Goal: Task Accomplishment & Management: Use online tool/utility

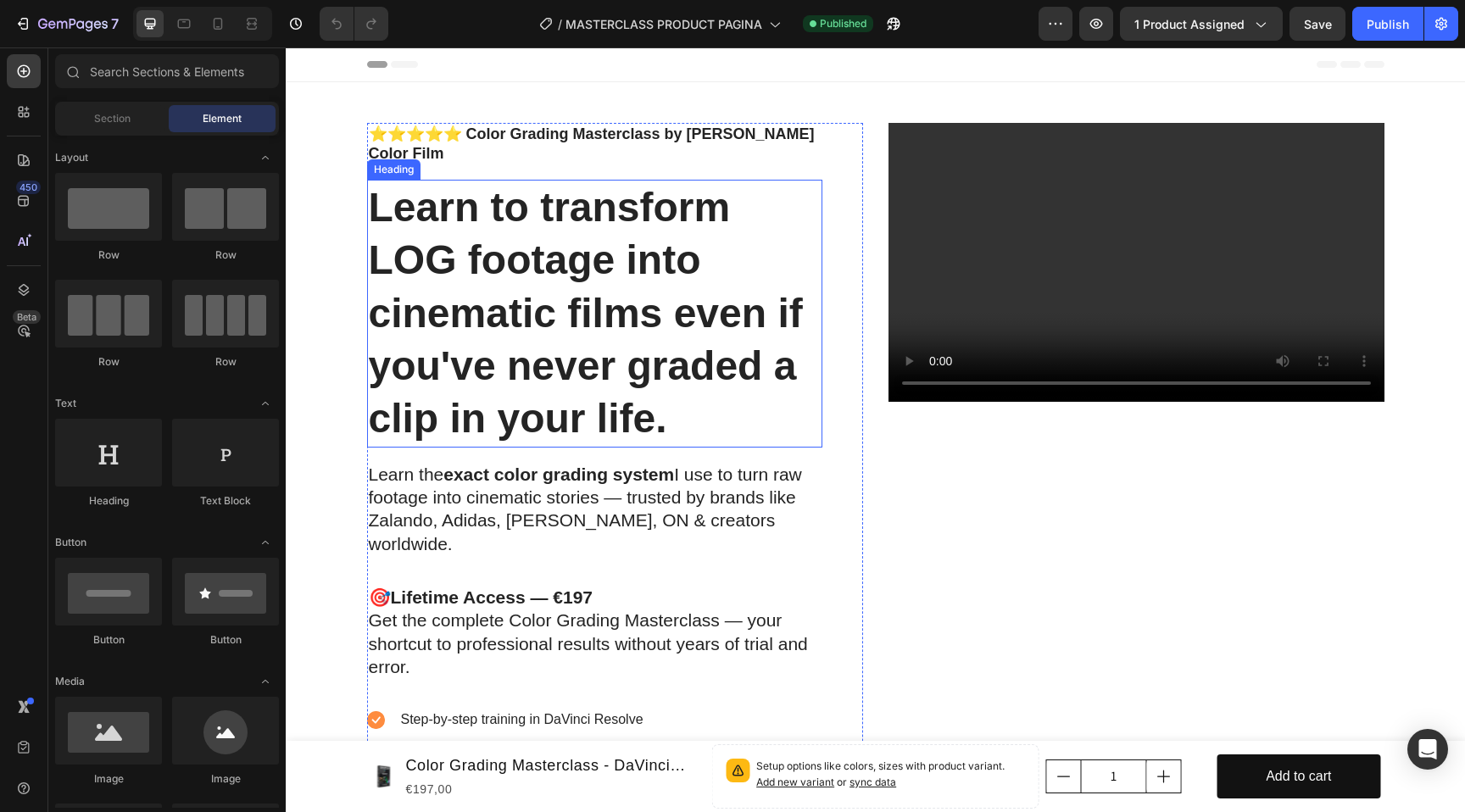
click at [683, 406] on h1 "Learn to transform LOG footage into cinematic films even if you've never graded…" at bounding box center [595, 313] width 455 height 267
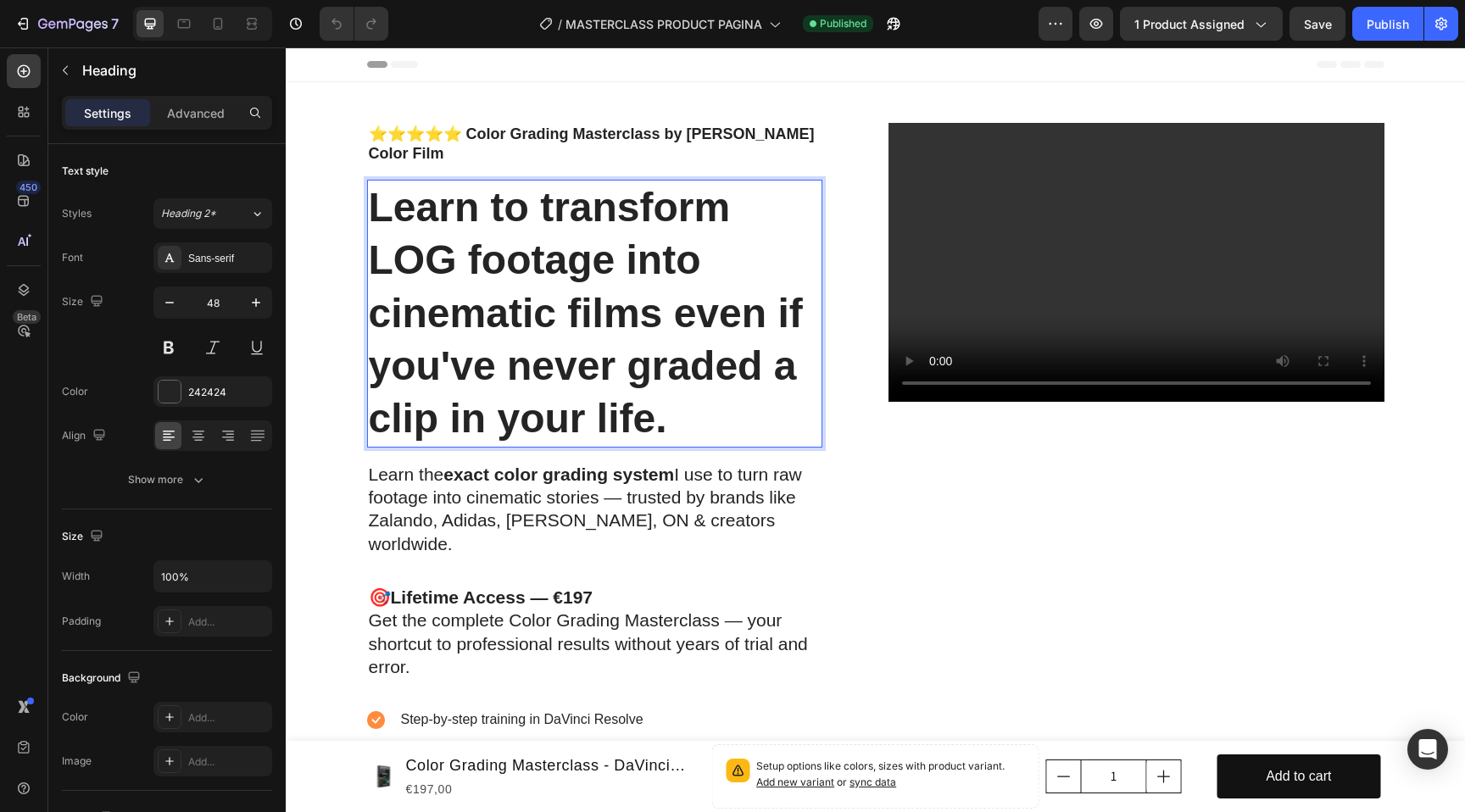
click at [683, 406] on p "Learn to transform LOG footage into cinematic films even if you've never graded…" at bounding box center [595, 313] width 452 height 265
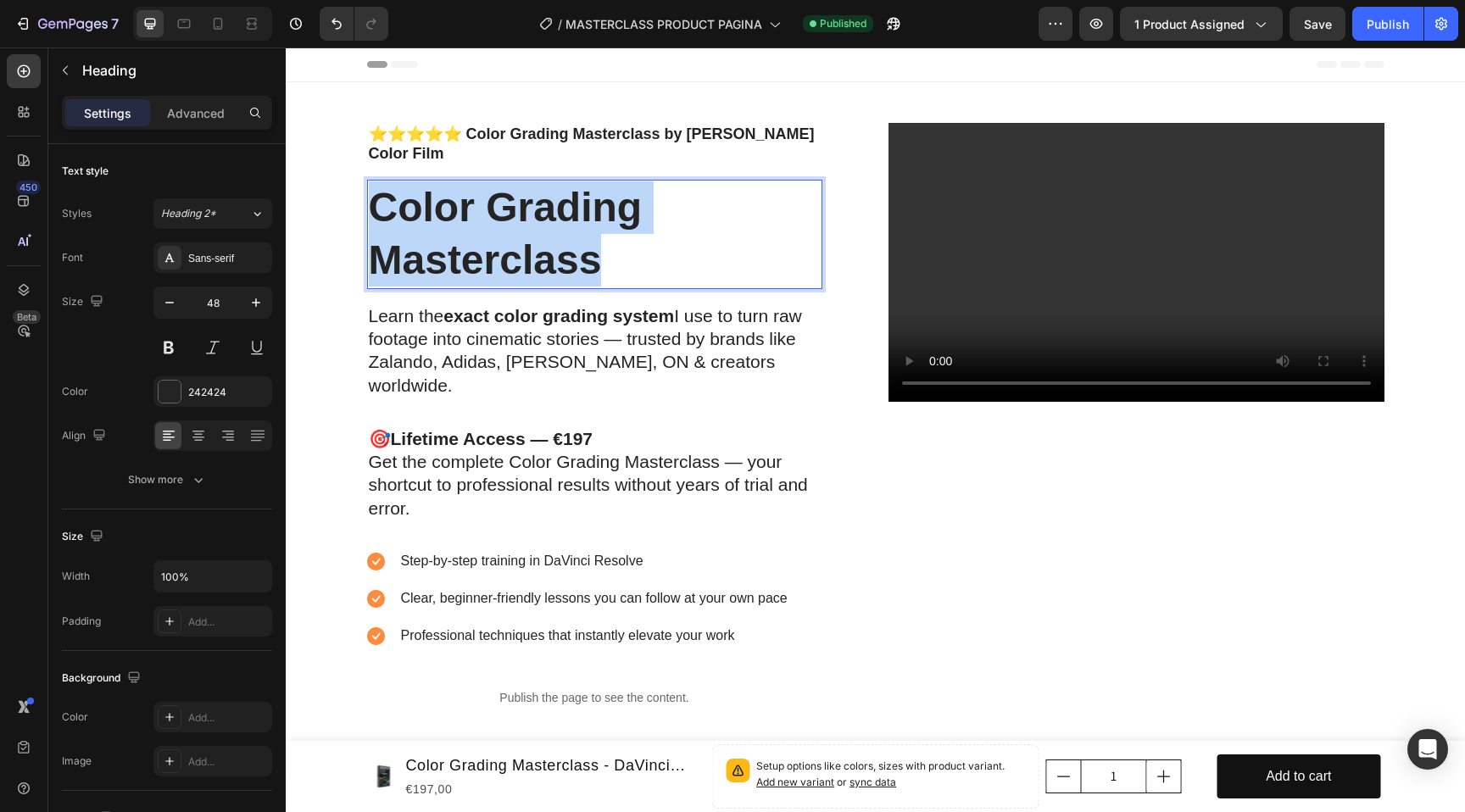
drag, startPoint x: 616, startPoint y: 261, endPoint x: 378, endPoint y: 193, distance: 247.5
click at [378, 193] on p "Color Grading Masterclass" at bounding box center [595, 234] width 452 height 106
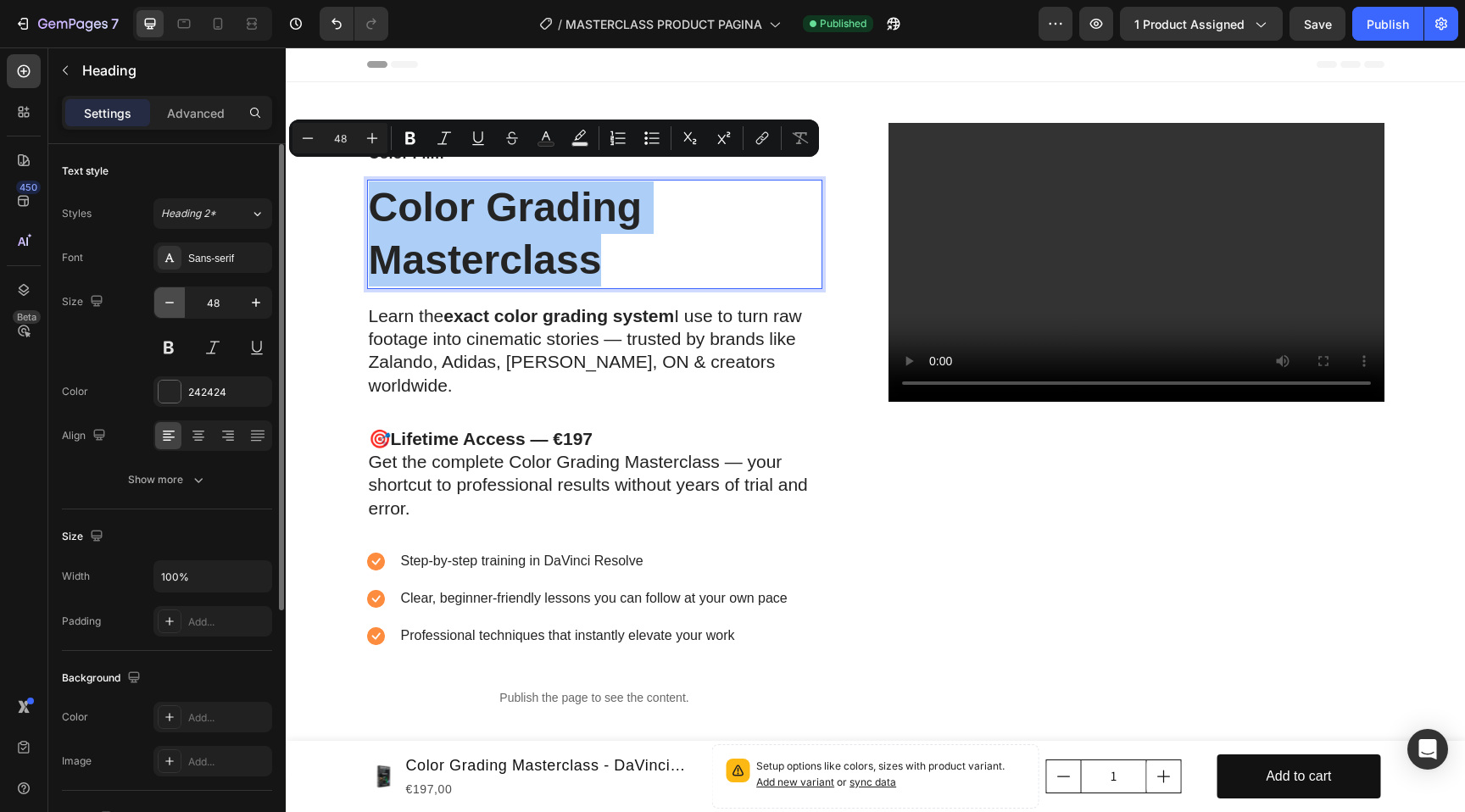
click at [170, 303] on icon "button" at bounding box center [169, 302] width 16 height 16
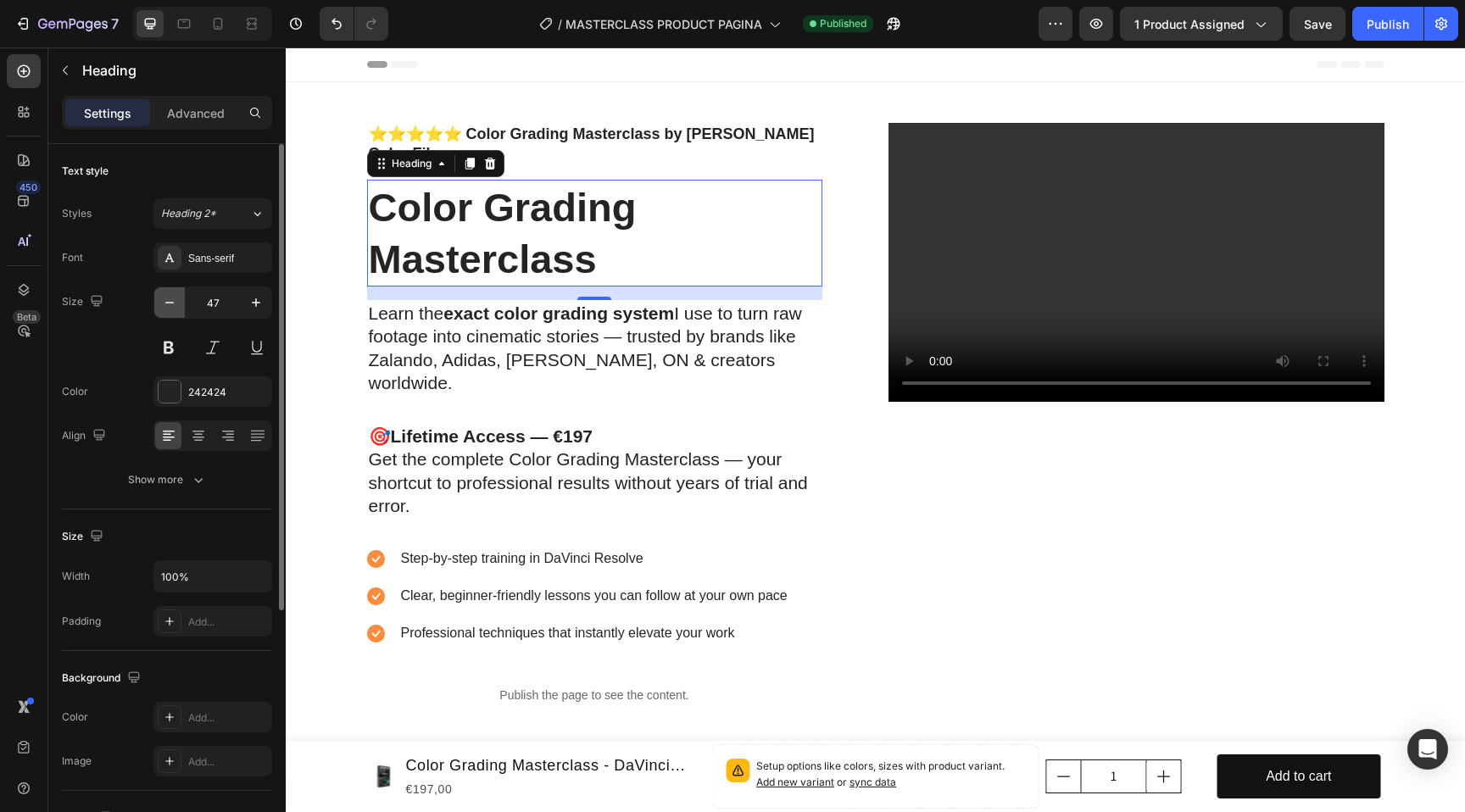
click at [170, 302] on icon "button" at bounding box center [169, 302] width 16 height 16
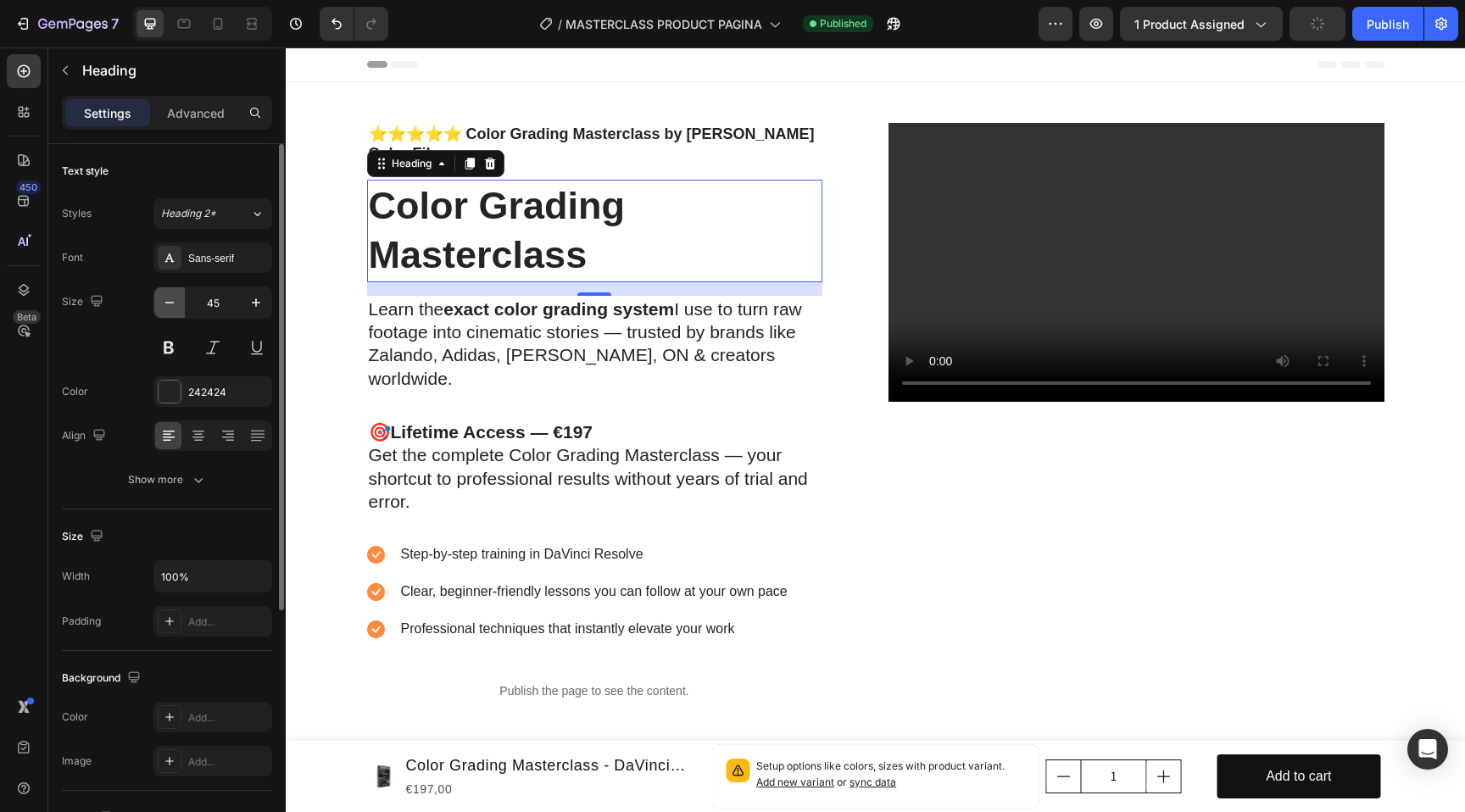
click at [170, 302] on icon "button" at bounding box center [169, 302] width 16 height 16
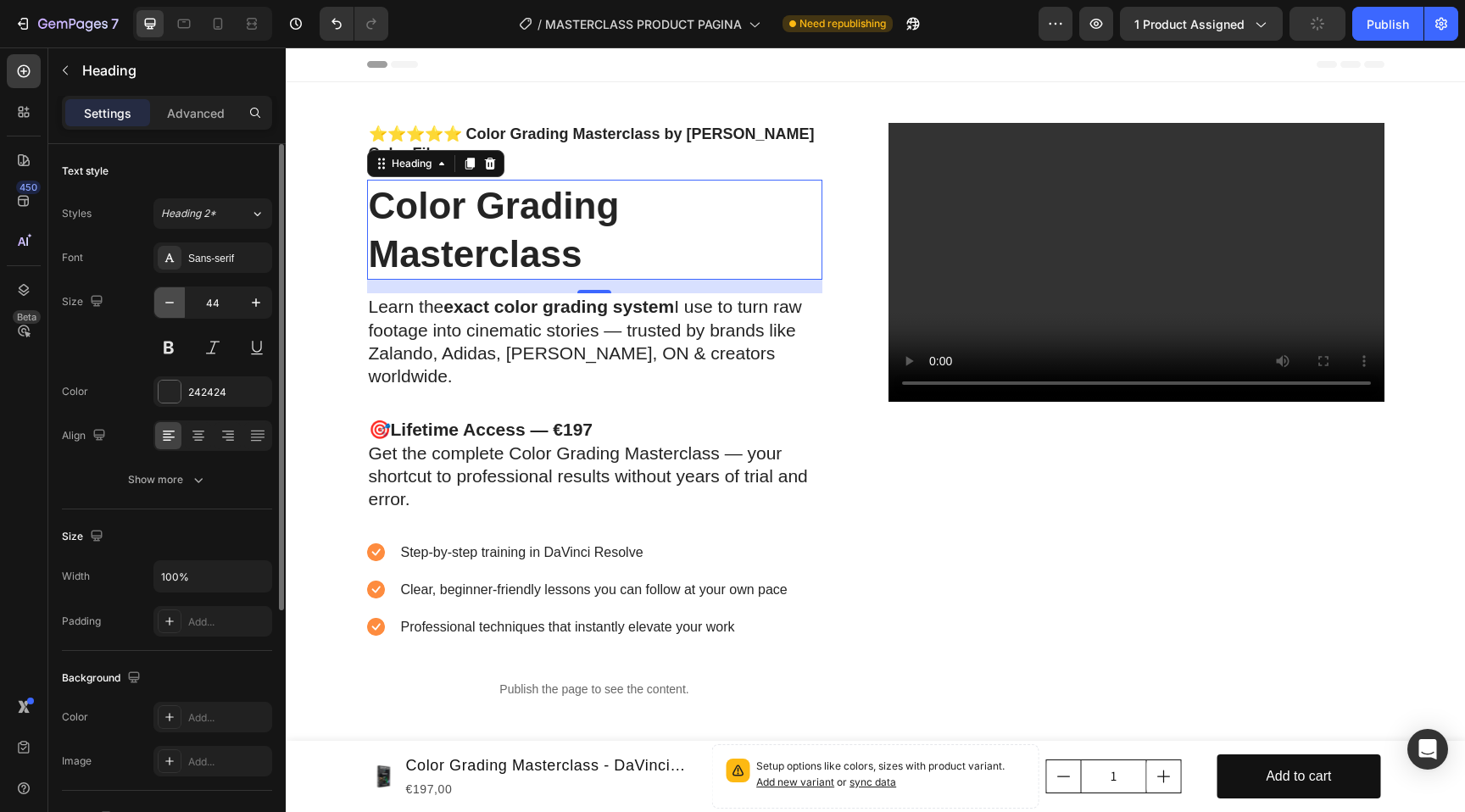
click at [170, 302] on icon "button" at bounding box center [169, 302] width 16 height 16
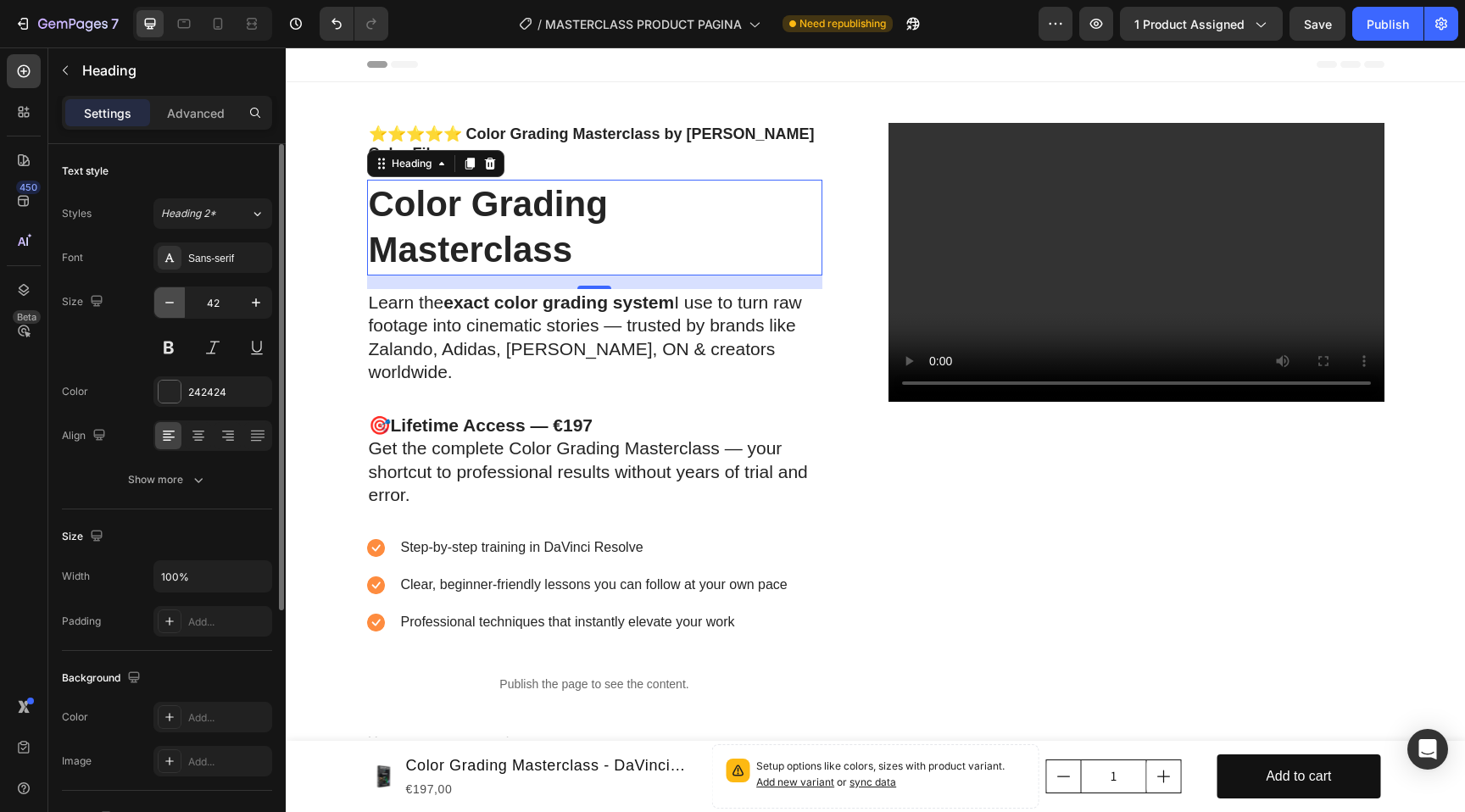
click at [170, 302] on icon "button" at bounding box center [169, 302] width 16 height 16
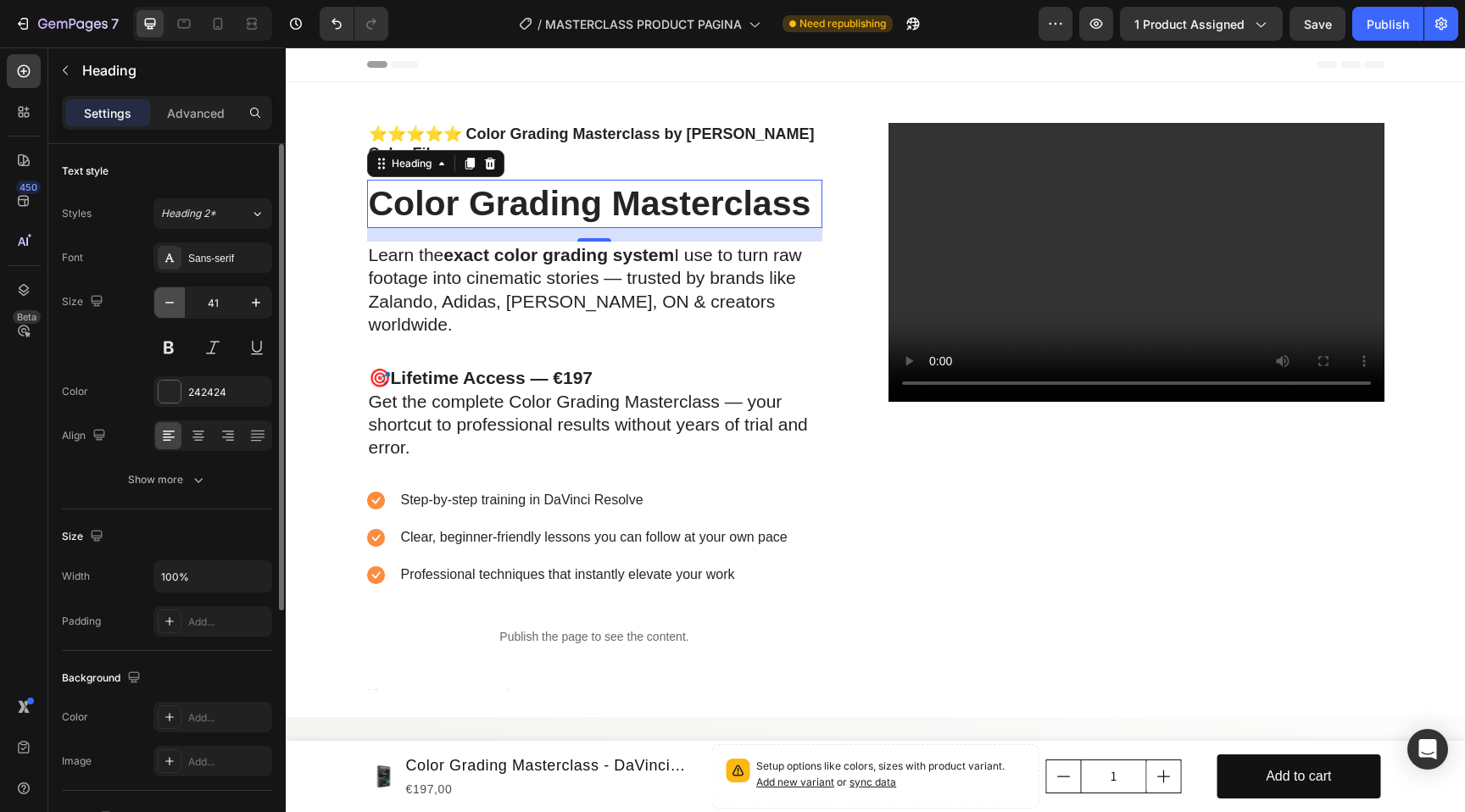
click at [170, 302] on icon "button" at bounding box center [169, 302] width 16 height 16
click at [254, 307] on icon "button" at bounding box center [255, 302] width 16 height 16
type input "41"
click at [627, 130] on p "⭐⭐⭐⭐⭐ Color Grading Masterclass by [PERSON_NAME] Color Film" at bounding box center [595, 144] width 452 height 40
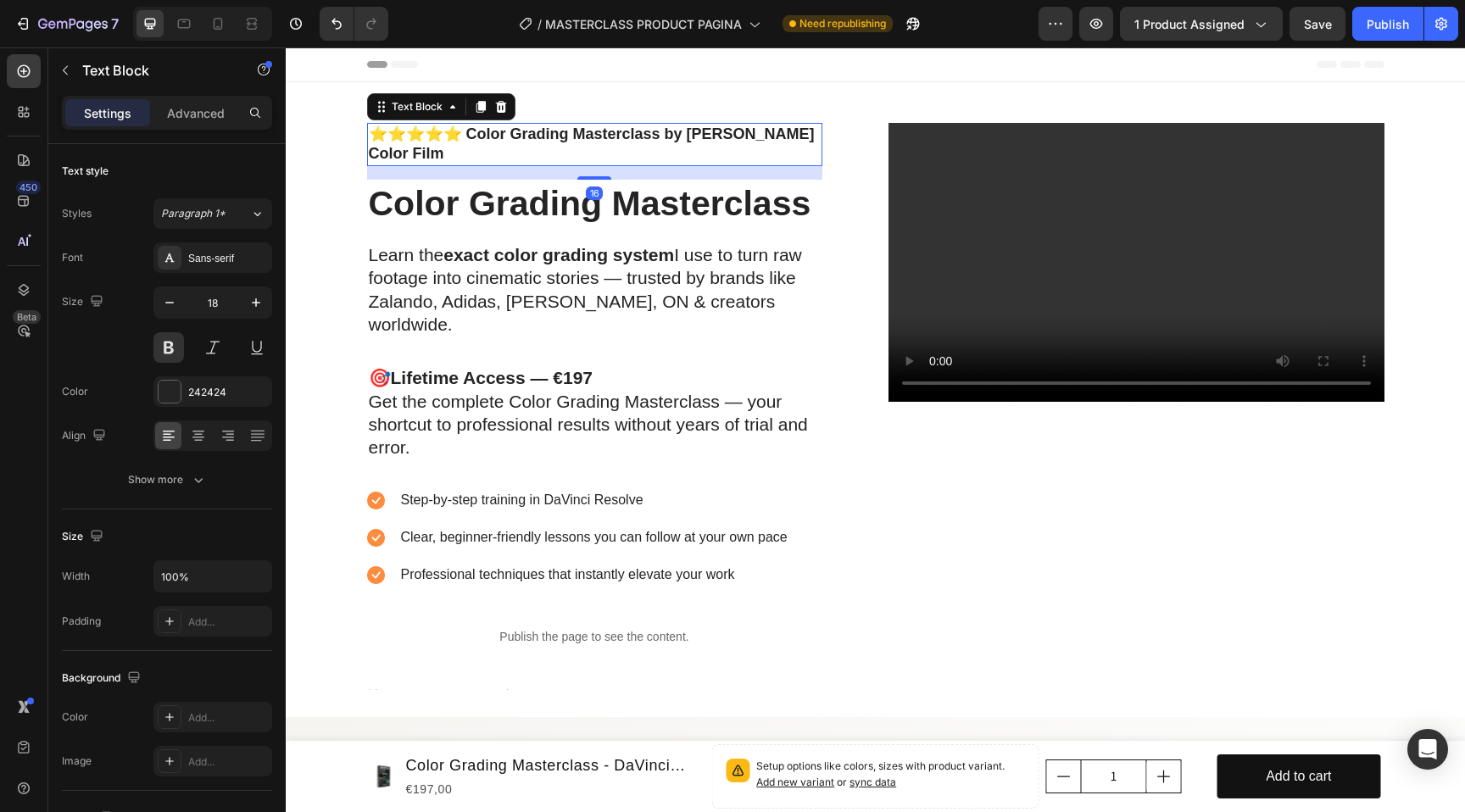
click at [639, 132] on p "⭐⭐⭐⭐⭐ Color Grading Masterclass by [PERSON_NAME] Color Film" at bounding box center [595, 144] width 452 height 40
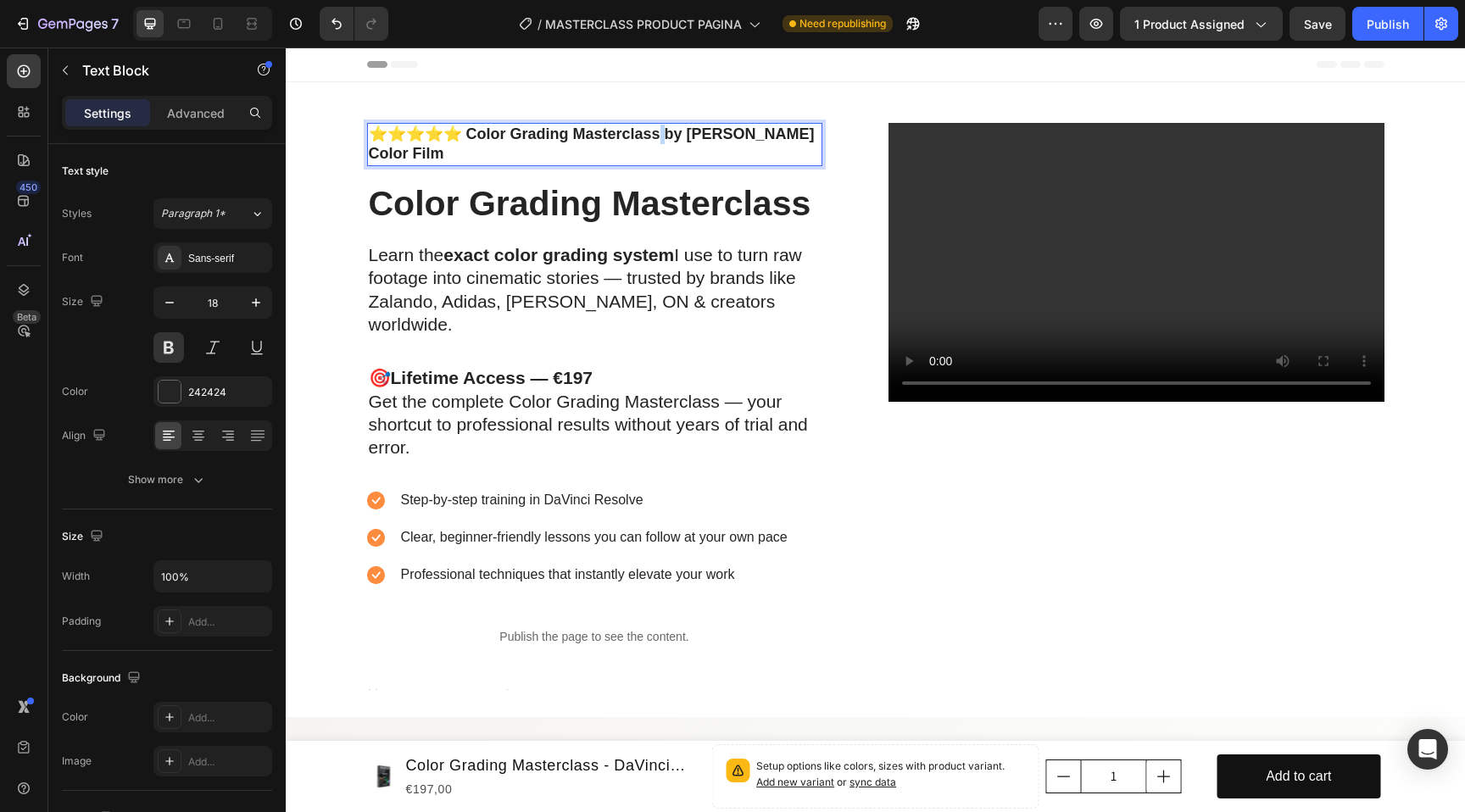
click at [639, 132] on p "⭐⭐⭐⭐⭐ Color Grading Masterclass by [PERSON_NAME] Color Film" at bounding box center [595, 144] width 452 height 40
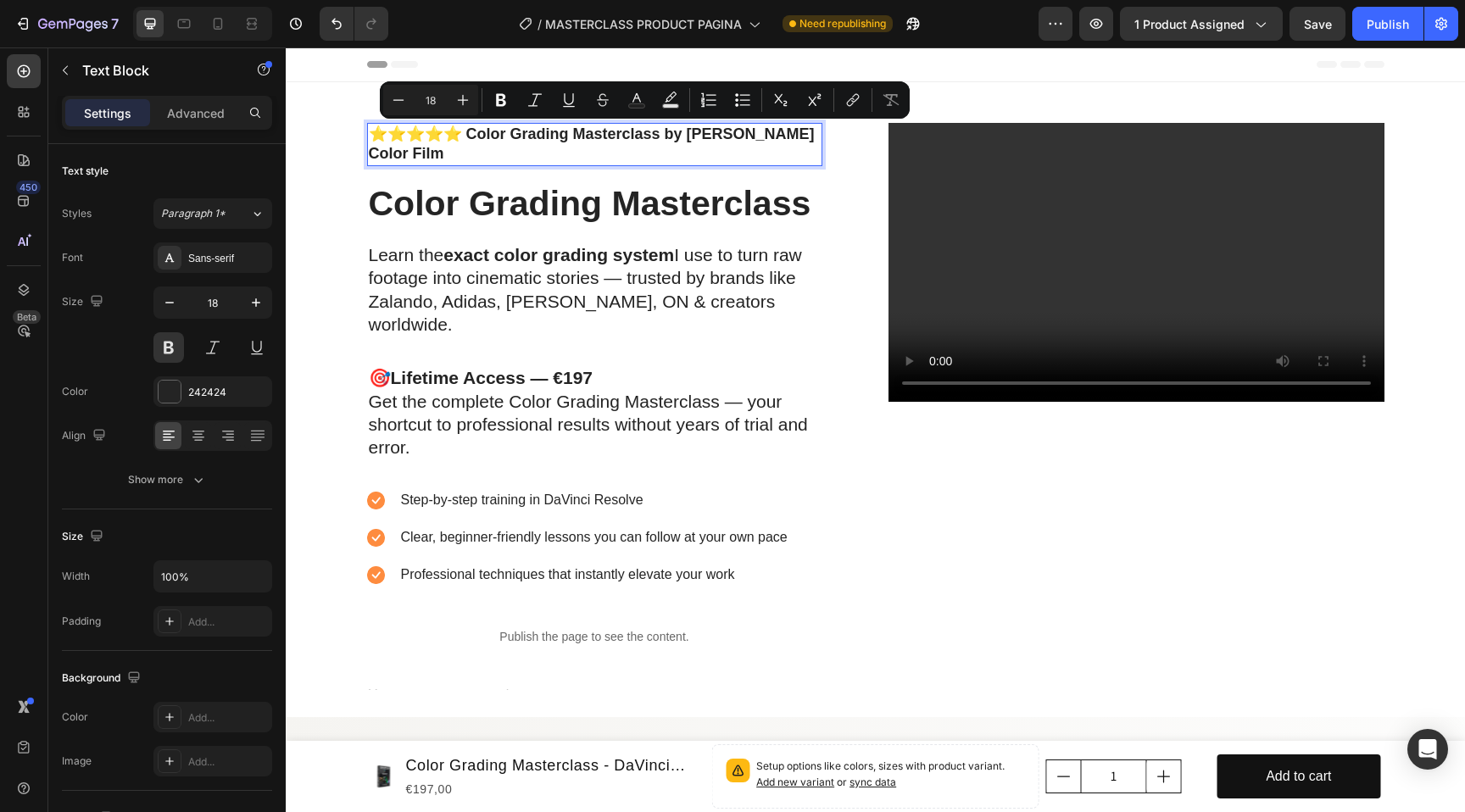
click at [665, 131] on p "⭐⭐⭐⭐⭐ Color Grading Masterclass by [PERSON_NAME] Color Film" at bounding box center [595, 144] width 452 height 40
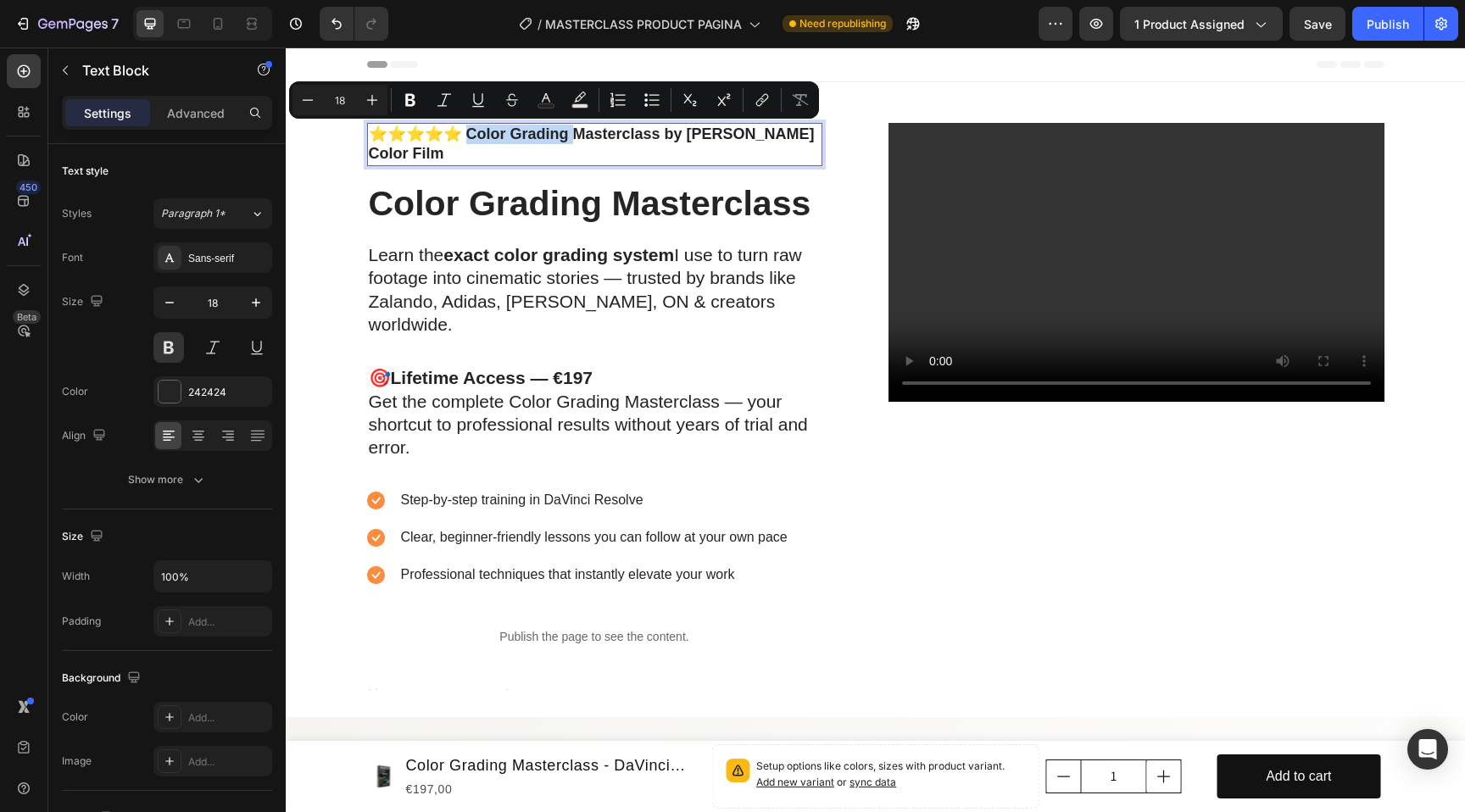
drag, startPoint x: 560, startPoint y: 134, endPoint x: 450, endPoint y: 138, distance: 110.1
click at [450, 138] on p "⭐⭐⭐⭐⭐ Color Grading Masterclass by [PERSON_NAME] Color Film" at bounding box center [595, 144] width 452 height 40
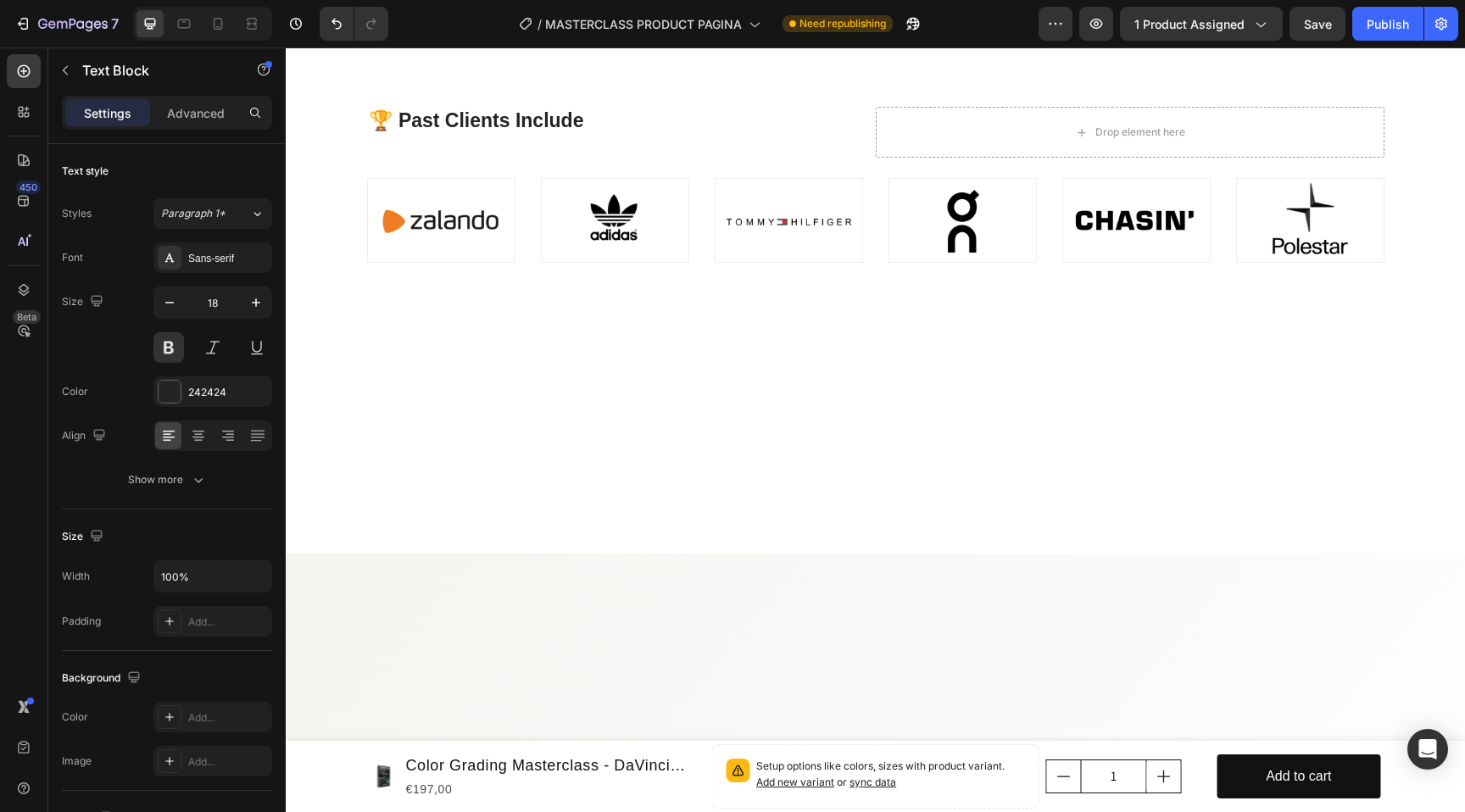
scroll to position [6359, 0]
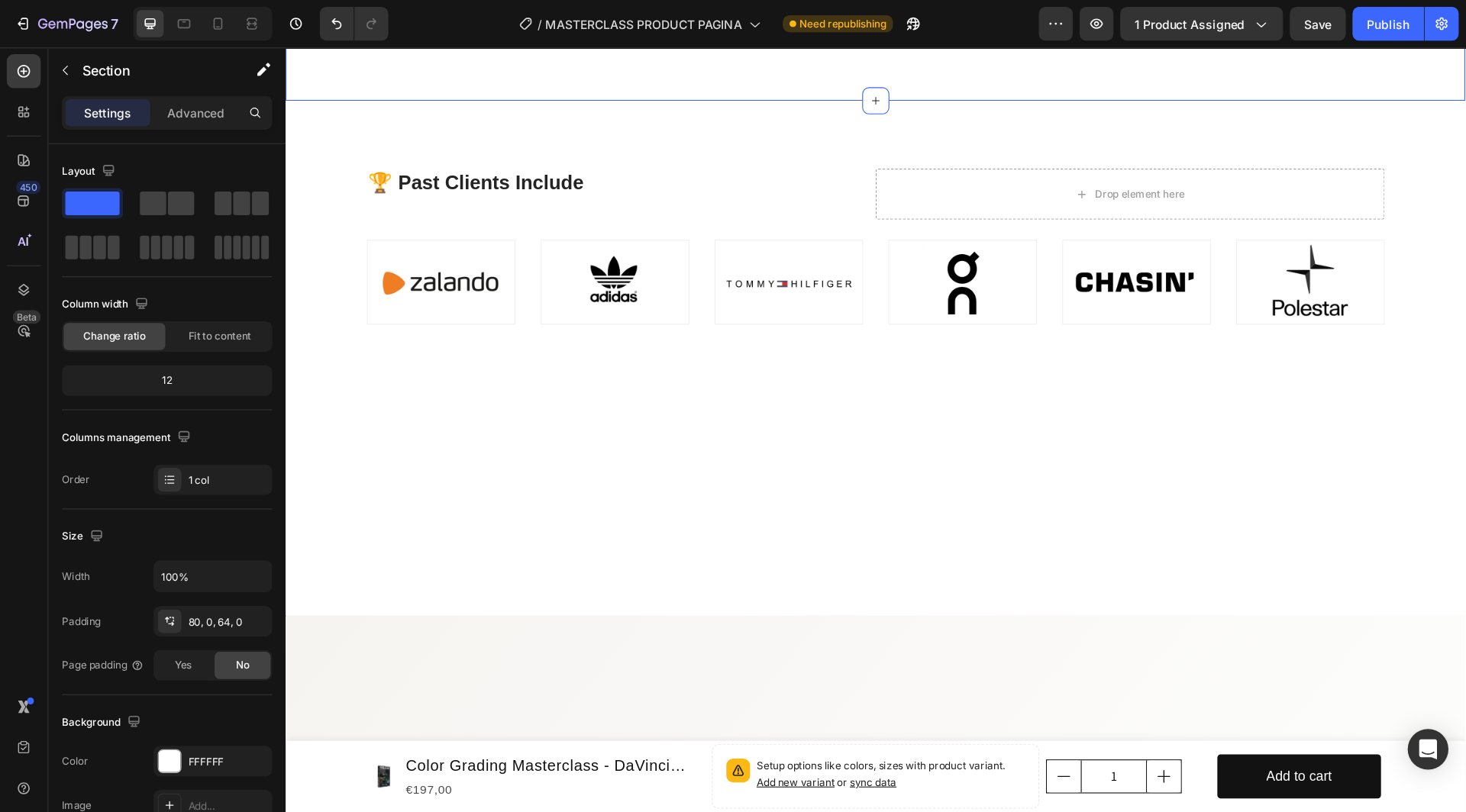
scroll to position [5671, 0]
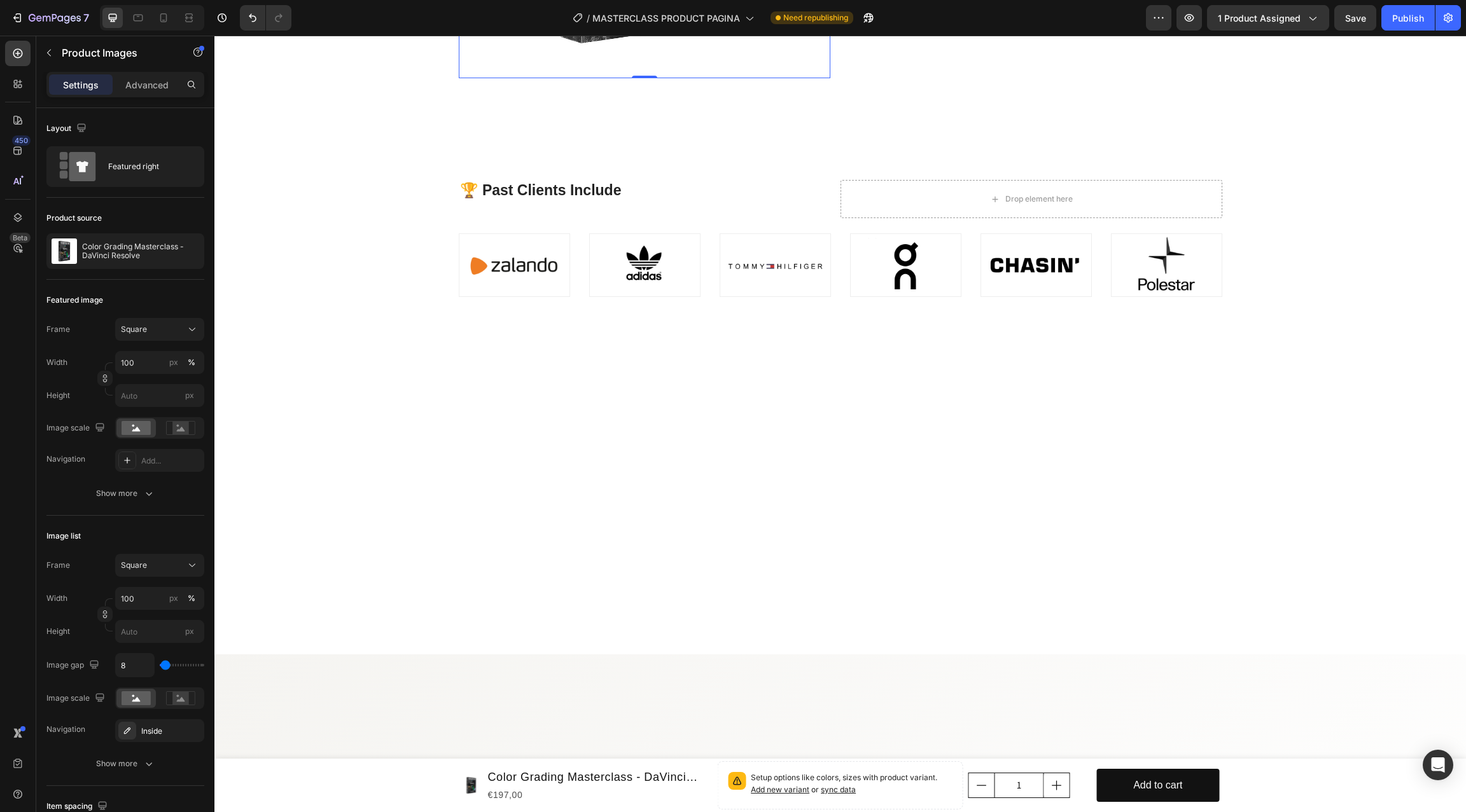
scroll to position [4667, 0]
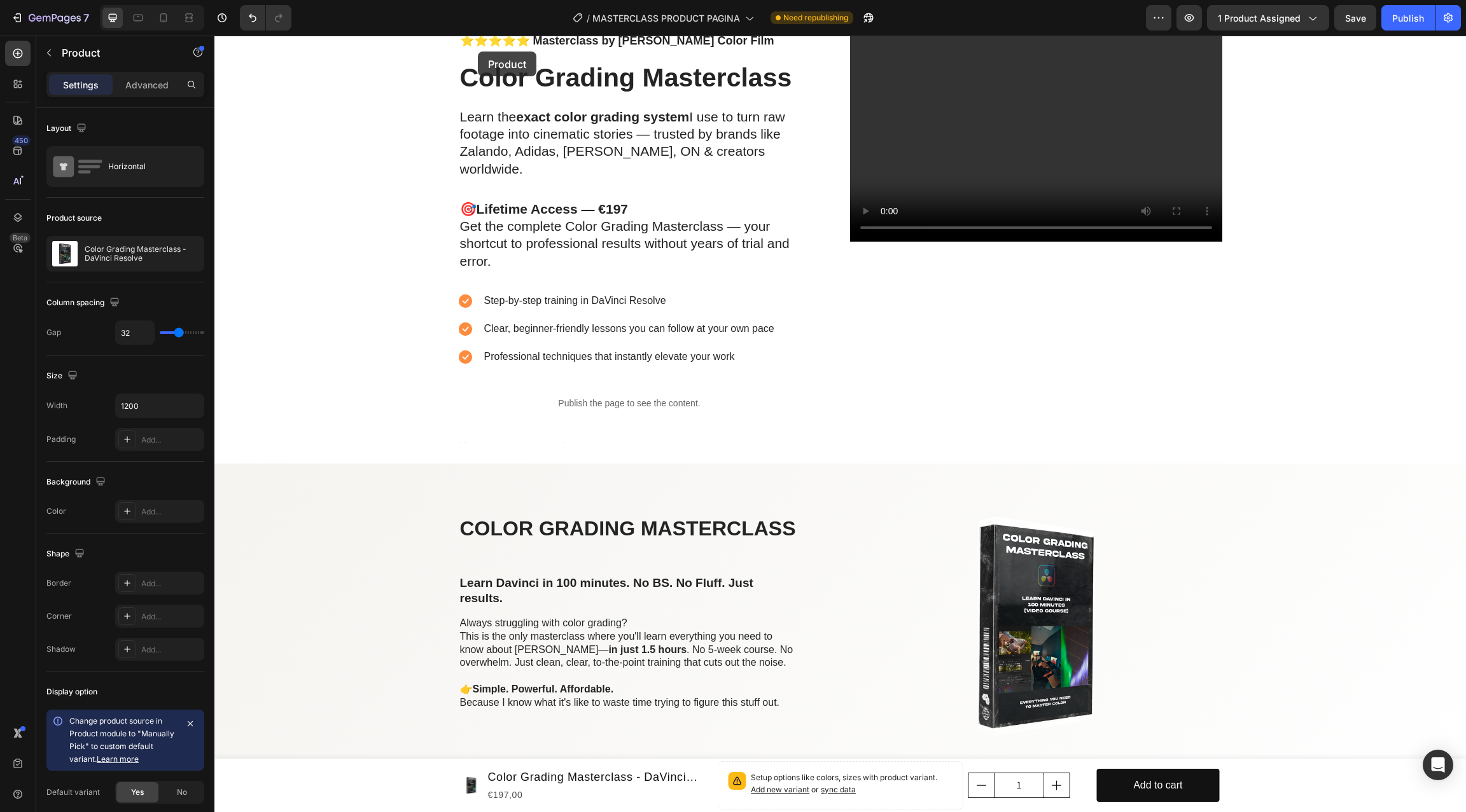
scroll to position [0, 0]
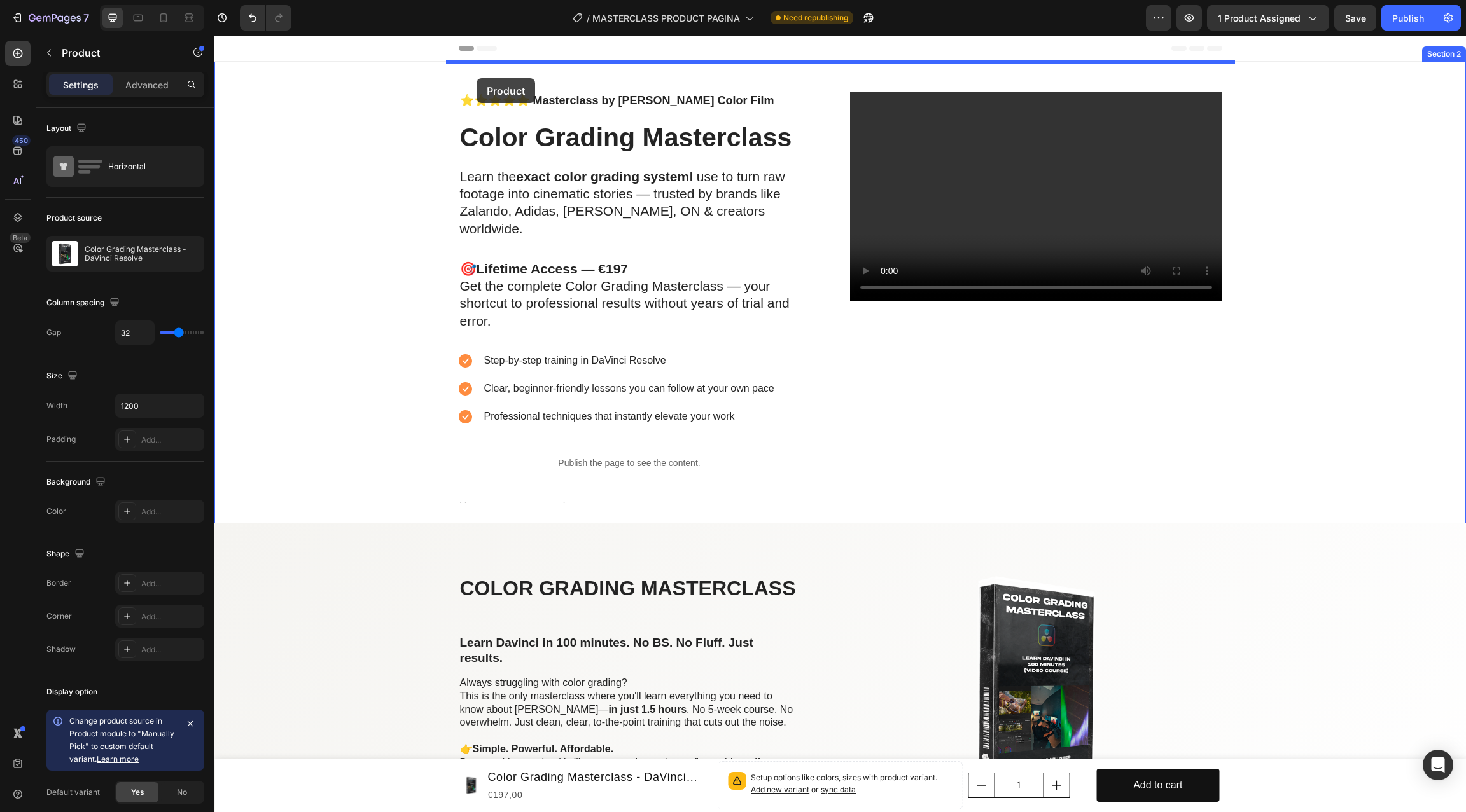
drag, startPoint x: 468, startPoint y: 172, endPoint x: 476, endPoint y: 79, distance: 93.3
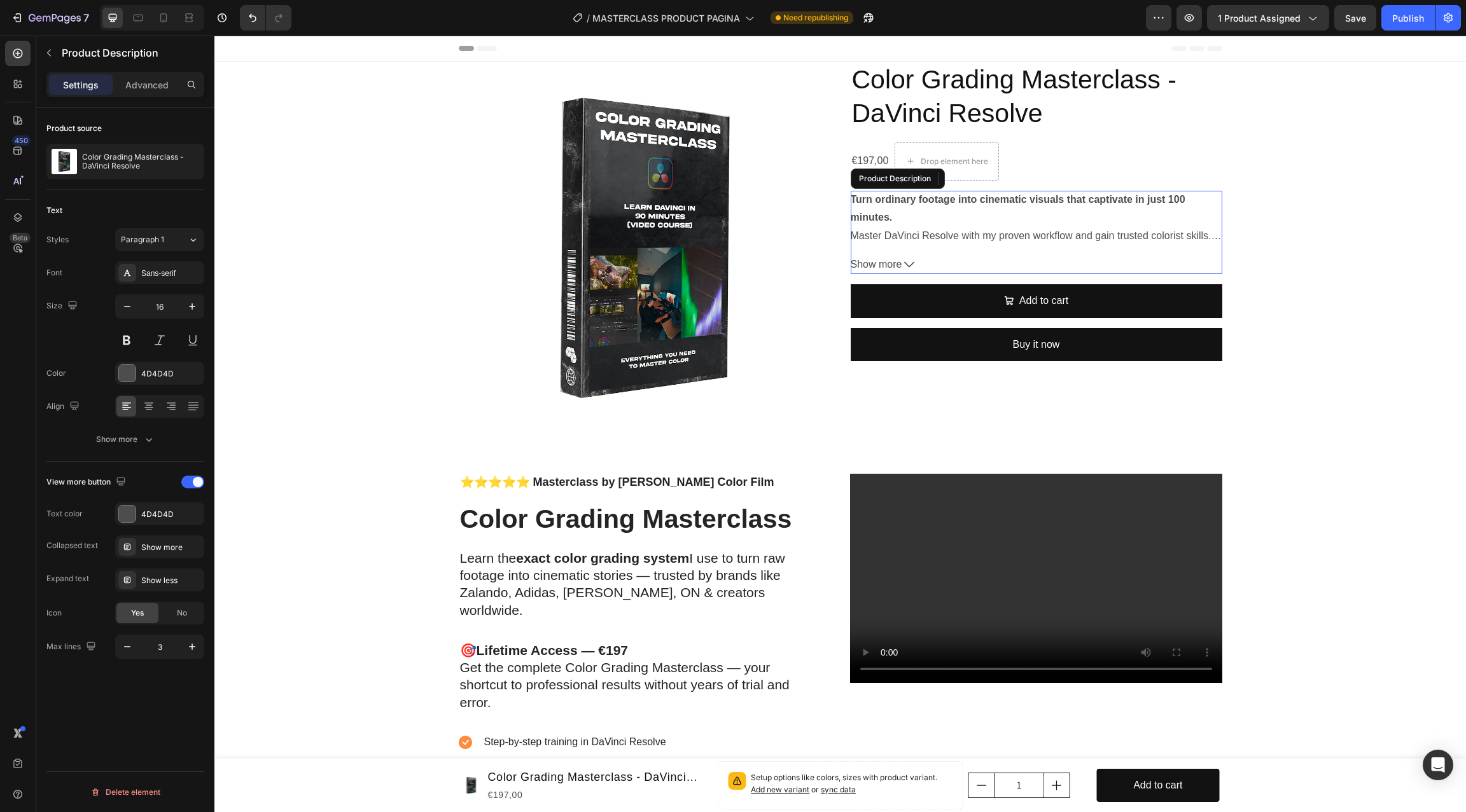
click at [910, 265] on icon at bounding box center [909, 265] width 10 height 10
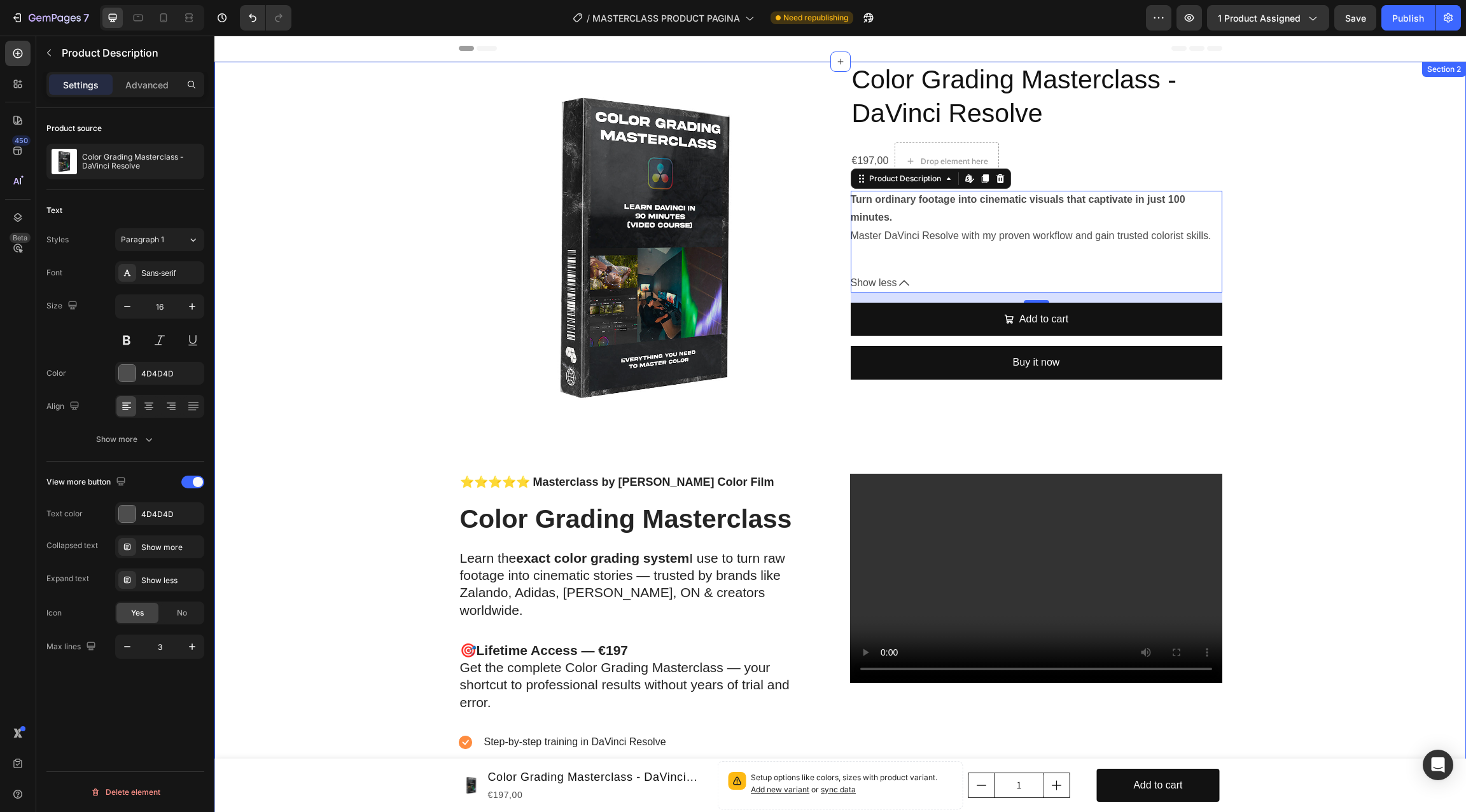
click at [339, 542] on div "Product Images Color Grading Masterclass - DaVinci Resolve Product Title €197,0…" at bounding box center [840, 483] width 1251 height 843
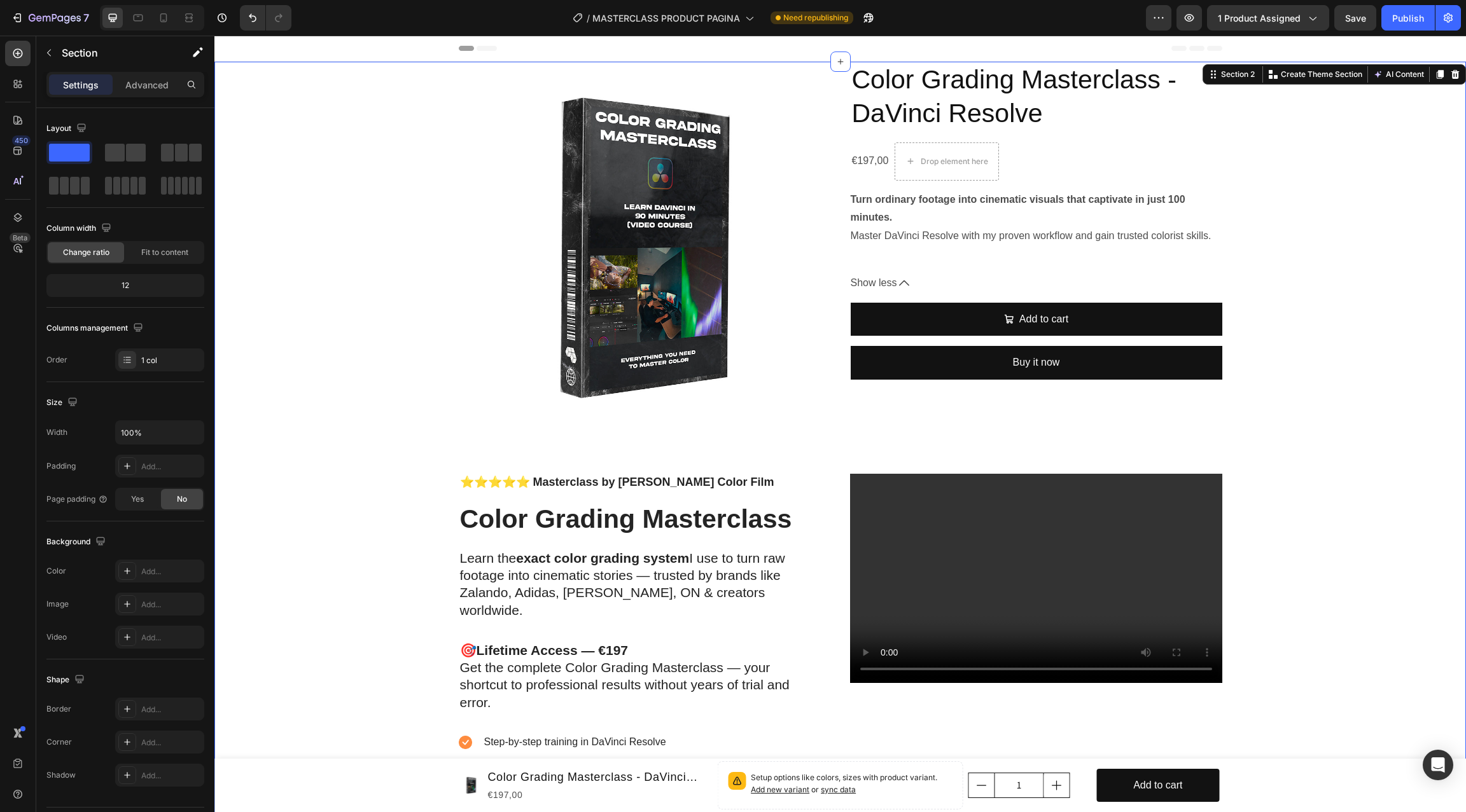
click at [420, 526] on div "Product Images Color Grading Masterclass - DaVinci Resolve Product Title €197,0…" at bounding box center [840, 483] width 1251 height 843
click at [1099, 17] on span "Save" at bounding box center [1355, 17] width 21 height 11
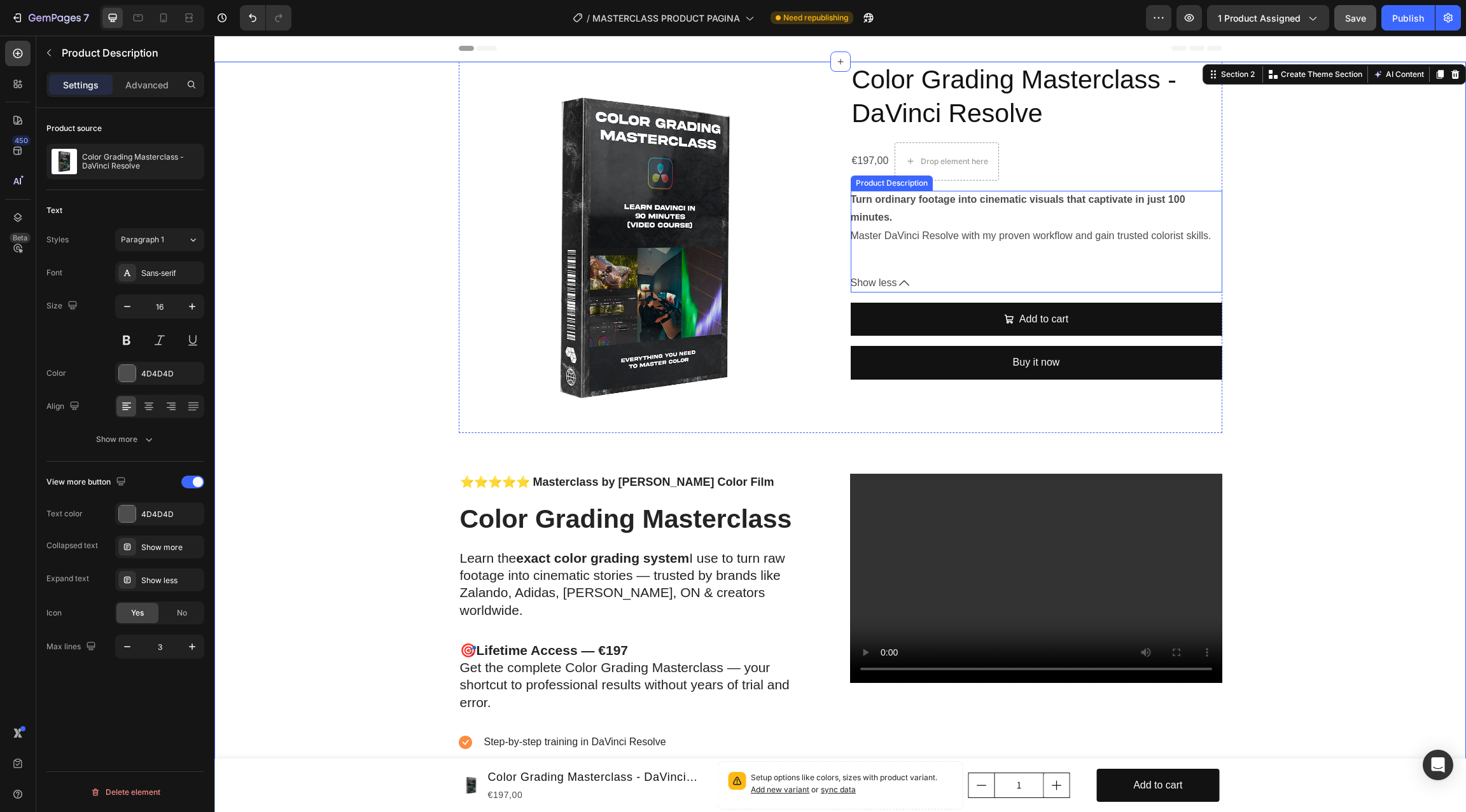
click at [900, 237] on p "Turn ordinary footage into cinematic visuals that captivate in just 100 minutes…" at bounding box center [1031, 218] width 361 height 48
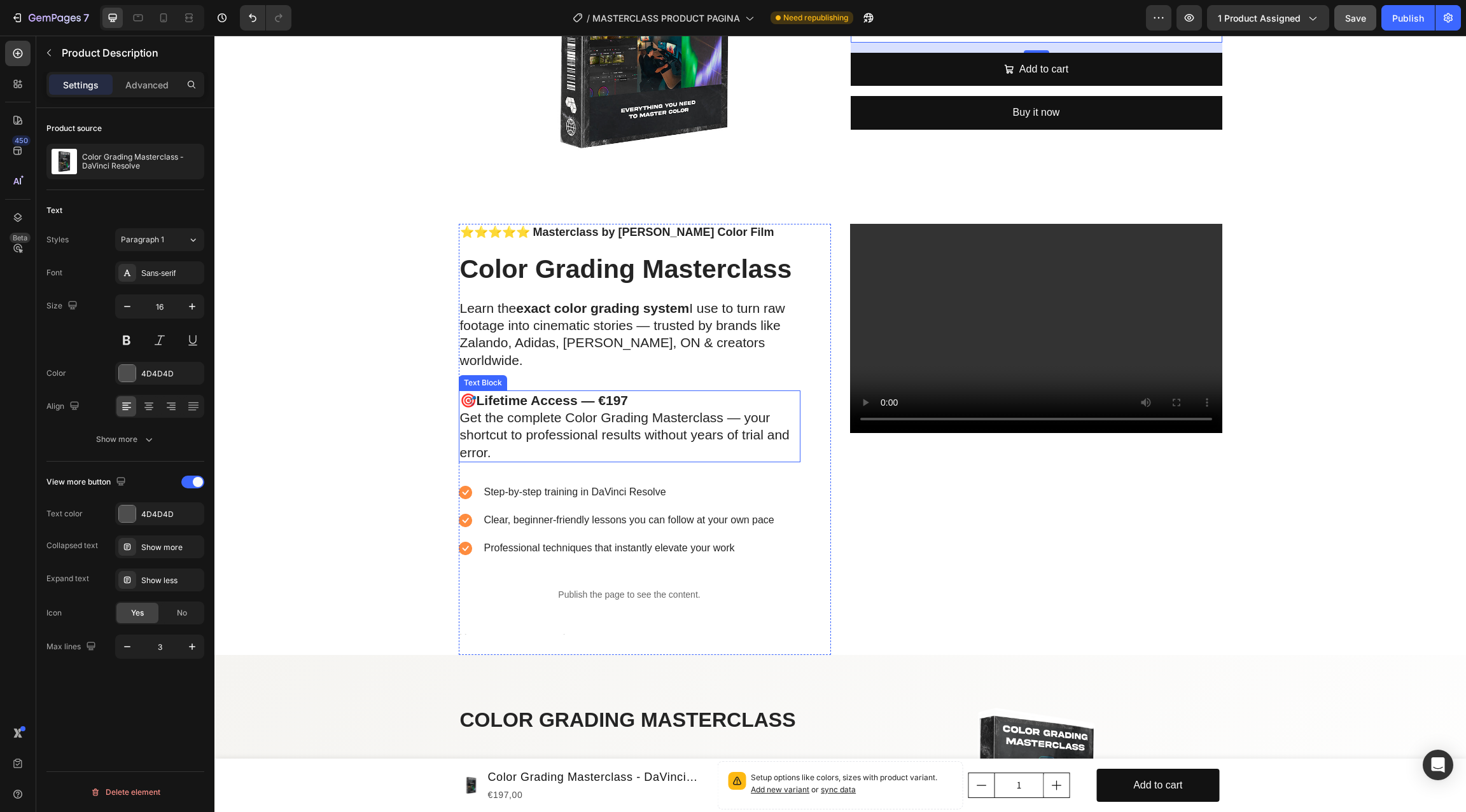
scroll to position [318, 0]
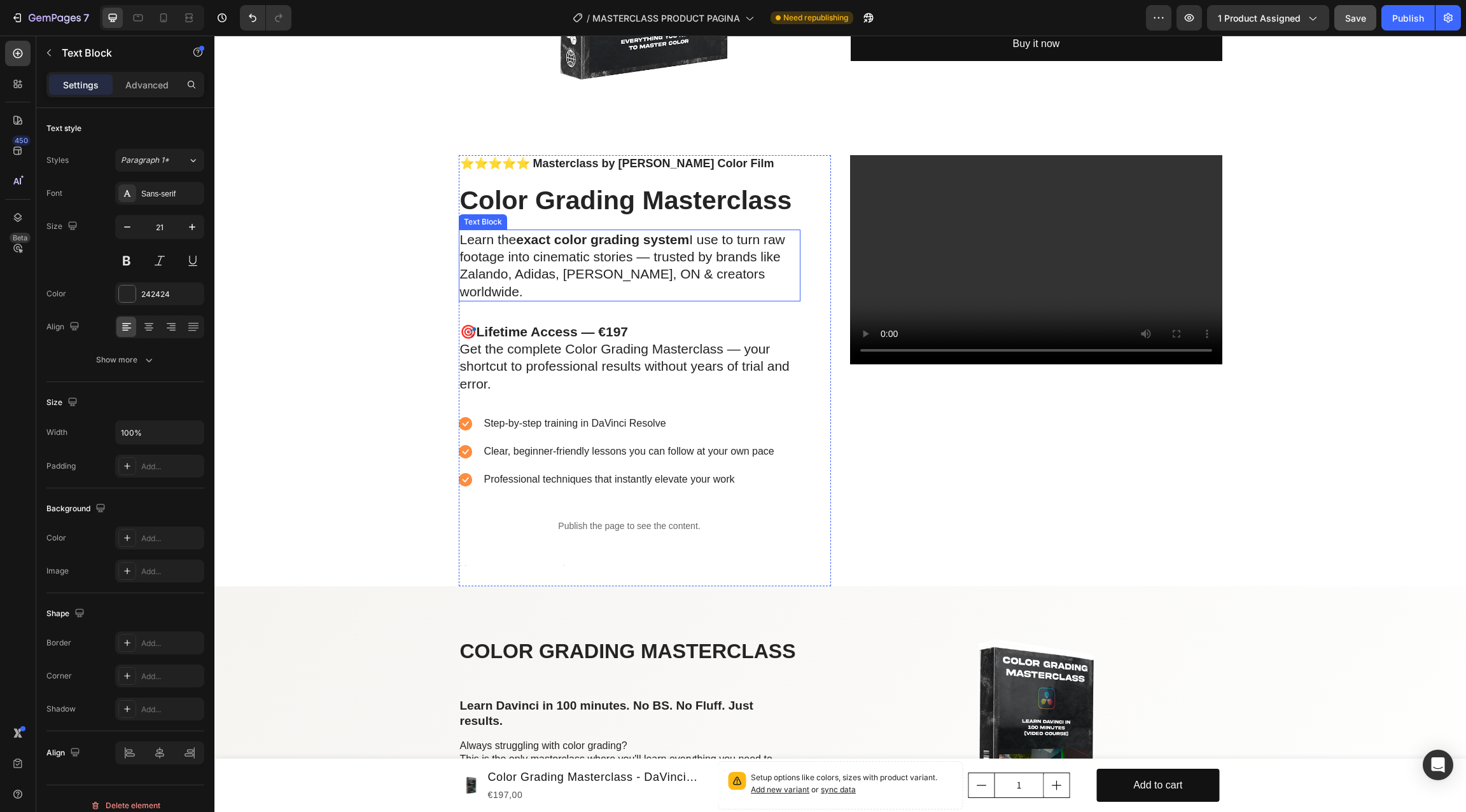
click at [729, 300] on div "Learn the exact color grading system I use to turn raw footage into cinematic s…" at bounding box center [630, 265] width 342 height 72
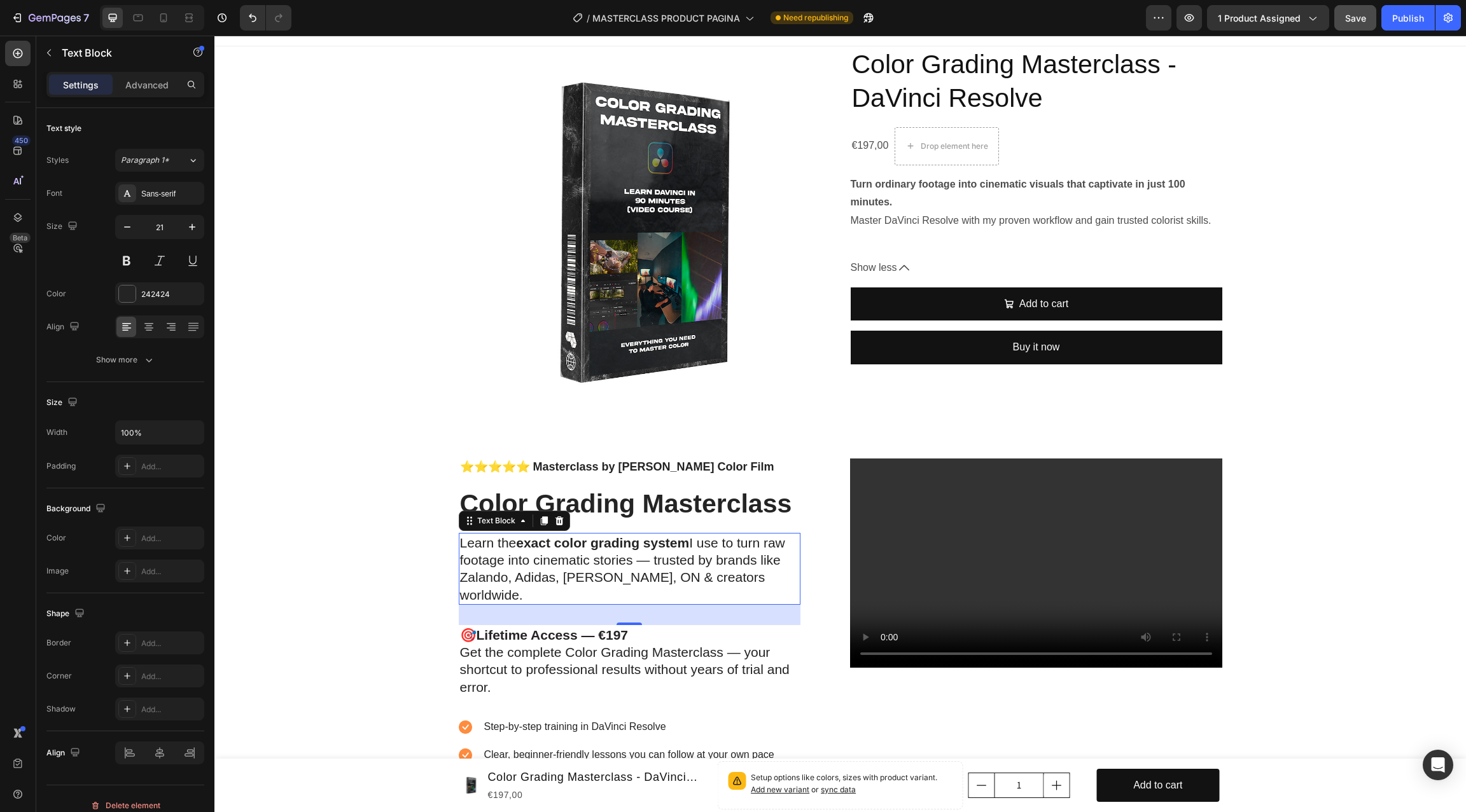
scroll to position [48, 0]
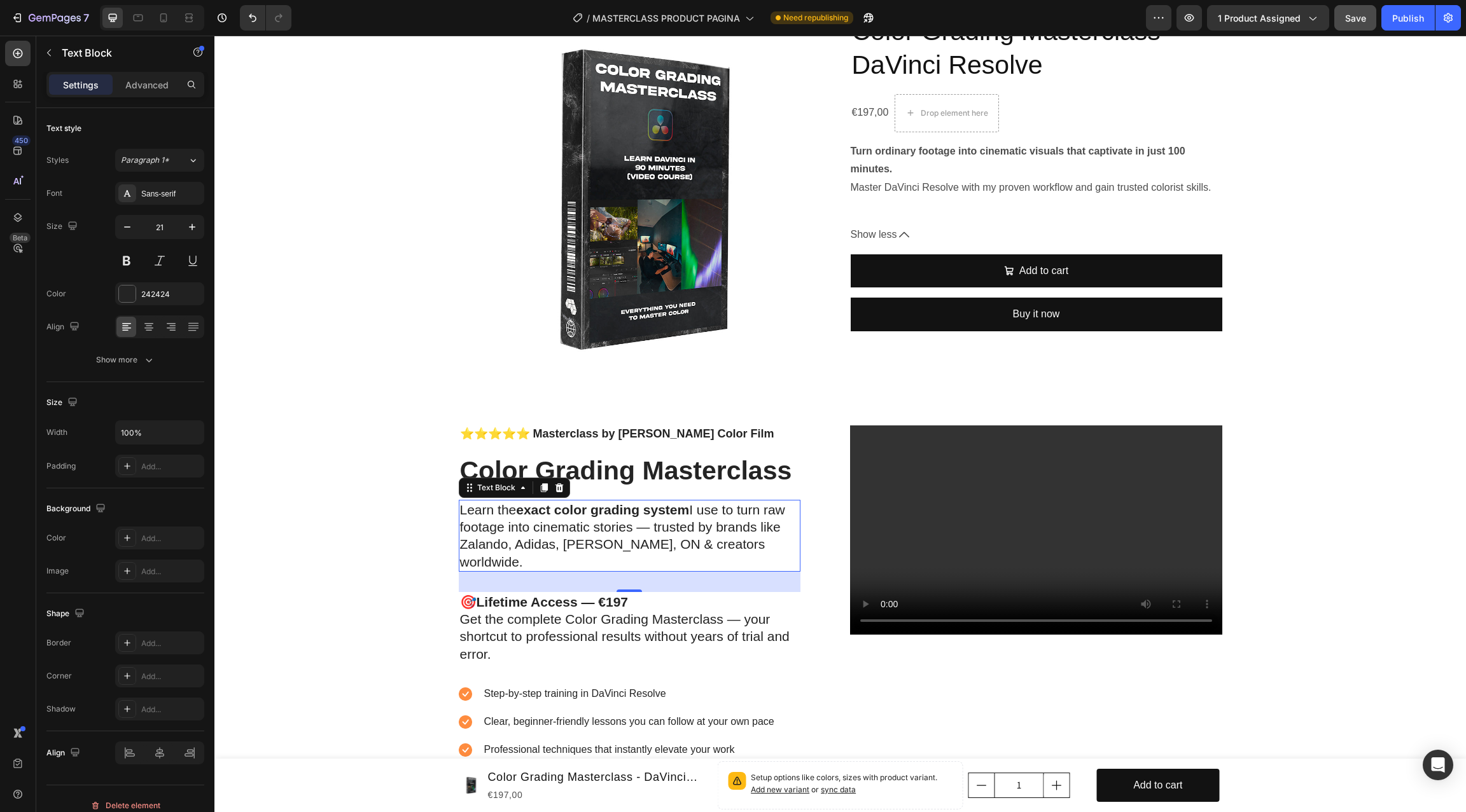
click at [587, 546] on p "Learn the exact color grading system I use to turn raw footage into cinematic s…" at bounding box center [629, 535] width 339 height 69
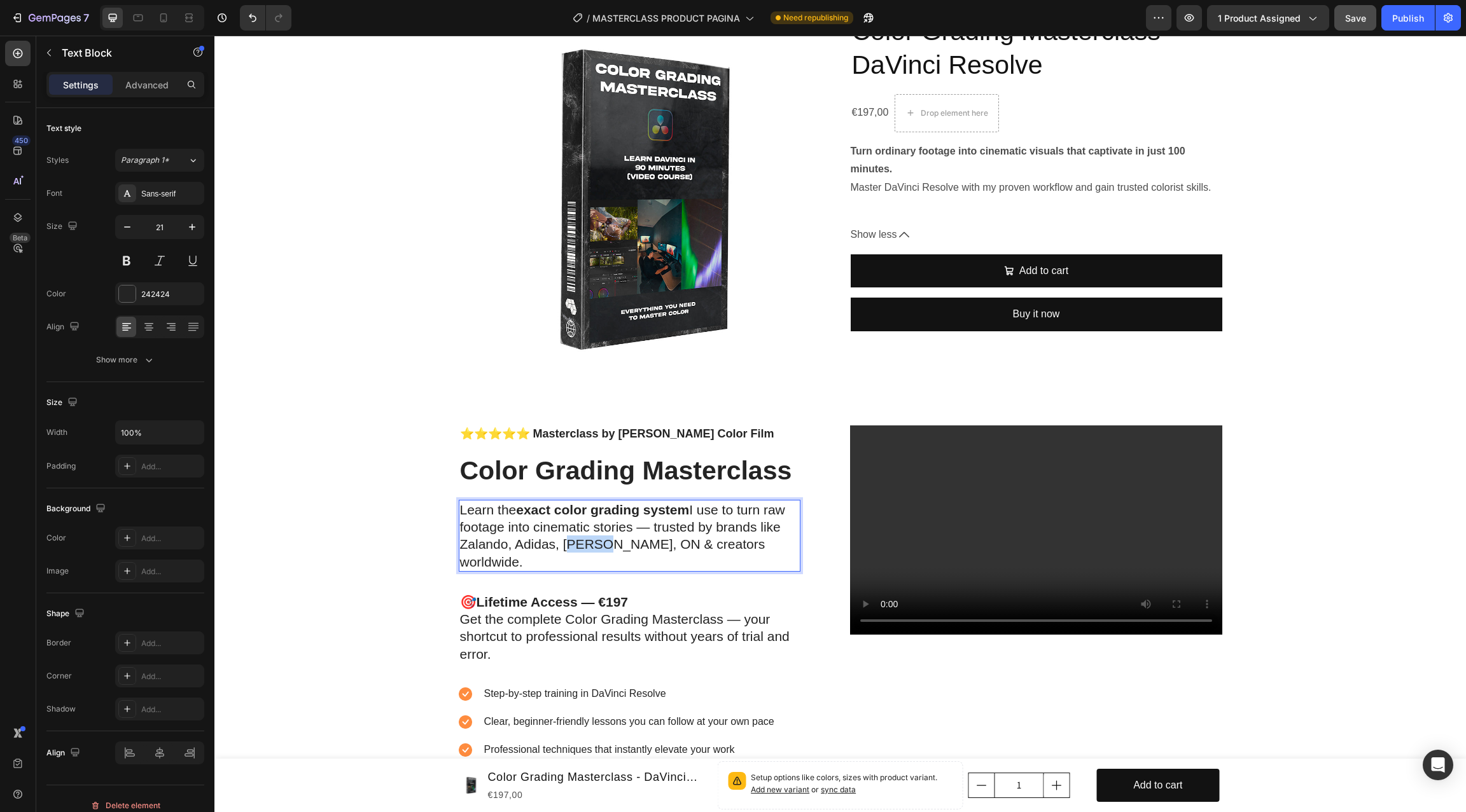
click at [587, 546] on p "Learn the exact color grading system I use to turn raw footage into cinematic s…" at bounding box center [629, 535] width 339 height 69
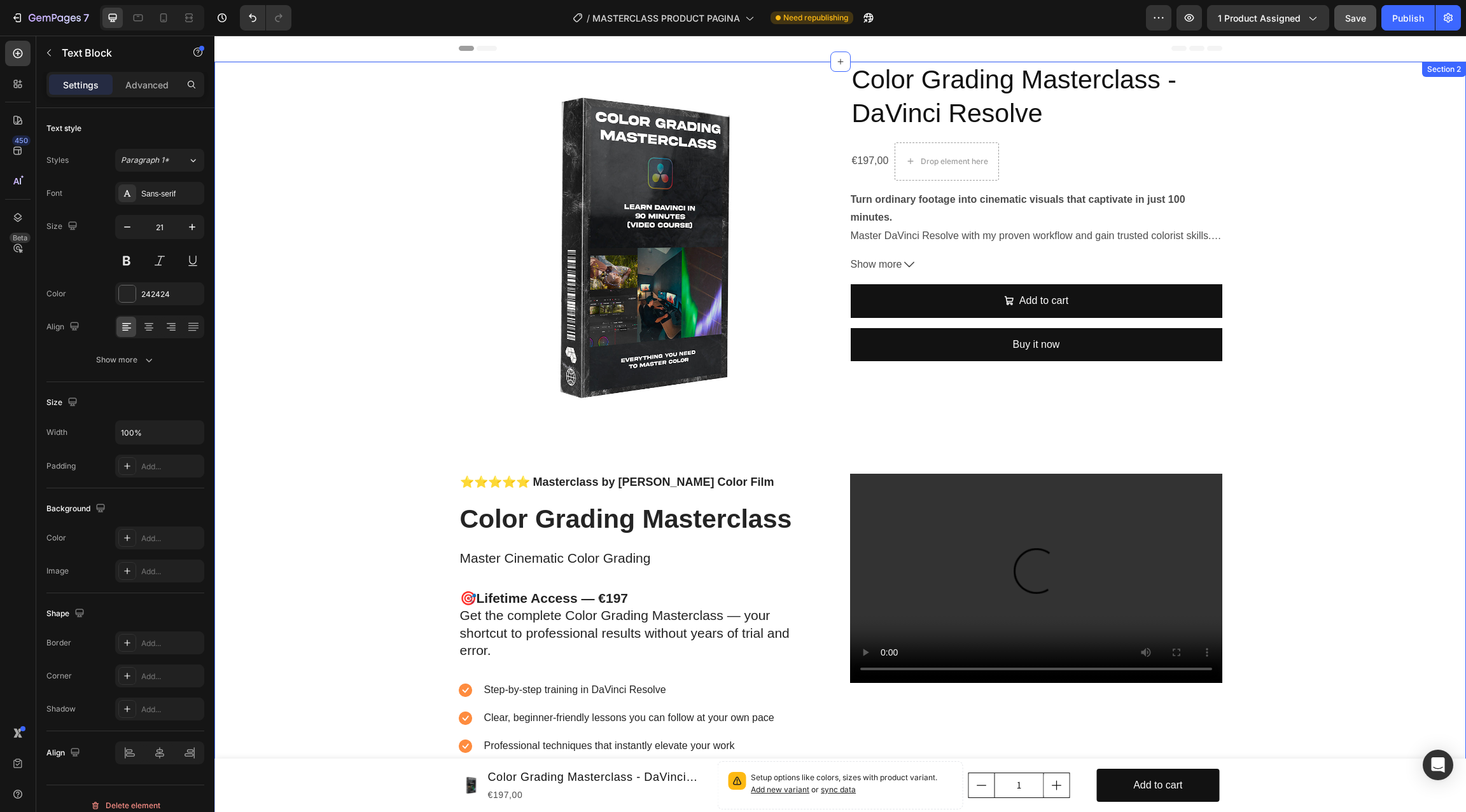
scroll to position [93, 0]
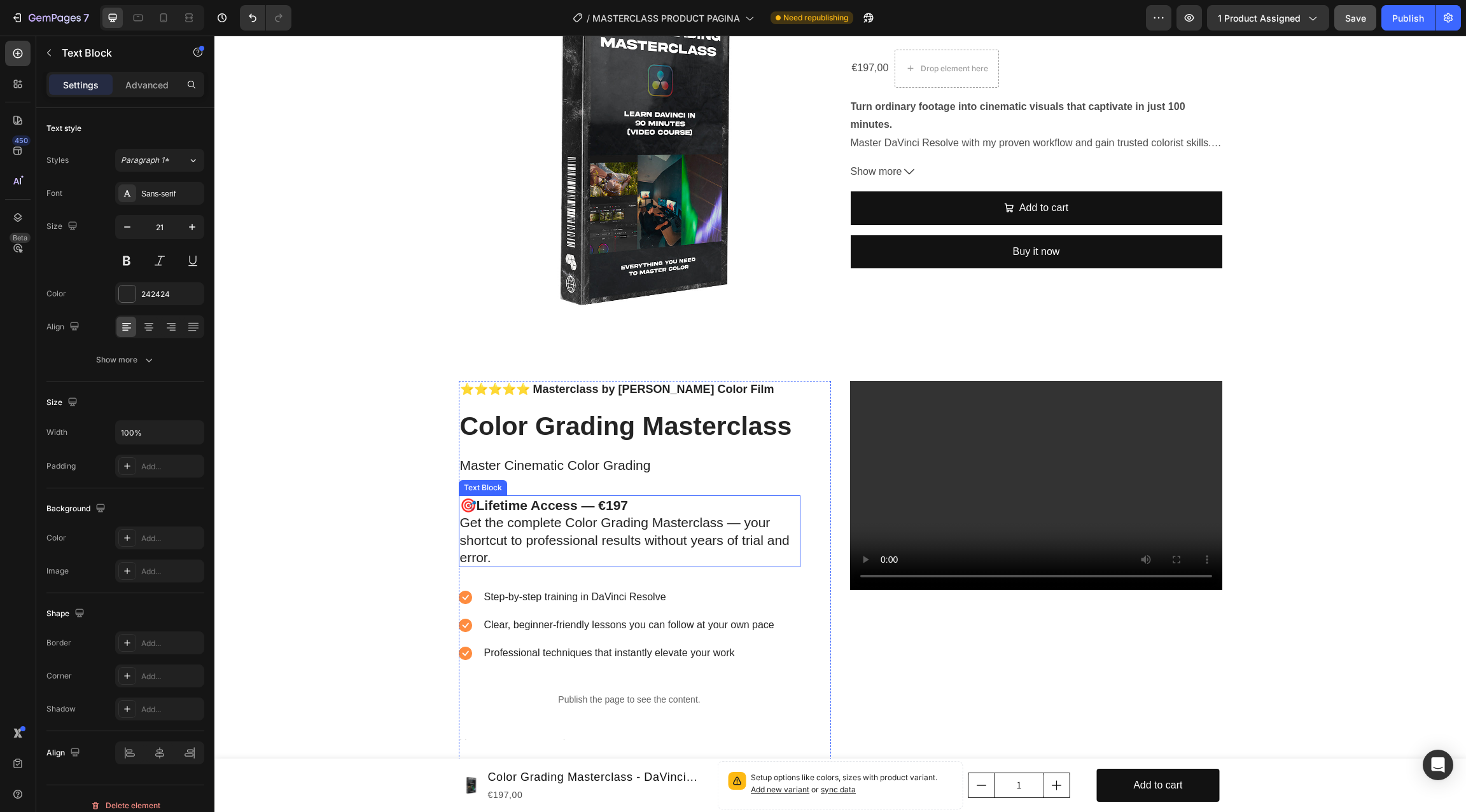
click at [540, 531] on p "Get the complete Color Grading Masterclass — your shortcut to professional resu…" at bounding box center [629, 540] width 339 height 52
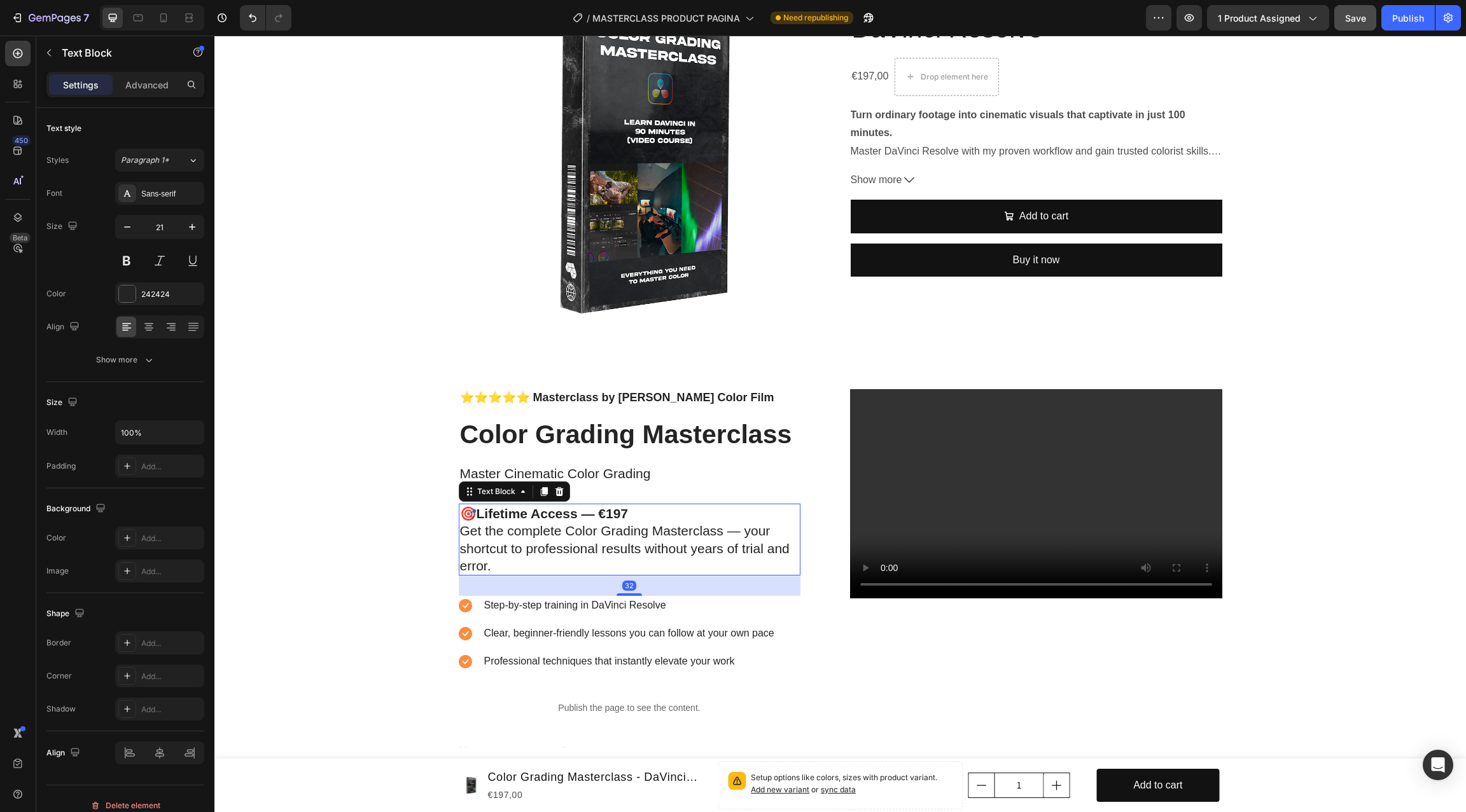
click at [505, 553] on p "Get the complete Color Grading Masterclass — your shortcut to professional resu…" at bounding box center [629, 548] width 339 height 52
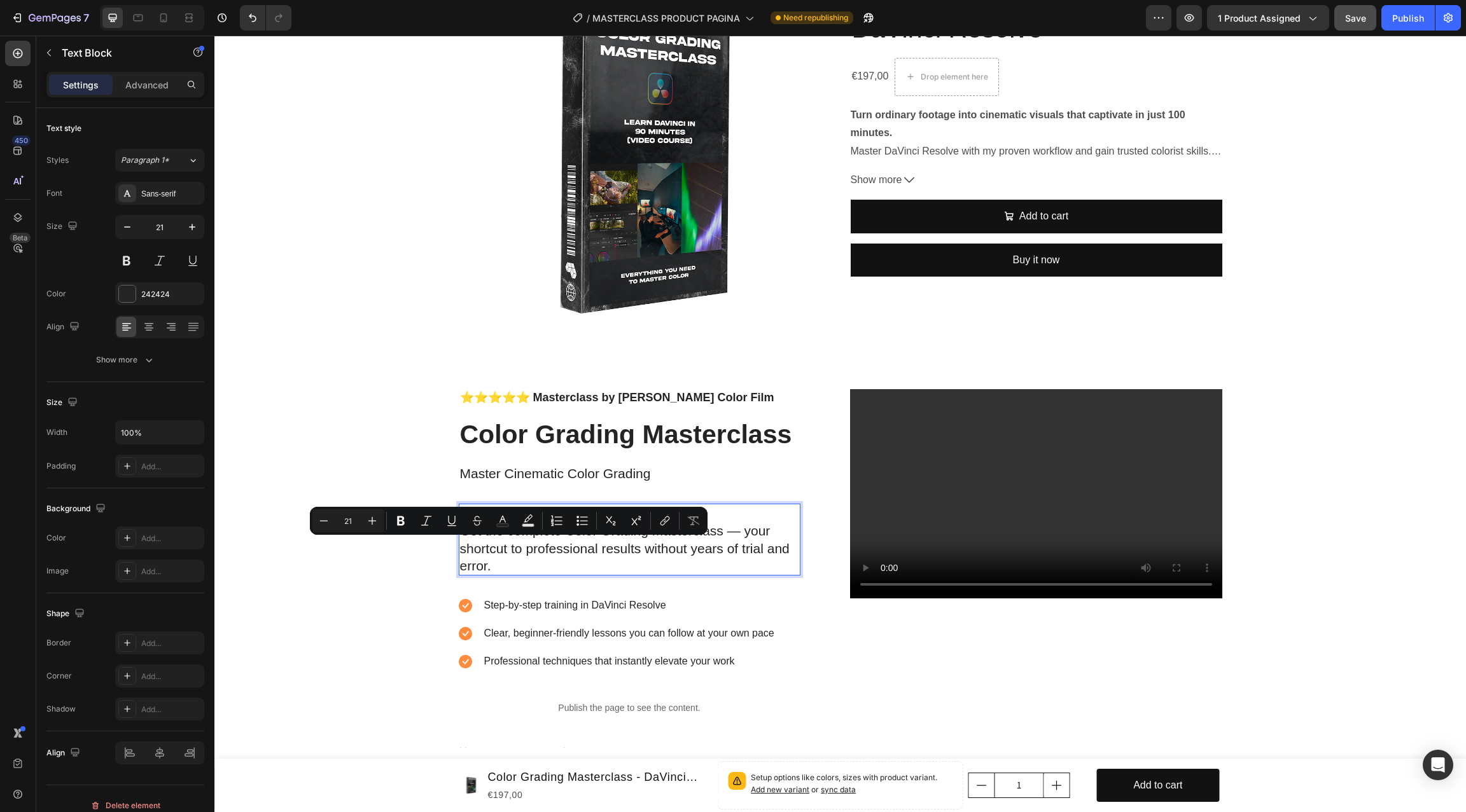
click at [495, 566] on p "Get the complete Color Grading Masterclass — your shortcut to professional resu…" at bounding box center [629, 548] width 339 height 52
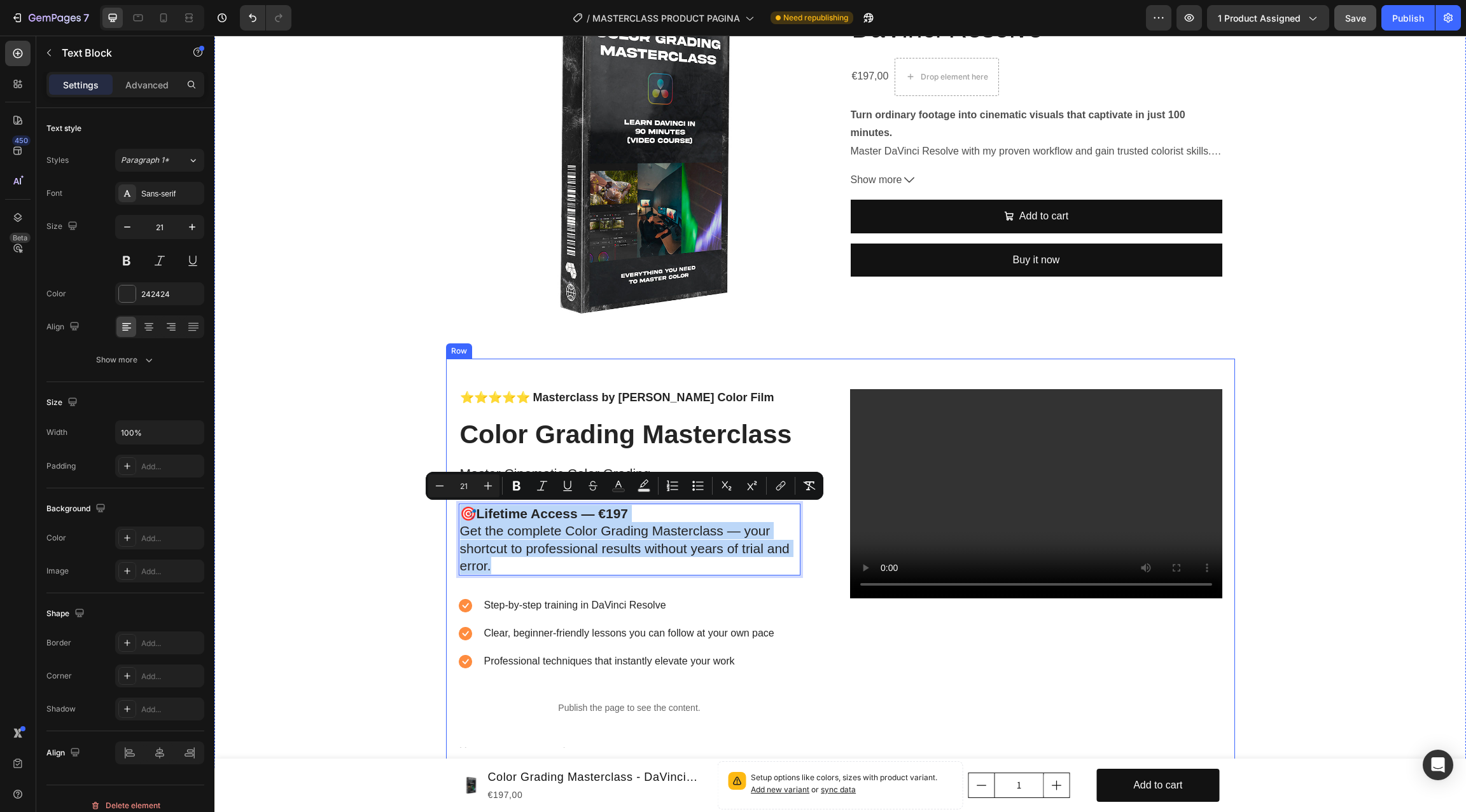
drag, startPoint x: 501, startPoint y: 566, endPoint x: 454, endPoint y: 519, distance: 66.5
click at [454, 519] on div "⭐⭐⭐⭐⭐ Masterclass by [PERSON_NAME] Color Film Text Block Color Grading Mastercl…" at bounding box center [840, 563] width 789 height 409
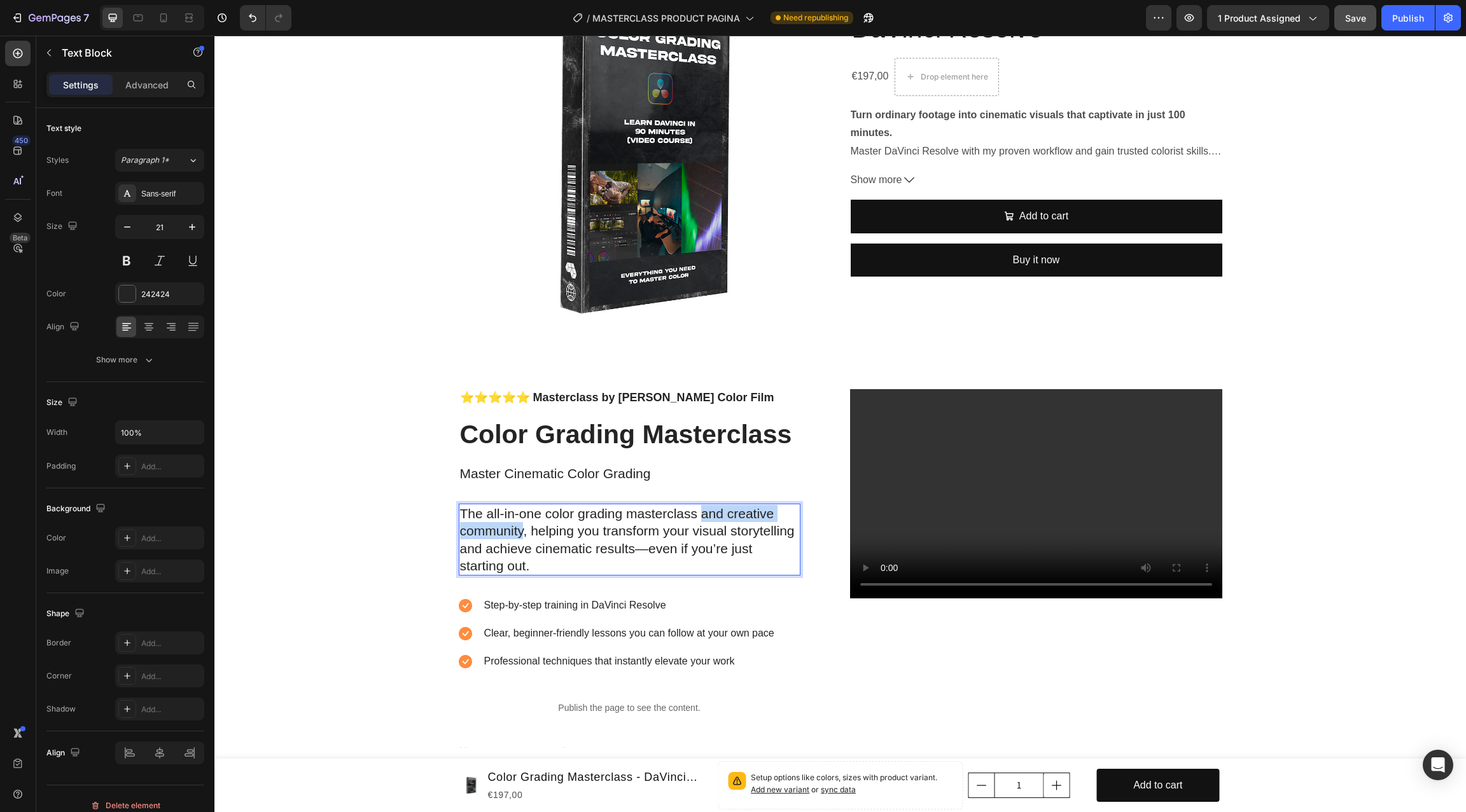
drag, startPoint x: 702, startPoint y: 510, endPoint x: 525, endPoint y: 531, distance: 178.2
click at [525, 531] on p "The all-in-one color grading masterclass and creative community, helping you tr…" at bounding box center [629, 539] width 339 height 69
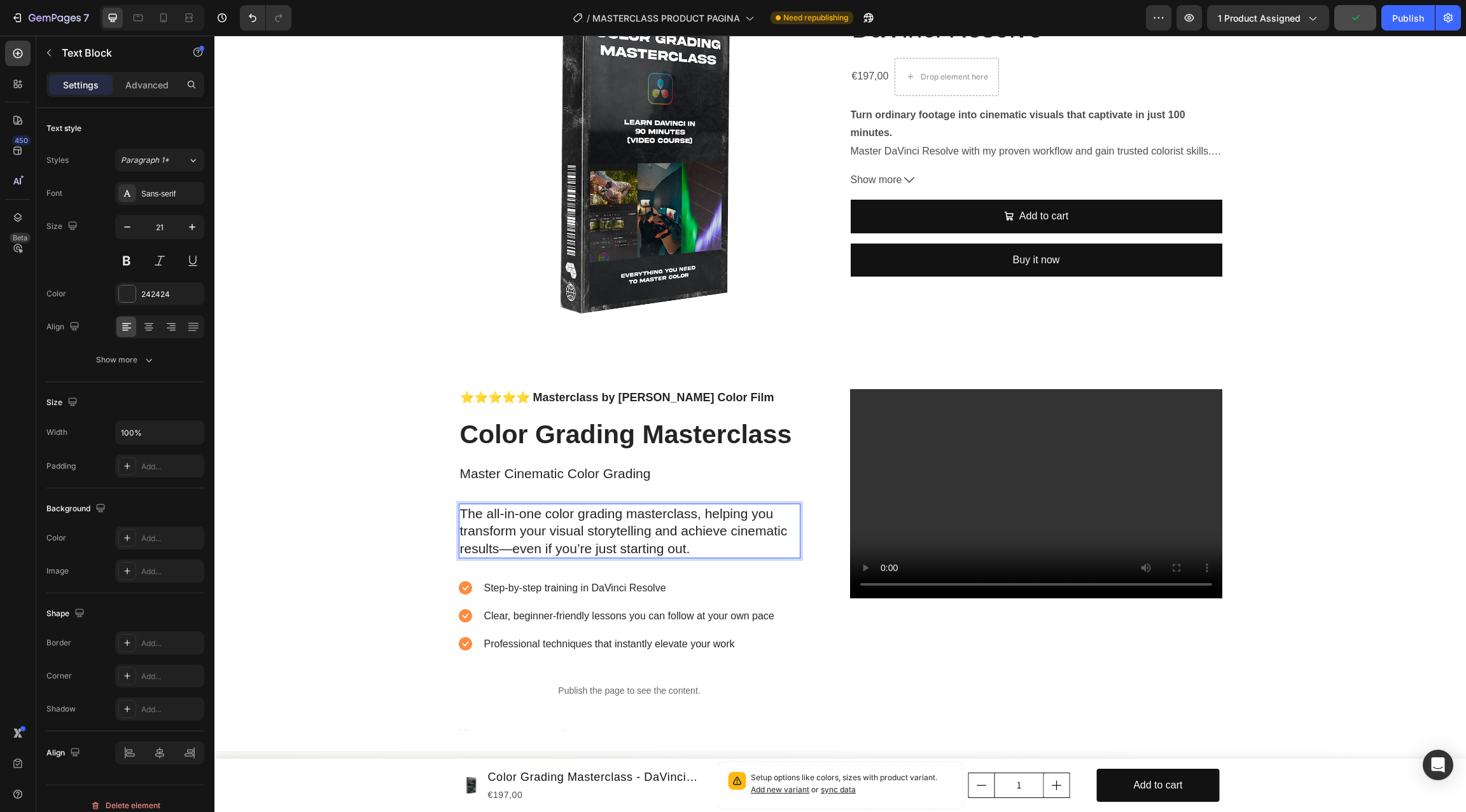
click at [511, 549] on p "The all-in-one color grading masterclass, helping you transform your visual sto…" at bounding box center [629, 531] width 339 height 52
click at [625, 539] on p "The all-in-one color grading masterclass, helping you transform your visual sto…" at bounding box center [629, 531] width 339 height 52
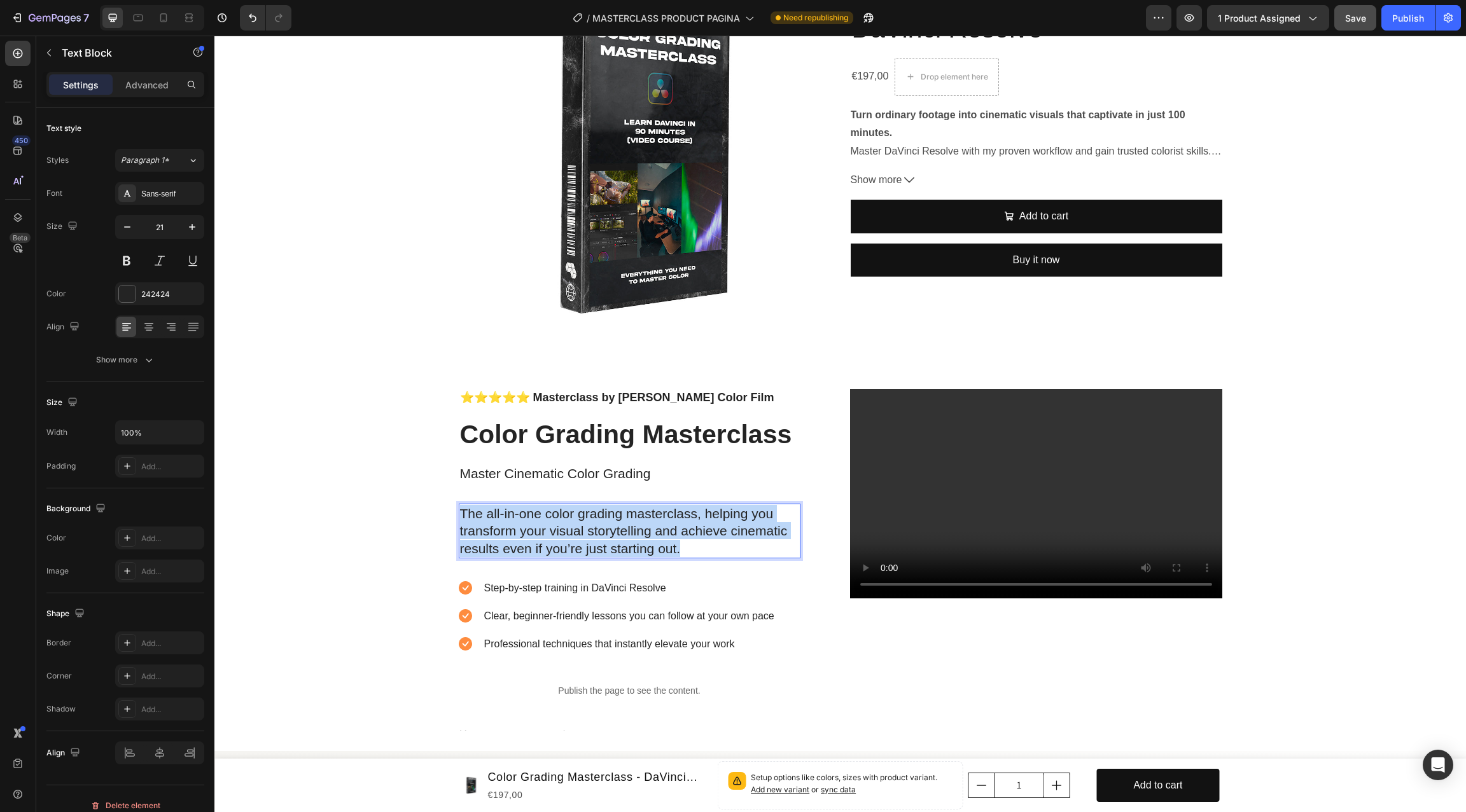
click at [625, 539] on p "The all-in-one color grading masterclass, helping you transform your visual sto…" at bounding box center [629, 531] width 339 height 52
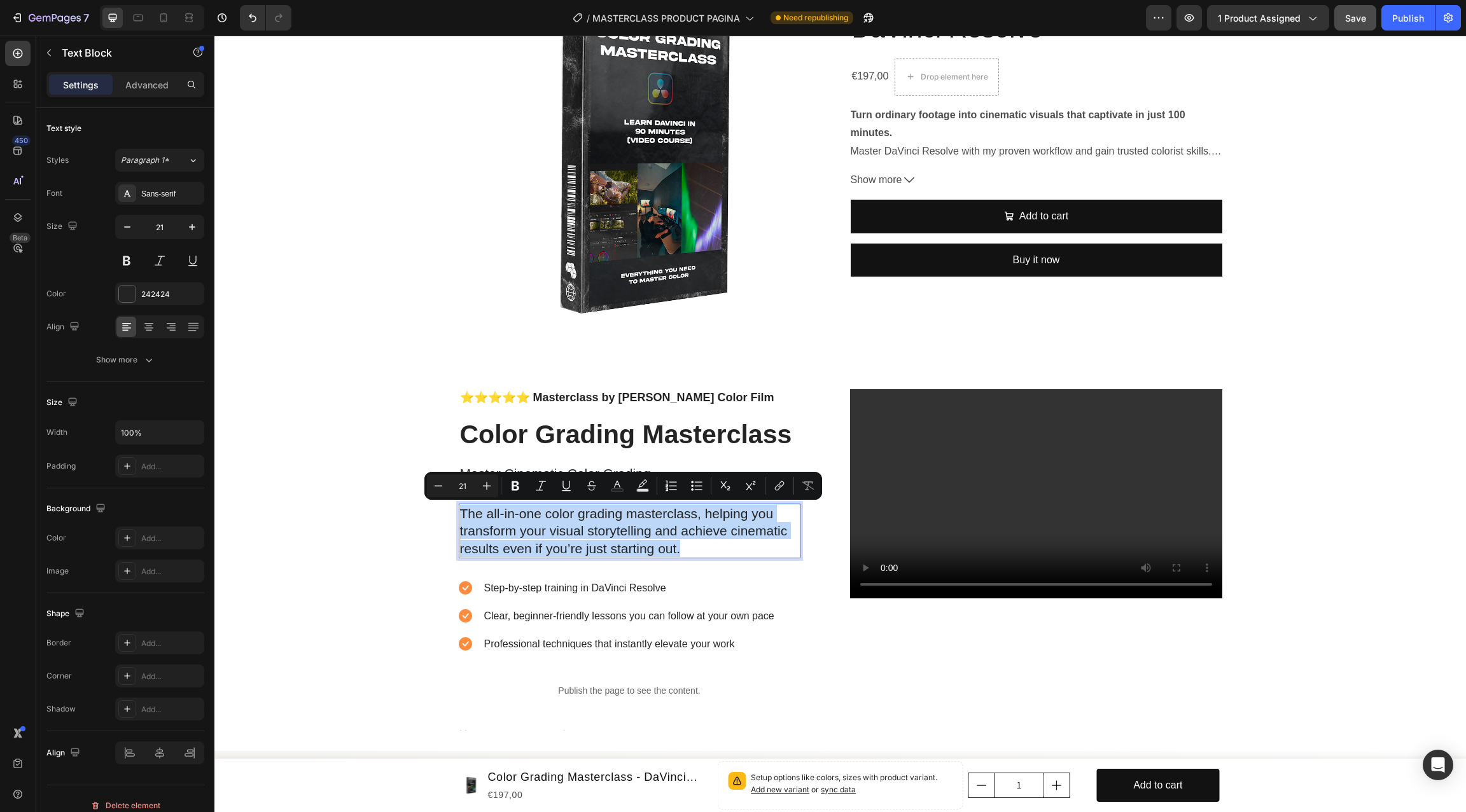
copy p "The all-in-one color grading masterclass, helping you transform your visual sto…"
click at [637, 568] on div "⭐⭐⭐⭐⭐ Masterclass by [PERSON_NAME] Color Film Text Block Color Grading Mastercl…" at bounding box center [630, 570] width 342 height 362
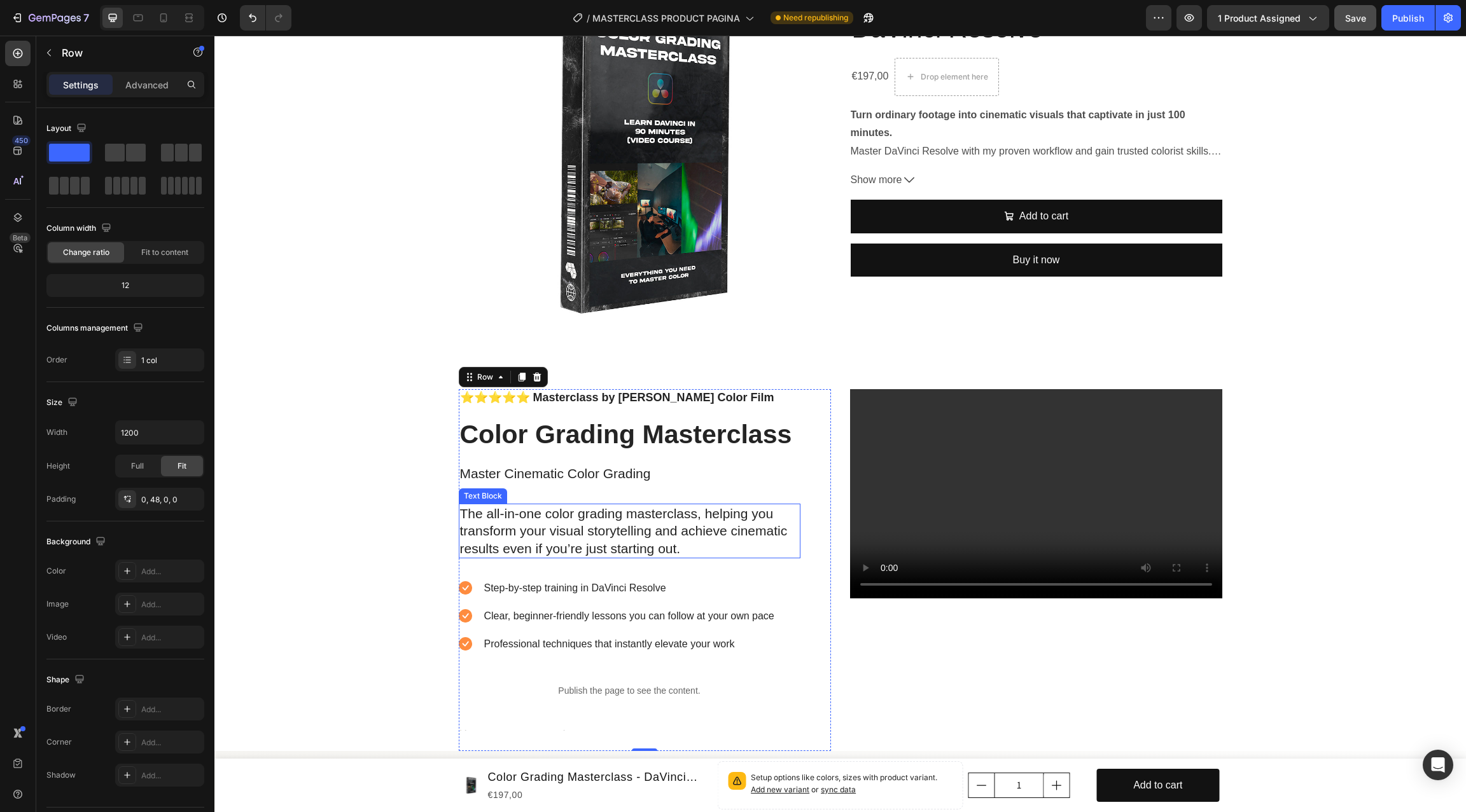
click at [684, 549] on p "The all-in-one color grading masterclass, helping you transform your visual sto…" at bounding box center [629, 531] width 339 height 52
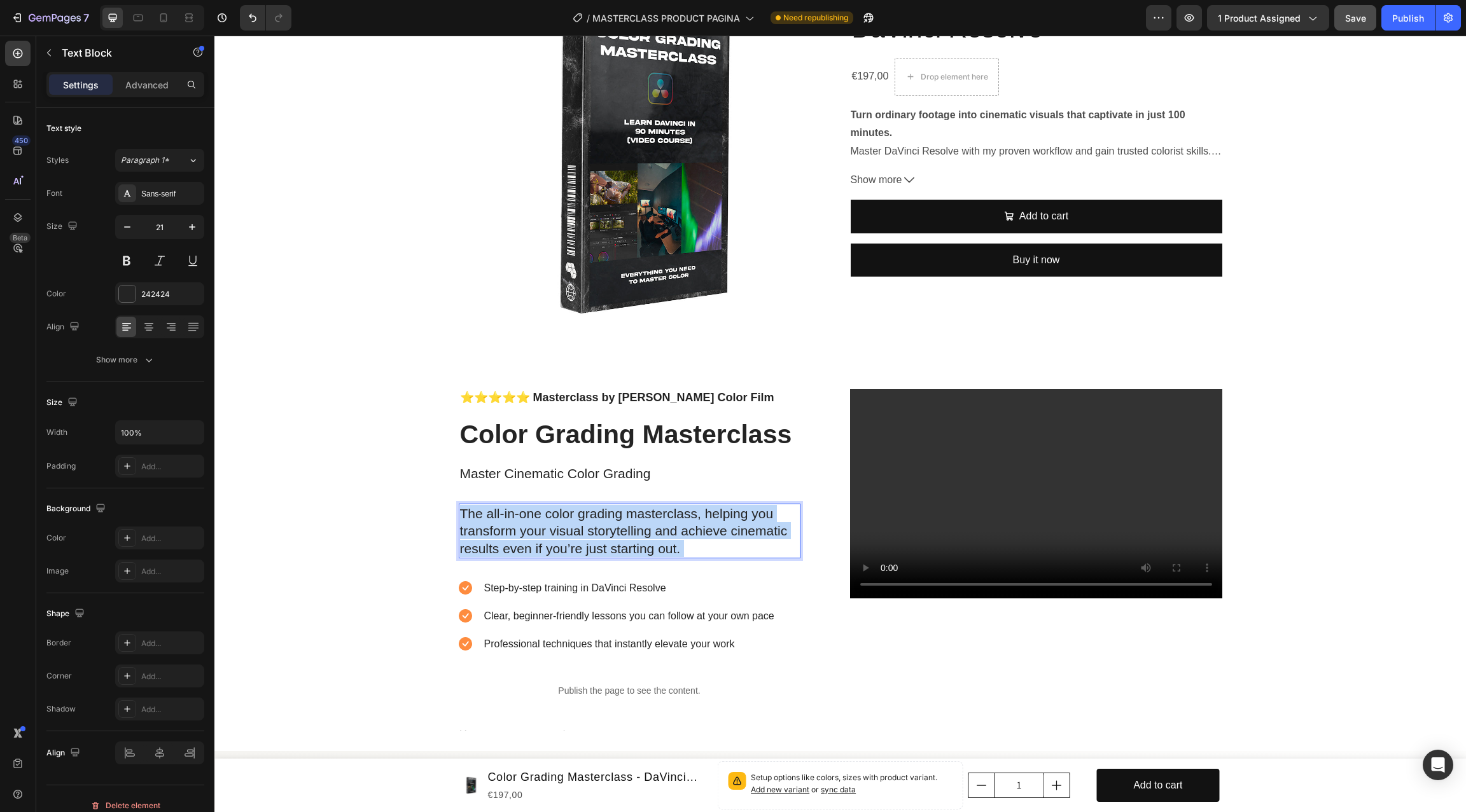
drag, startPoint x: 686, startPoint y: 549, endPoint x: 460, endPoint y: 515, distance: 228.5
click at [460, 515] on p "The all-in-one color grading masterclass, helping you transform your visual sto…" at bounding box center [629, 531] width 339 height 52
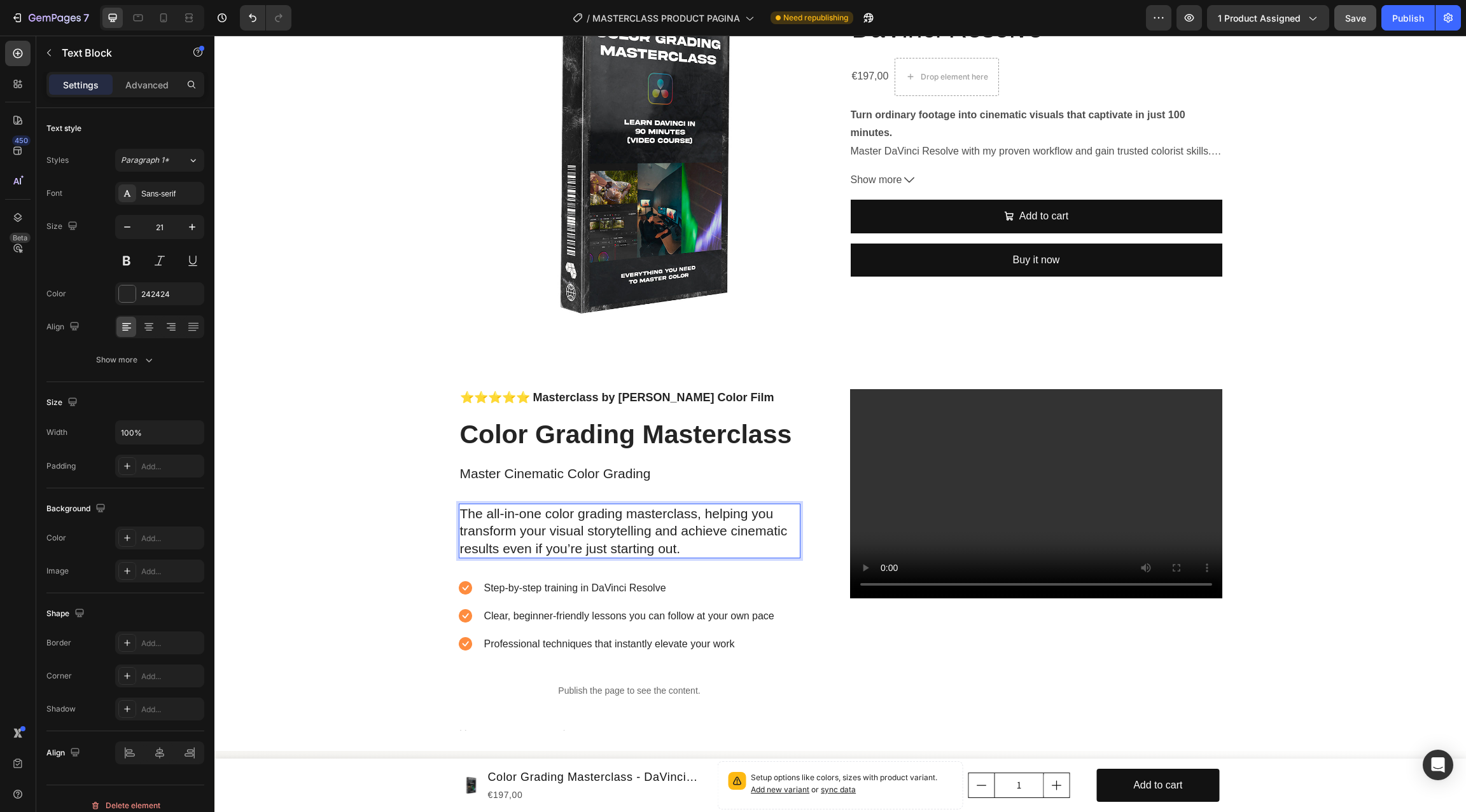
click at [464, 512] on p "The all-in-one color grading masterclass, helping you transform your visual sto…" at bounding box center [629, 531] width 339 height 52
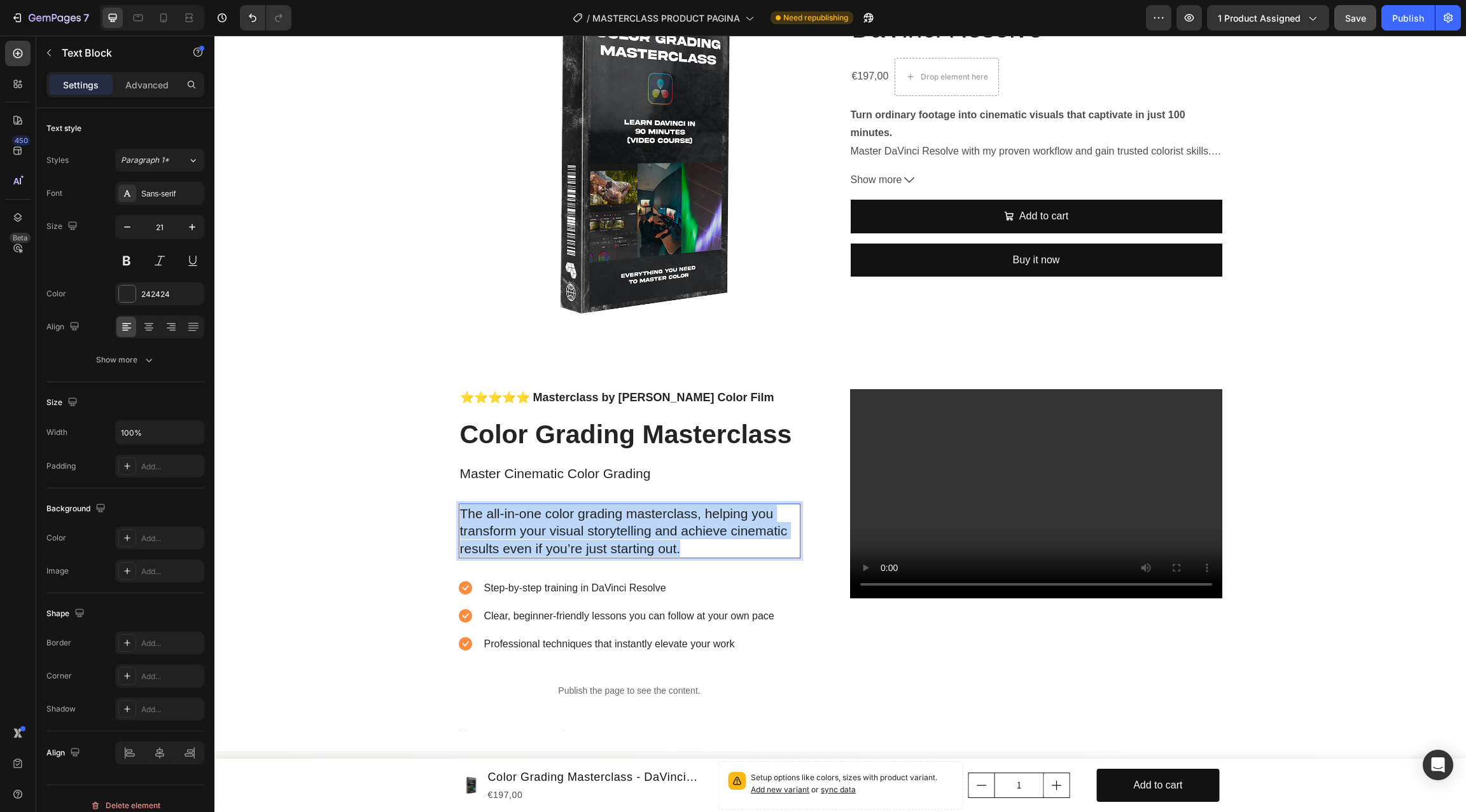
click at [464, 512] on p "The all-in-one color grading masterclass, helping you transform your visual sto…" at bounding box center [629, 531] width 339 height 52
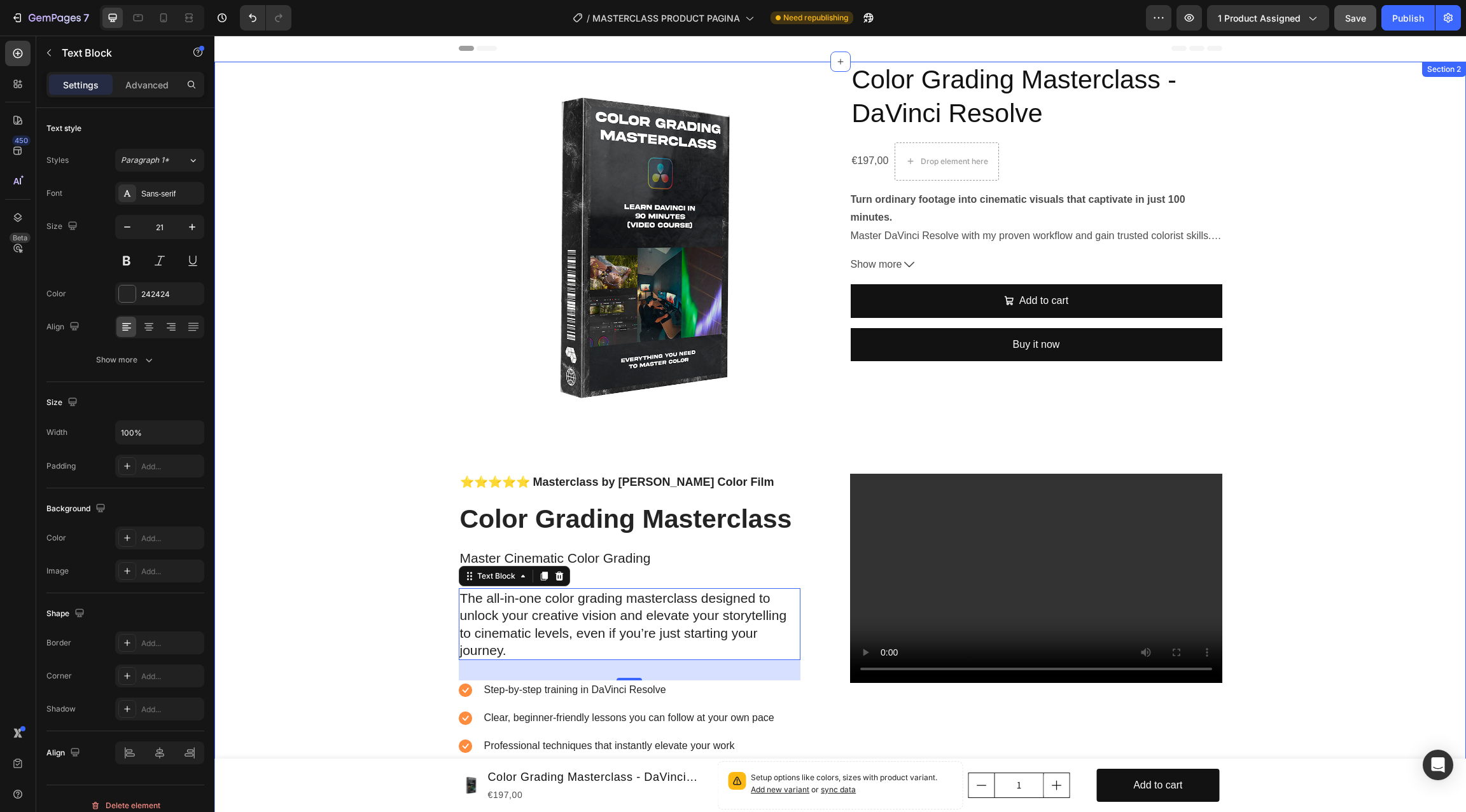
scroll to position [71, 0]
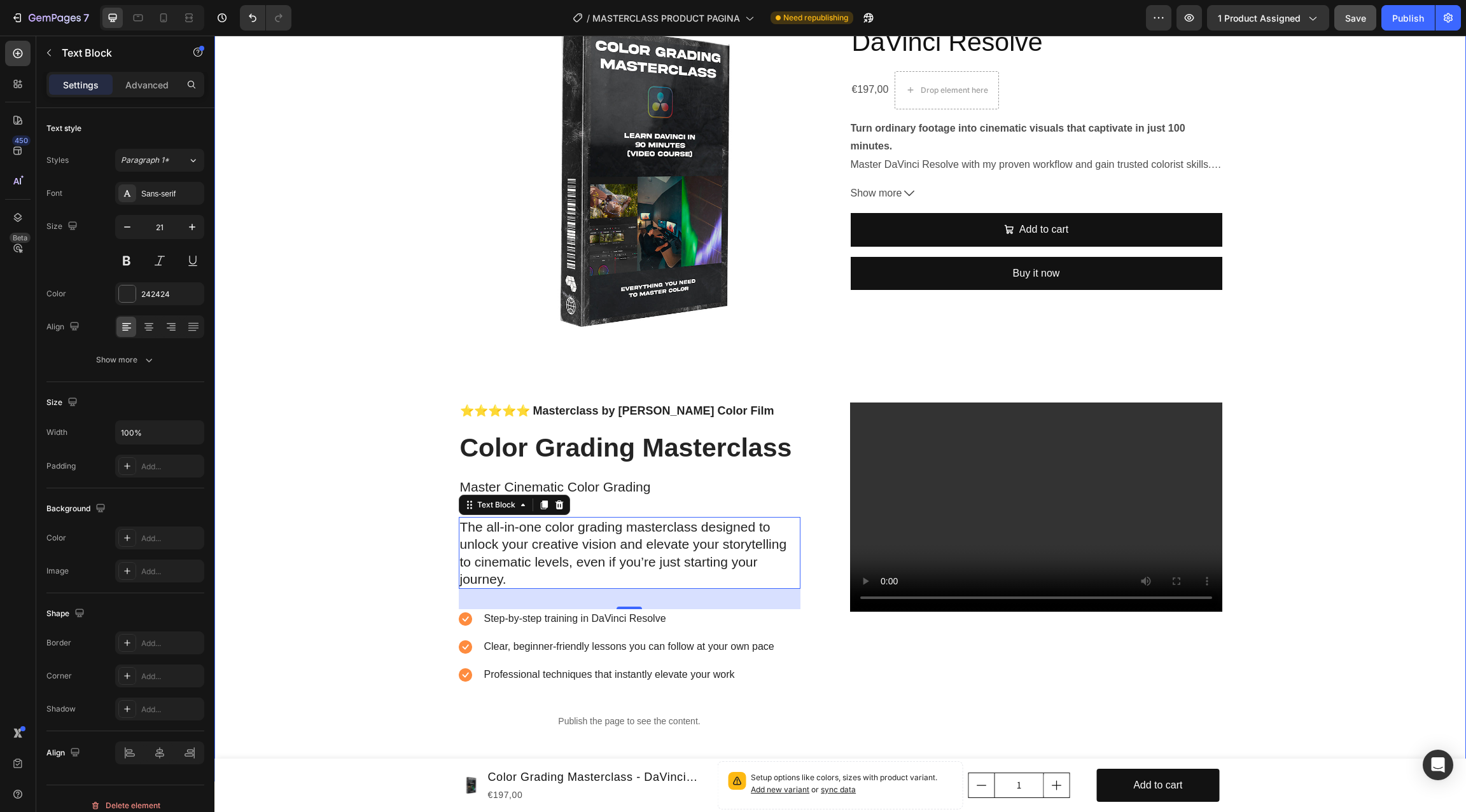
click at [404, 566] on div "Product Images Color Grading Masterclass - DaVinci Resolve Product Title €197,0…" at bounding box center [840, 386] width 1251 height 791
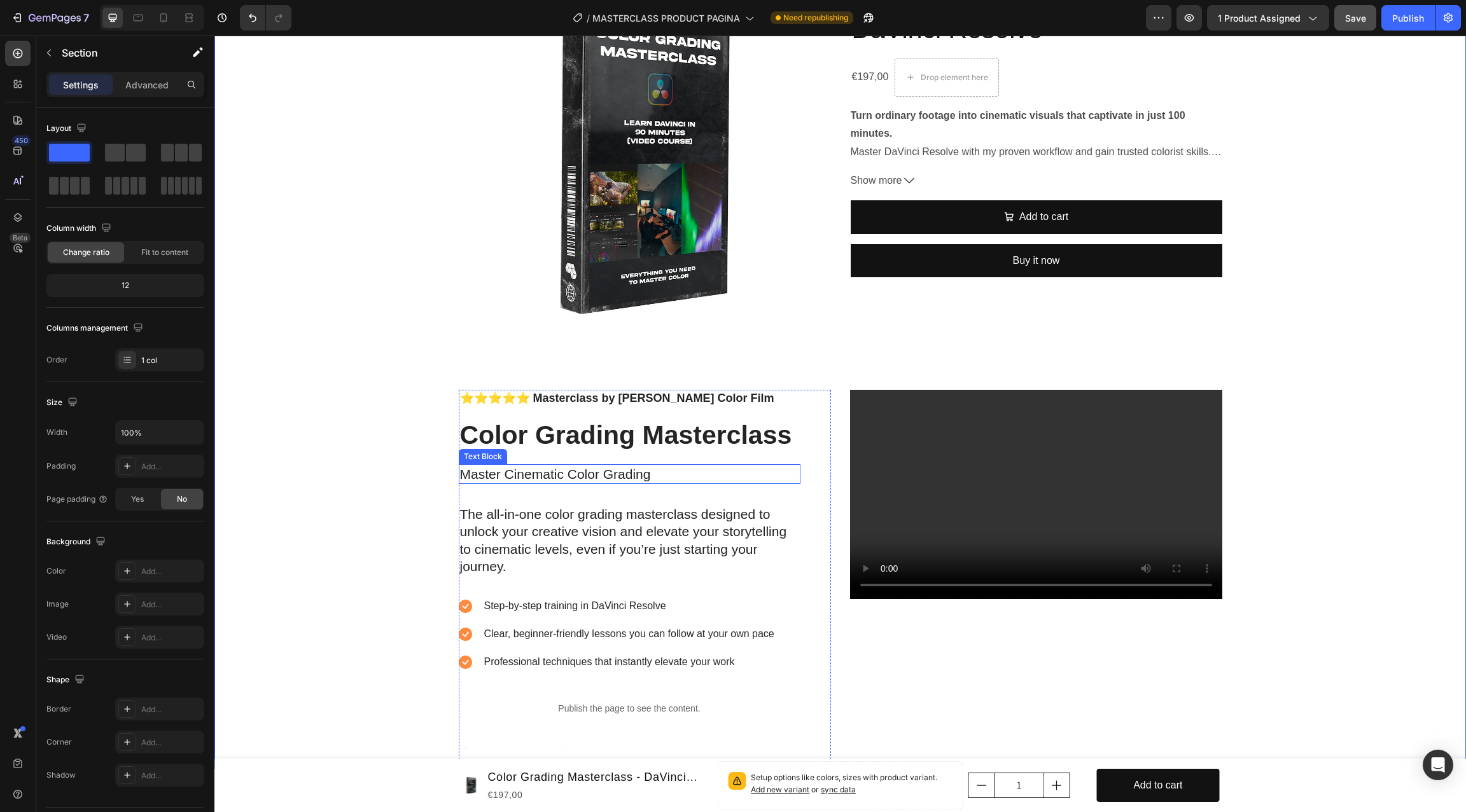
scroll to position [65, 0]
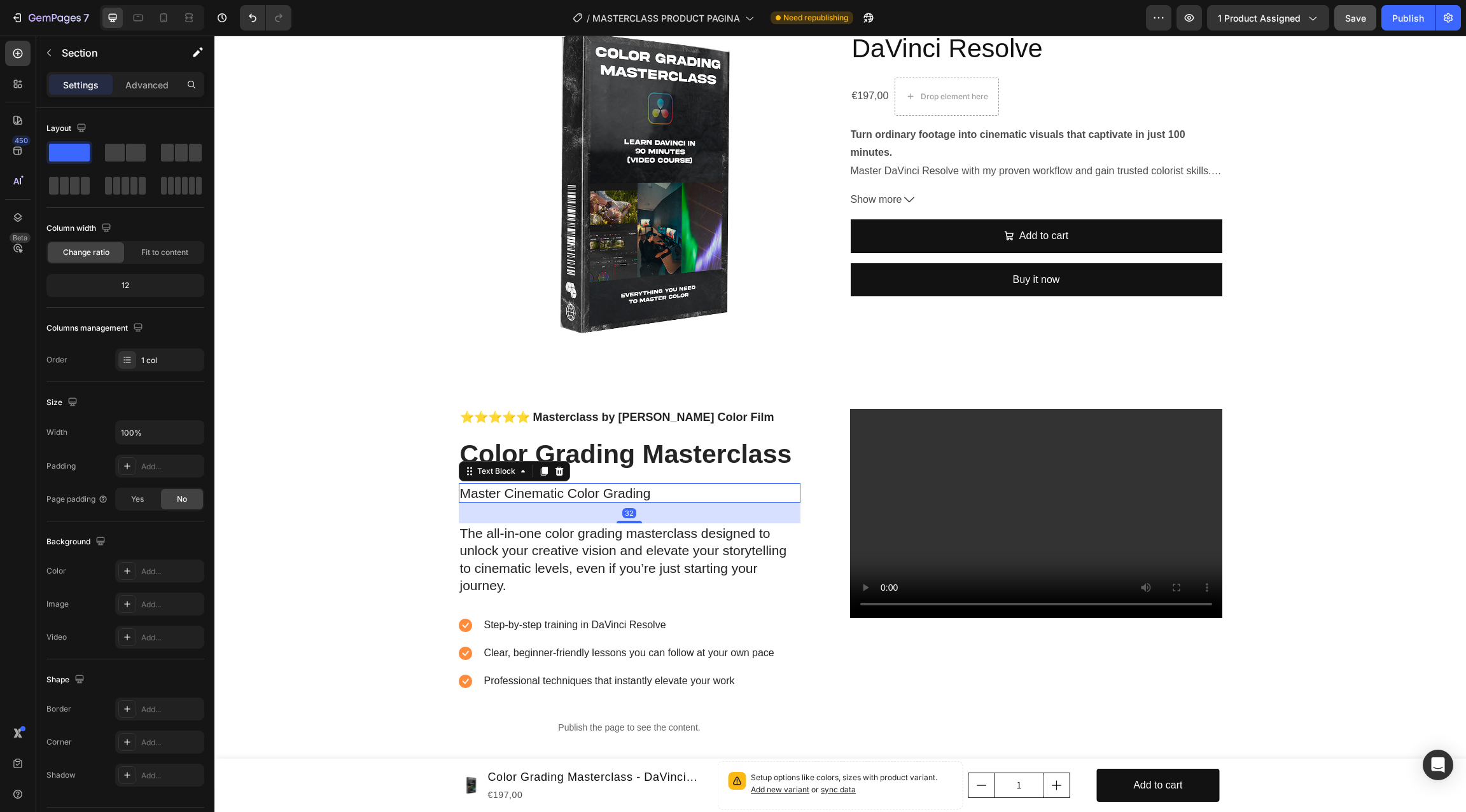
click at [573, 491] on p "Master Cinematic Color Grading" at bounding box center [629, 494] width 339 height 17
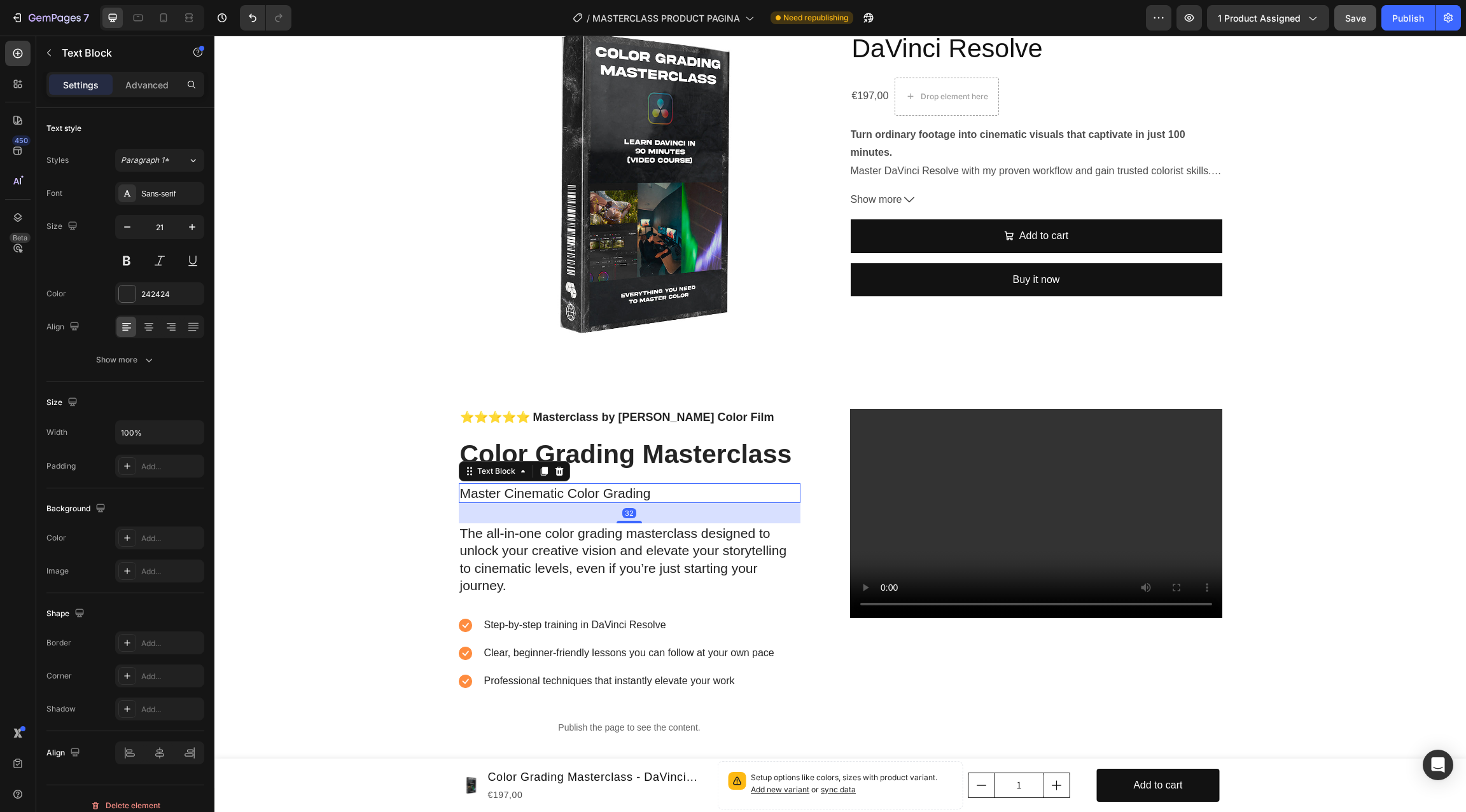
click at [573, 491] on p "Master Cinematic Color Grading" at bounding box center [629, 494] width 339 height 17
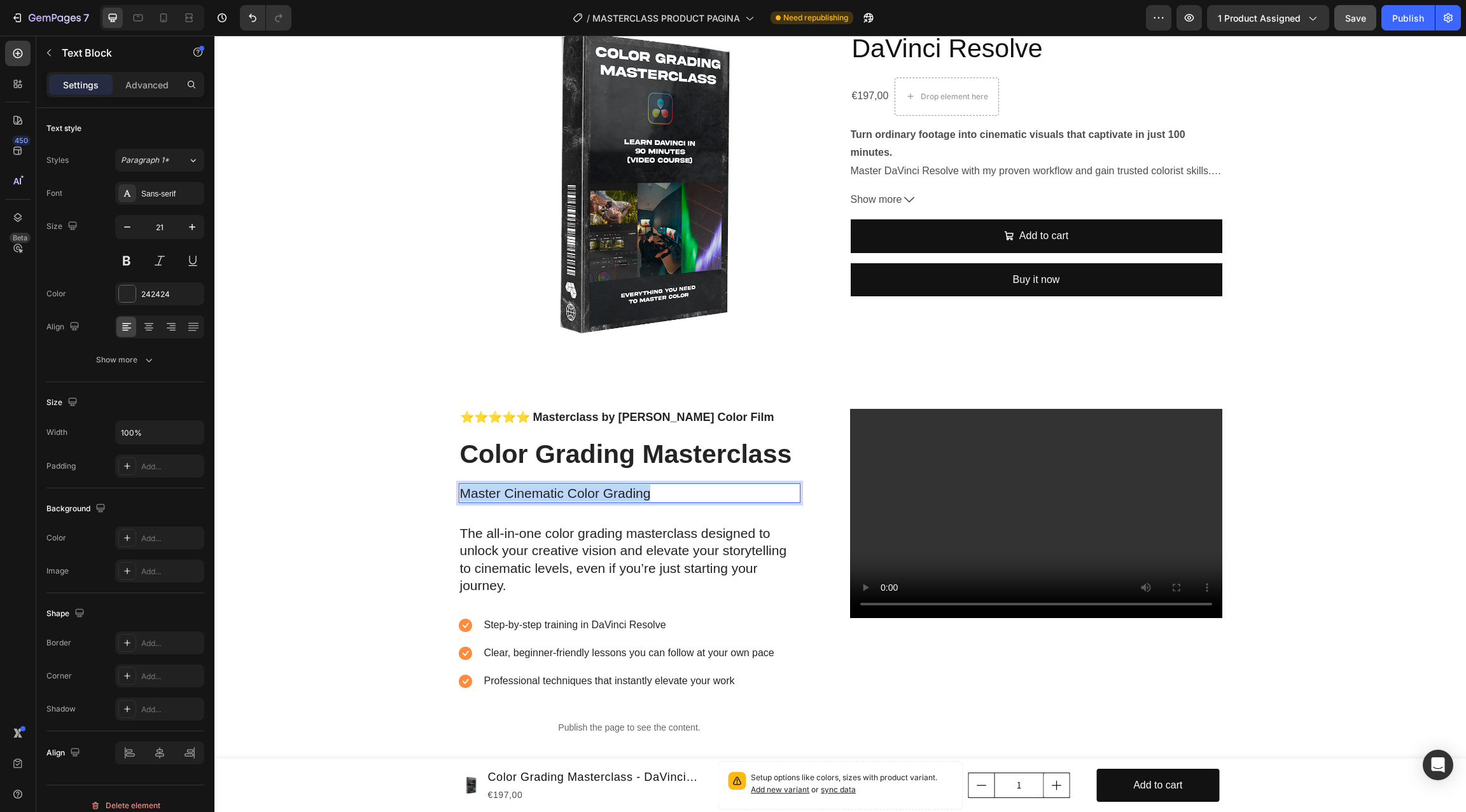
click at [573, 491] on p "Master Cinematic Color Grading" at bounding box center [629, 494] width 339 height 17
click at [631, 456] on h1 "Color Grading Masterclass" at bounding box center [630, 454] width 342 height 36
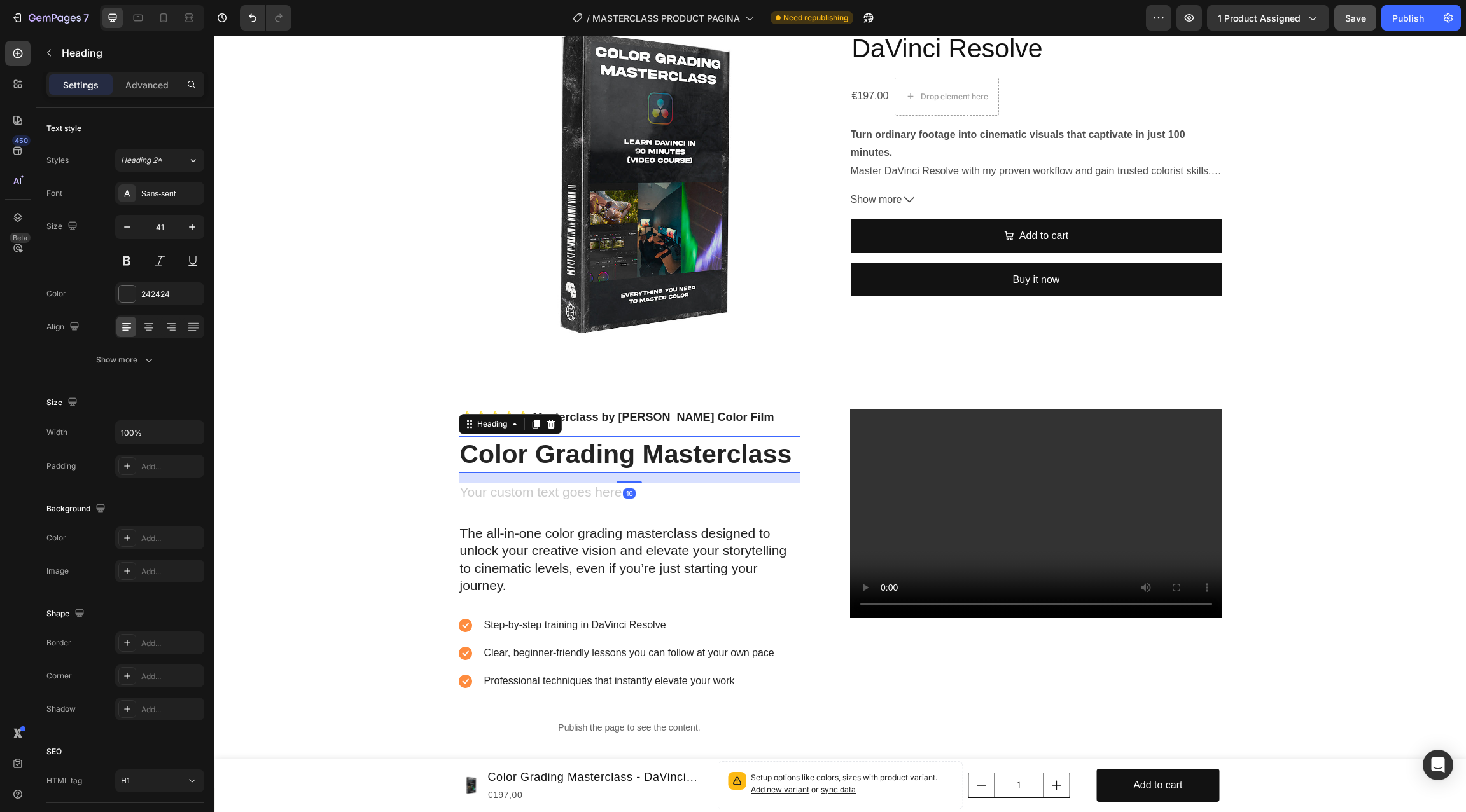
click at [631, 456] on h1 "Color Grading Masterclass" at bounding box center [630, 454] width 342 height 36
click at [631, 456] on p "Color Grading Masterclass" at bounding box center [629, 454] width 339 height 33
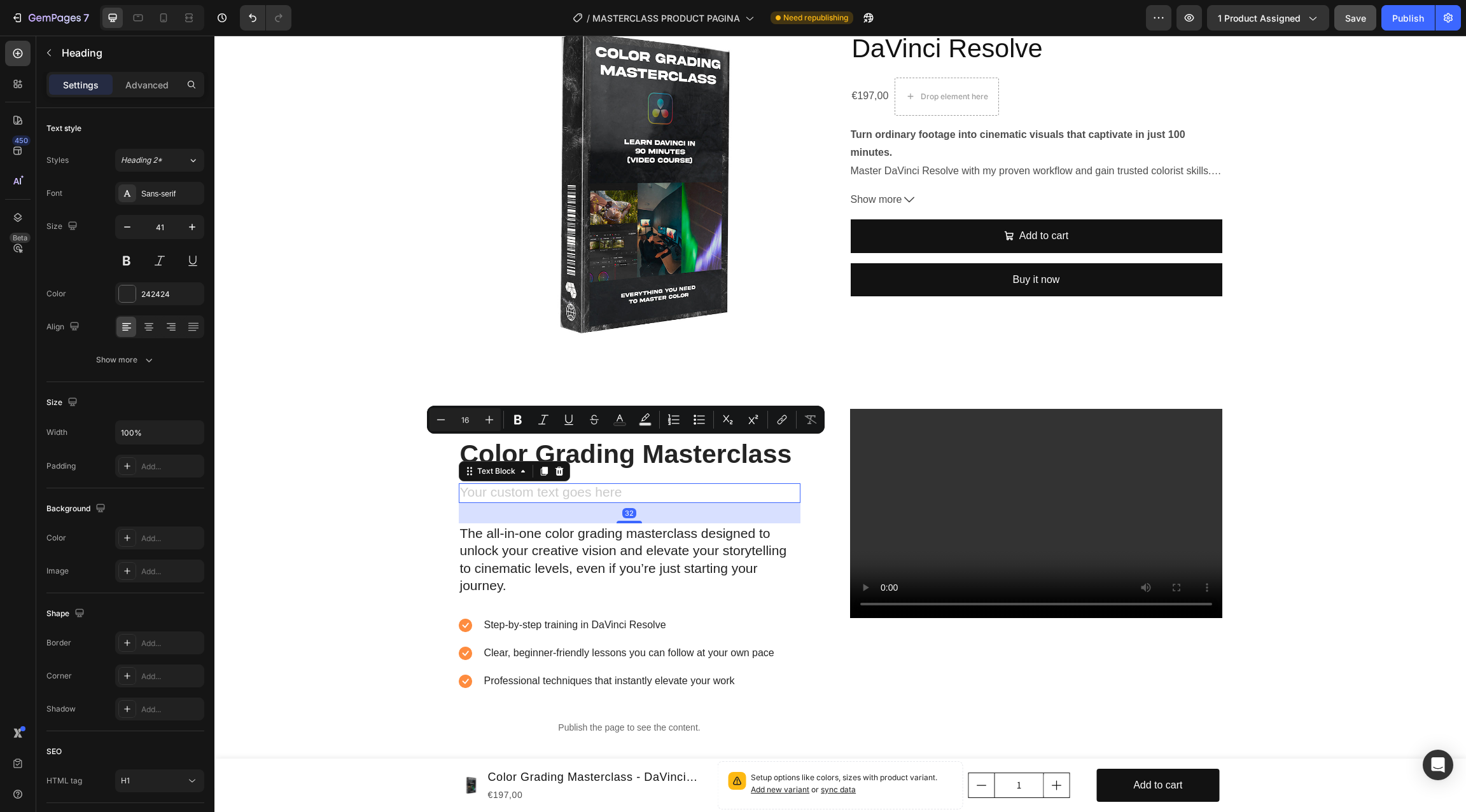
click at [561, 494] on div "Rich Text Editor. Editing area: main" at bounding box center [630, 493] width 342 height 20
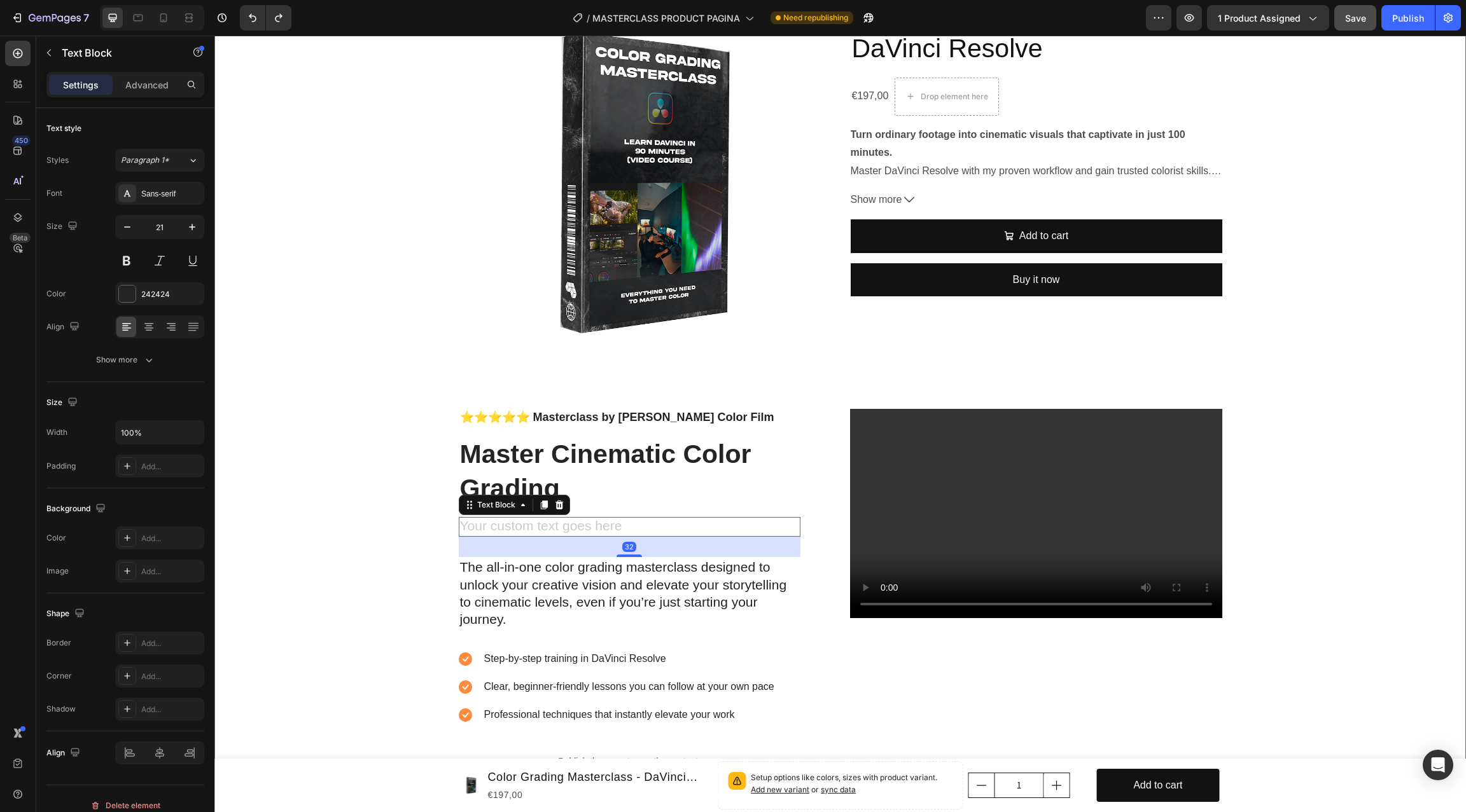
click at [414, 474] on div "Product Images Color Grading Masterclass - DaVinci Resolve Product Title €197,0…" at bounding box center [840, 409] width 1251 height 825
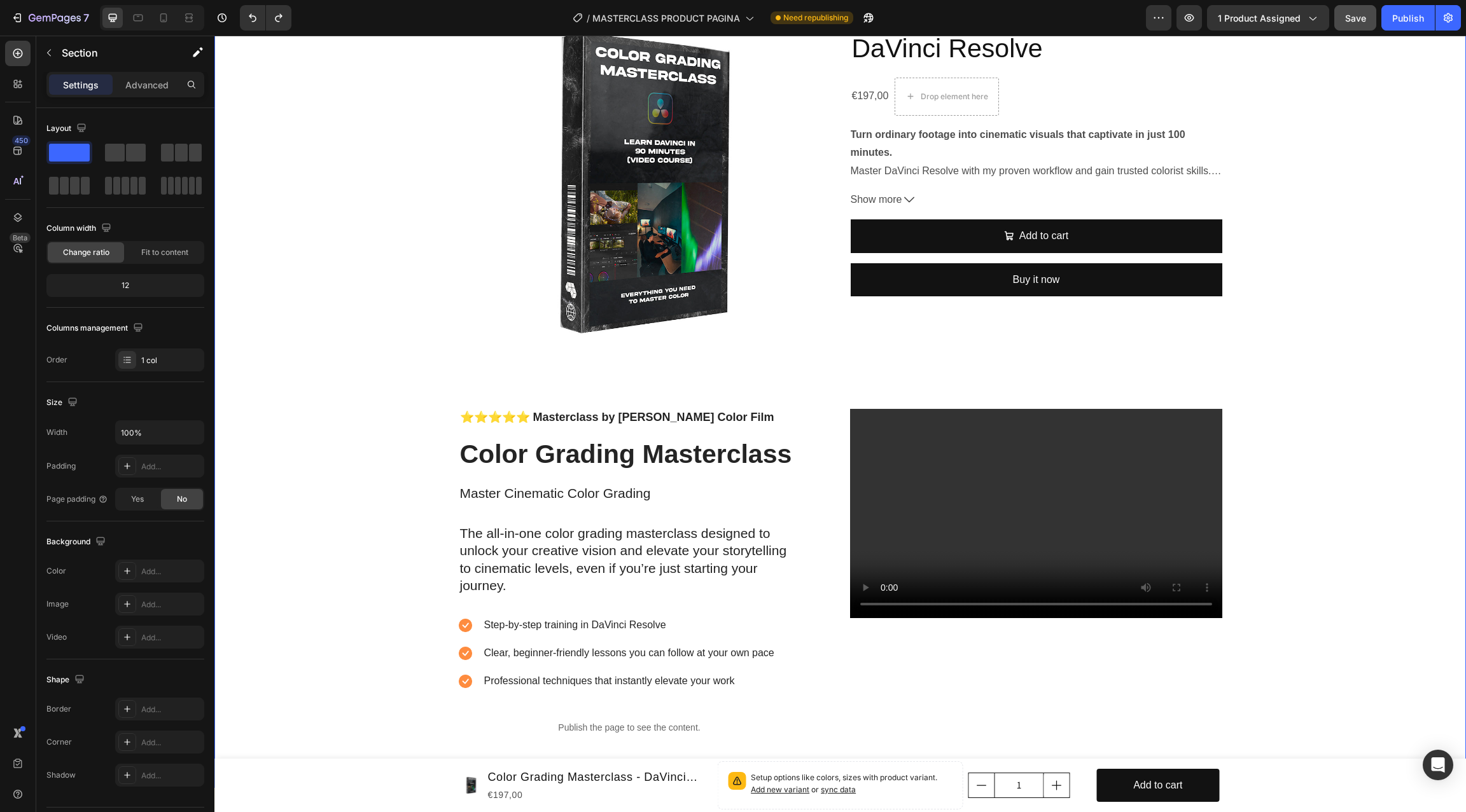
click at [414, 490] on div "Product Images Color Grading Masterclass - DaVinci Resolve Product Title €197,0…" at bounding box center [840, 393] width 1251 height 791
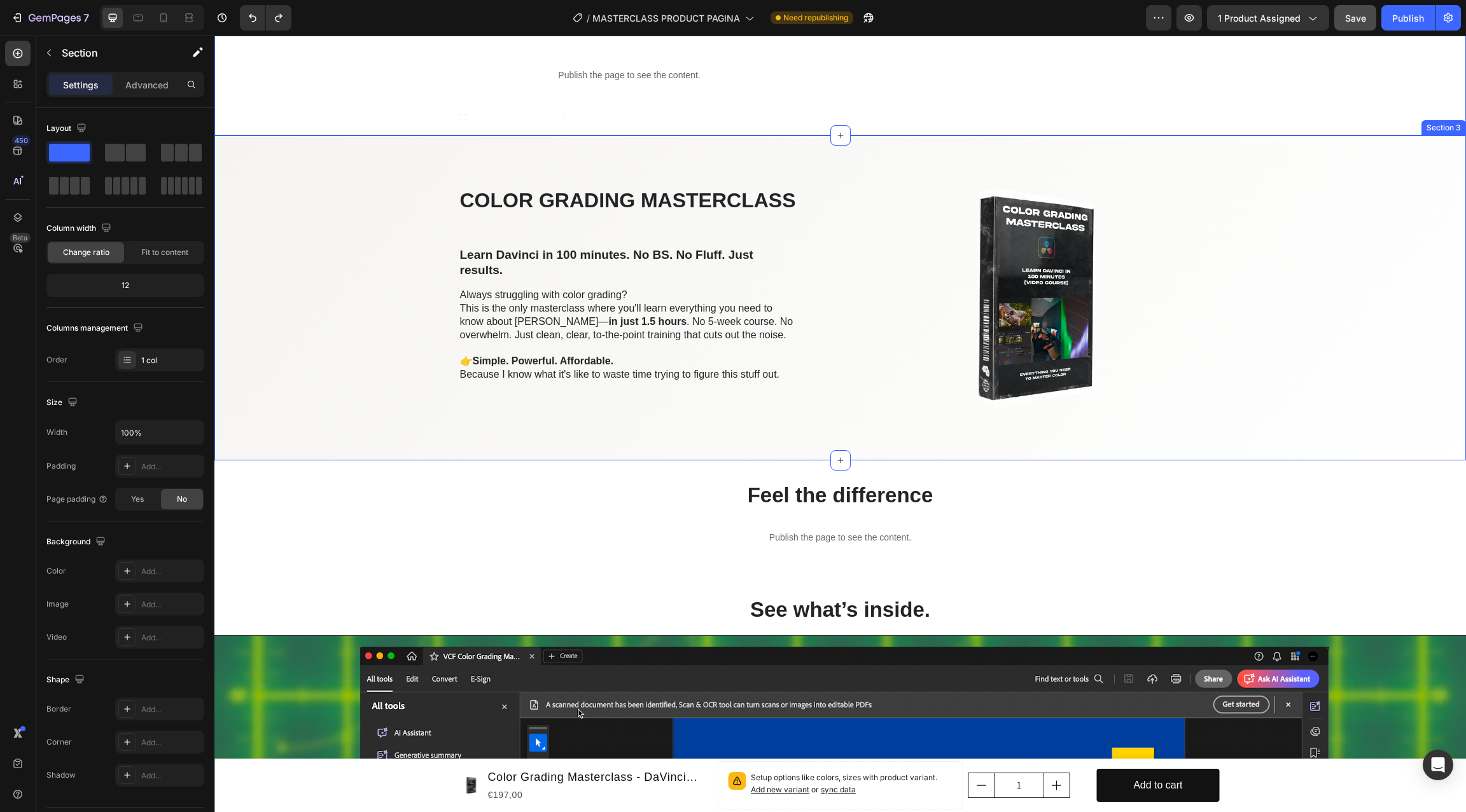
scroll to position [771, 0]
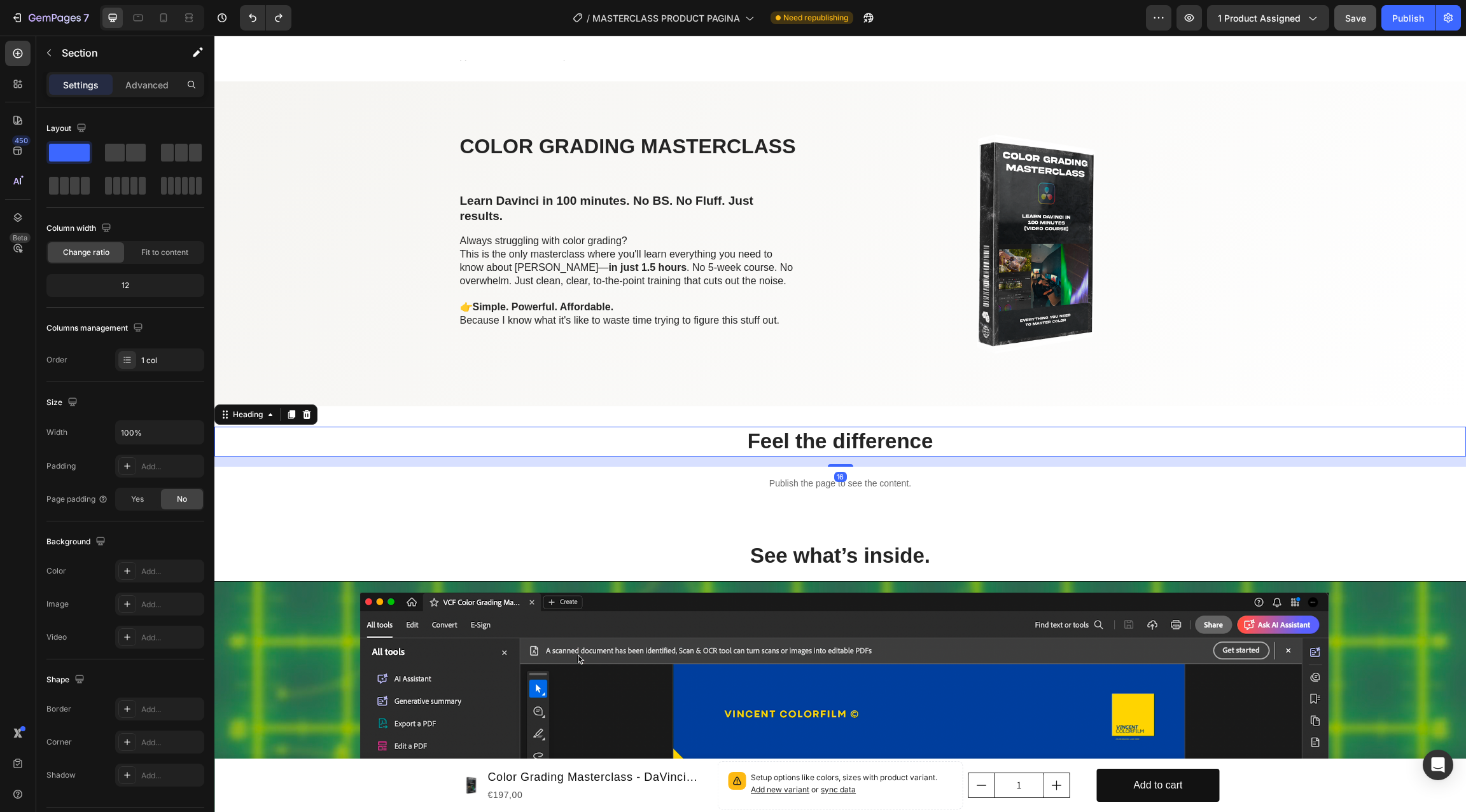
click at [548, 440] on div "Feel the difference" at bounding box center [840, 441] width 1251 height 30
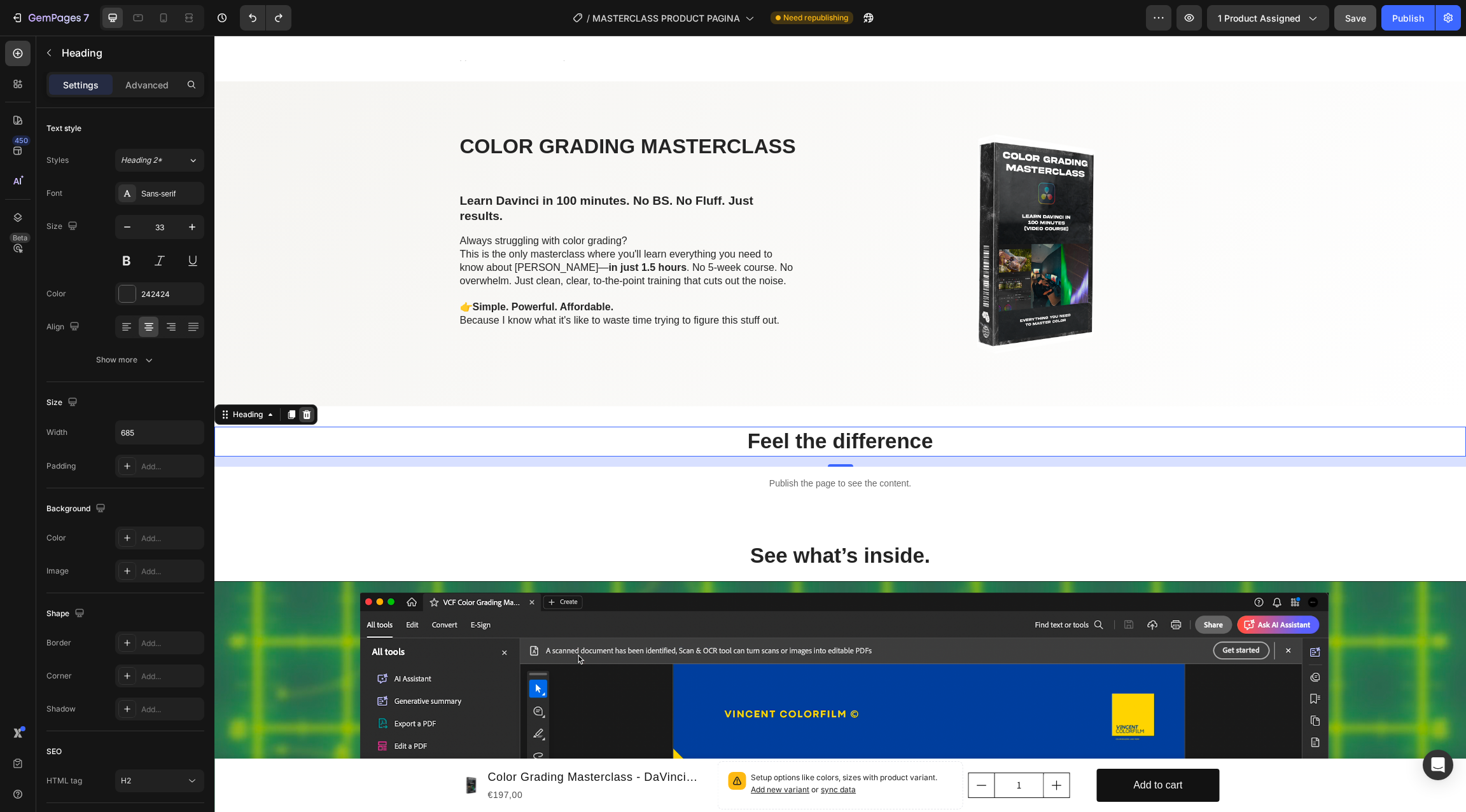
click at [309, 414] on icon at bounding box center [306, 414] width 8 height 9
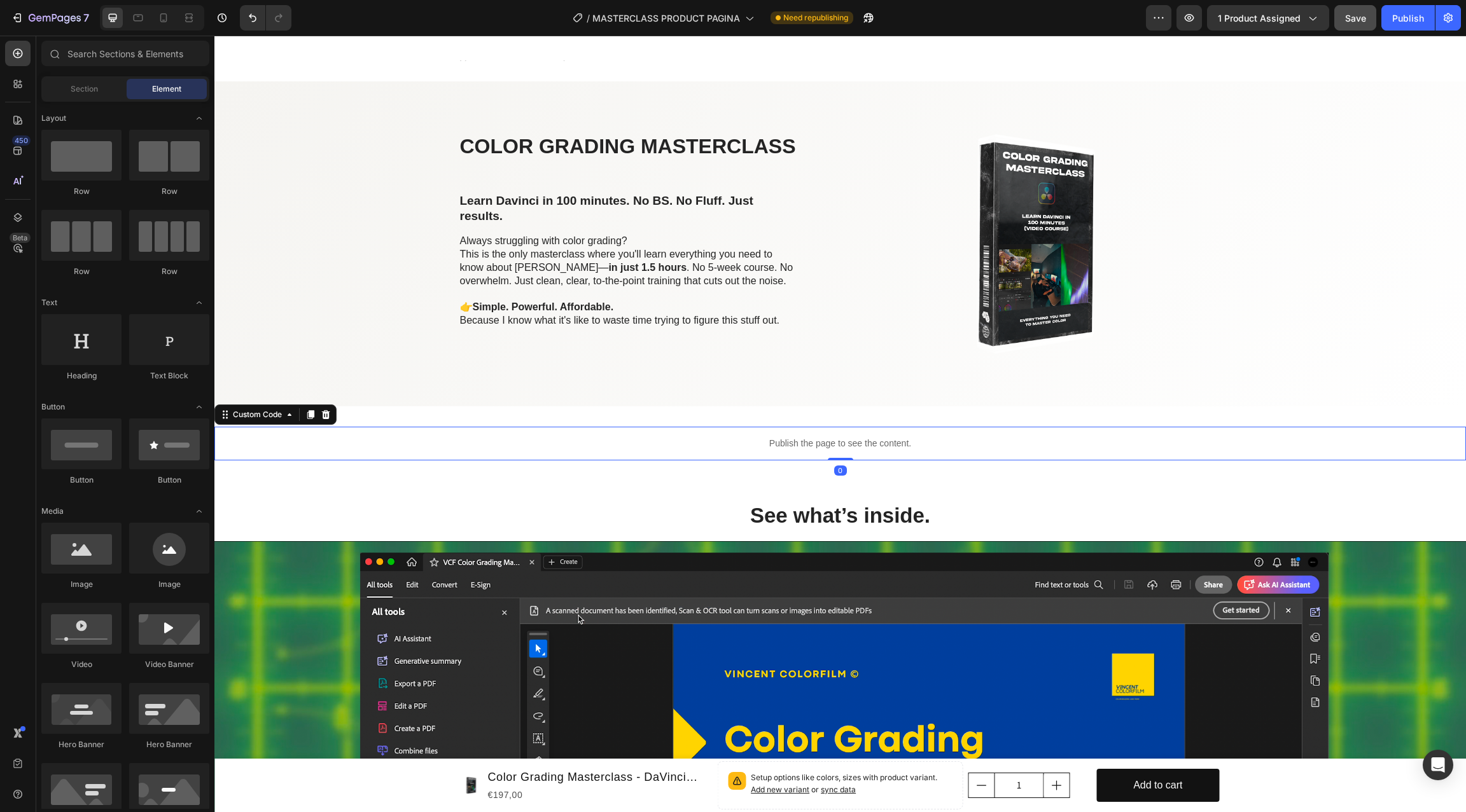
click at [737, 439] on p "Publish the page to see the content." at bounding box center [840, 443] width 1251 height 13
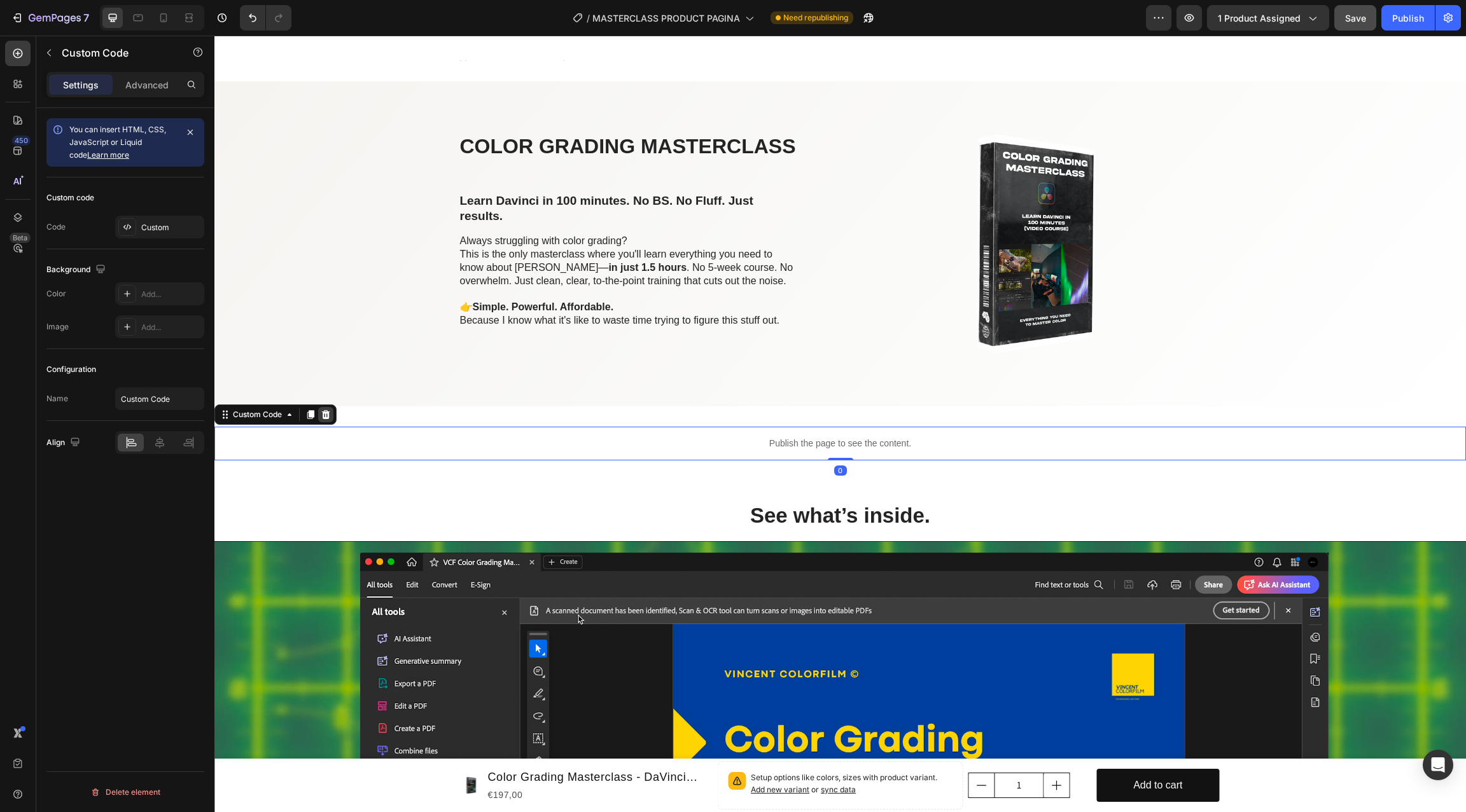
click at [328, 414] on icon at bounding box center [326, 414] width 10 height 10
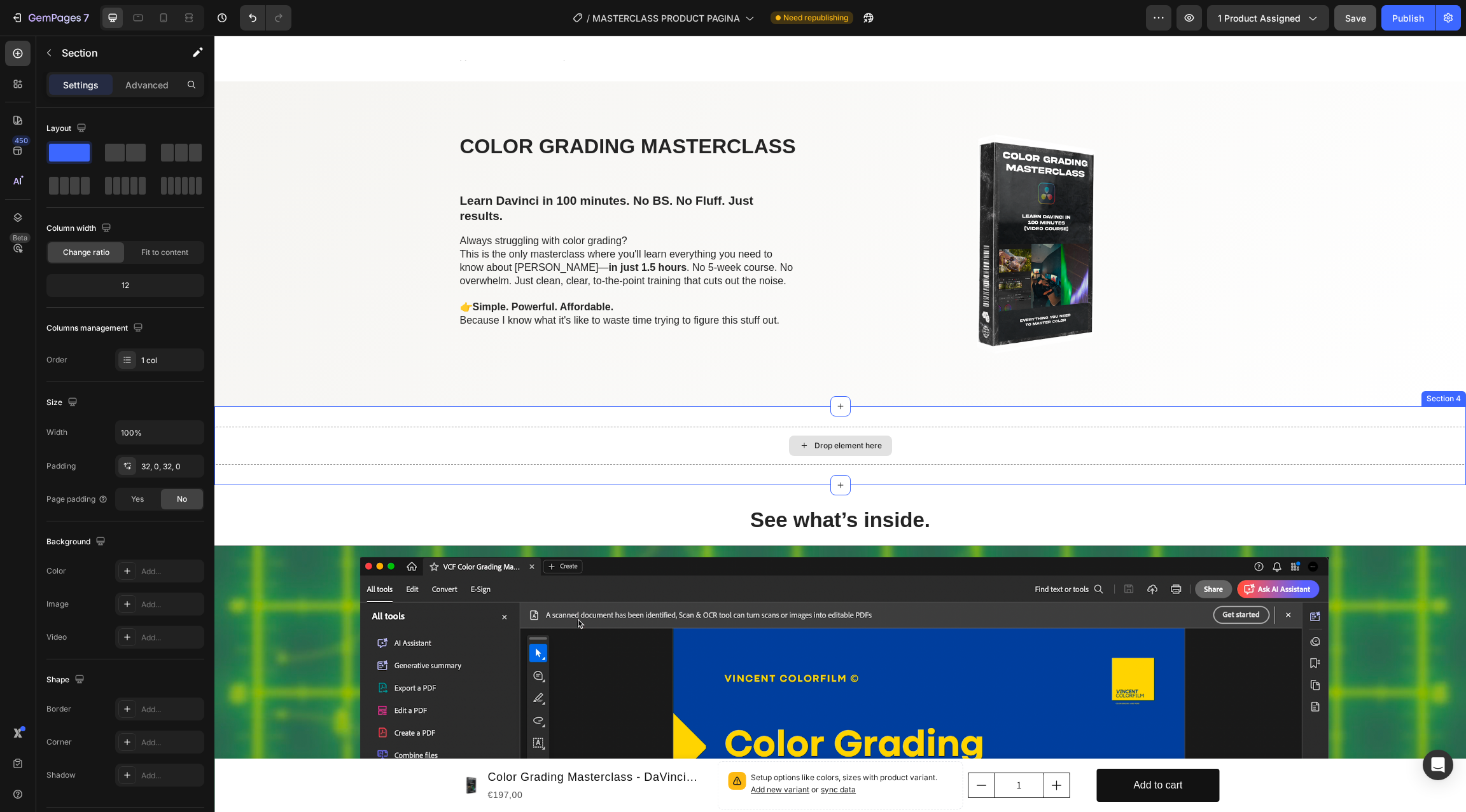
click at [529, 444] on div "Drop element here" at bounding box center [840, 446] width 1251 height 38
click at [1099, 390] on icon at bounding box center [1454, 394] width 8 height 9
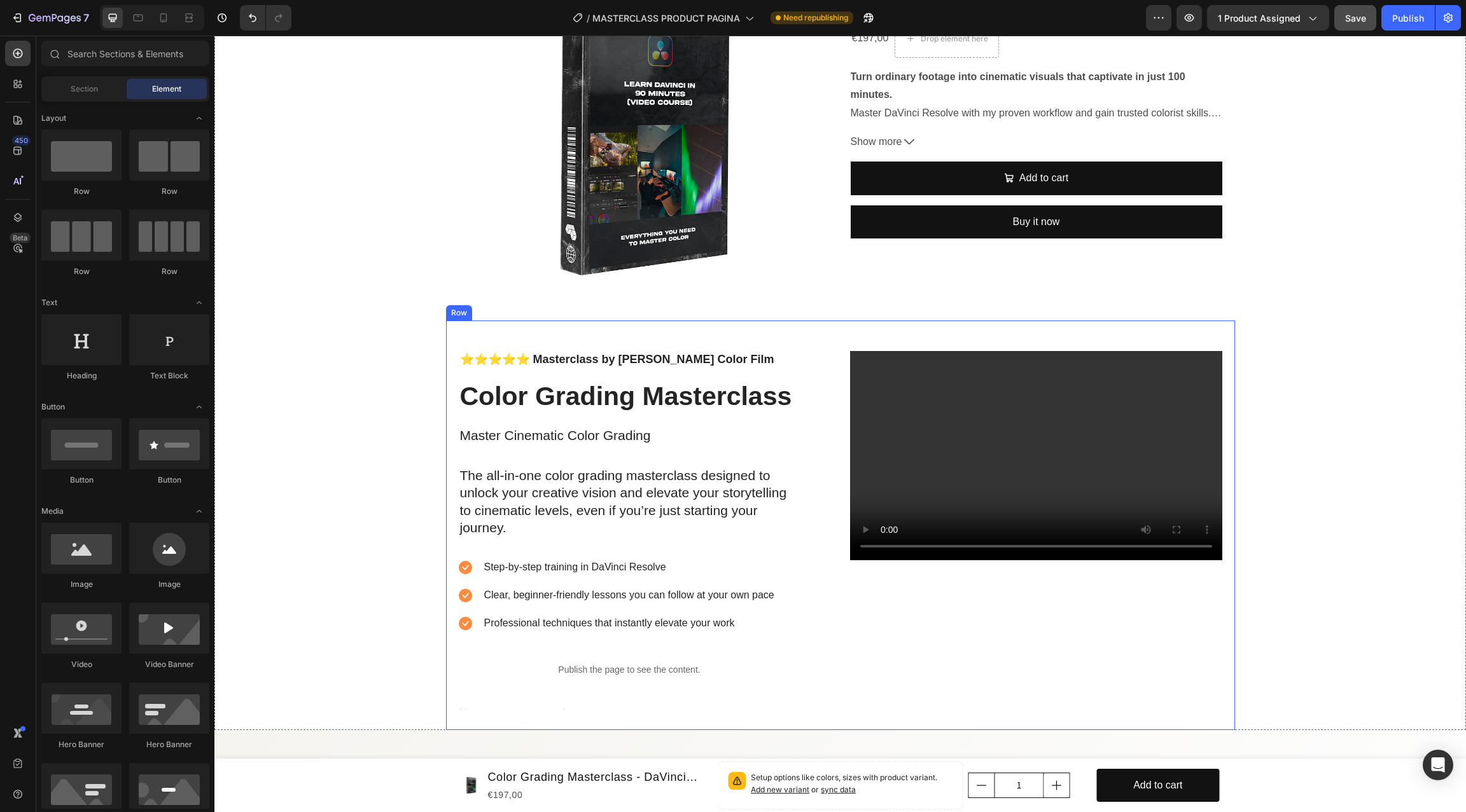
scroll to position [124, 0]
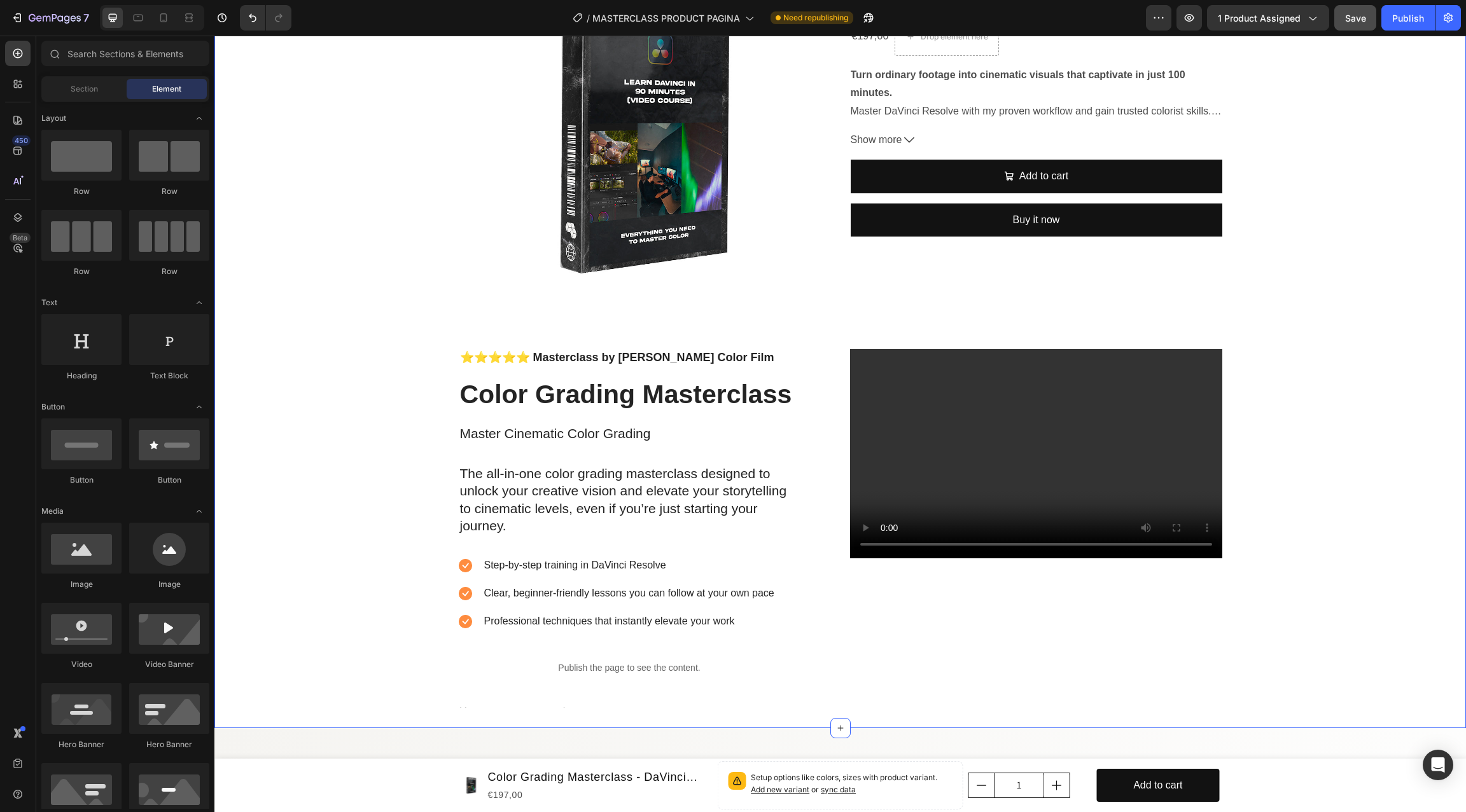
click at [844, 316] on div "Product Images Color Grading Masterclass - DaVinci Resolve Product Title €197,0…" at bounding box center [840, 332] width 1251 height 791
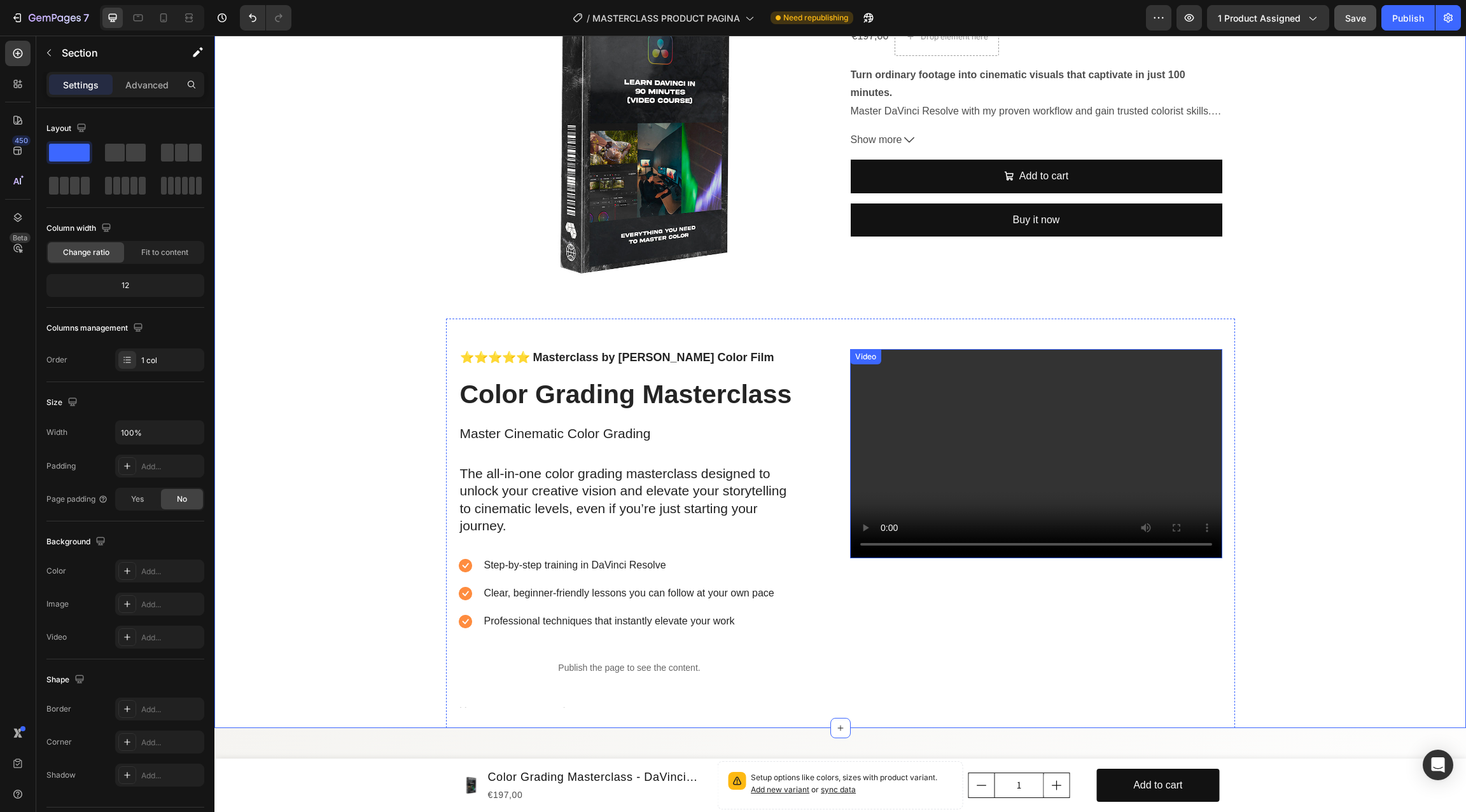
click at [846, 536] on div "⭐⭐⭐⭐⭐ Masterclass by [PERSON_NAME] Color Film Text Block Color Grading Mastercl…" at bounding box center [840, 523] width 789 height 409
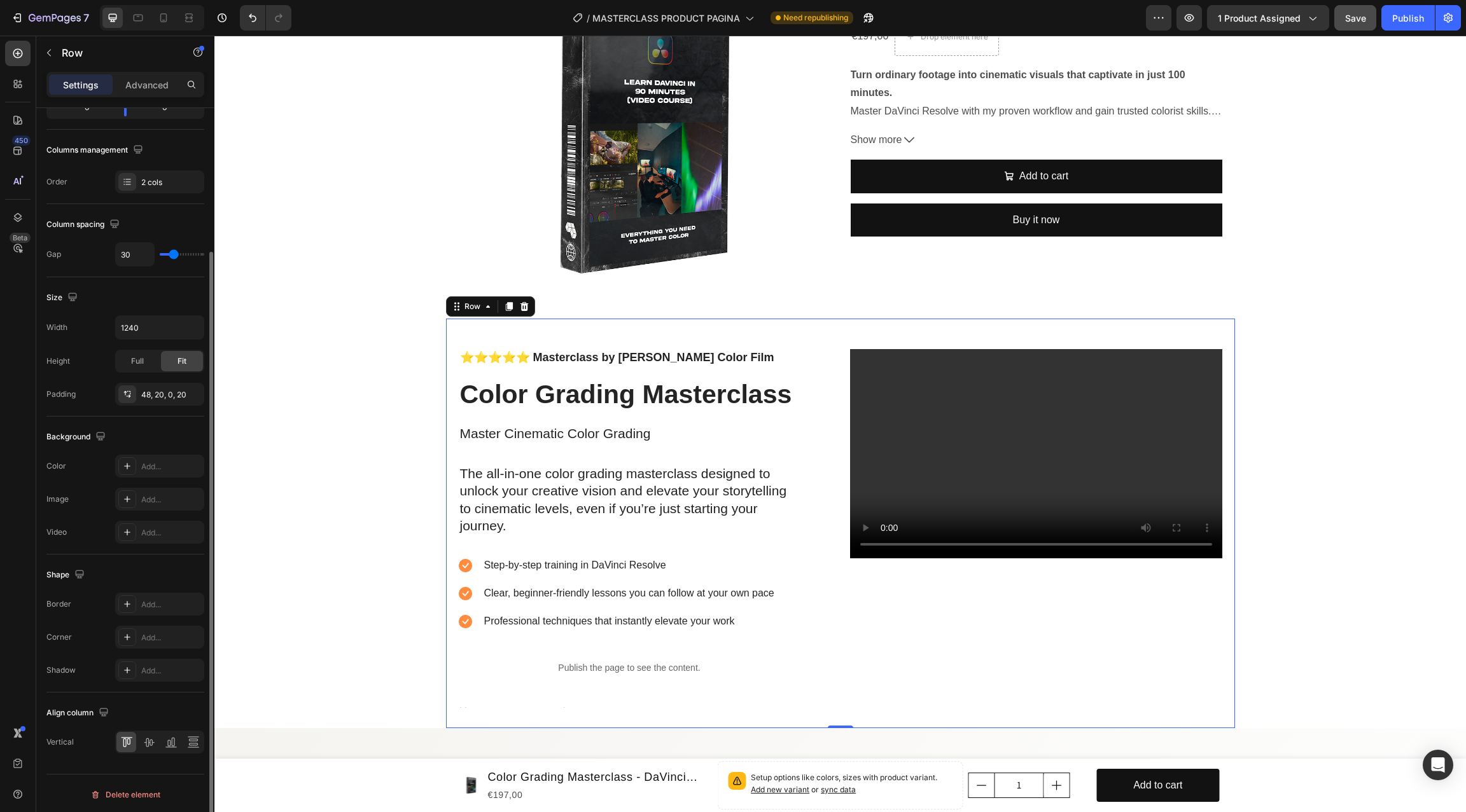
scroll to position [0, 0]
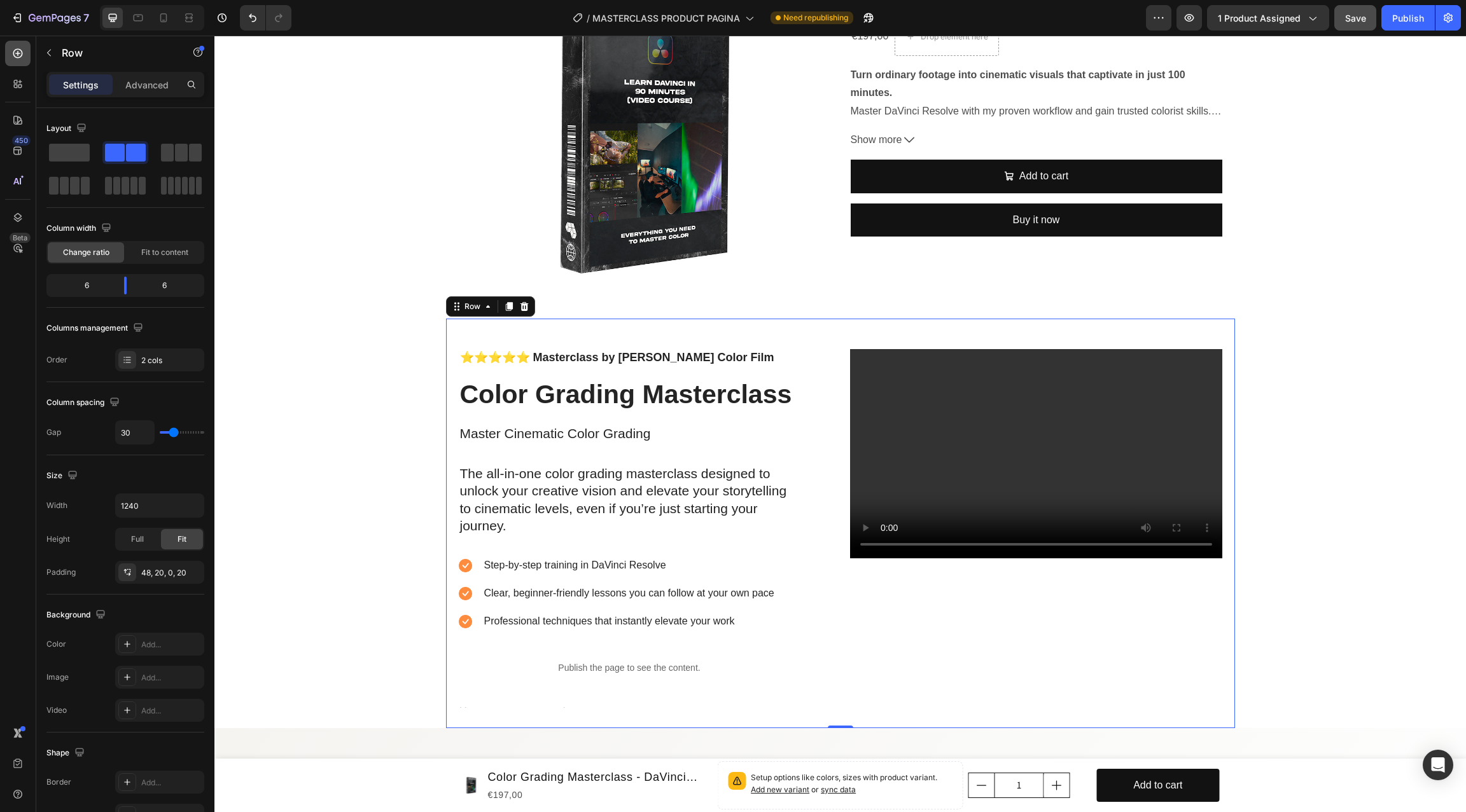
click at [20, 49] on icon at bounding box center [17, 53] width 12 height 12
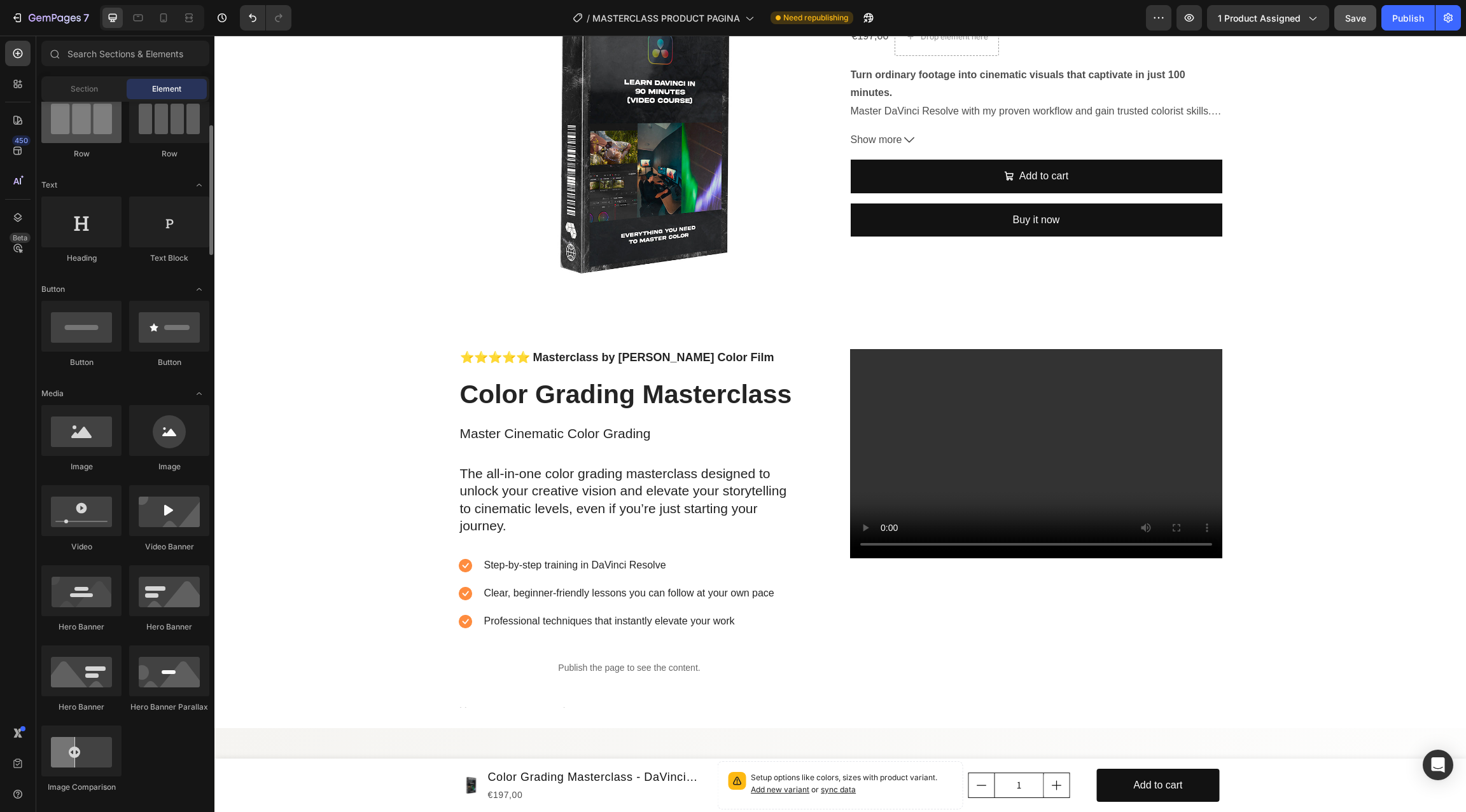
scroll to position [119, 0]
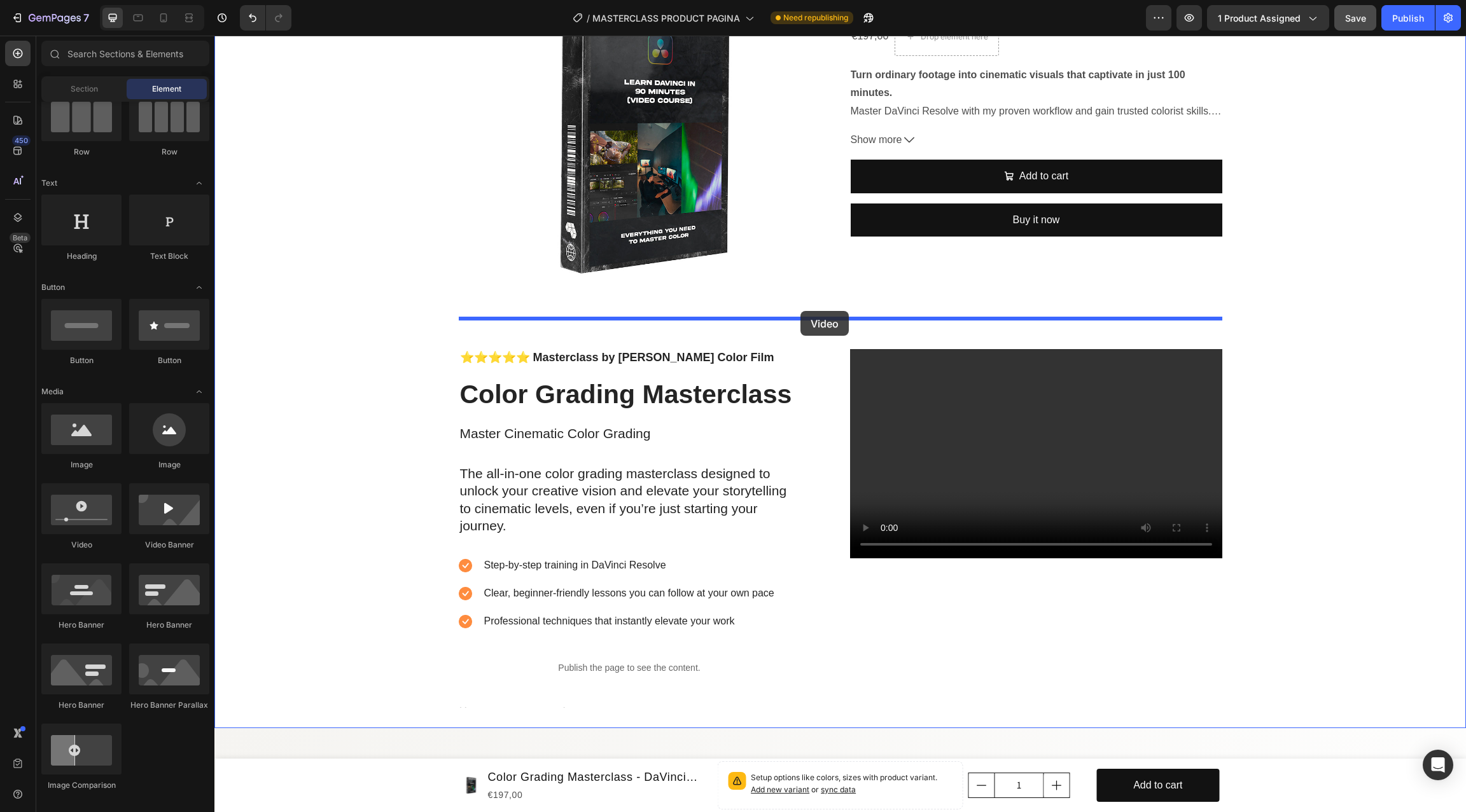
drag, startPoint x: 304, startPoint y: 558, endPoint x: 801, endPoint y: 312, distance: 554.5
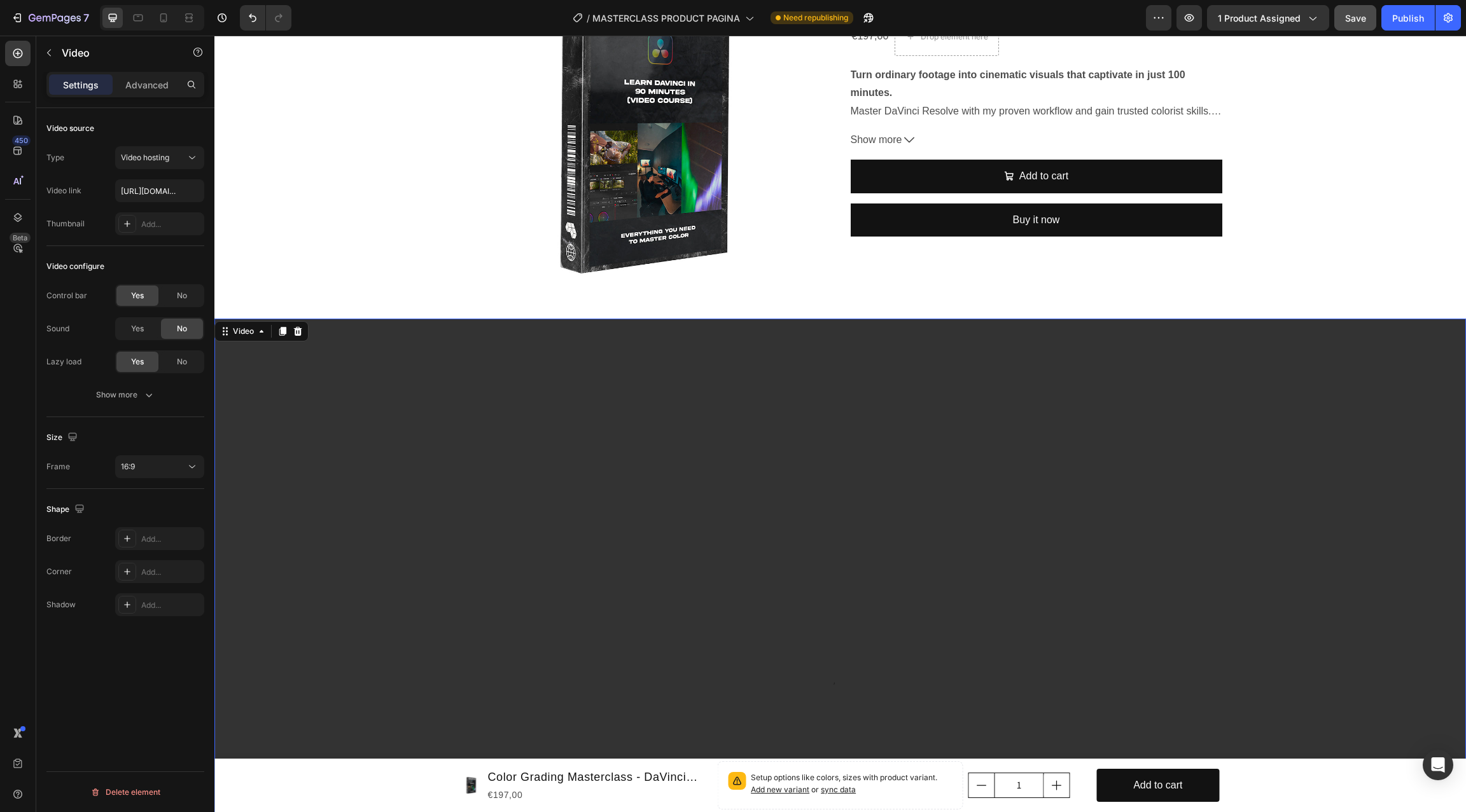
scroll to position [280, 0]
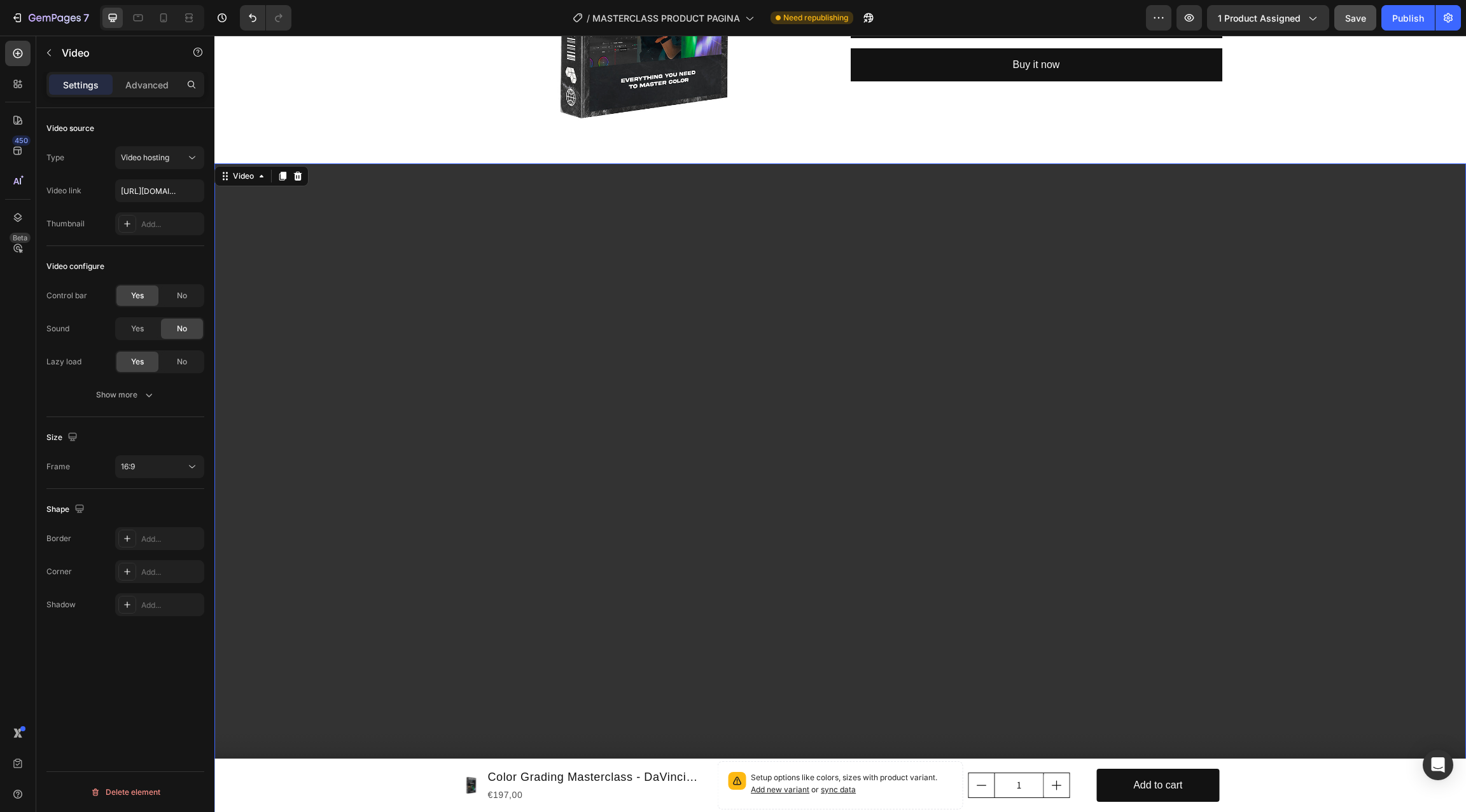
click at [785, 395] on video at bounding box center [840, 515] width 1251 height 704
click at [770, 512] on video at bounding box center [840, 515] width 1251 height 704
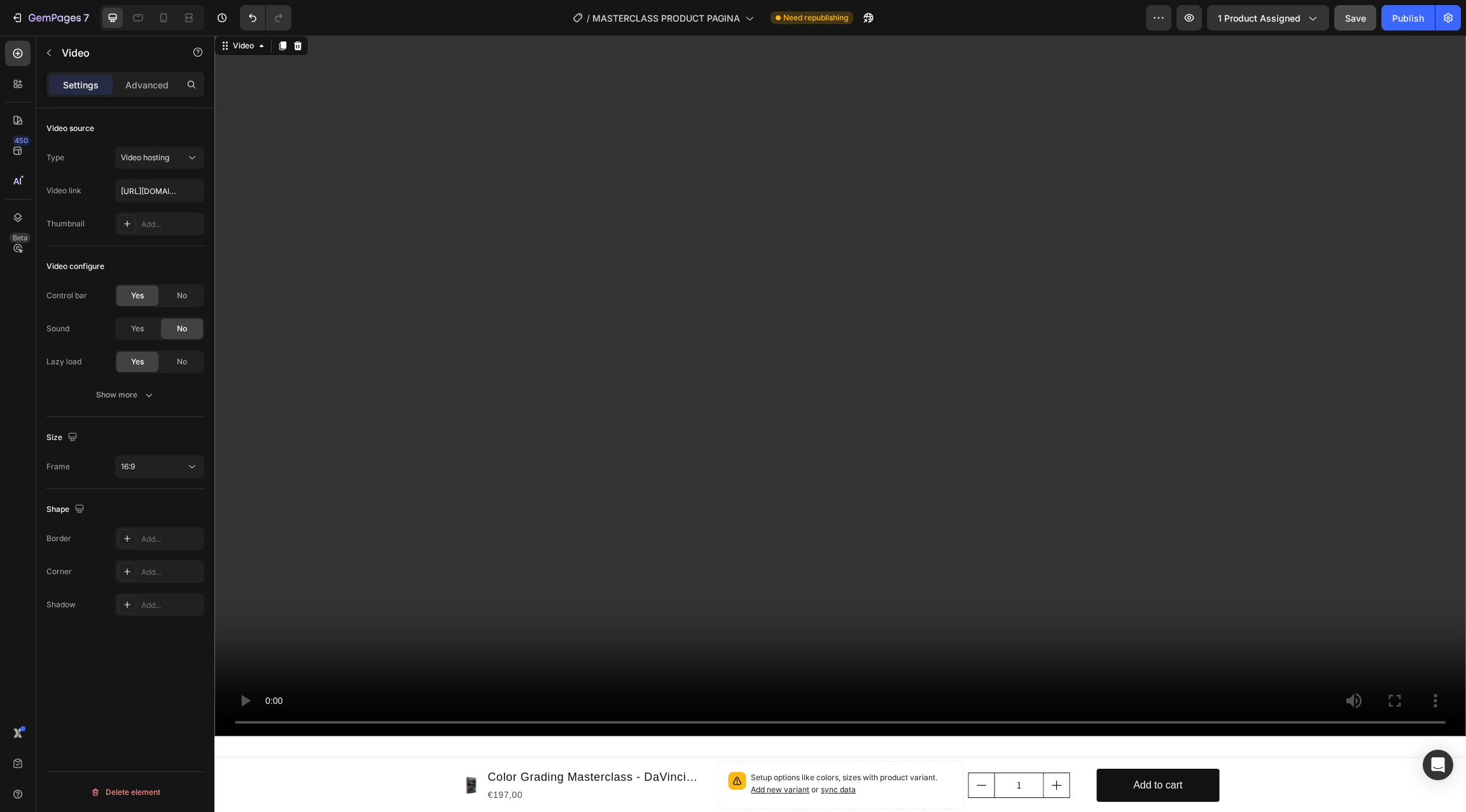
scroll to position [347, 0]
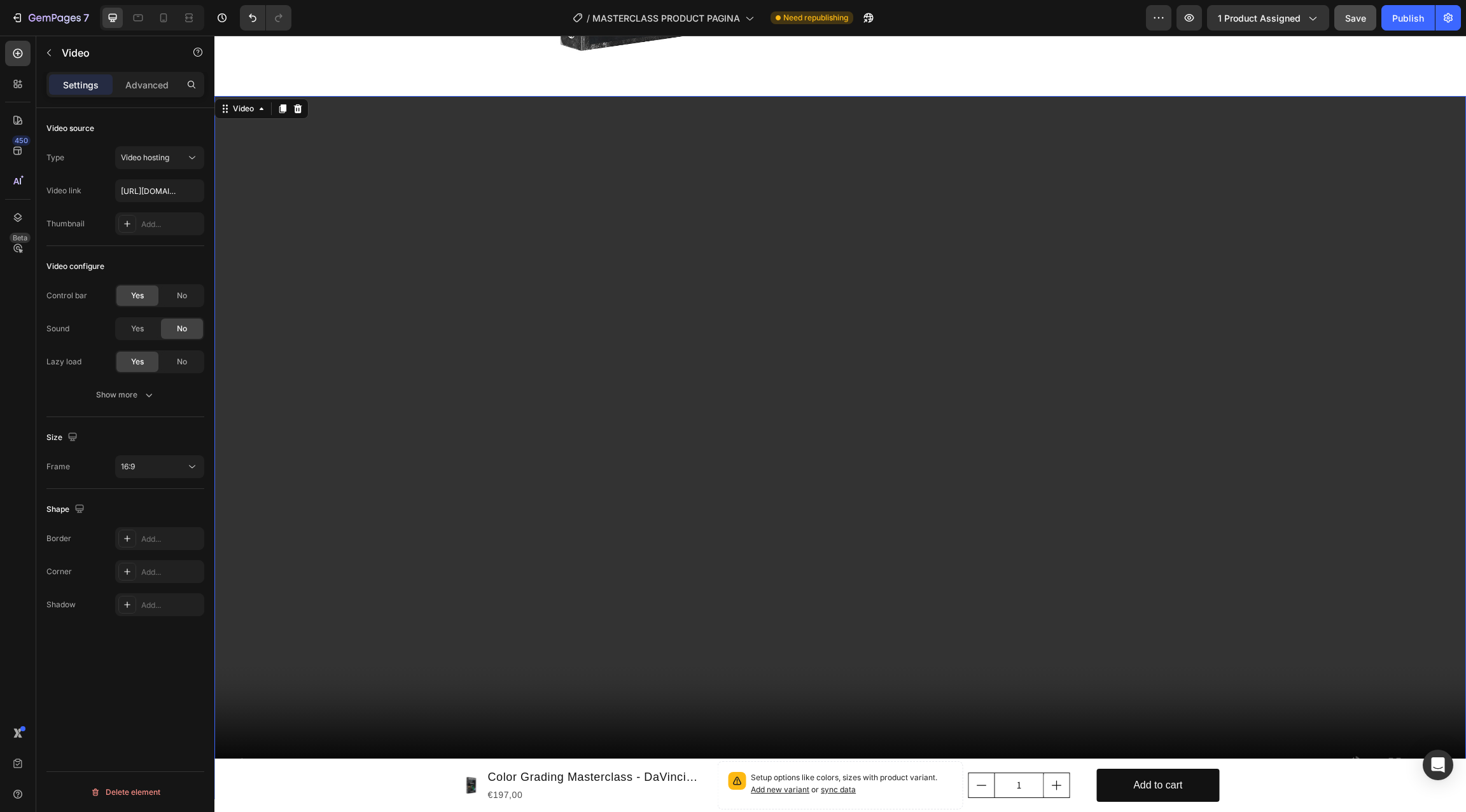
click at [897, 316] on video at bounding box center [840, 448] width 1251 height 704
click at [257, 110] on icon at bounding box center [262, 109] width 10 height 10
click at [281, 137] on video at bounding box center [840, 448] width 1251 height 704
click at [680, 364] on video at bounding box center [840, 448] width 1251 height 704
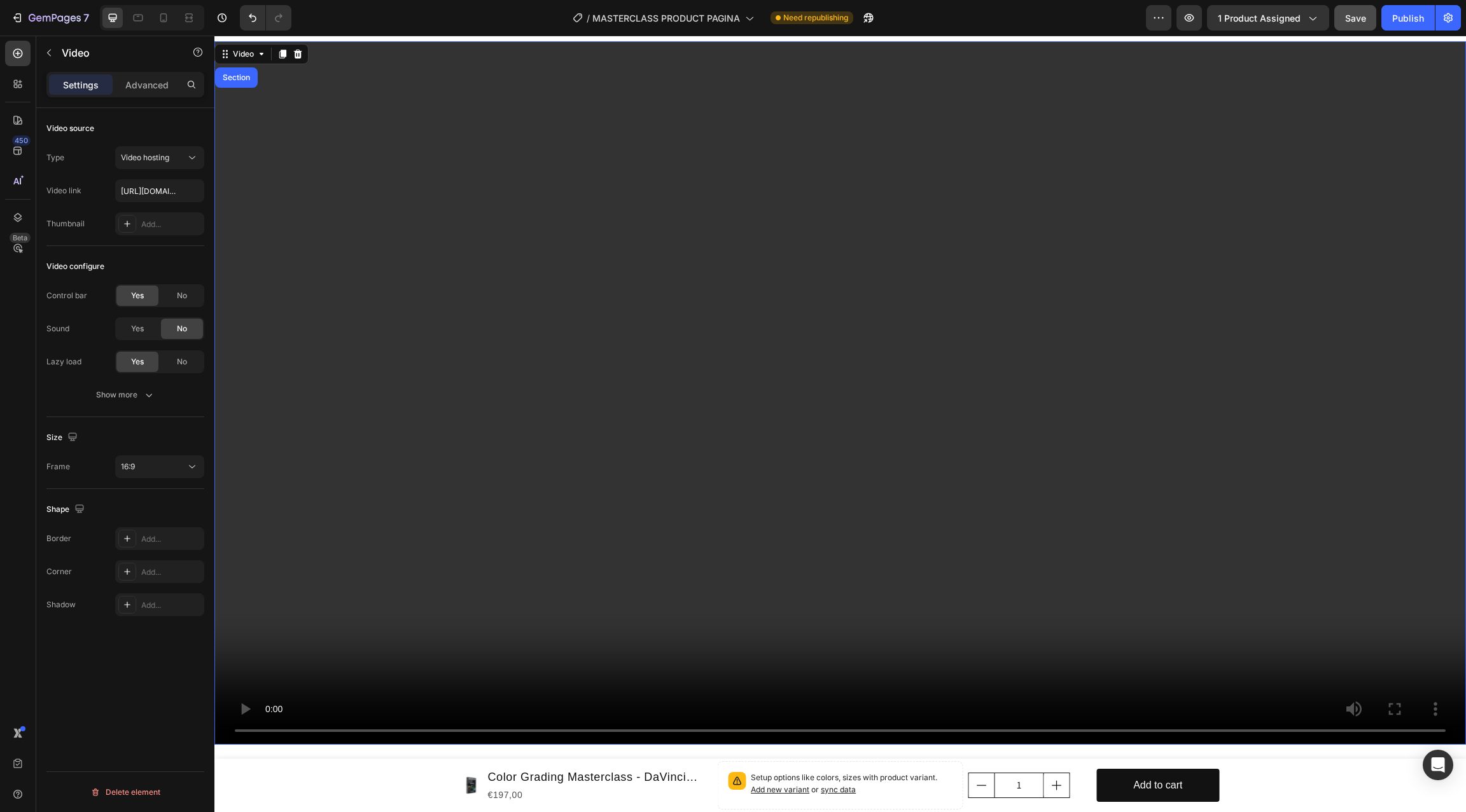
scroll to position [404, 0]
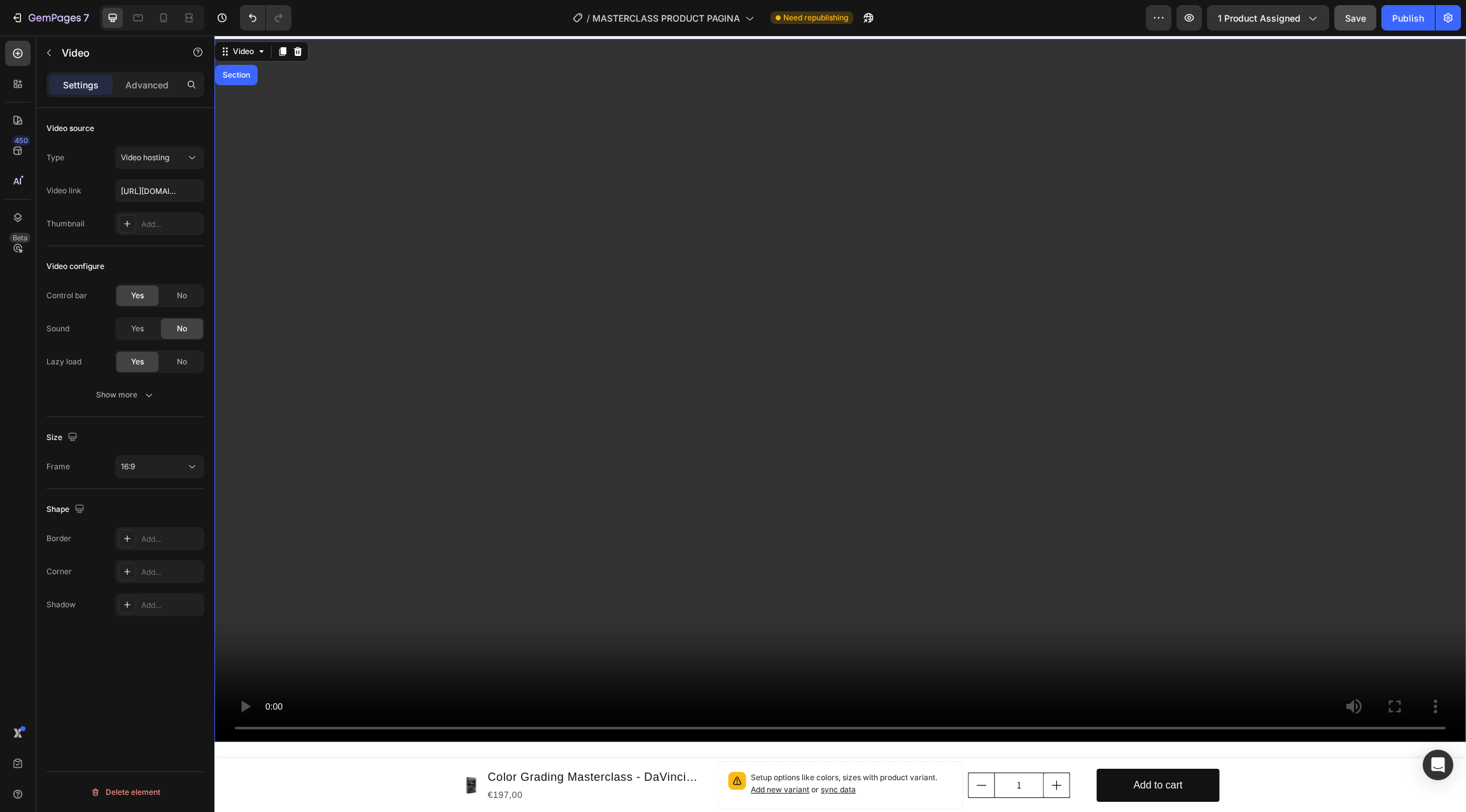
click at [680, 364] on video at bounding box center [840, 390] width 1251 height 704
click at [651, 363] on video at bounding box center [840, 390] width 1251 height 704
click at [137, 87] on p "Advanced" at bounding box center [146, 85] width 43 height 13
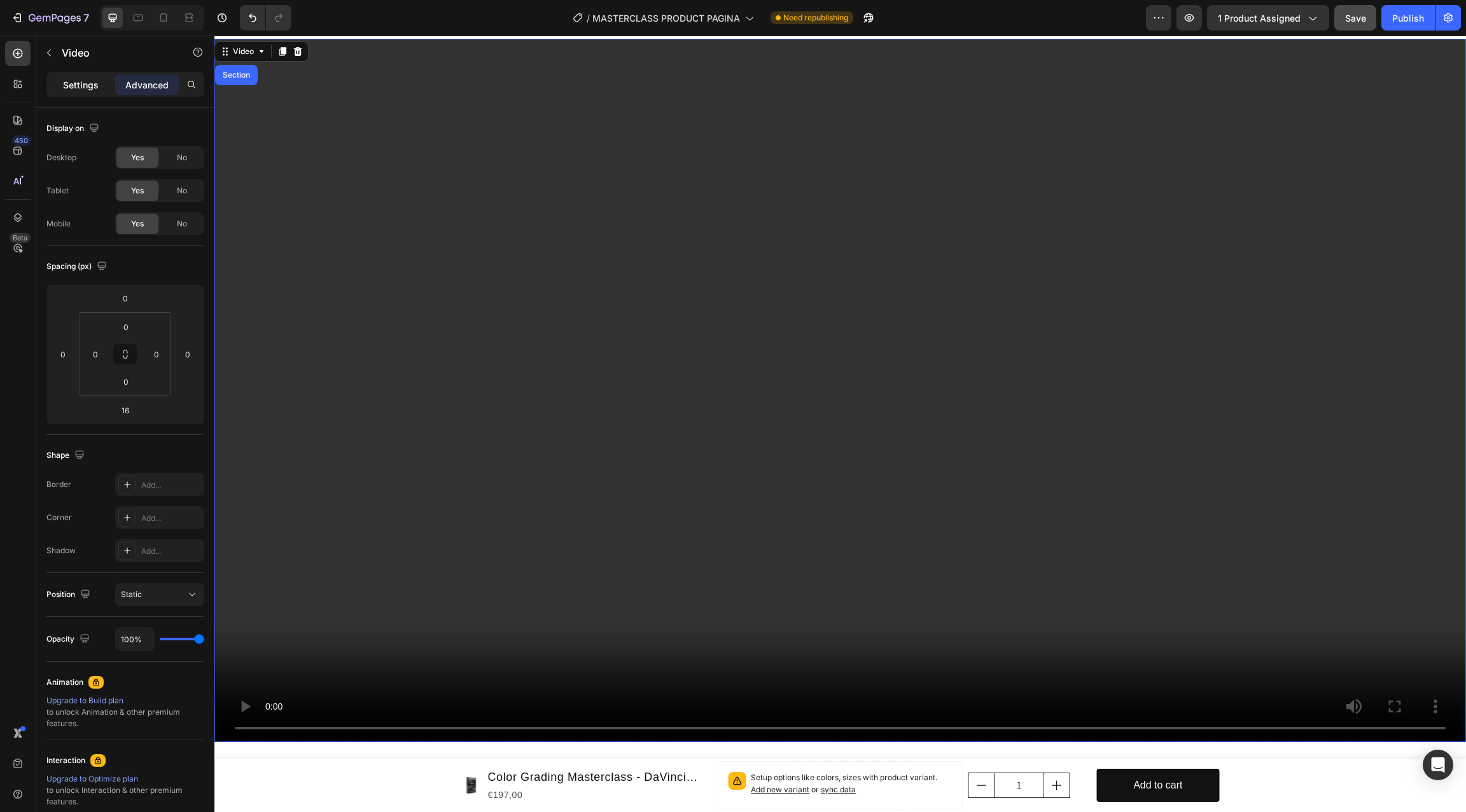
click at [71, 84] on p "Settings" at bounding box center [81, 85] width 36 height 13
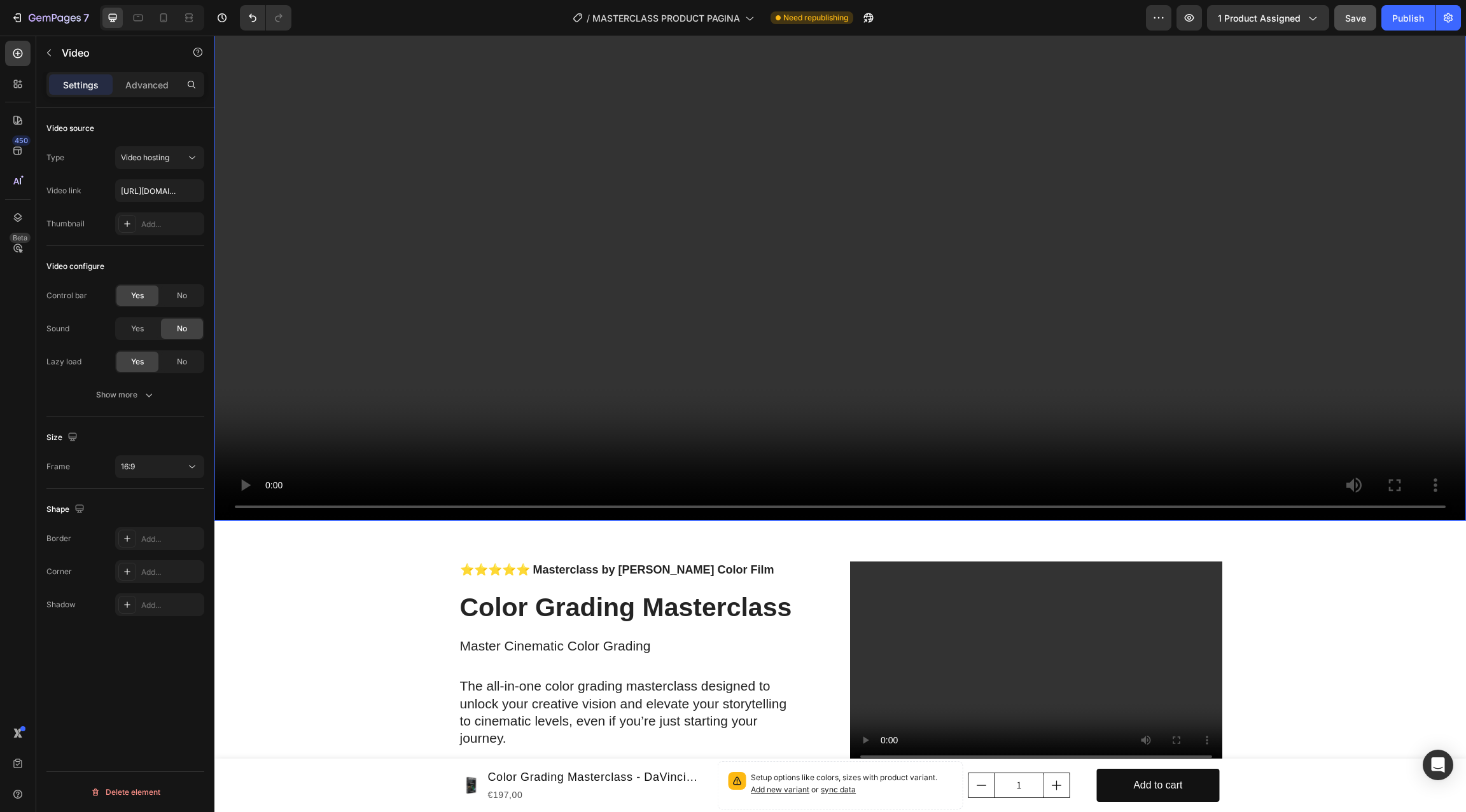
scroll to position [631, 0]
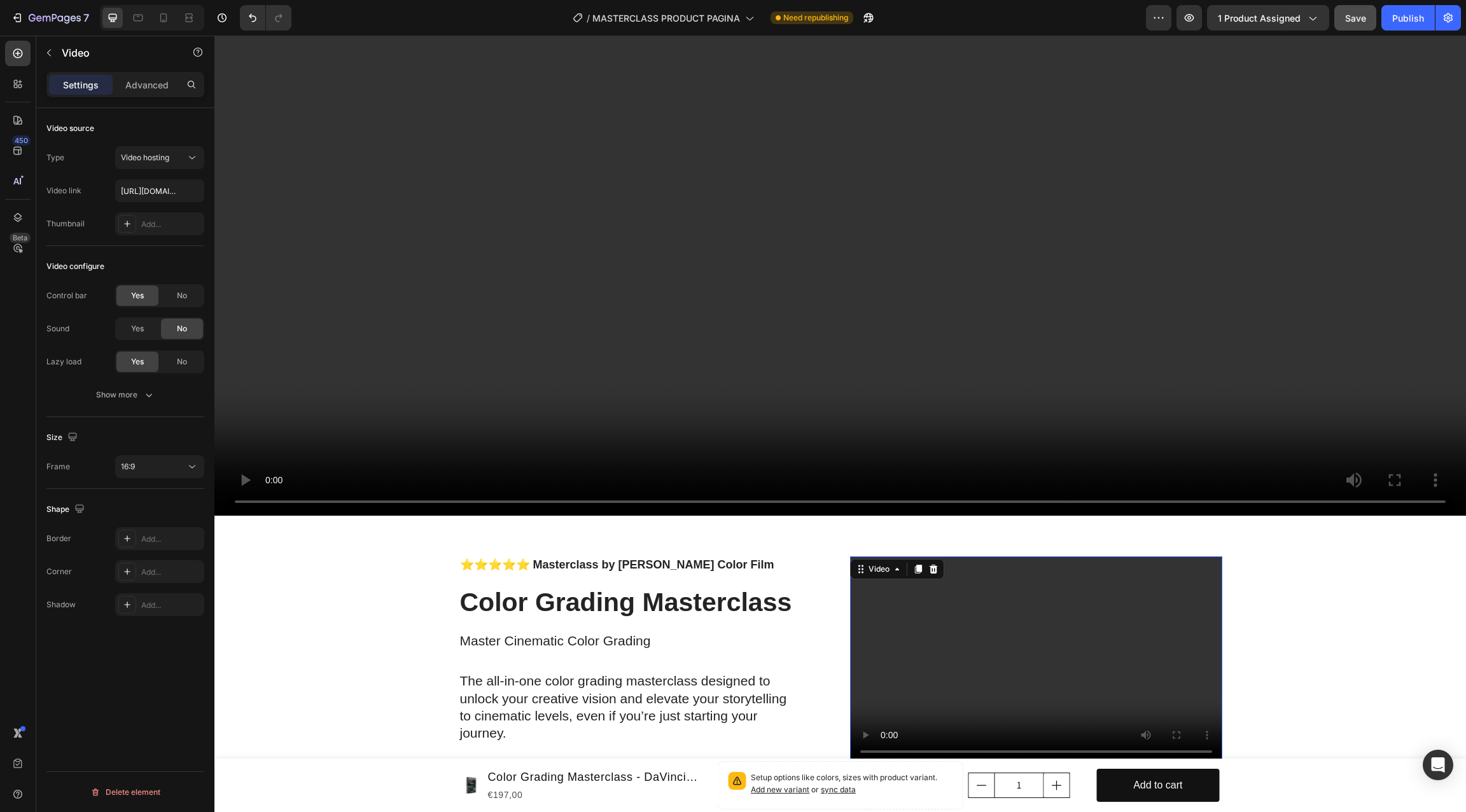
click at [1099, 608] on video at bounding box center [1036, 661] width 372 height 209
click at [157, 196] on input "[URL][DOMAIN_NAME]" at bounding box center [159, 190] width 89 height 23
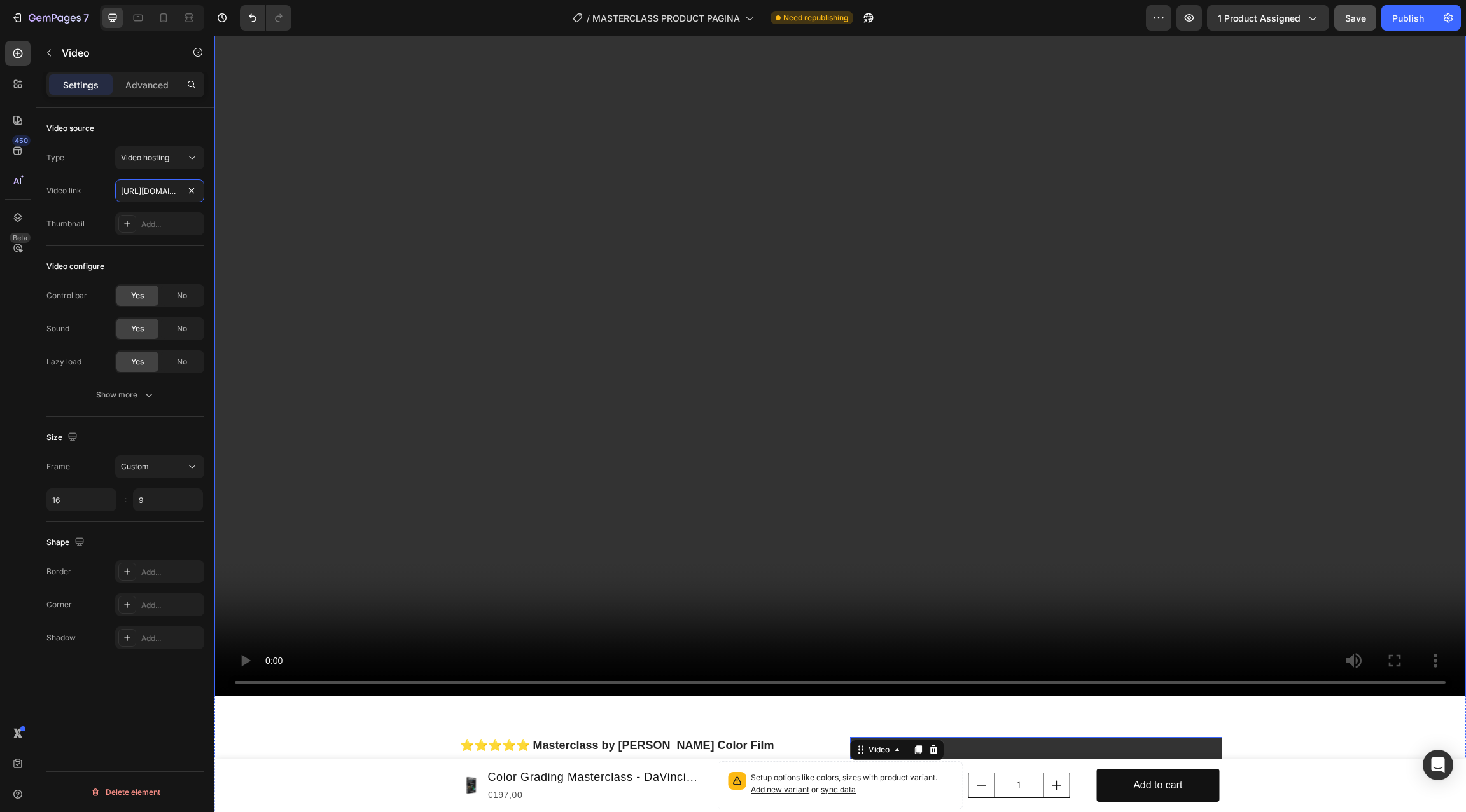
scroll to position [433, 0]
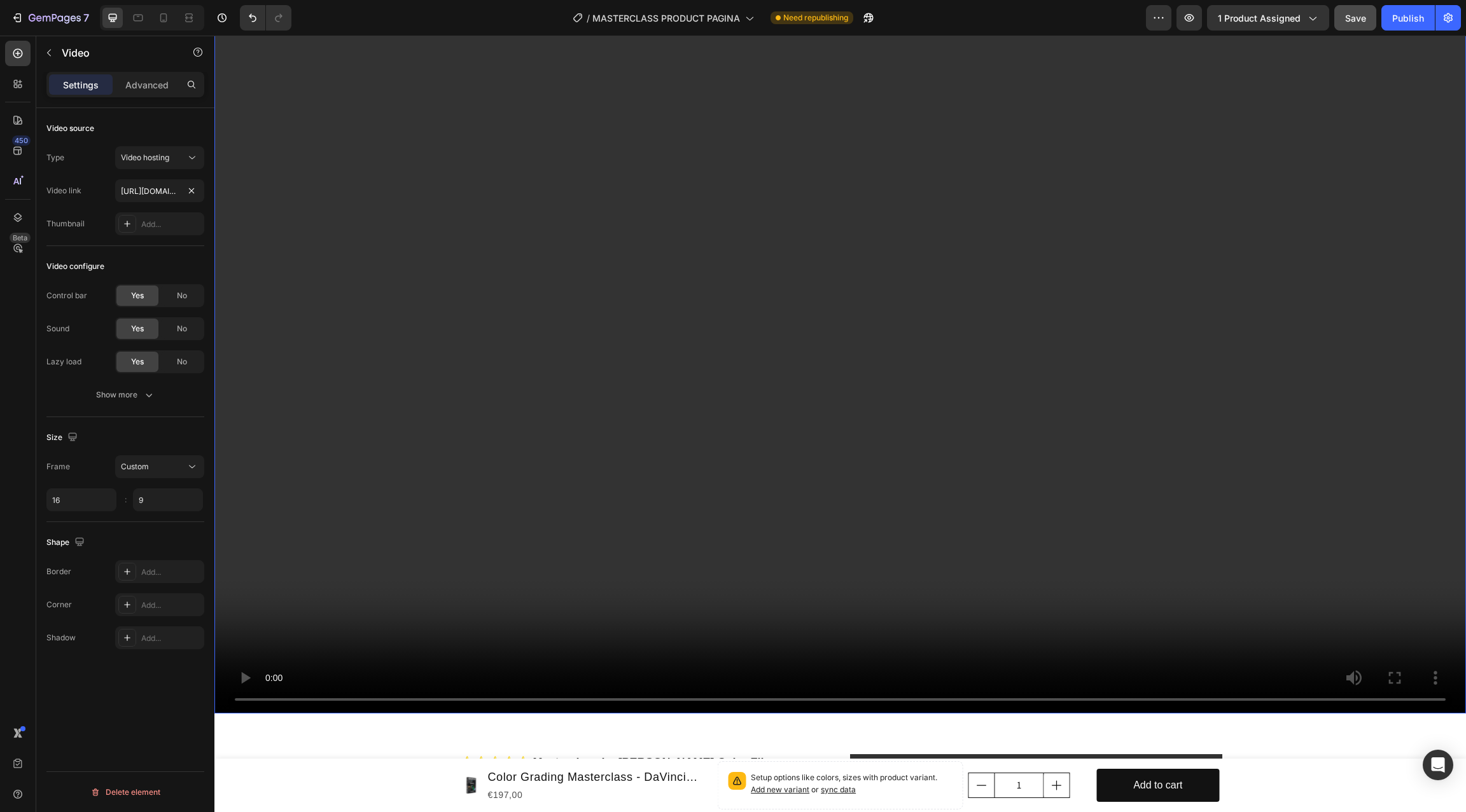
click at [670, 368] on video at bounding box center [840, 362] width 1251 height 704
click at [150, 200] on input "[URL][DOMAIN_NAME]" at bounding box center [159, 190] width 89 height 23
paste input "f25524c911bd476091ea53ff79b6f283"
type input "[URL][DOMAIN_NAME]"
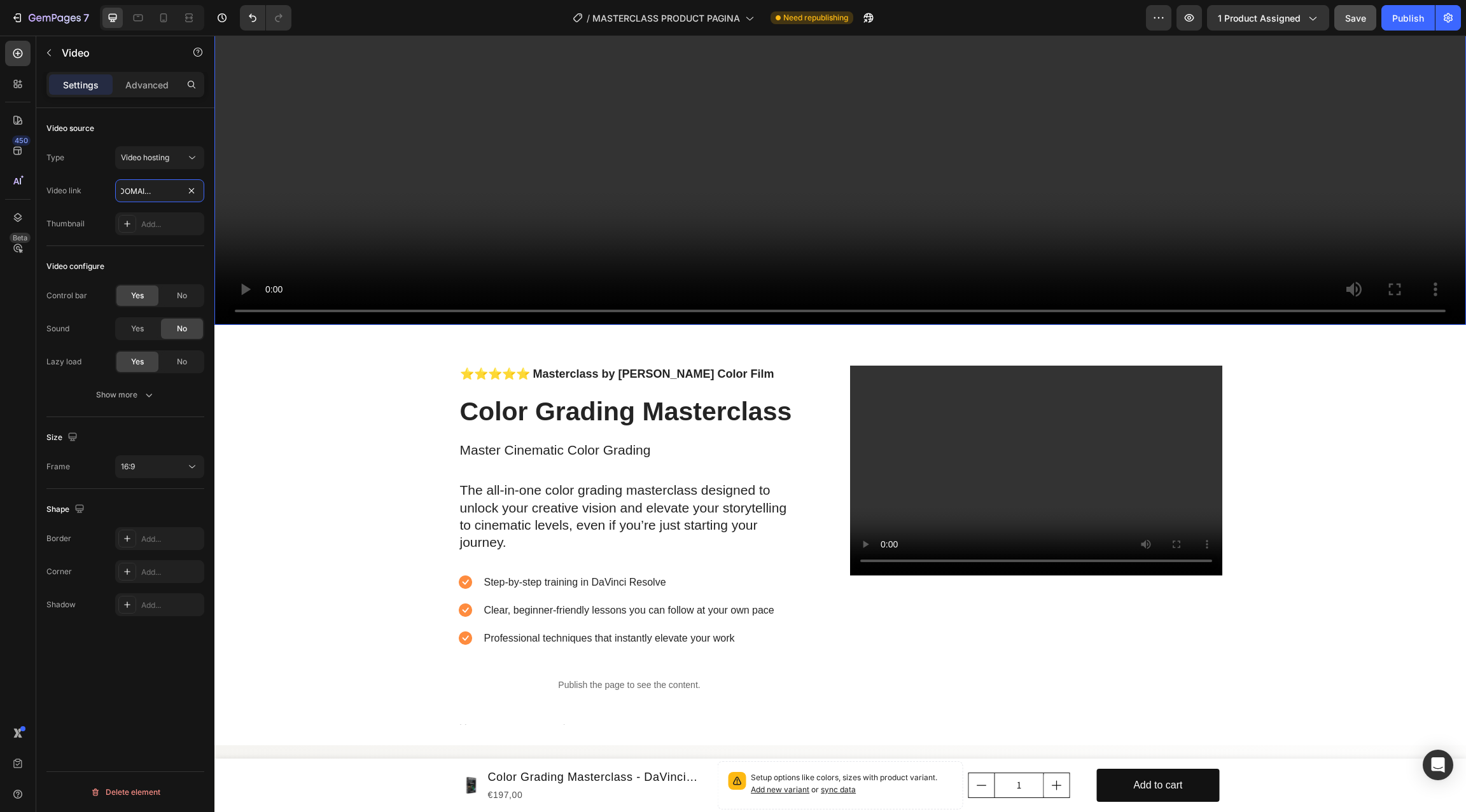
scroll to position [829, 0]
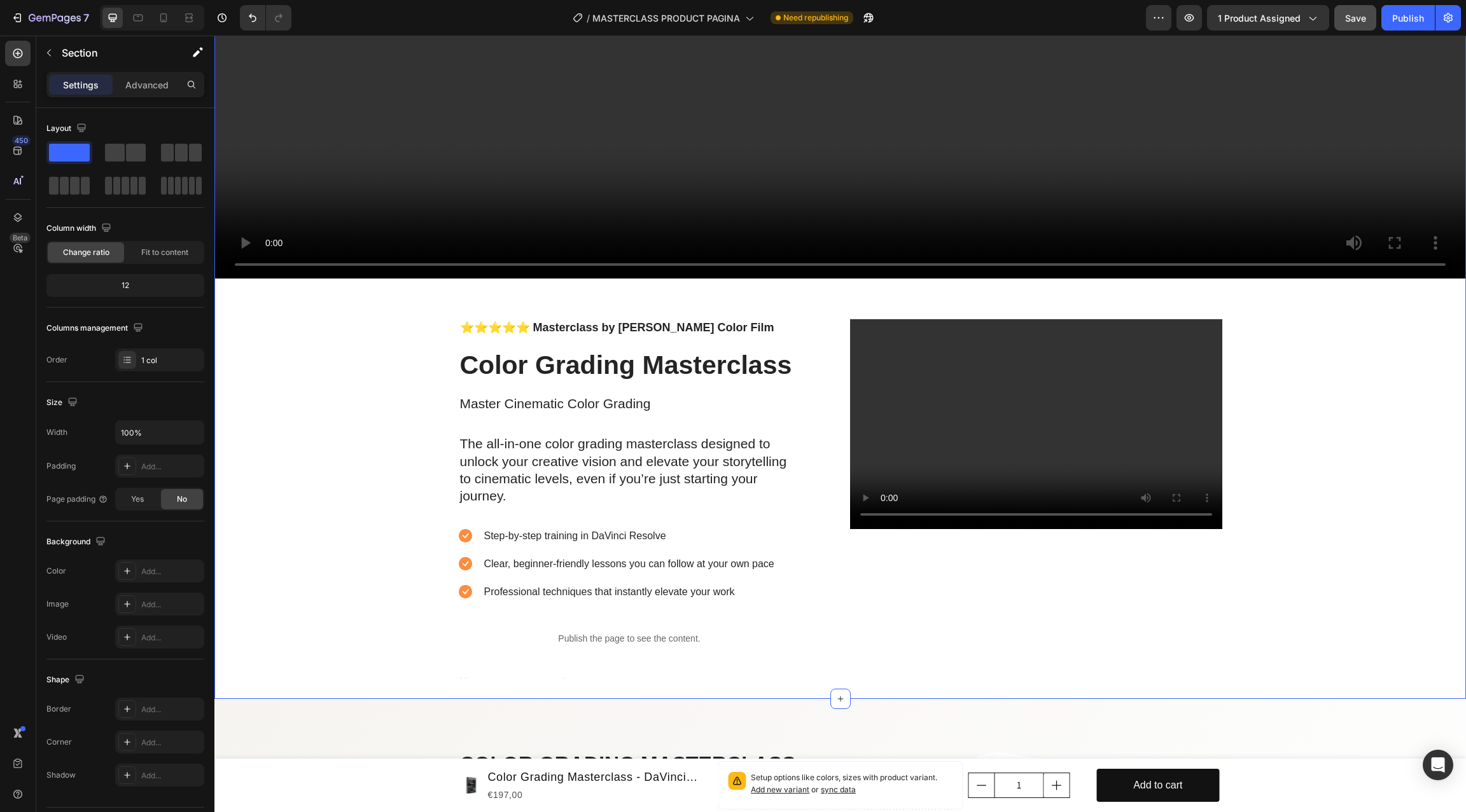
scroll to position [877, 0]
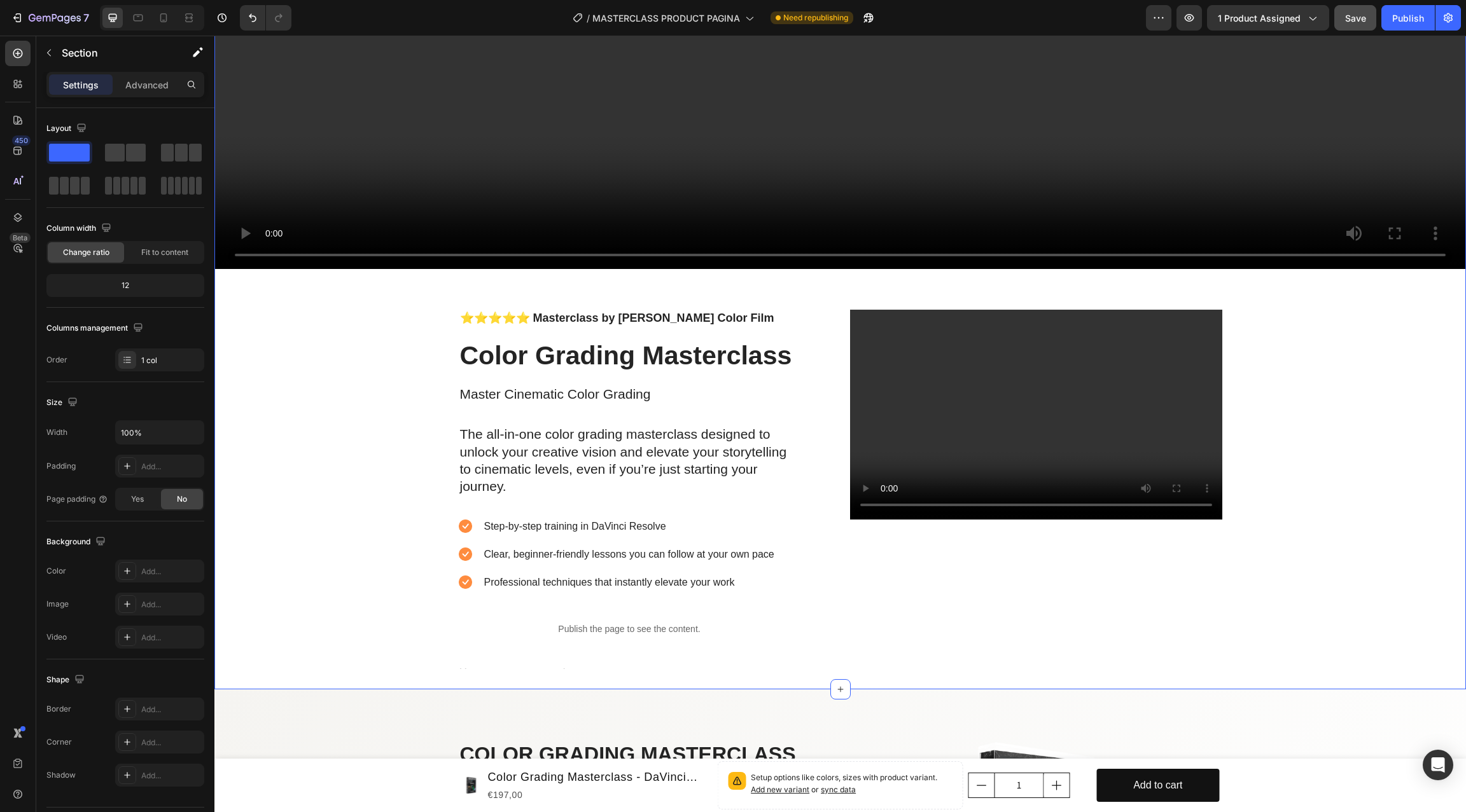
click at [665, 463] on p "The all-in-one color grading masterclass designed to unlock your creative visio…" at bounding box center [629, 459] width 339 height 69
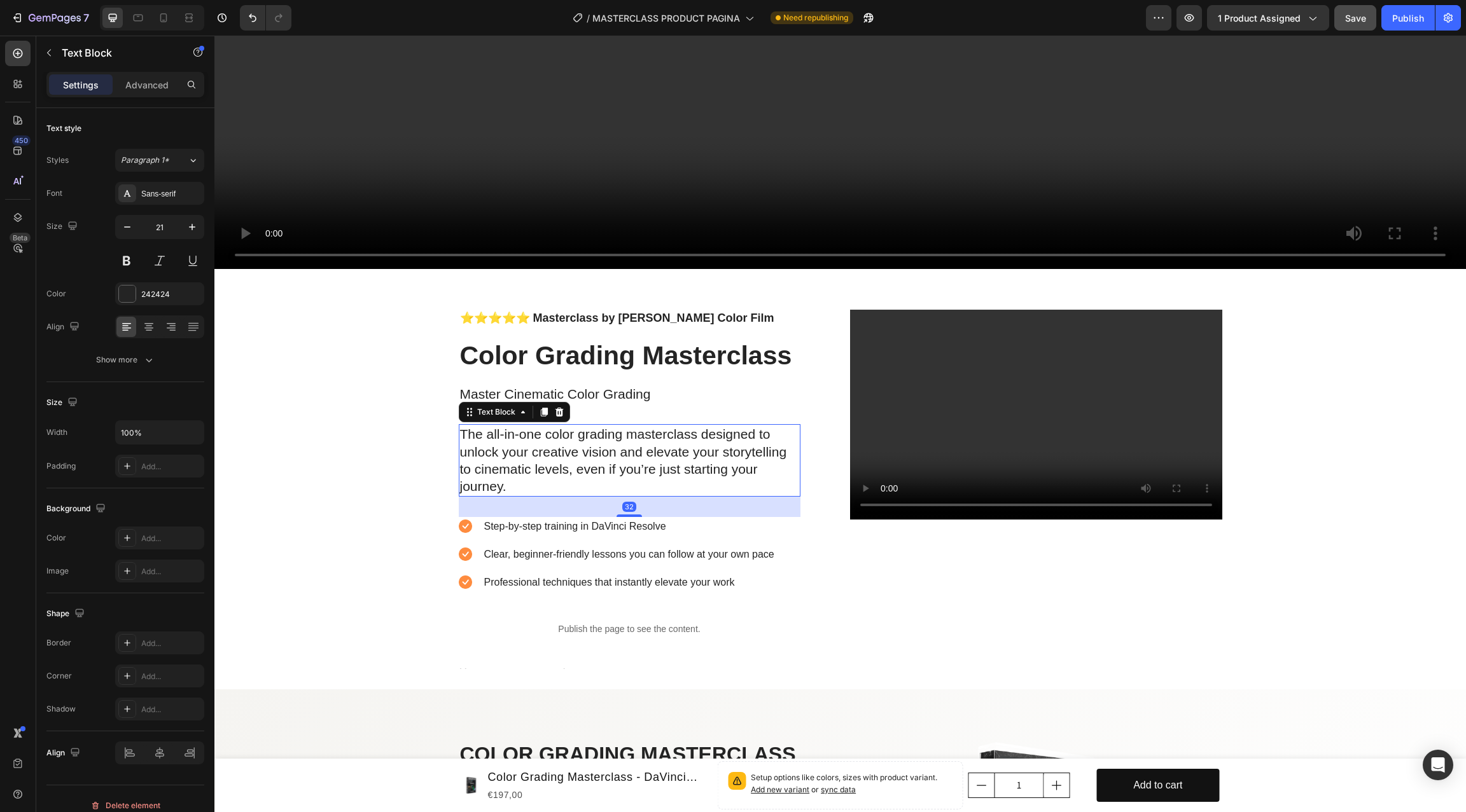
click at [665, 463] on p "The all-in-one color grading masterclass designed to unlock your creative visio…" at bounding box center [629, 459] width 339 height 69
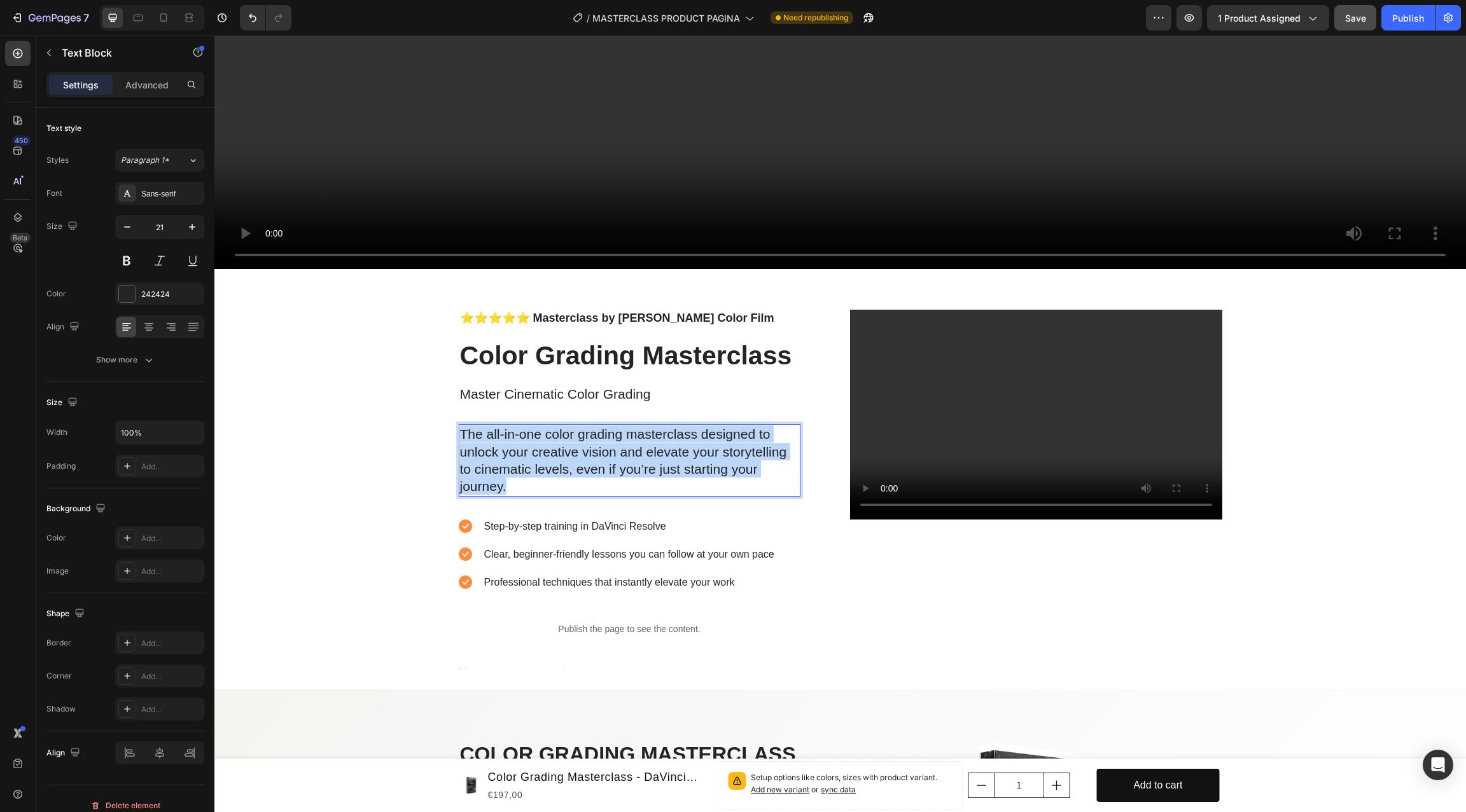
click at [665, 463] on p "The all-in-one color grading masterclass designed to unlock your creative visio…" at bounding box center [629, 459] width 339 height 69
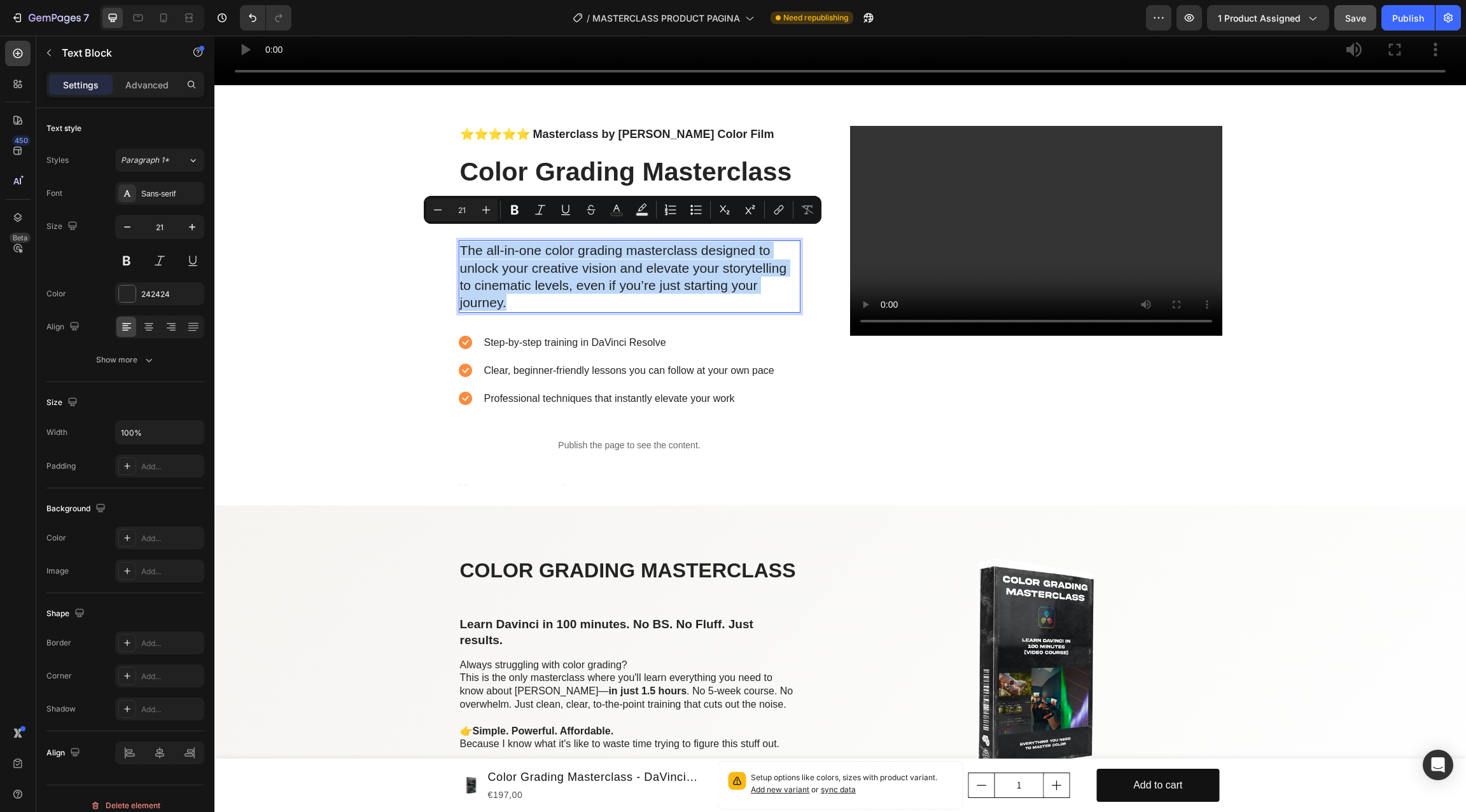
scroll to position [1074, 0]
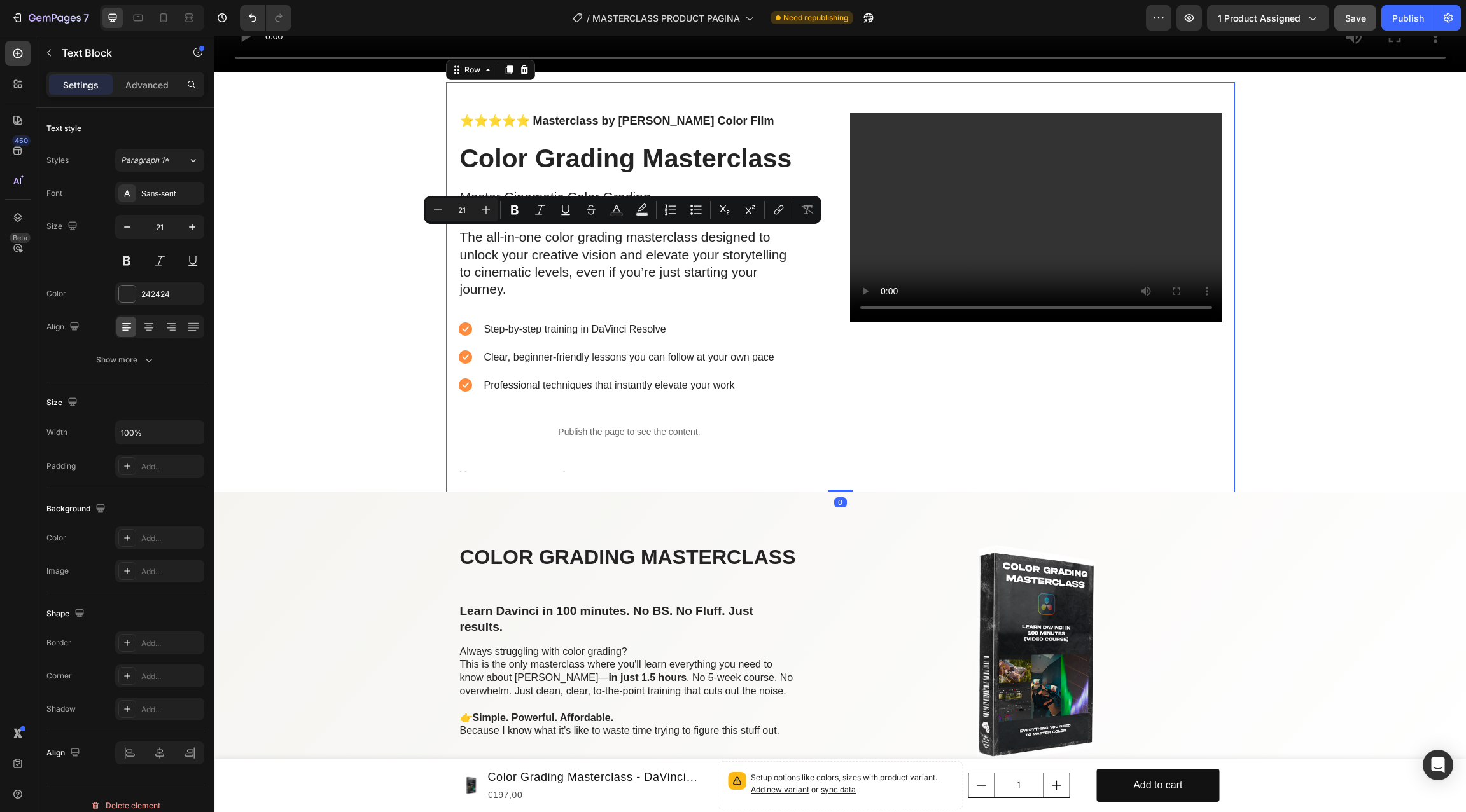
click at [1024, 345] on div "Video" at bounding box center [1036, 302] width 372 height 379
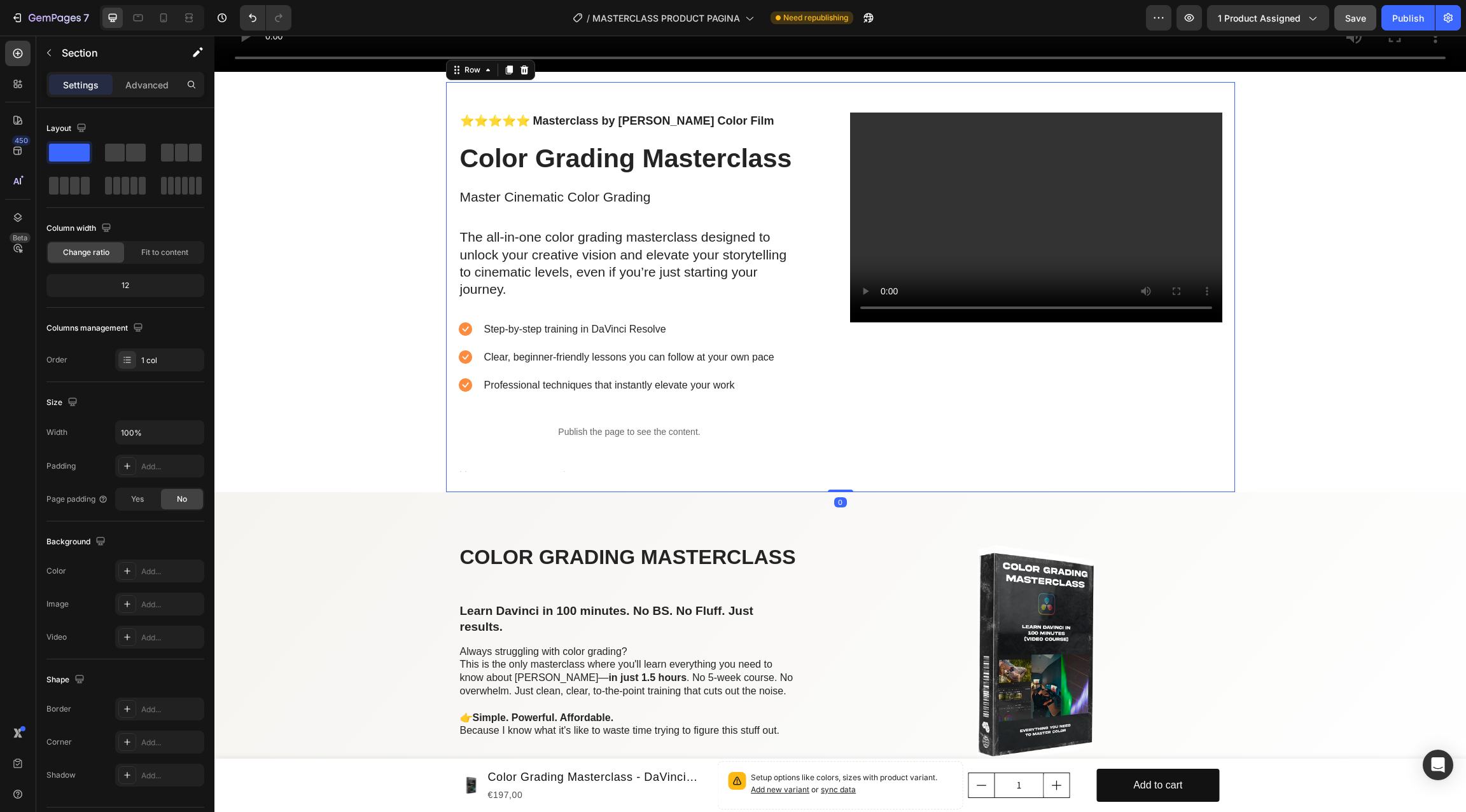
click at [915, 374] on div "Video" at bounding box center [1036, 302] width 372 height 379
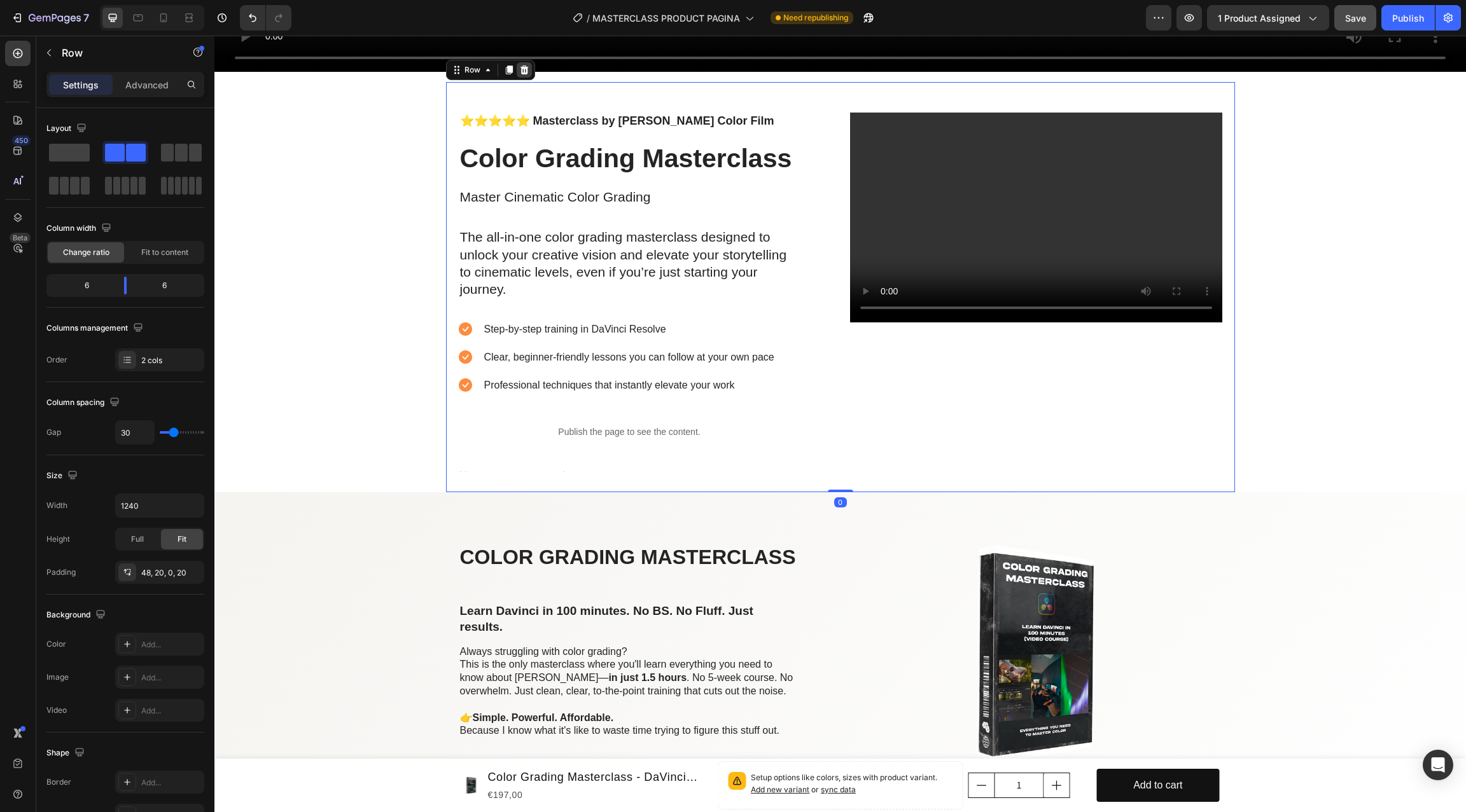
click at [526, 68] on icon at bounding box center [524, 70] width 8 height 9
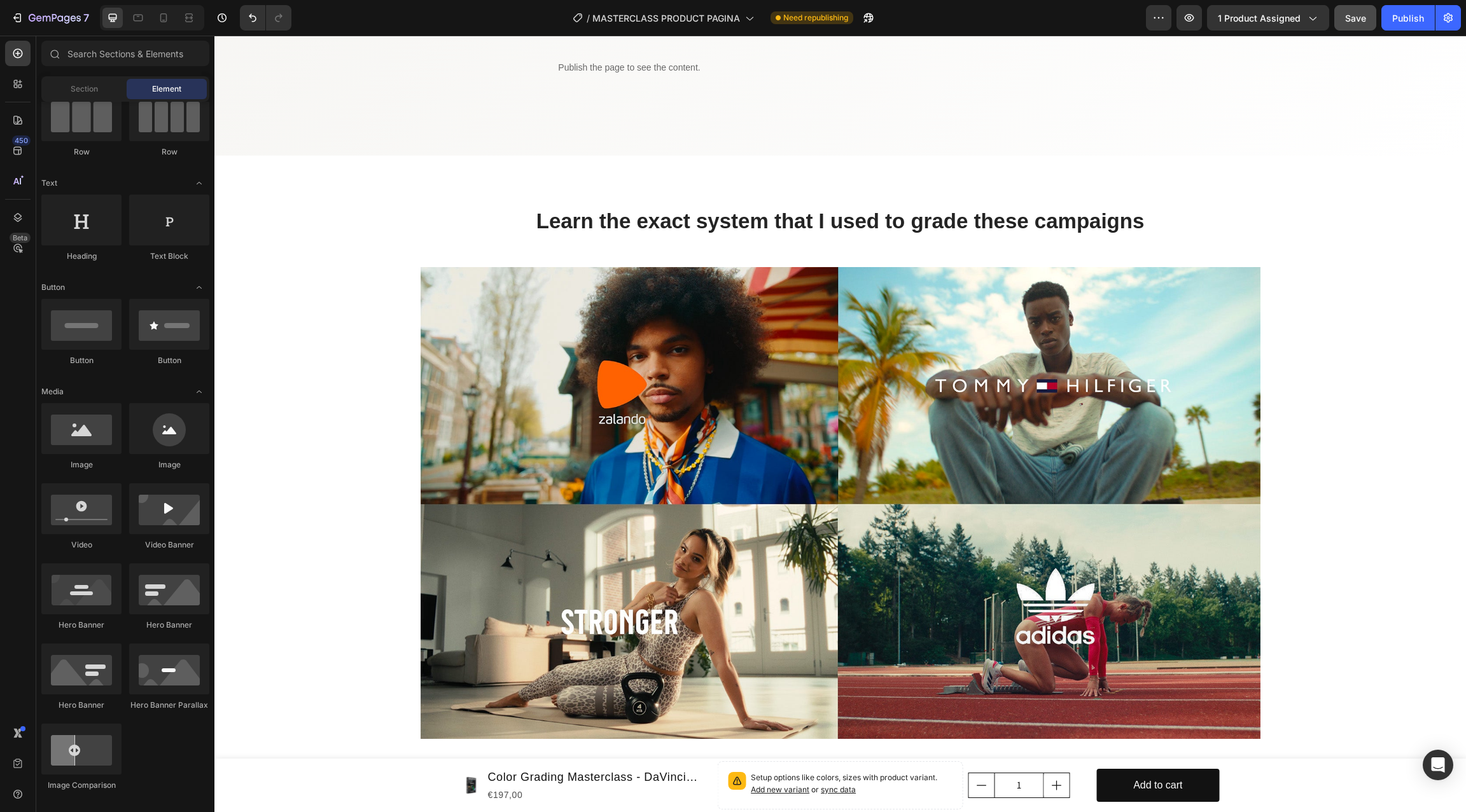
scroll to position [4743, 0]
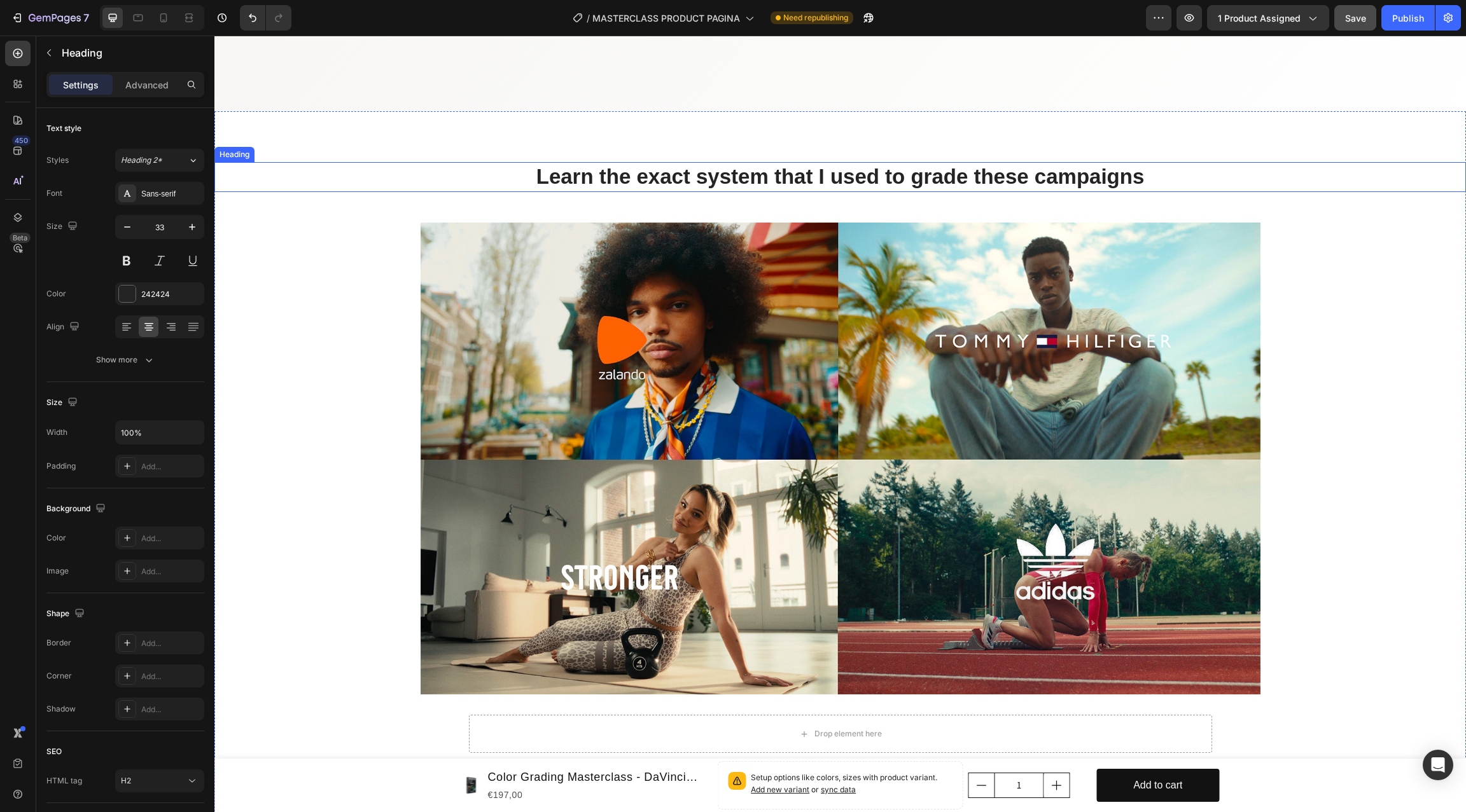
click at [365, 177] on h2 "Learn the exact system that I used to grade these campaigns" at bounding box center [840, 177] width 1251 height 30
click at [356, 165] on h2 "Learn the exact system that I used to grade these campaigns" at bounding box center [840, 177] width 1251 height 30
click at [361, 271] on div at bounding box center [840, 459] width 1251 height 473
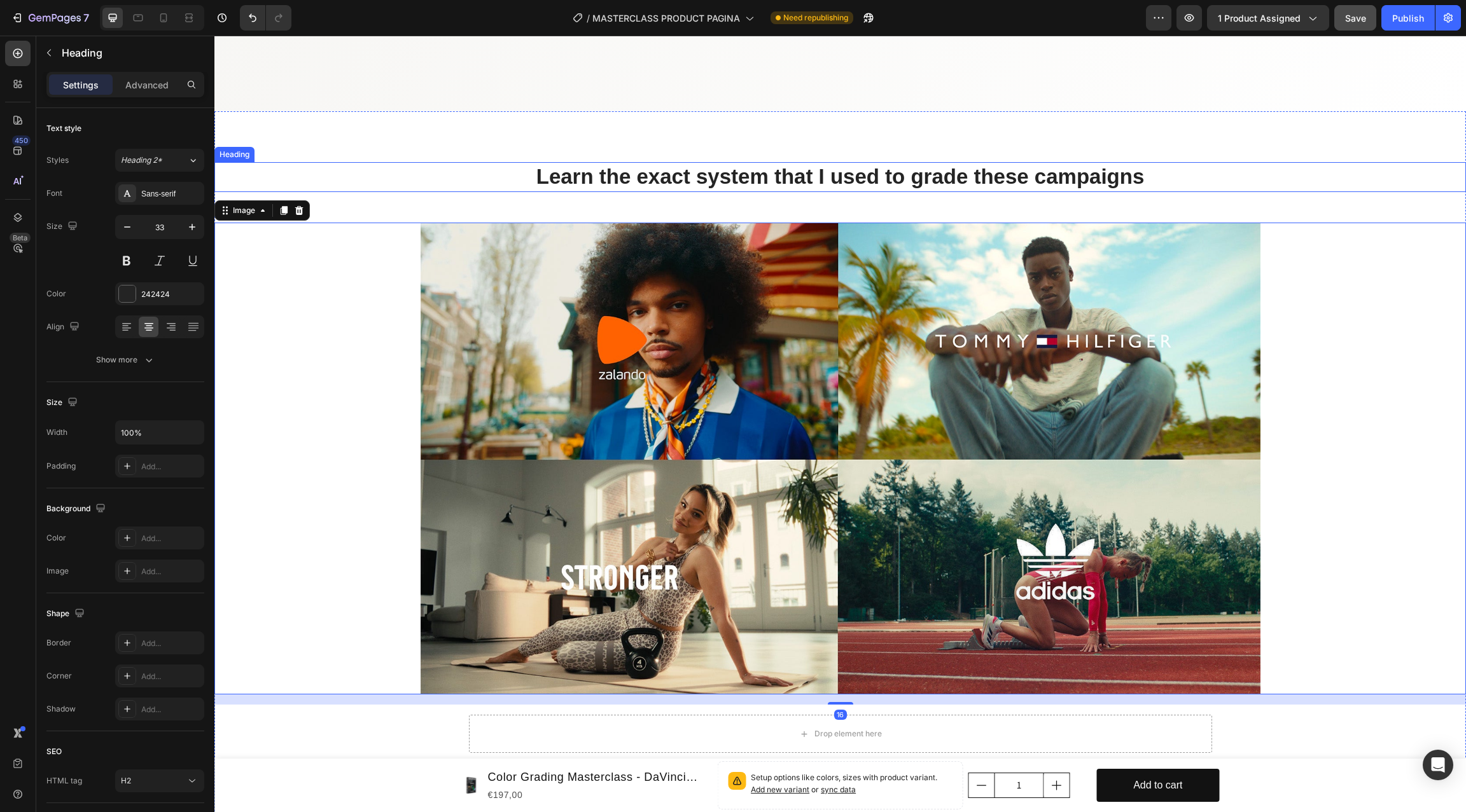
click at [354, 174] on p "Learn the exact system that I used to grade these campaigns" at bounding box center [840, 177] width 1249 height 28
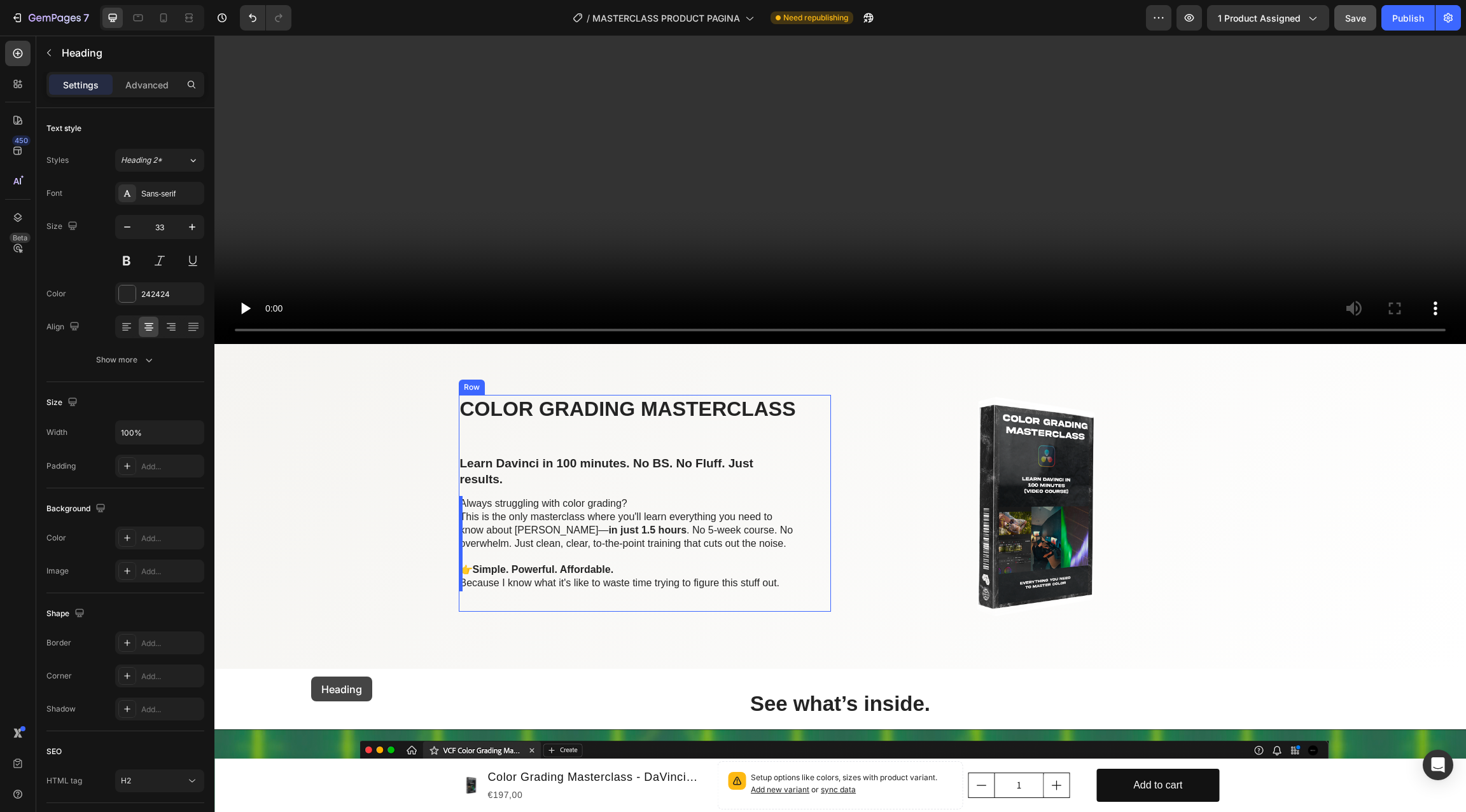
scroll to position [813, 0]
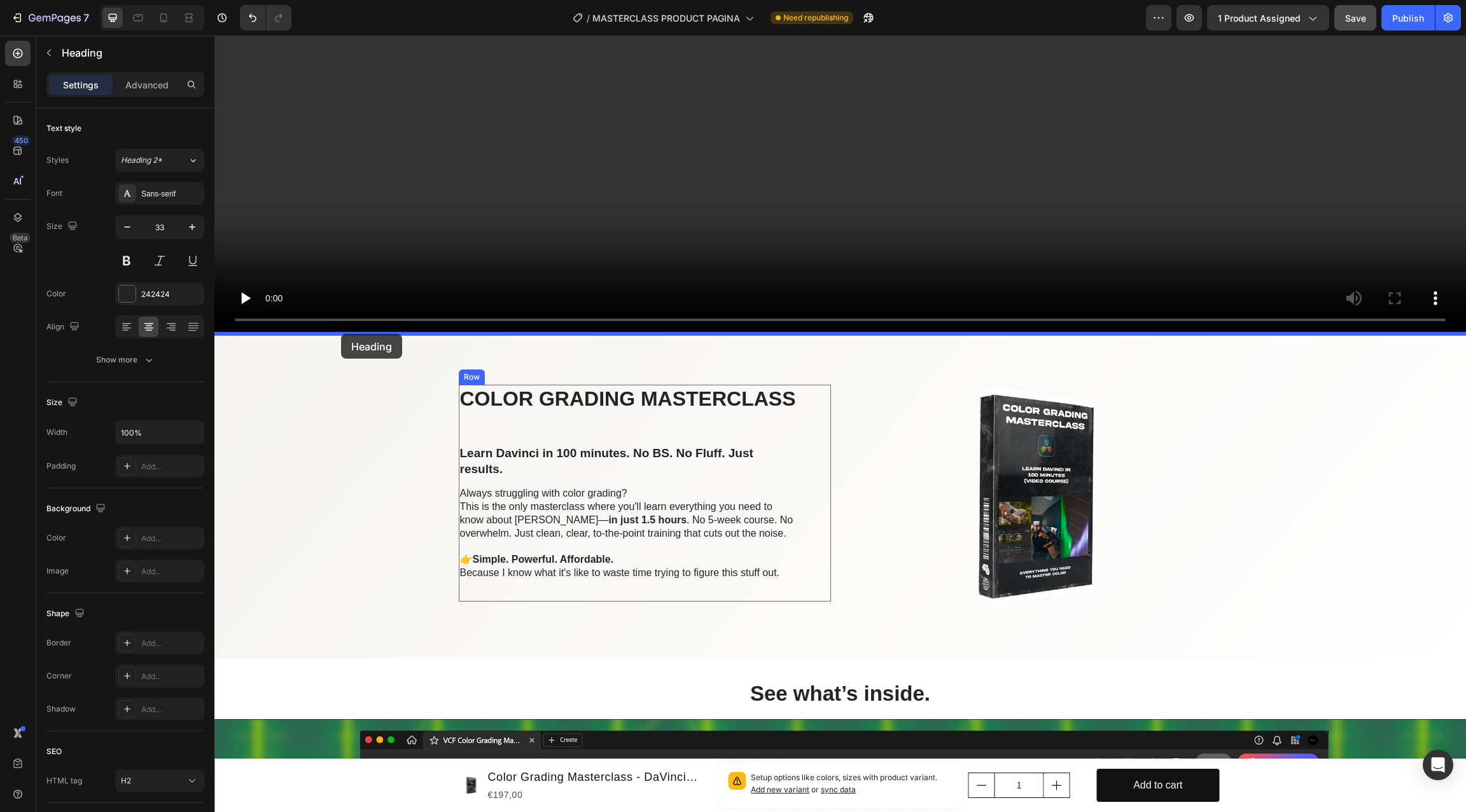
drag, startPoint x: 226, startPoint y: 154, endPoint x: 341, endPoint y: 334, distance: 213.6
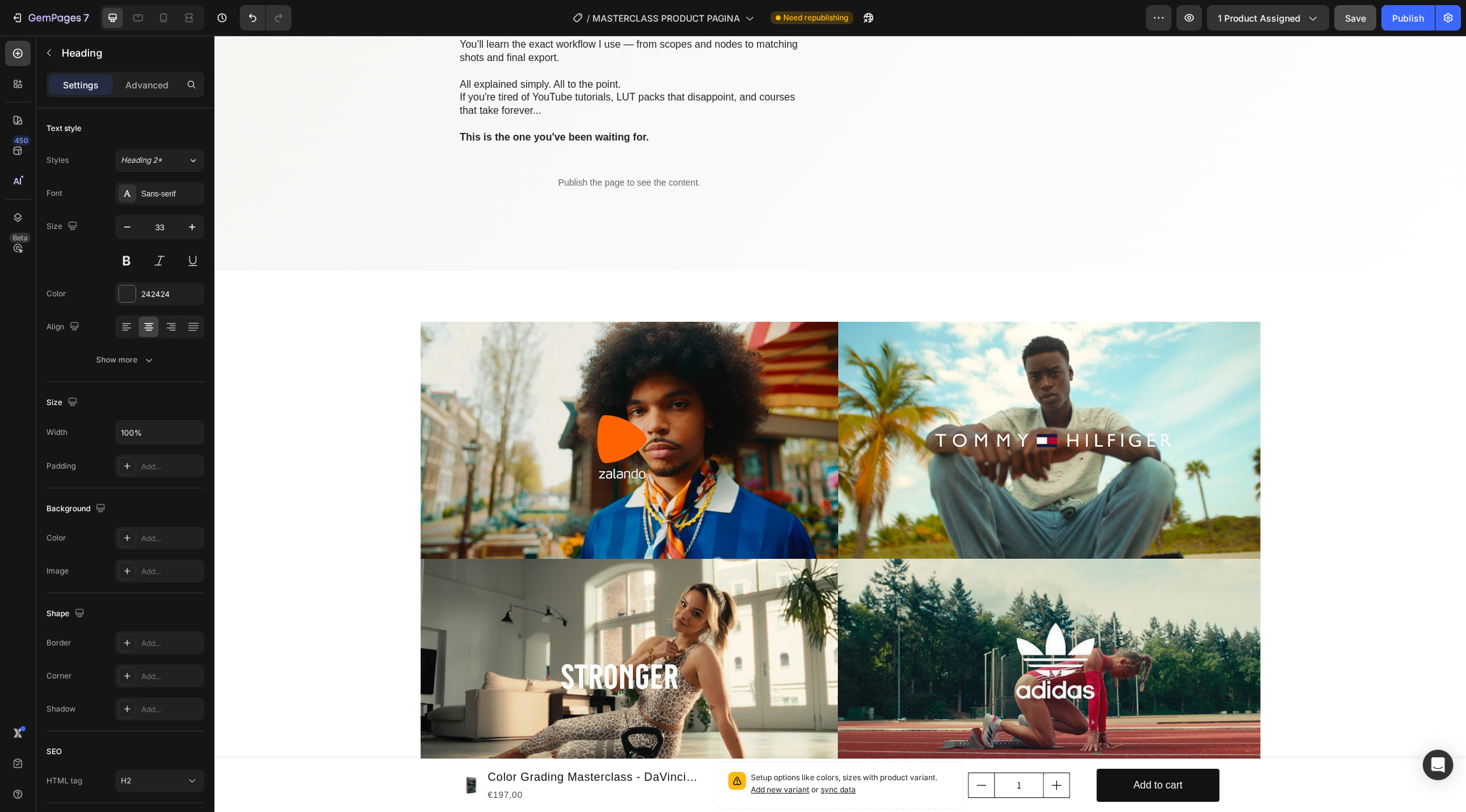
scroll to position [4688, 0]
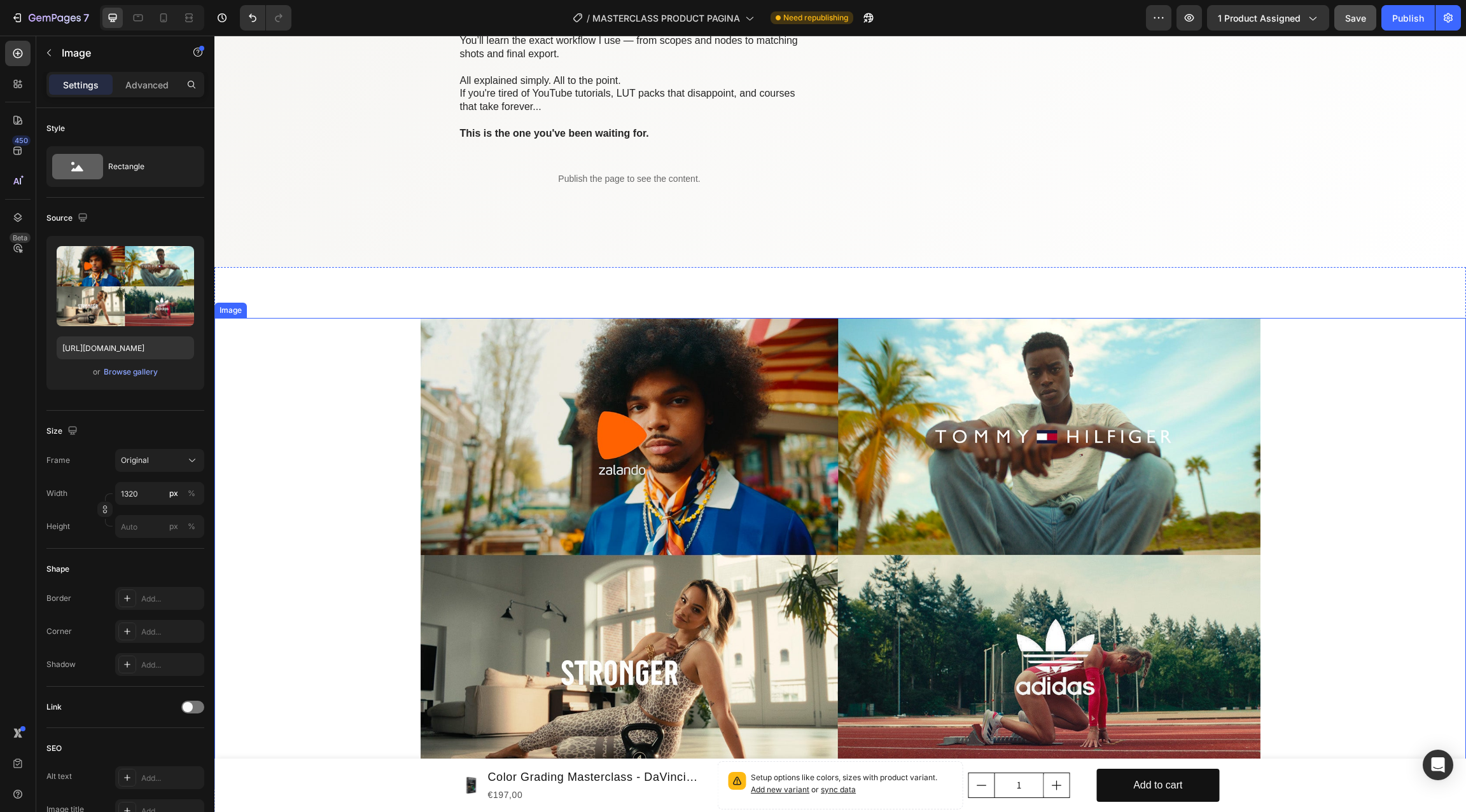
click at [328, 328] on div at bounding box center [840, 554] width 1251 height 473
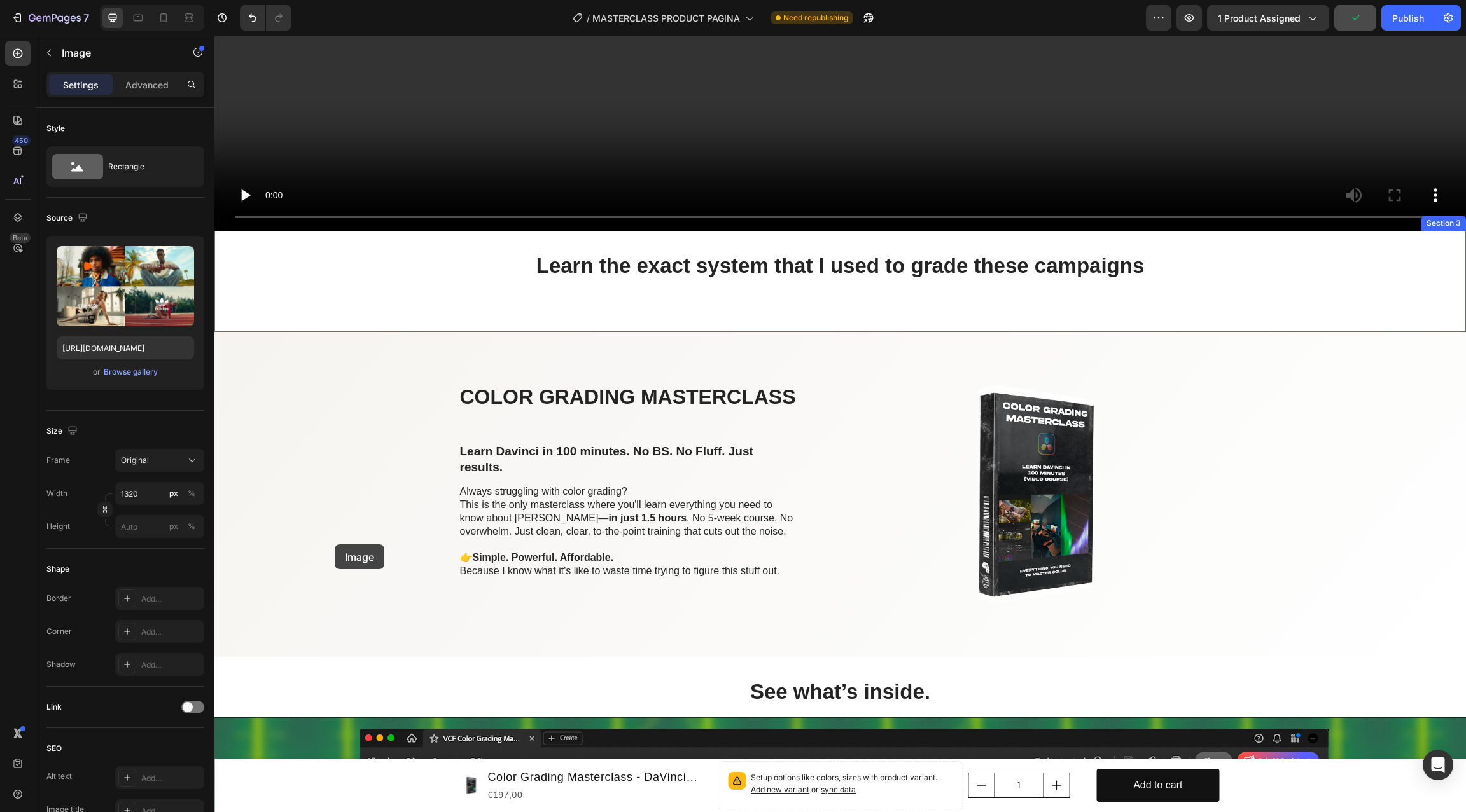
scroll to position [927, 0]
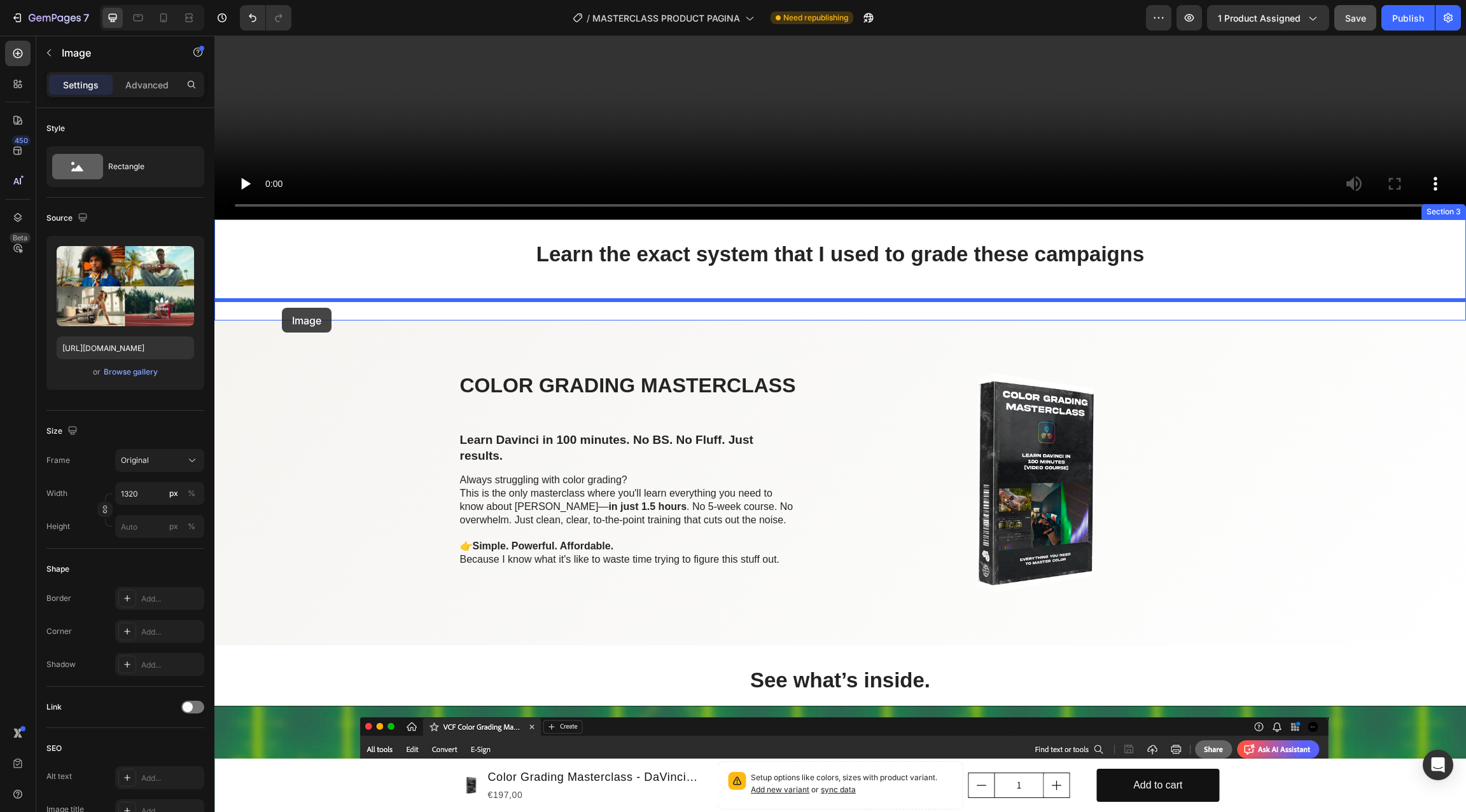
drag, startPoint x: 228, startPoint y: 305, endPoint x: 282, endPoint y: 307, distance: 54.0
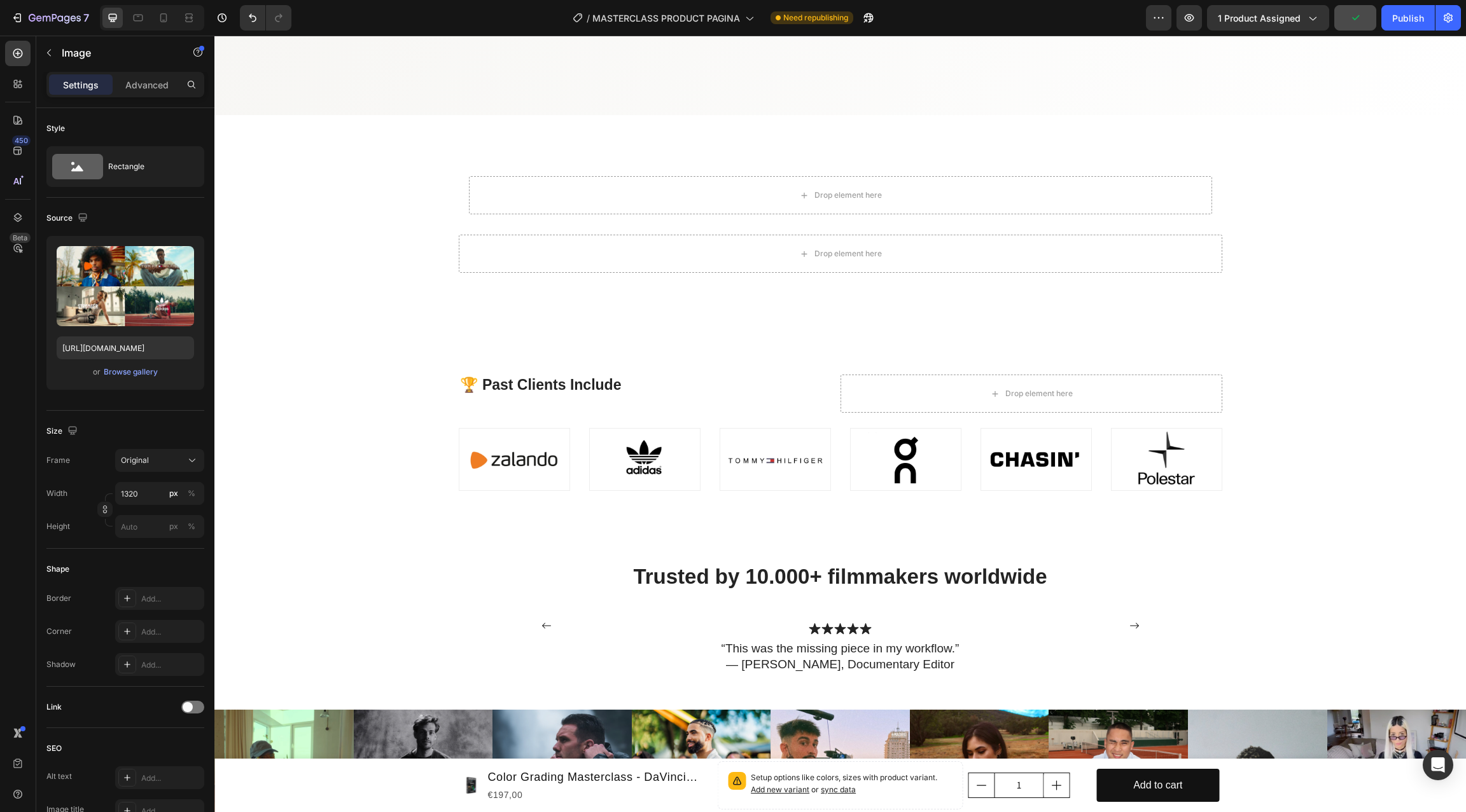
scroll to position [5311, 0]
click at [1099, 23] on span "Save" at bounding box center [1355, 17] width 21 height 11
click at [1099, 17] on div "Publish" at bounding box center [1408, 18] width 32 height 13
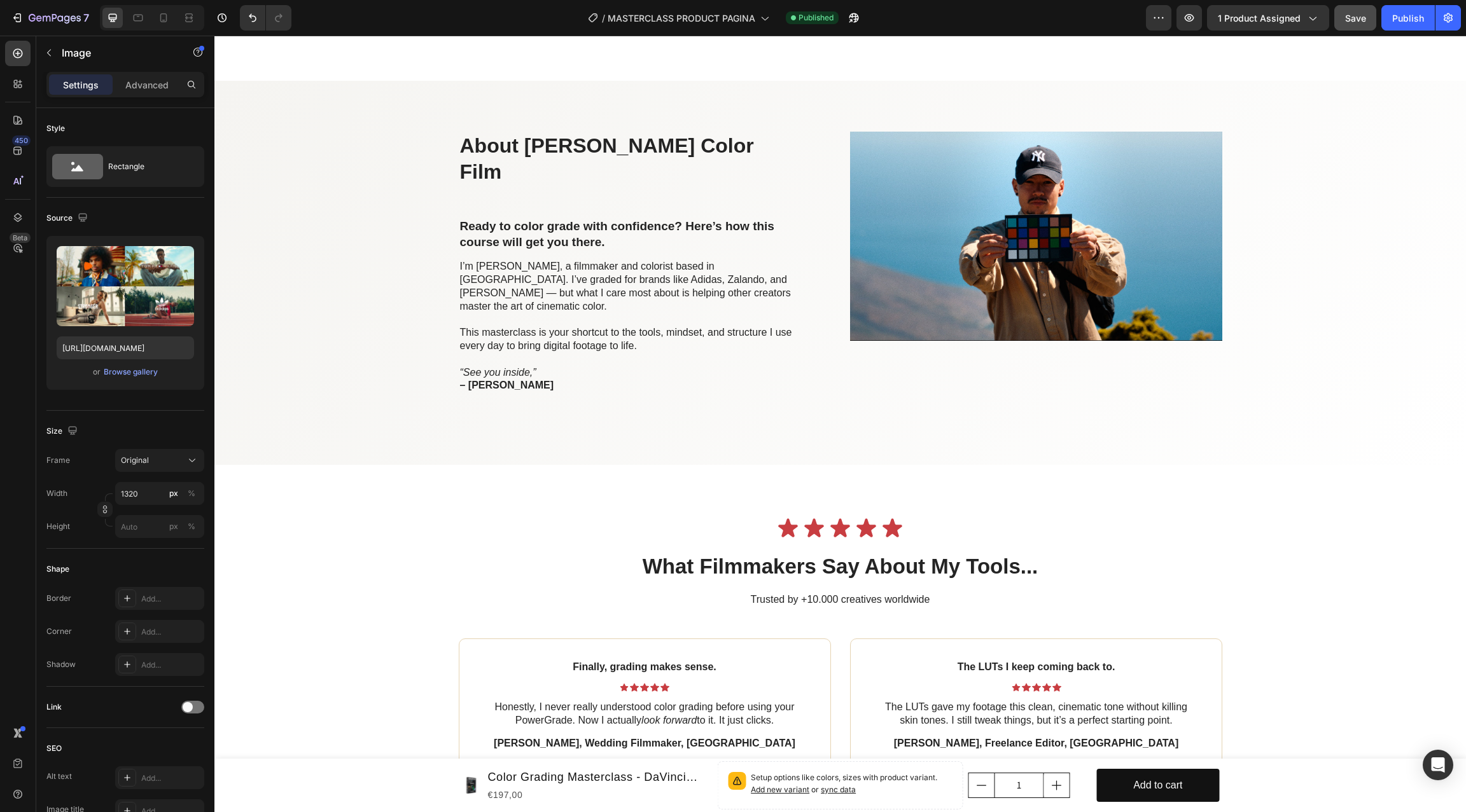
scroll to position [3770, 0]
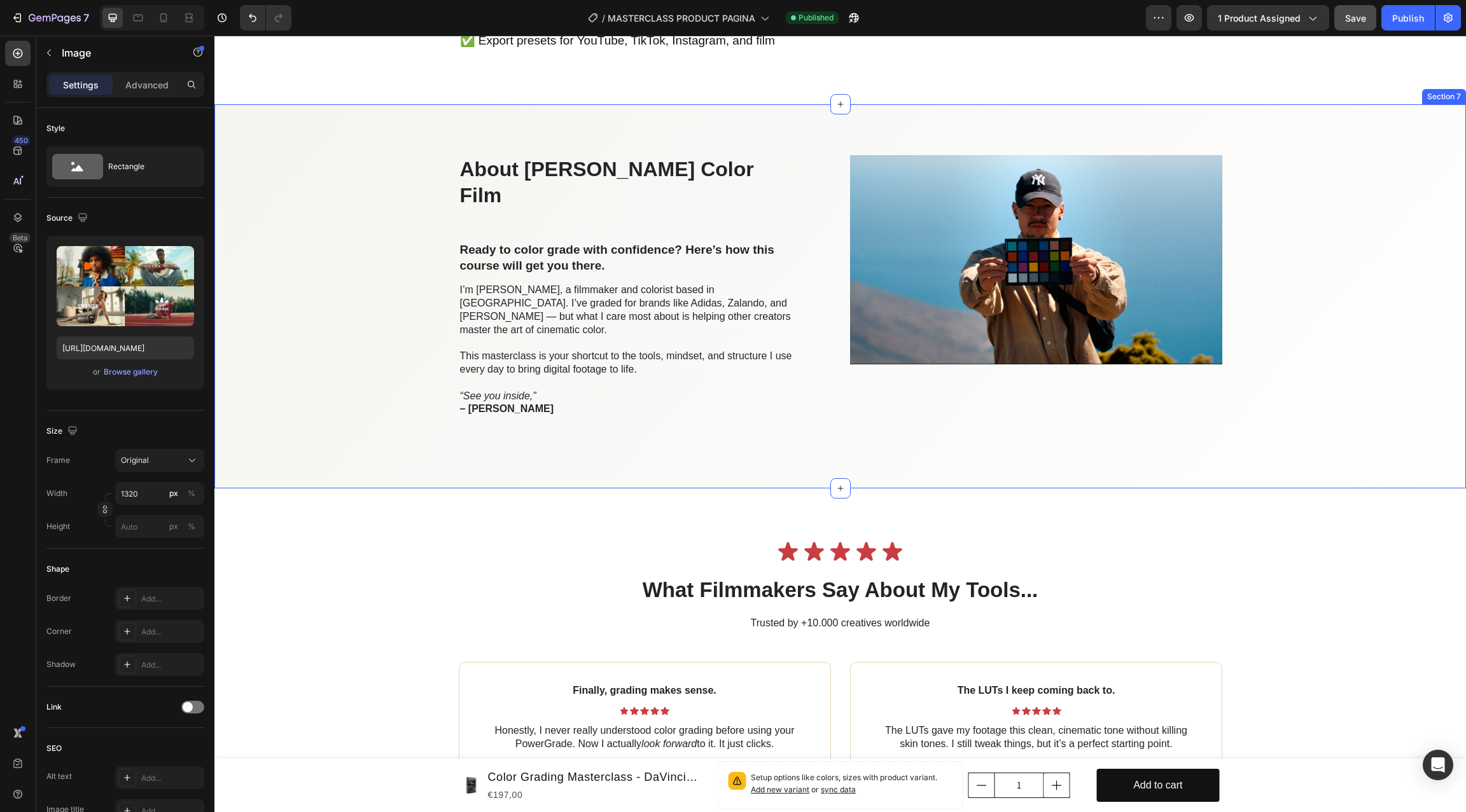
click at [292, 416] on div "About [PERSON_NAME] Color Film Heading Ready to color grade with confidence? He…" at bounding box center [840, 296] width 1226 height 283
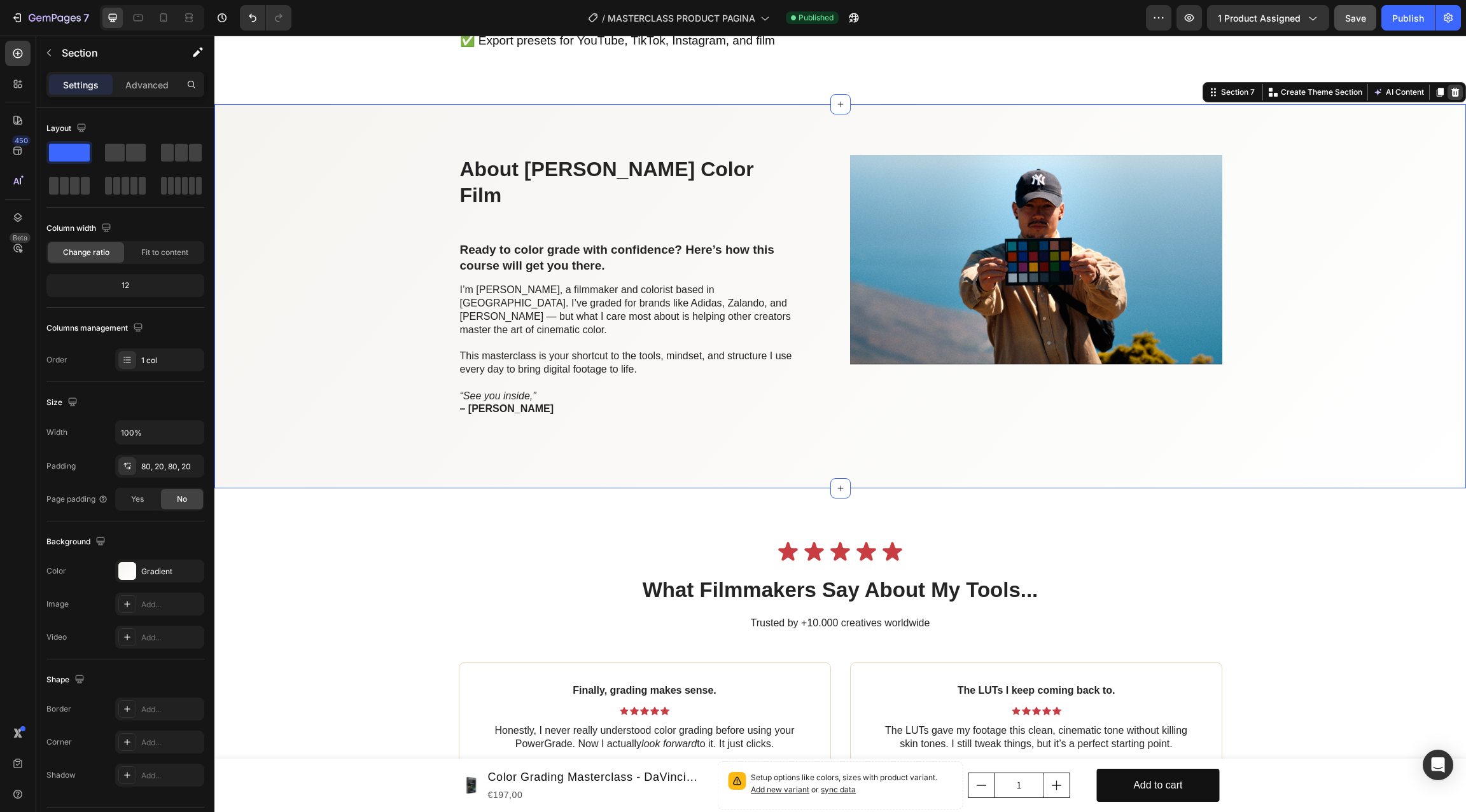
click at [1099, 97] on icon at bounding box center [1454, 92] width 8 height 9
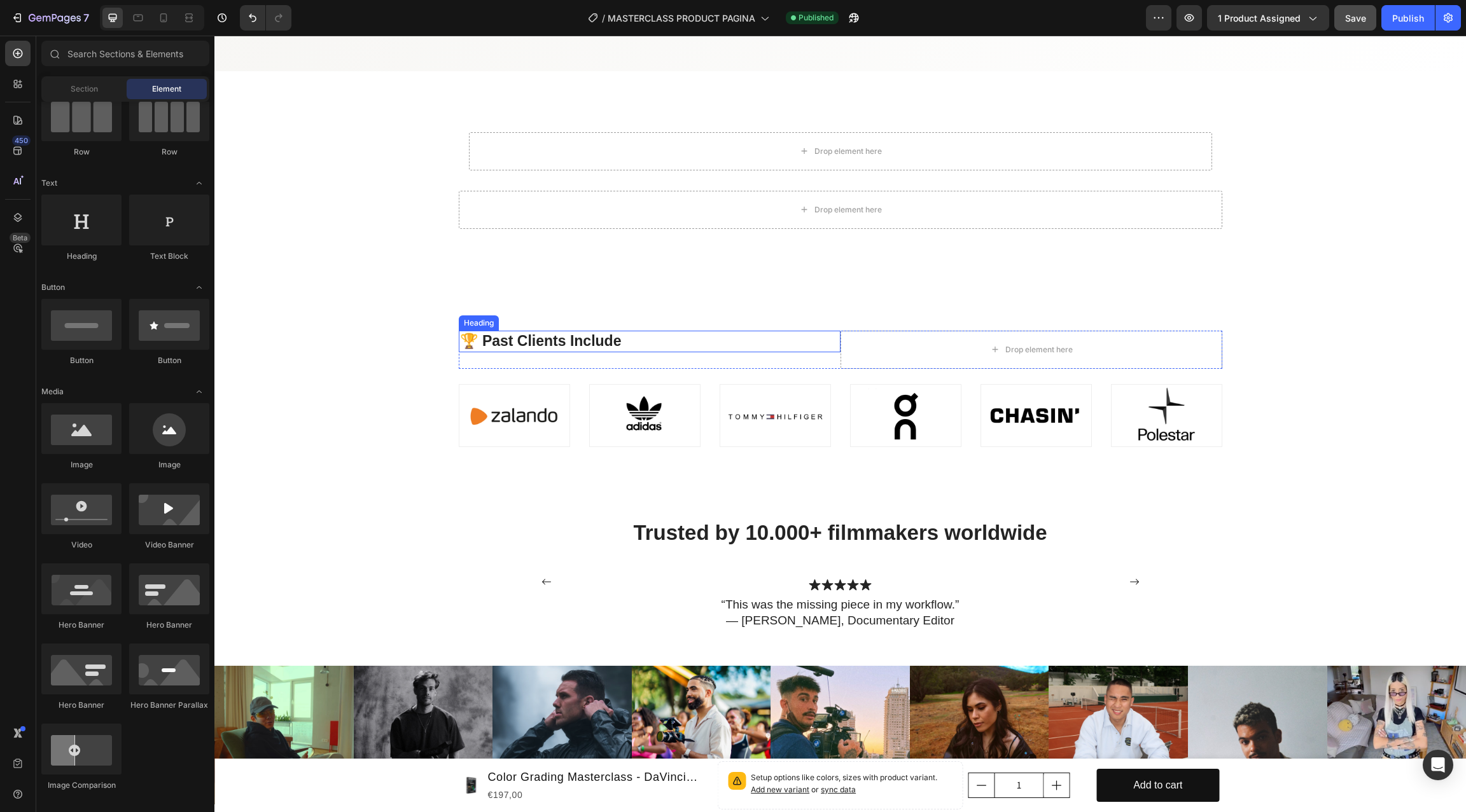
scroll to position [5030, 0]
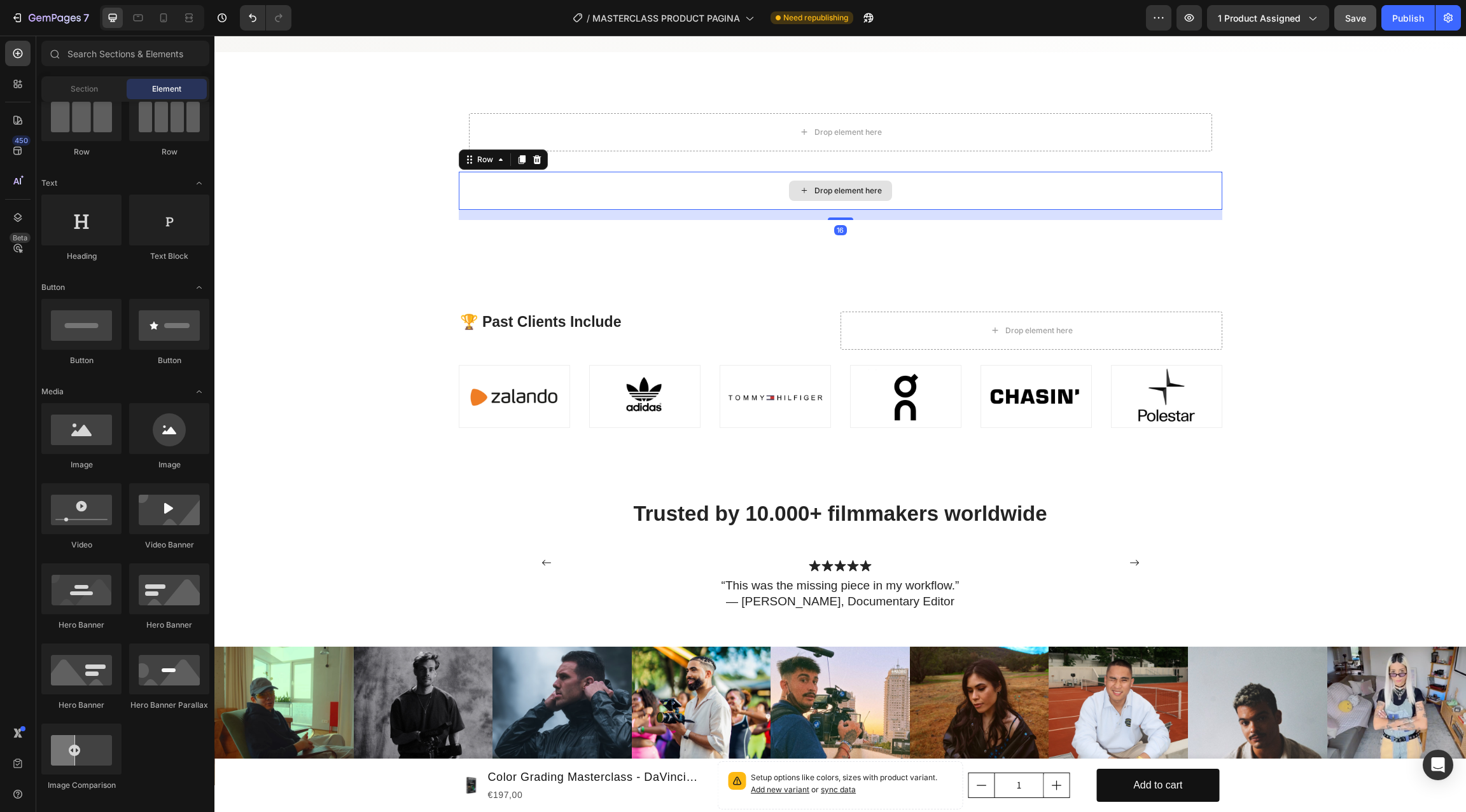
click at [481, 184] on div "Drop element here" at bounding box center [841, 190] width 764 height 38
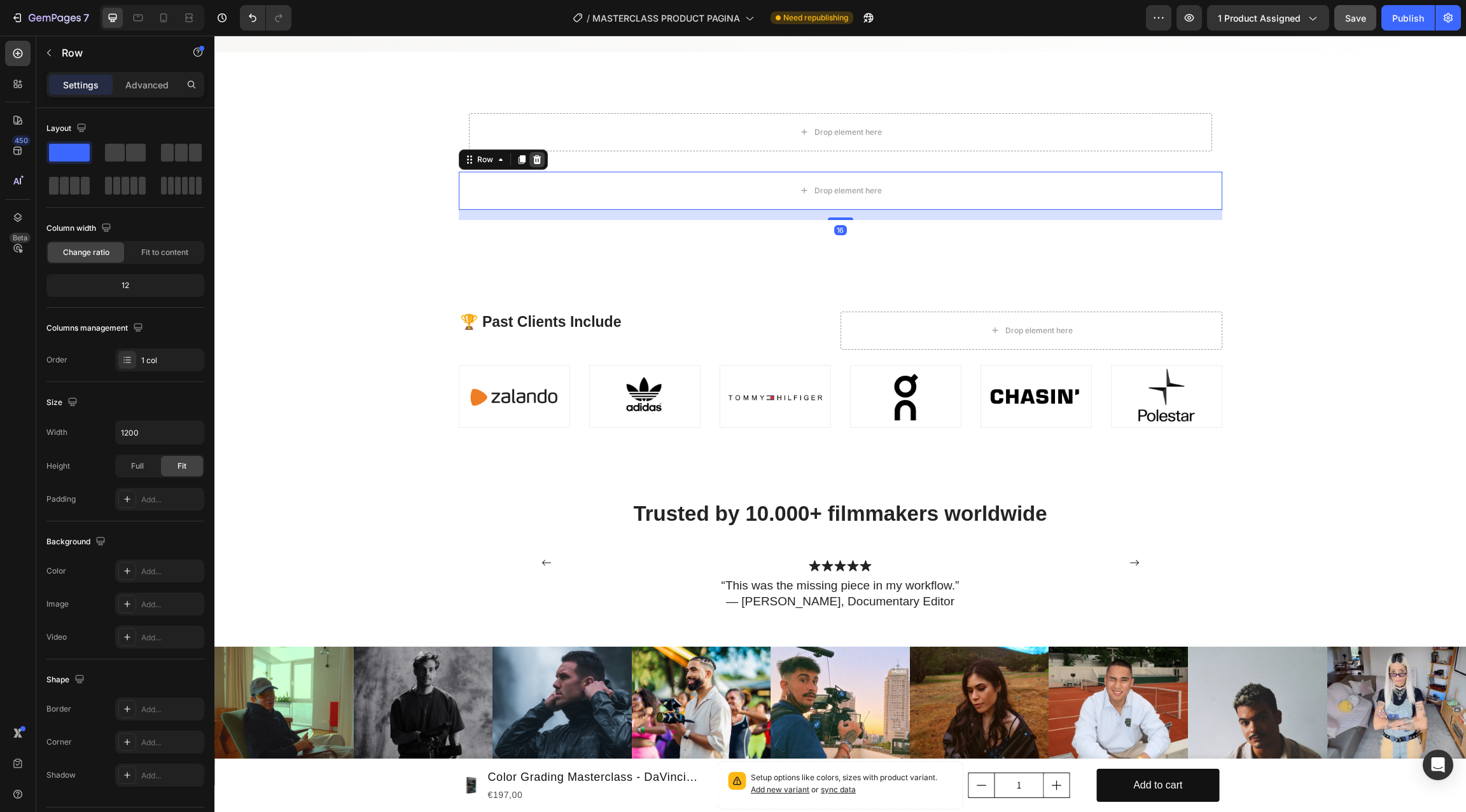
click at [534, 159] on icon at bounding box center [536, 159] width 8 height 9
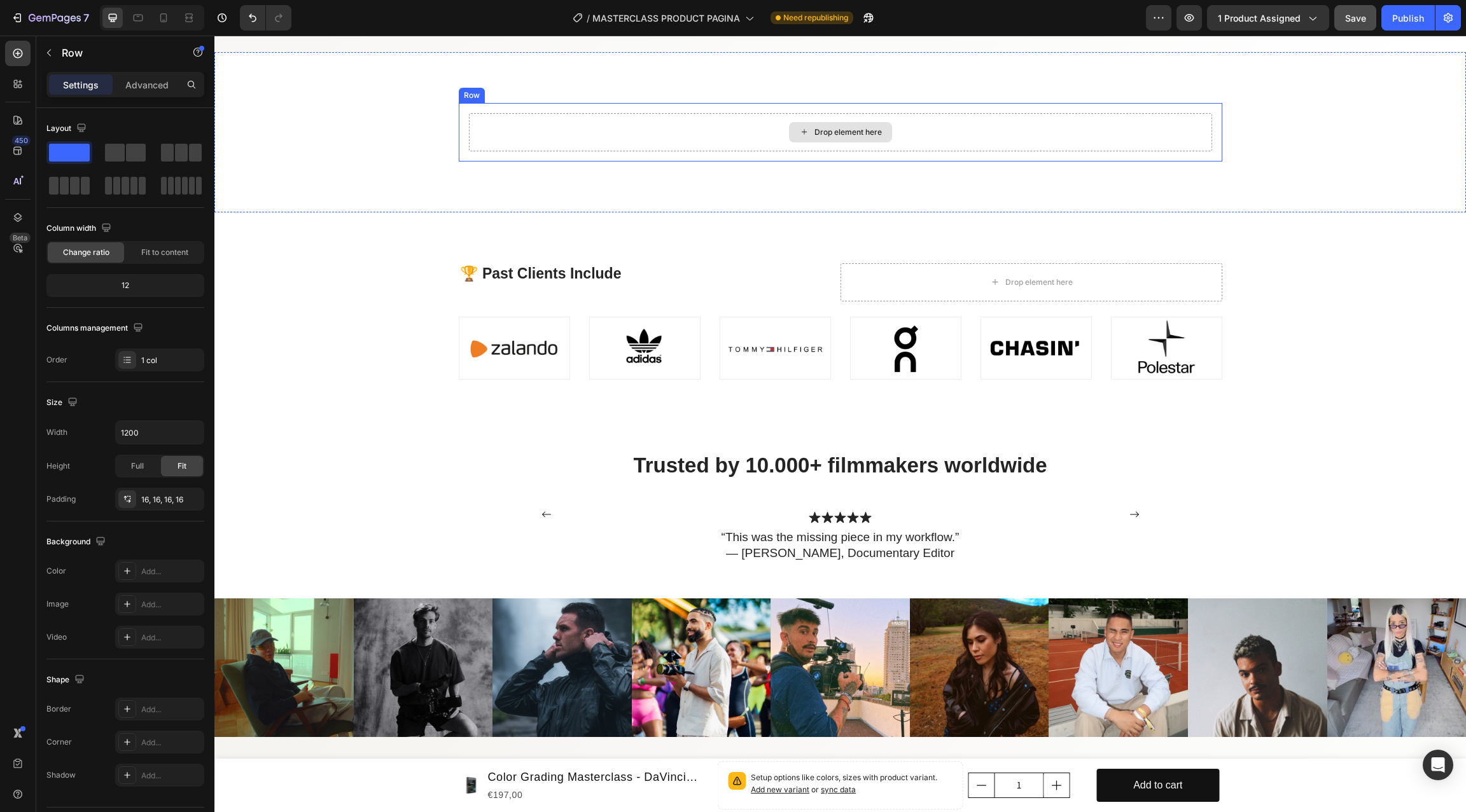
click at [548, 140] on div "Drop element here" at bounding box center [841, 132] width 743 height 38
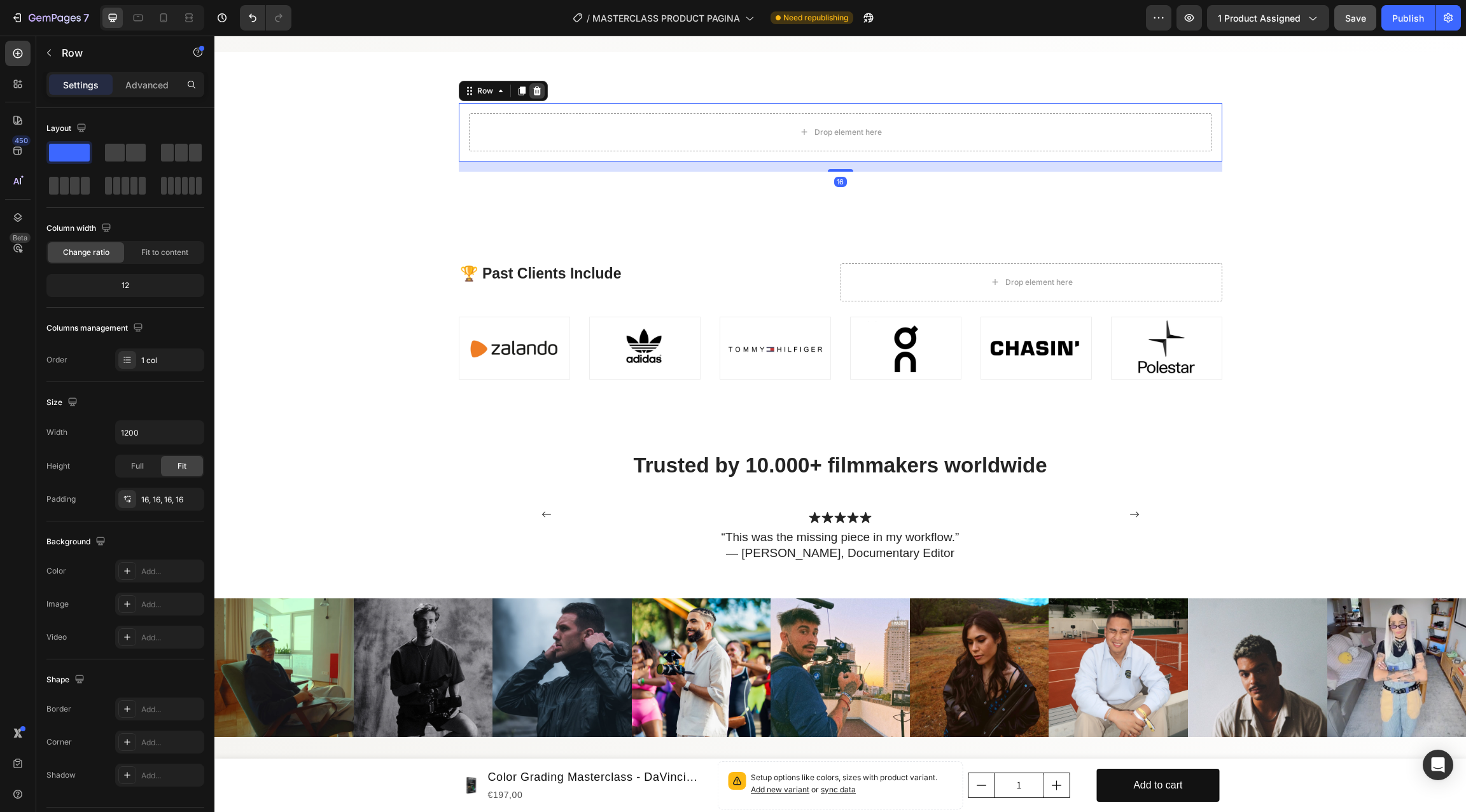
click at [538, 93] on icon at bounding box center [536, 91] width 8 height 9
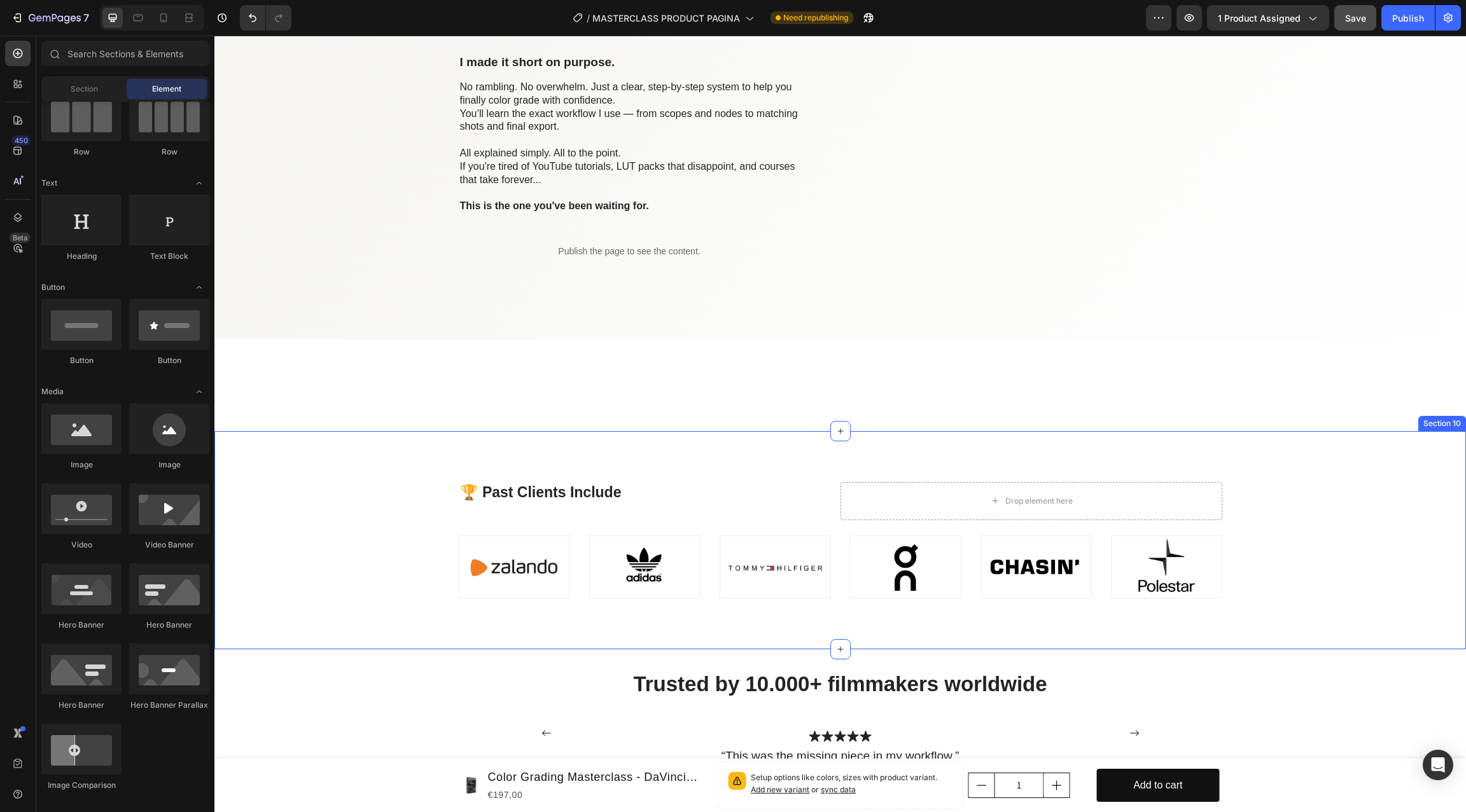
scroll to position [4766, 0]
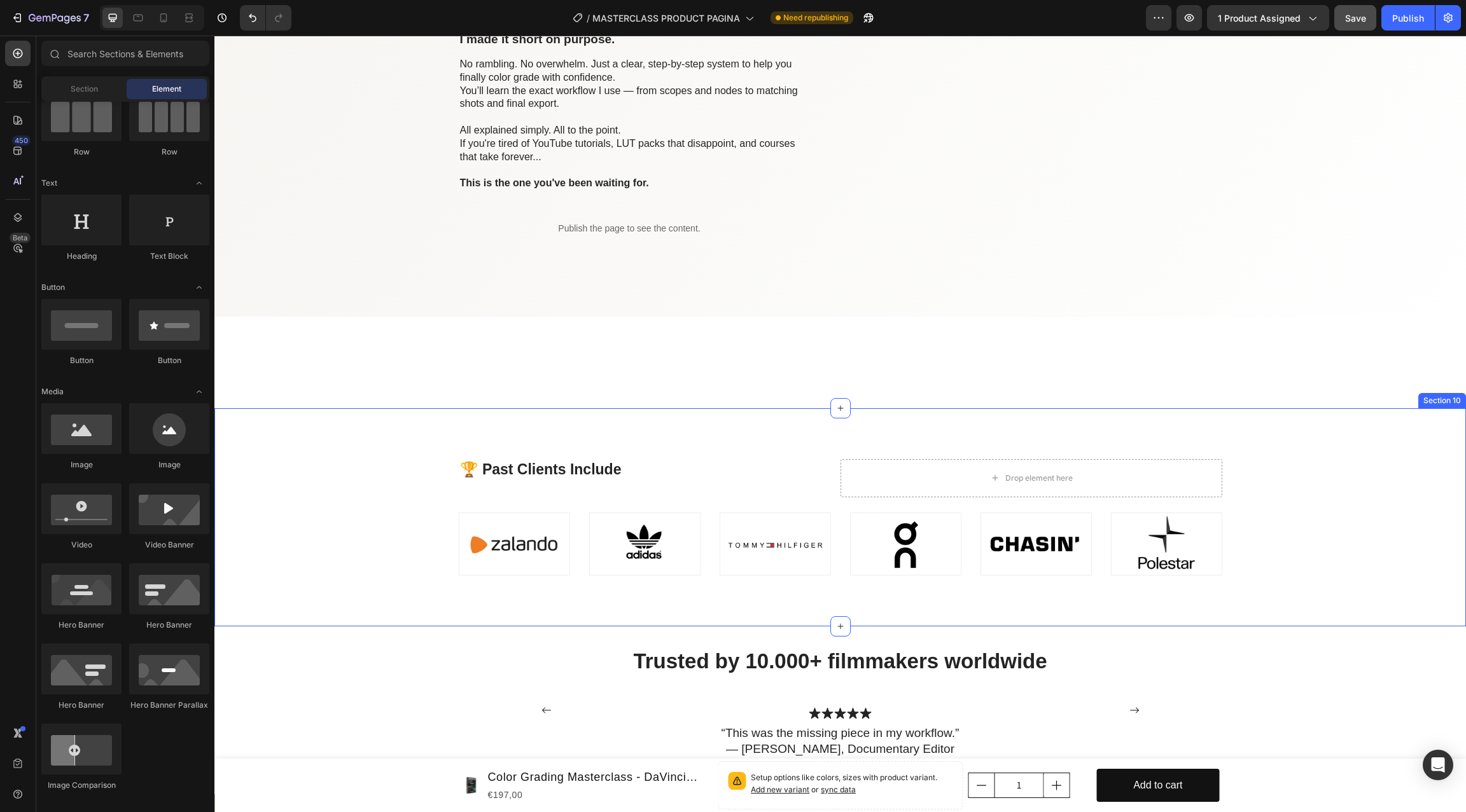
click at [384, 432] on div "🏆 Past Clients Include Heading Drop element here Row Image Image Image Image Im…" at bounding box center [840, 518] width 1251 height 218
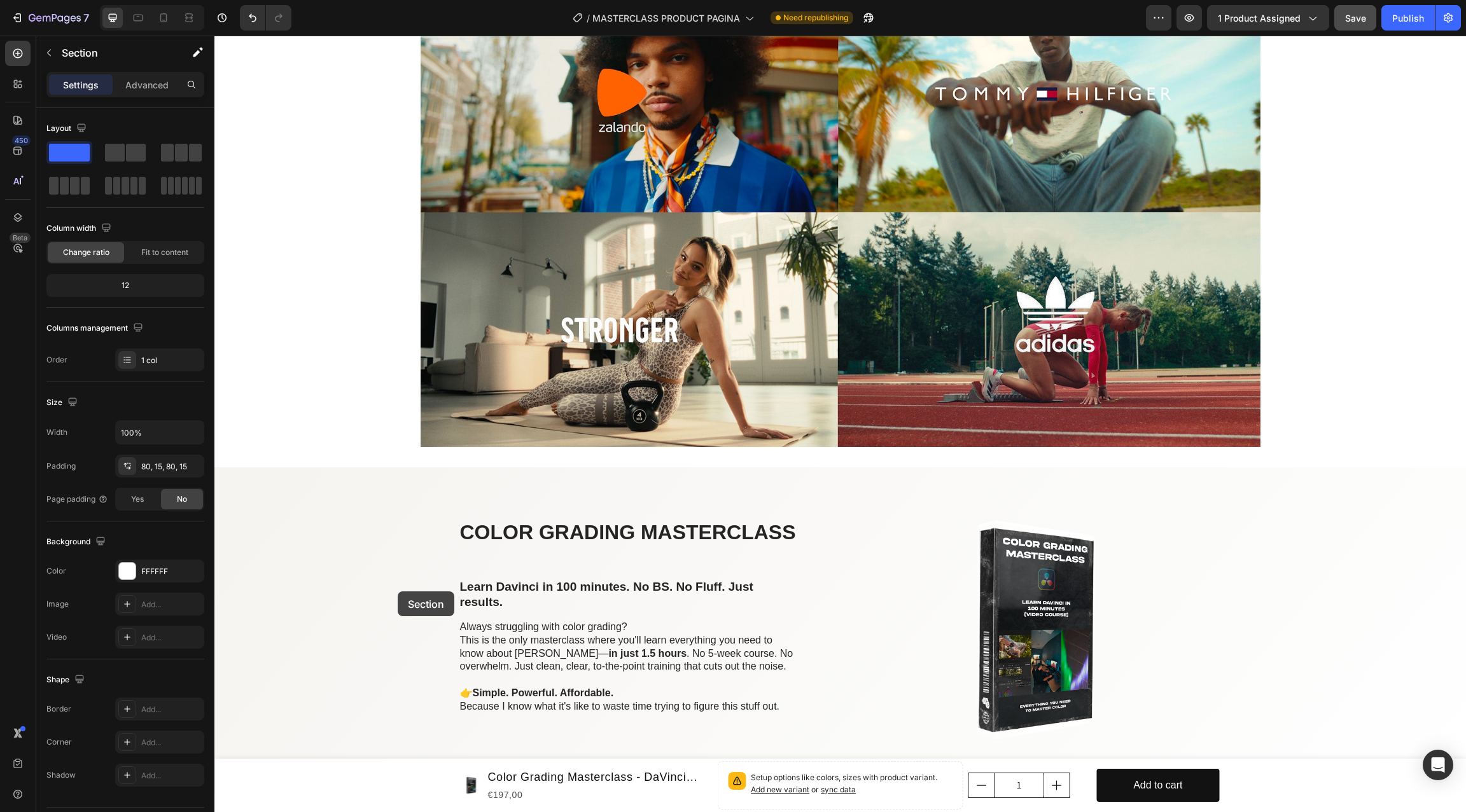
scroll to position [1279, 0]
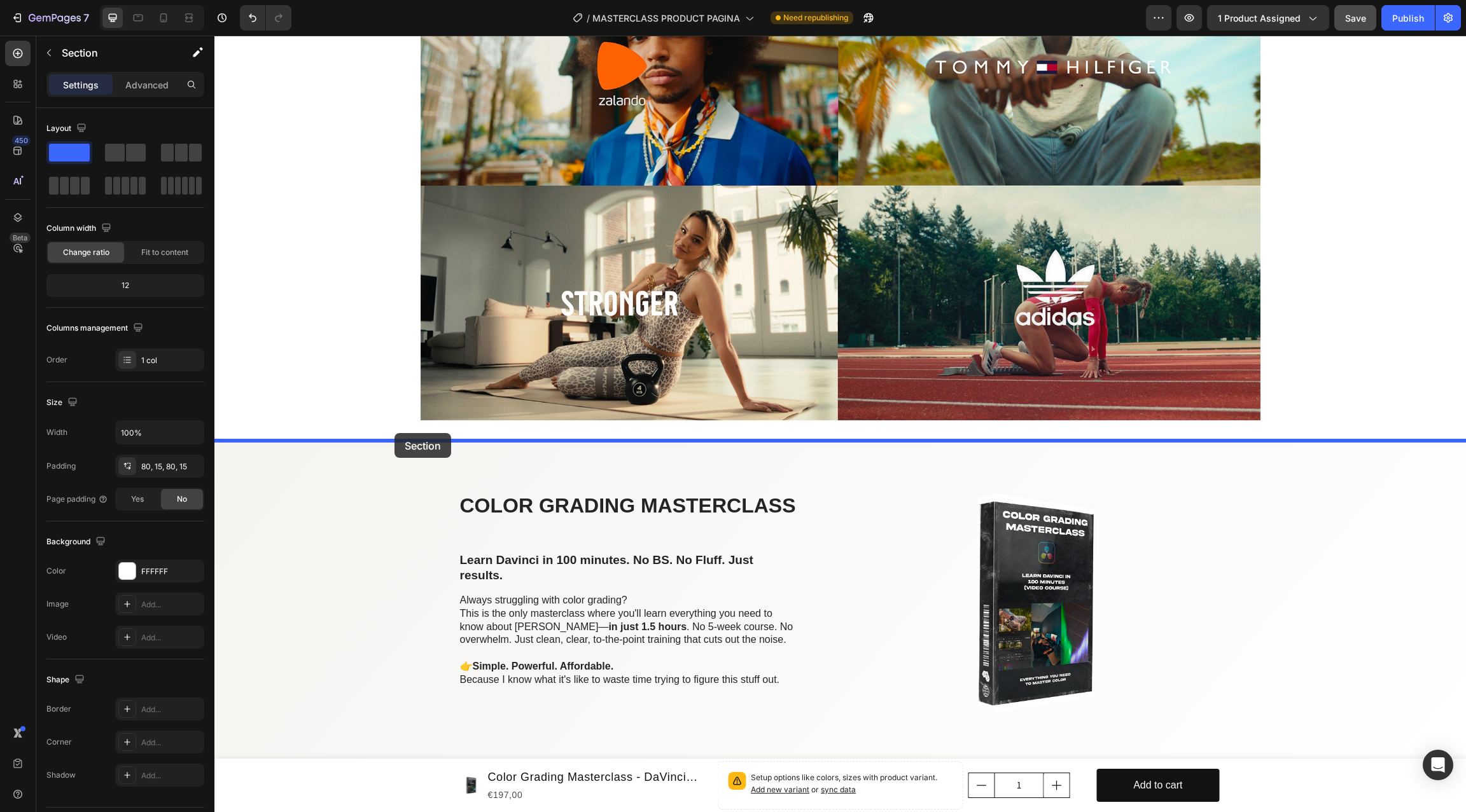
drag, startPoint x: 372, startPoint y: 442, endPoint x: 394, endPoint y: 435, distance: 23.1
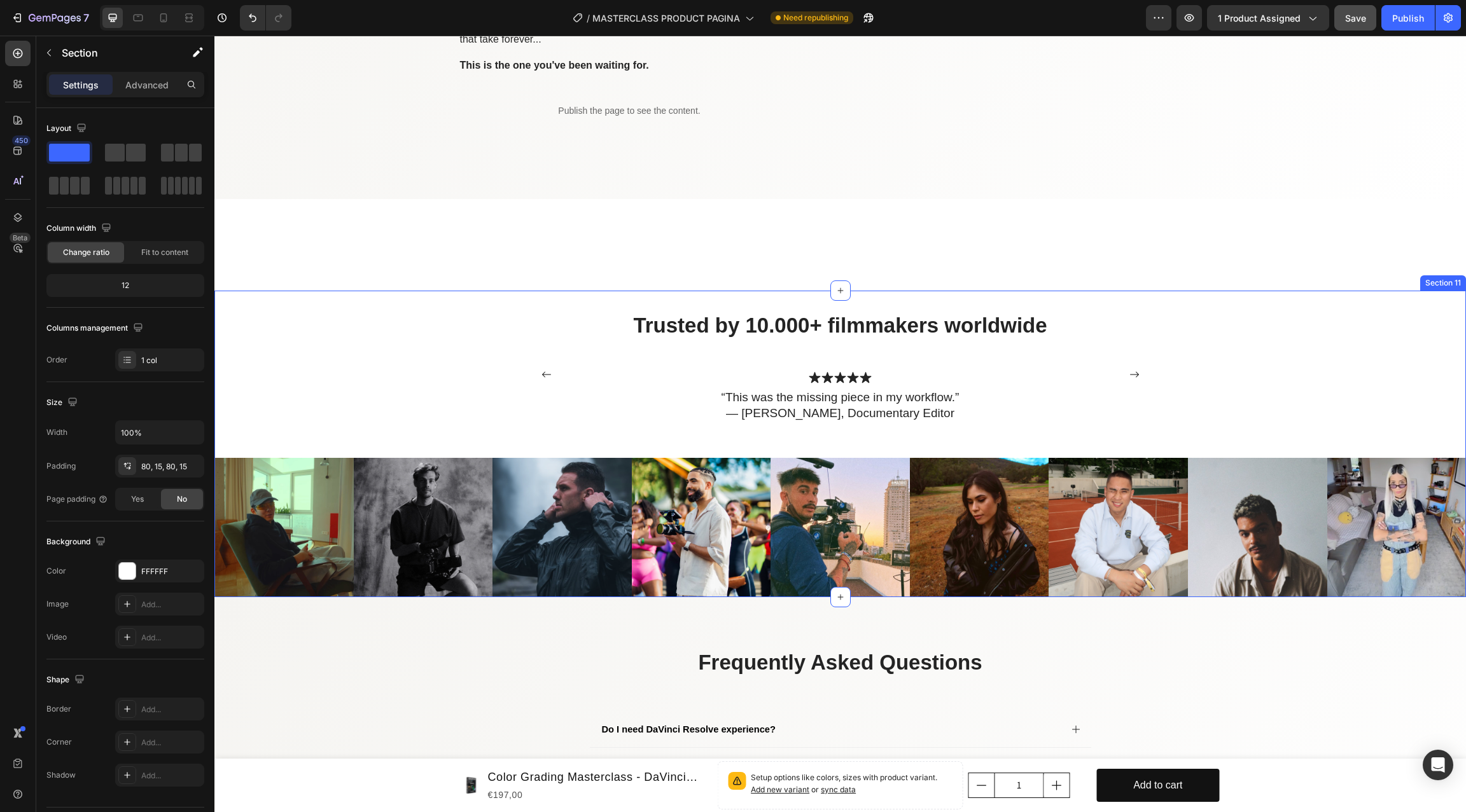
scroll to position [5105, 0]
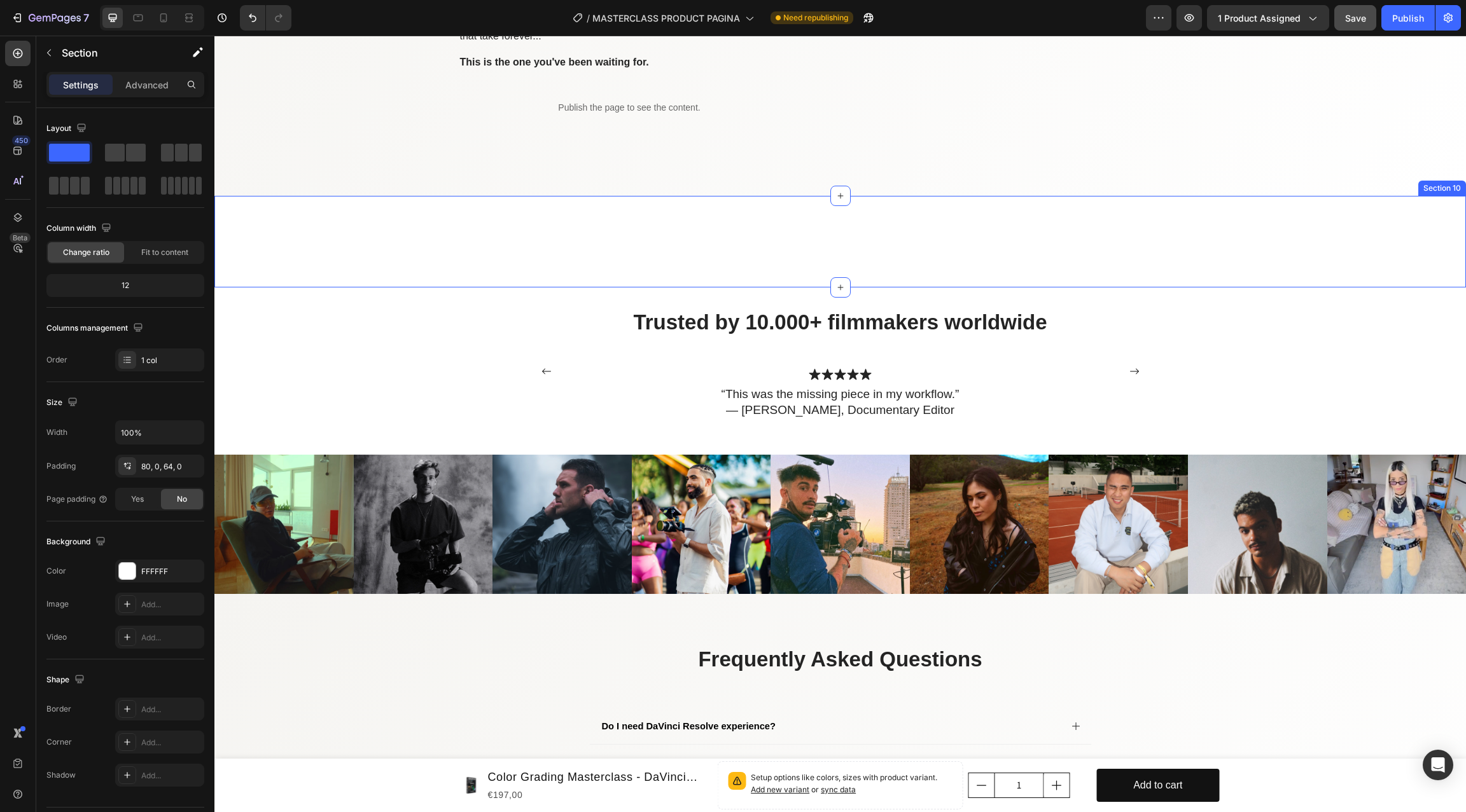
click at [417, 260] on div "Row Section 10" at bounding box center [840, 241] width 1251 height 92
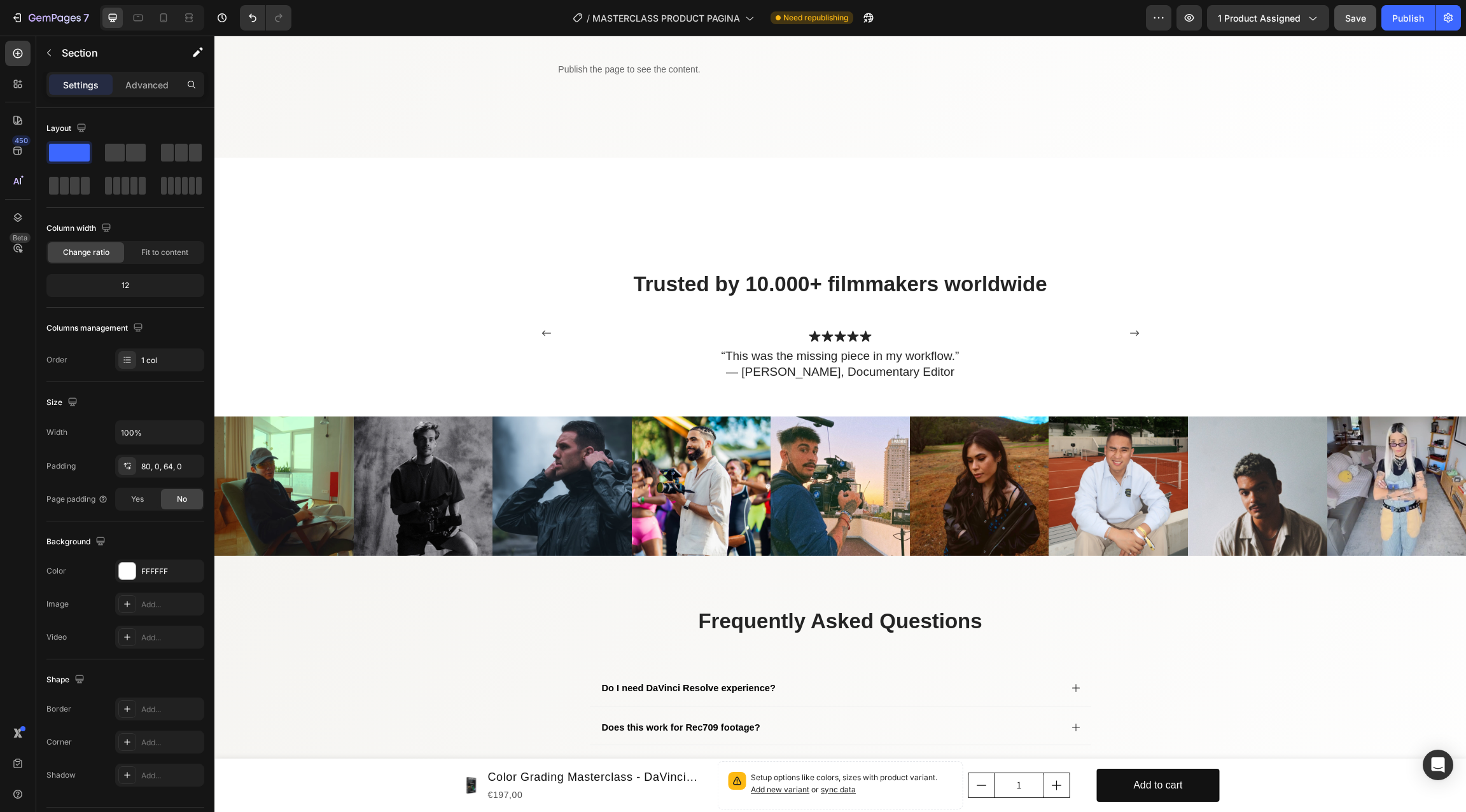
scroll to position [5148, 0]
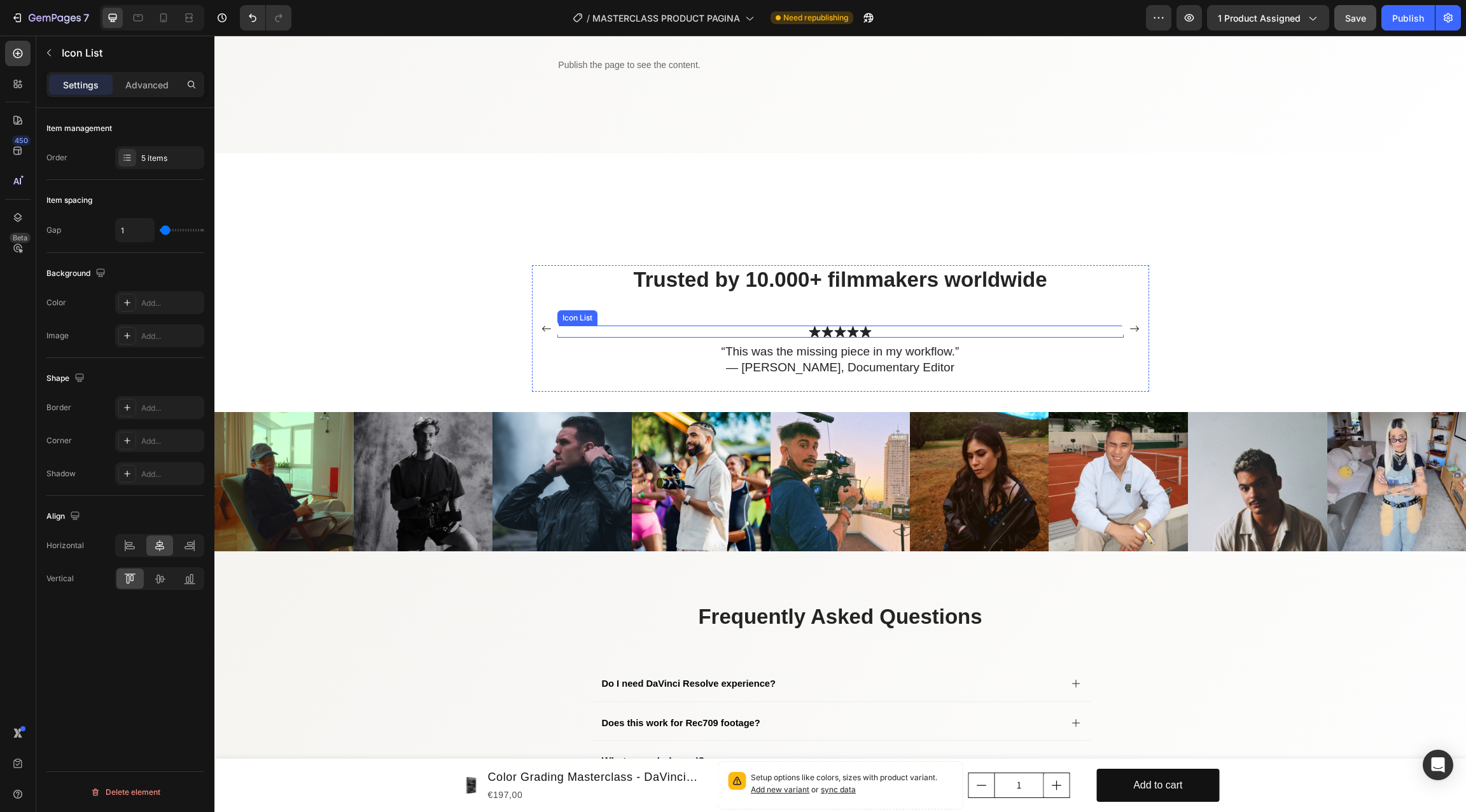
click at [607, 332] on div "Icon Icon Icon Icon Icon" at bounding box center [840, 331] width 566 height 12
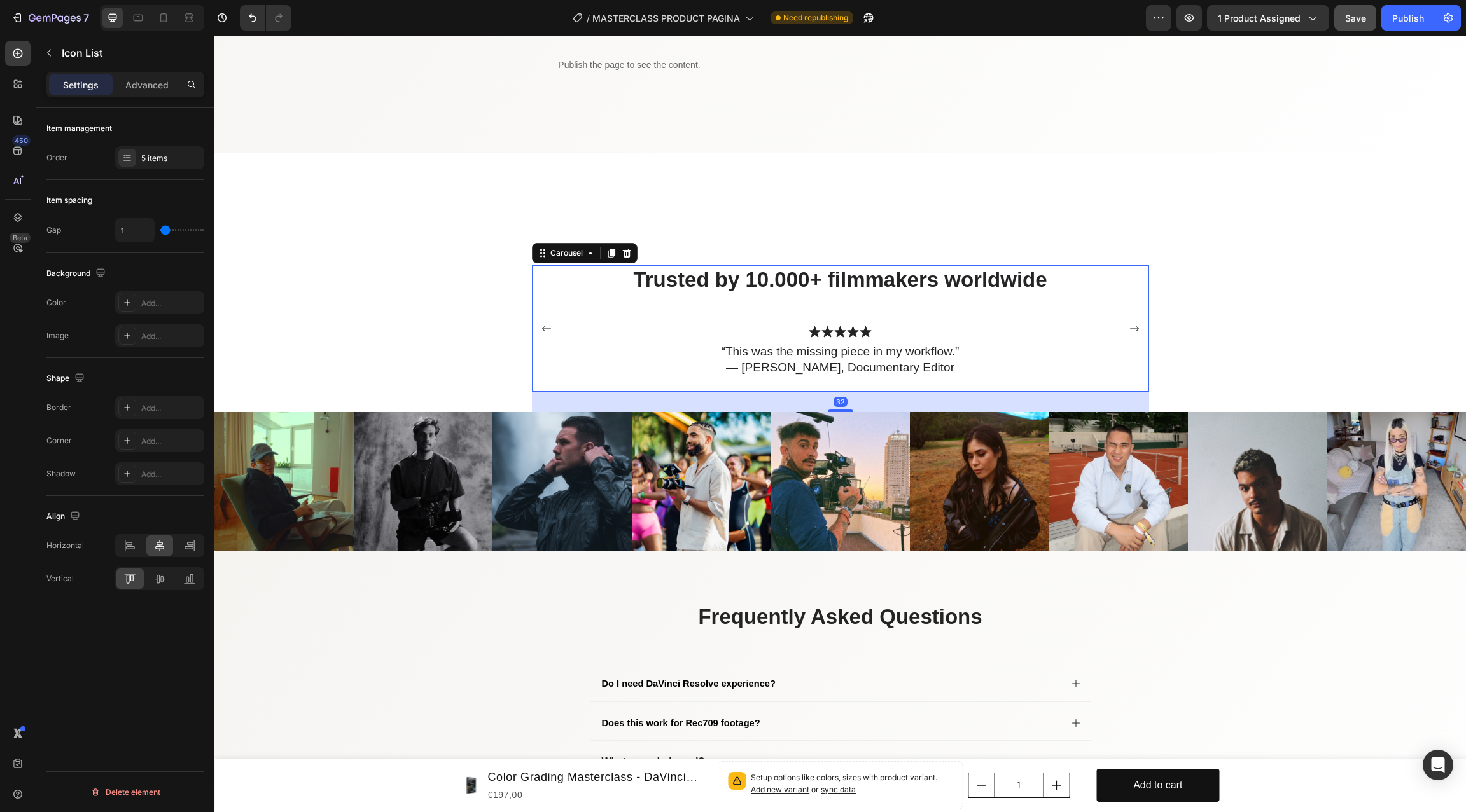
click at [588, 294] on div "Trusted by 10.000+ filmmakers worldwide Heading Icon Icon Icon Icon Icon Icon L…" at bounding box center [840, 329] width 566 height 126
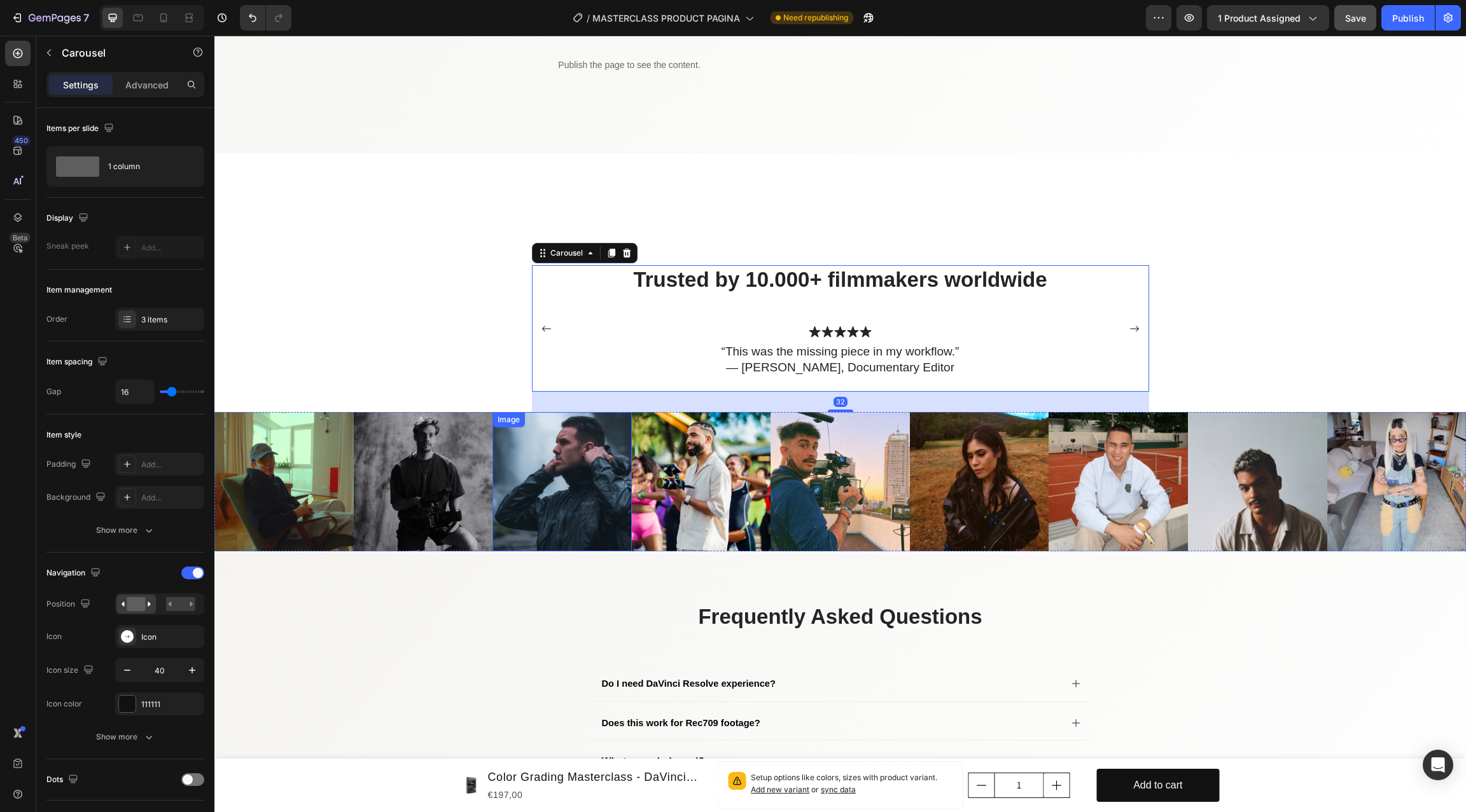
click at [606, 470] on img at bounding box center [562, 482] width 140 height 140
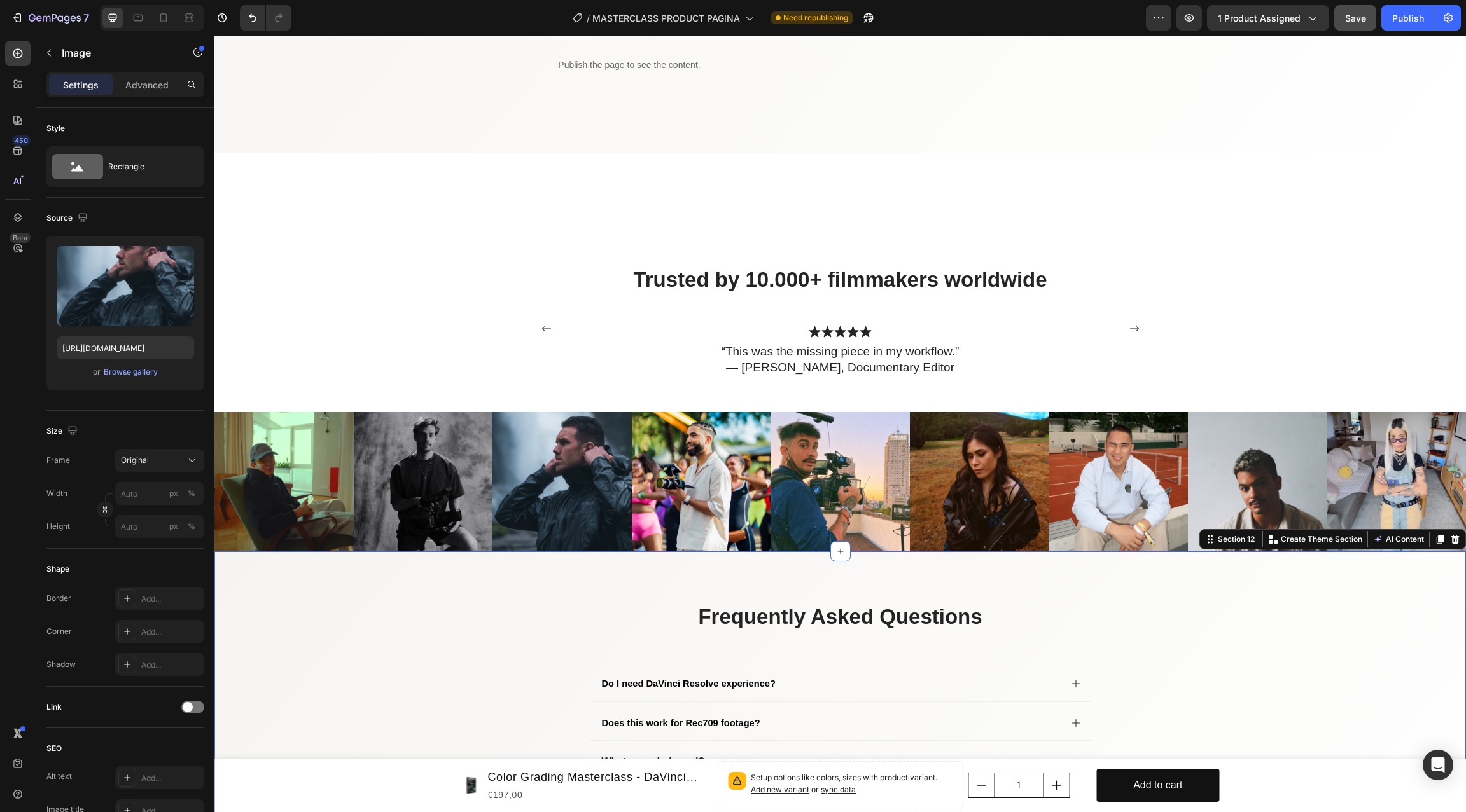
click at [307, 608] on div "frequently asked questions Heading Do I need DaVinci Resolve experience? Does t…" at bounding box center [840, 745] width 1226 height 287
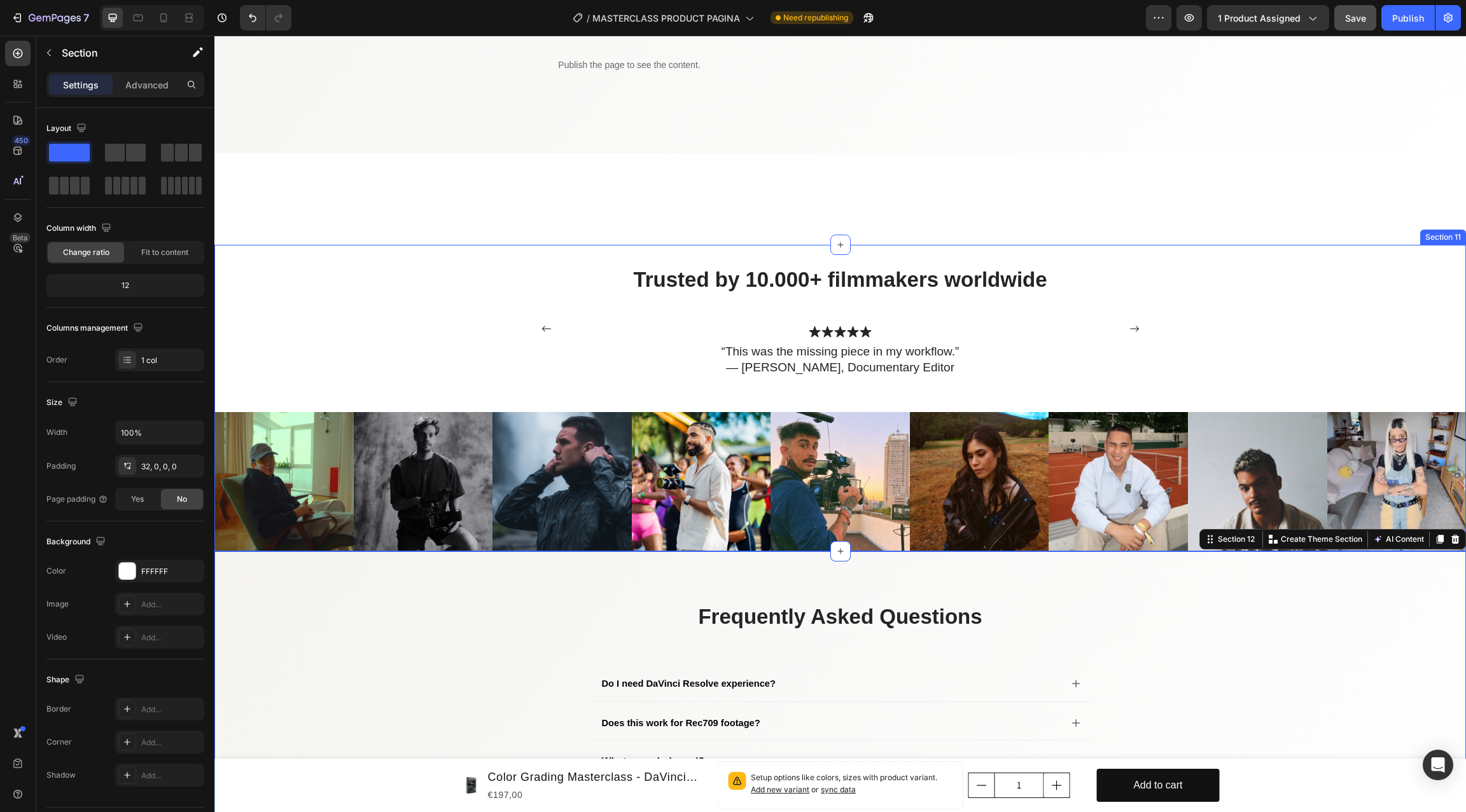
click at [324, 347] on div "Trusted by 10.000+ filmmakers worldwide Heading Icon Icon Icon Icon Icon Icon L…" at bounding box center [840, 339] width 1251 height 147
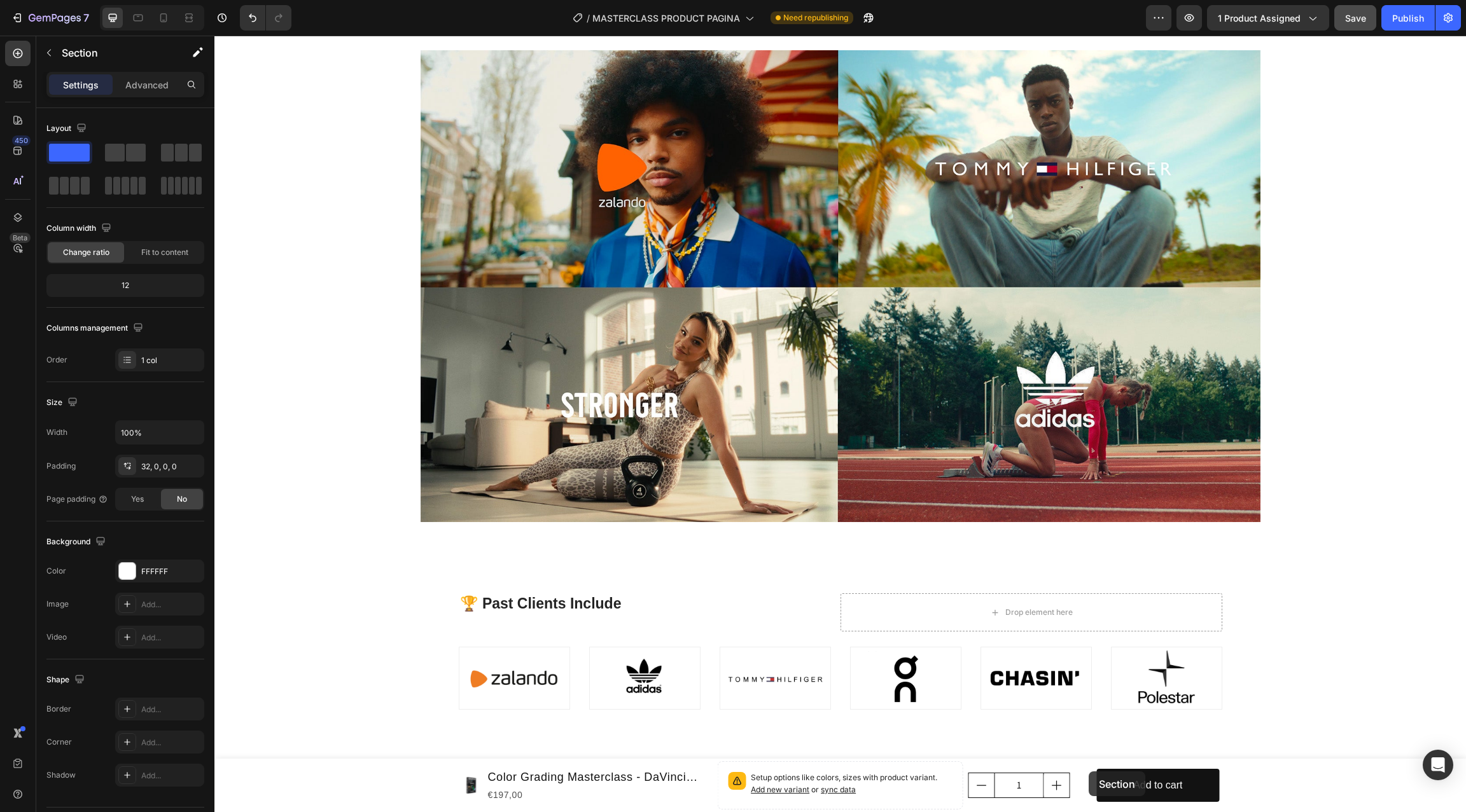
scroll to position [1254, 0]
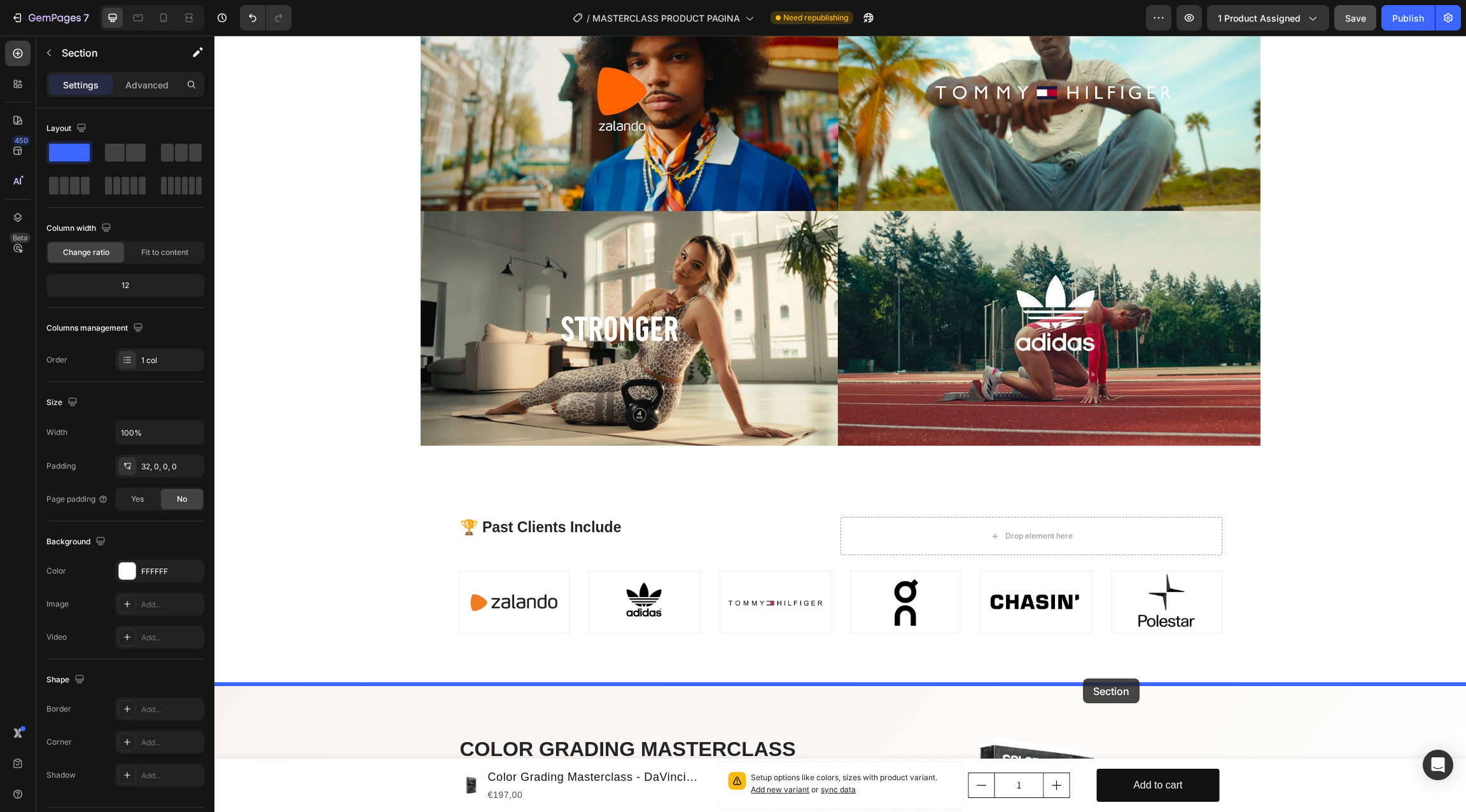
drag, startPoint x: 1213, startPoint y: 238, endPoint x: 1083, endPoint y: 680, distance: 460.7
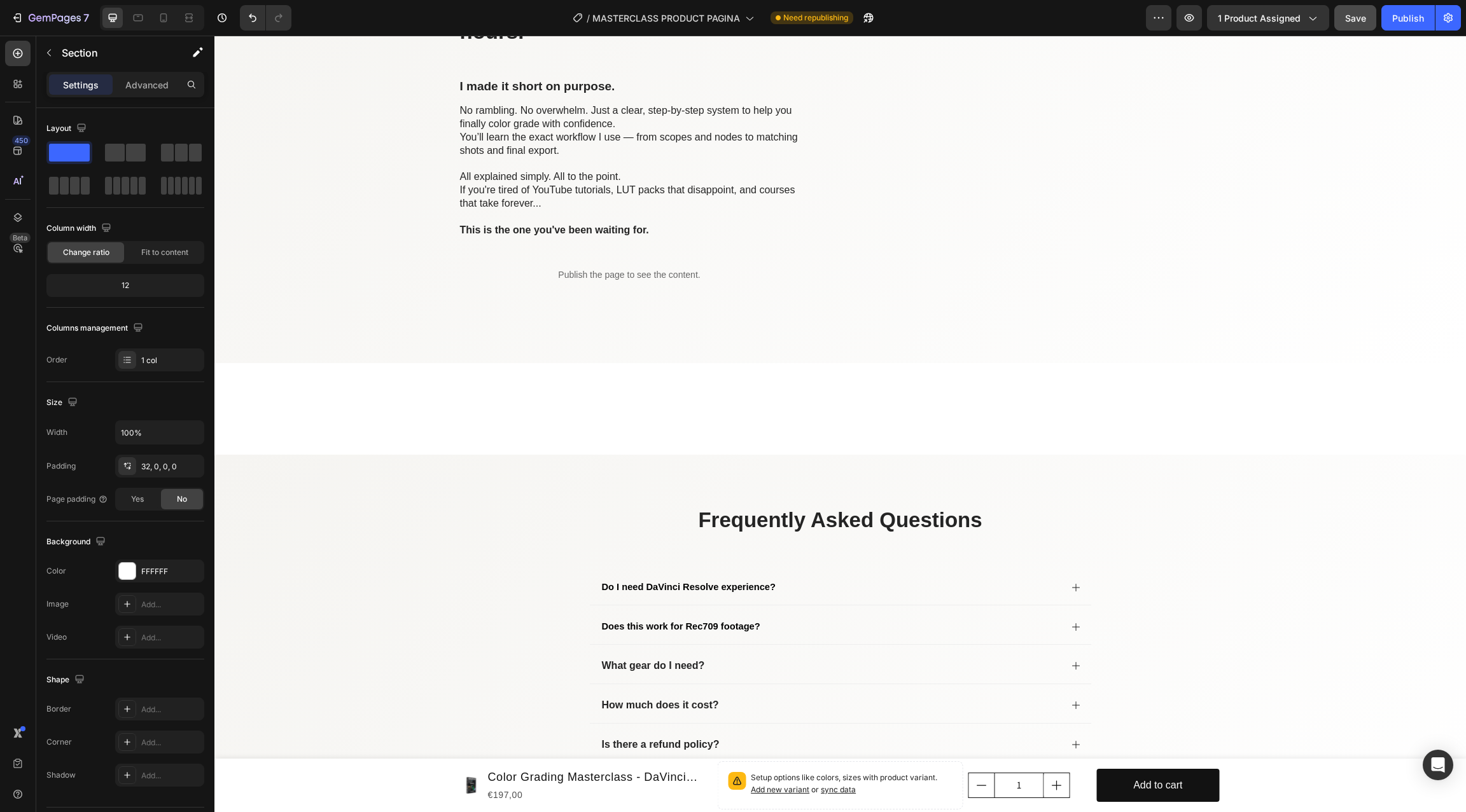
scroll to position [5246, 0]
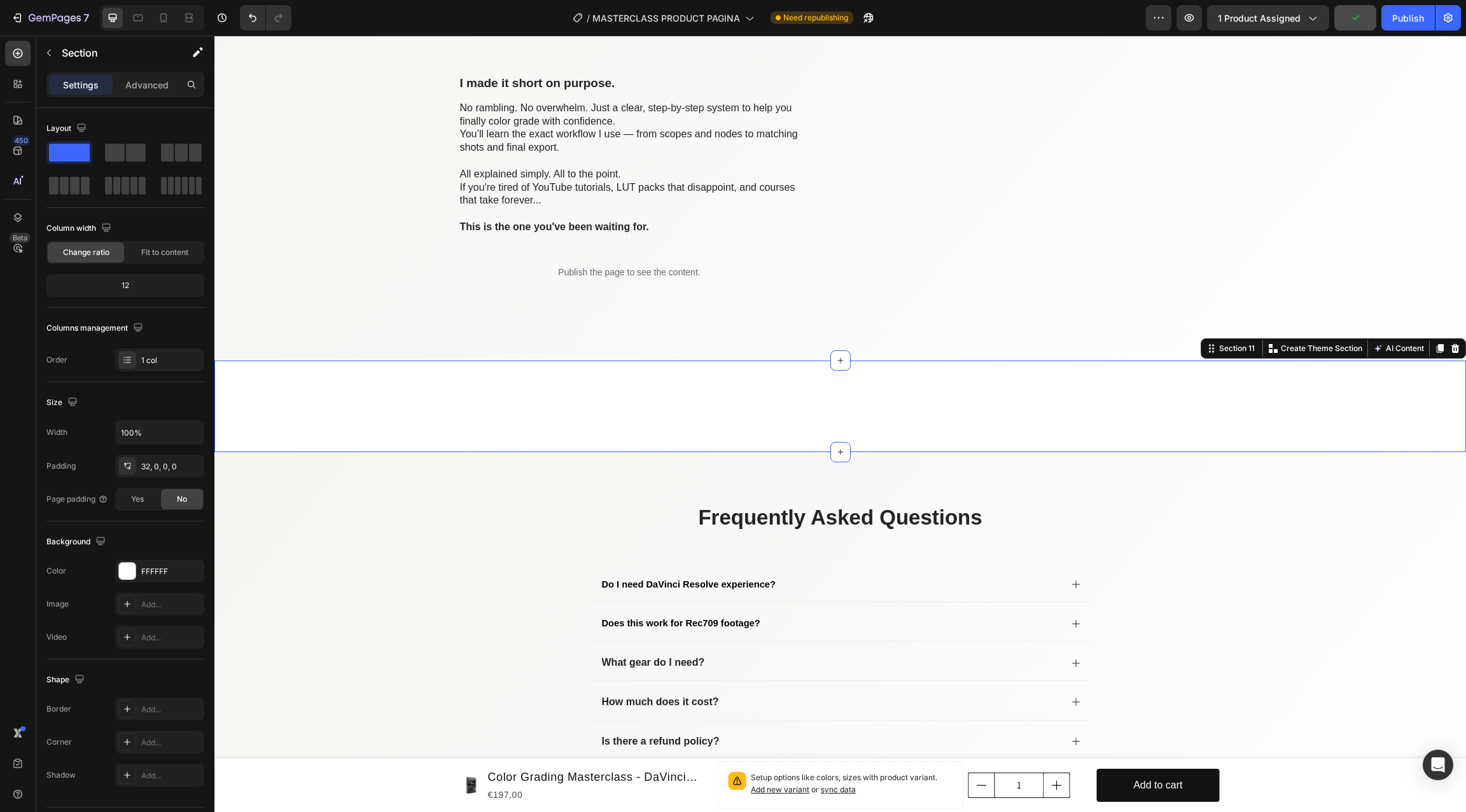
click at [733, 424] on div "Row Section 11 You can create reusable sections Create Theme Section AI Content…" at bounding box center [840, 406] width 1251 height 92
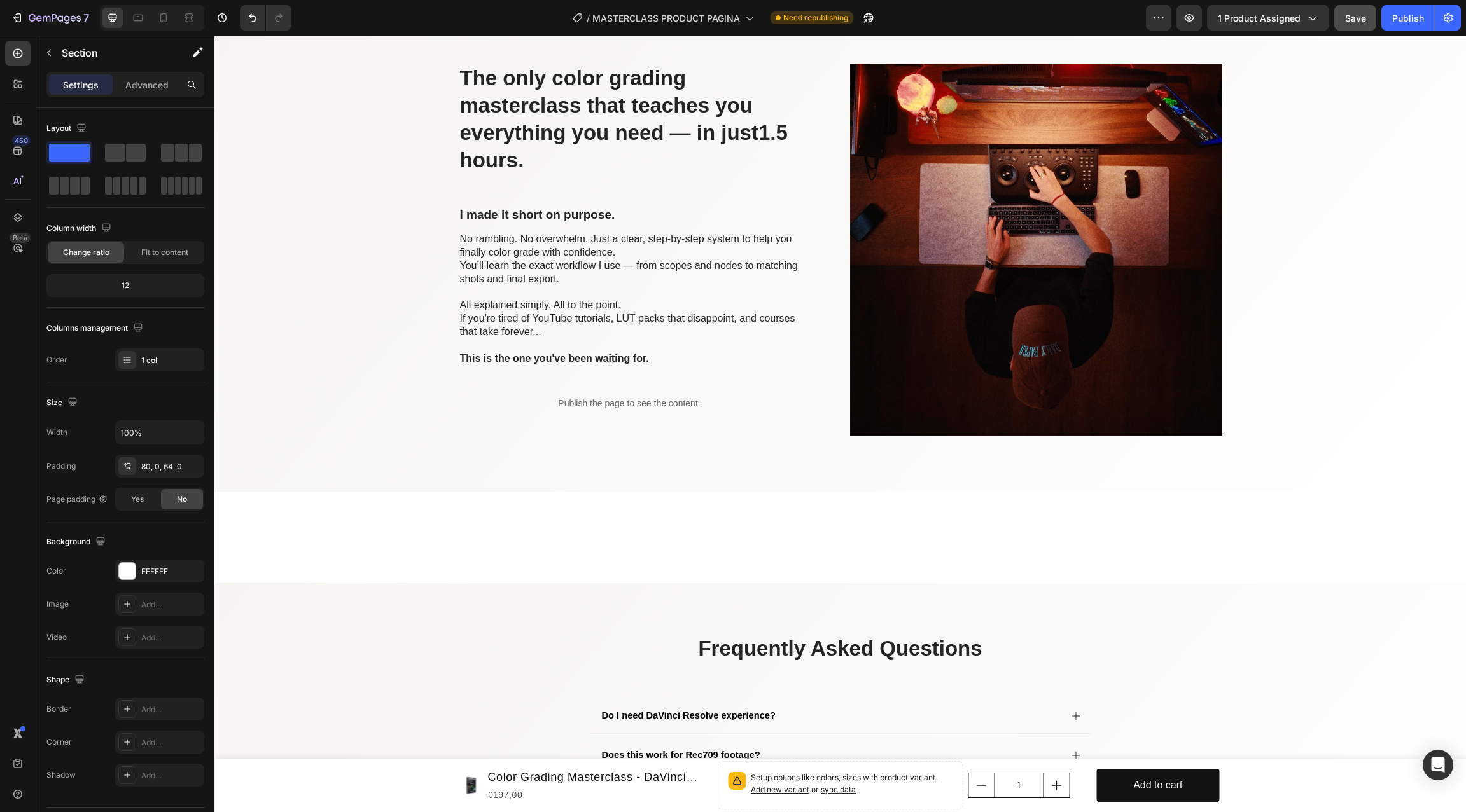
scroll to position [4786, 0]
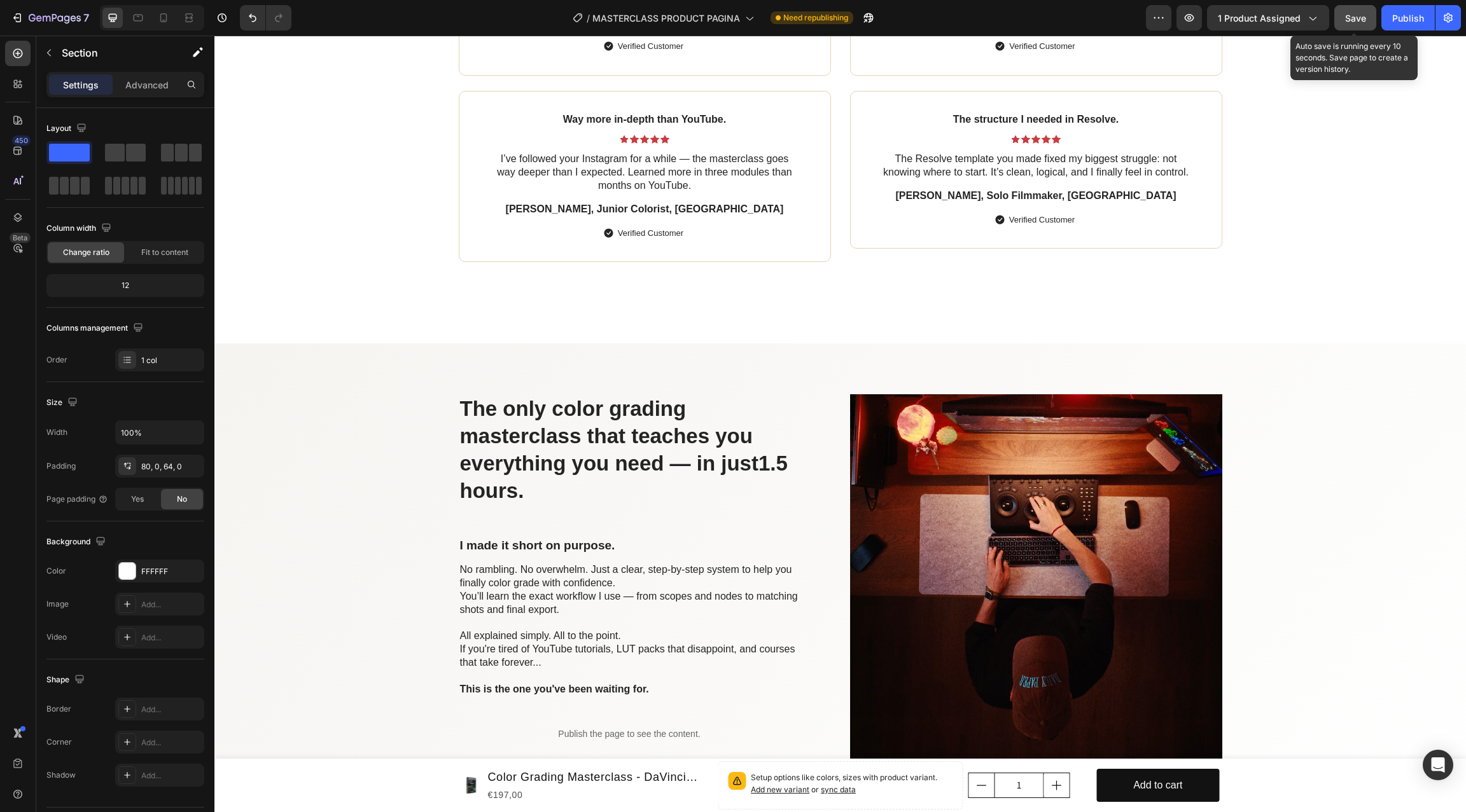
click at [1099, 10] on button "Save" at bounding box center [1355, 17] width 42 height 25
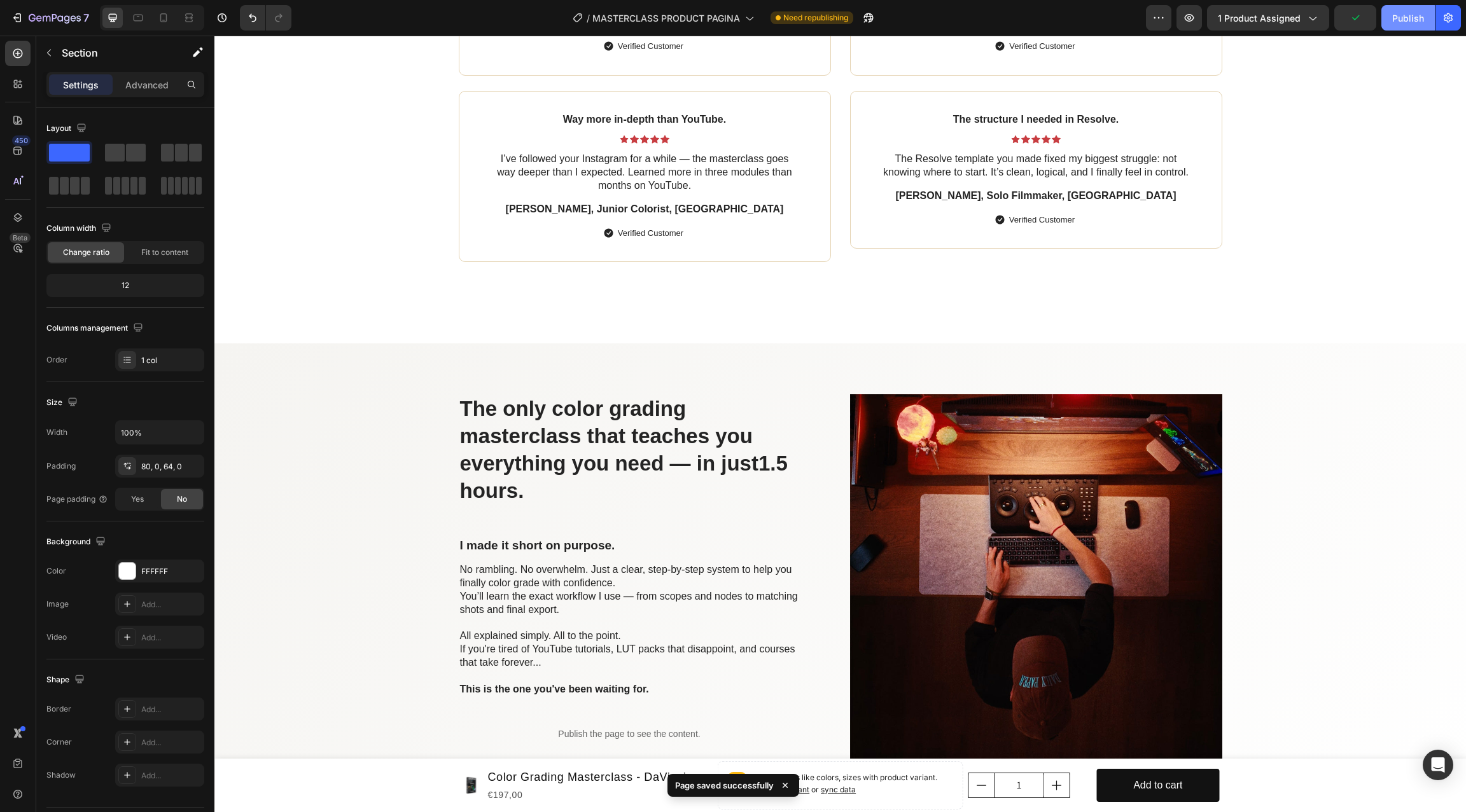
click at [1099, 18] on div "Publish" at bounding box center [1408, 18] width 32 height 13
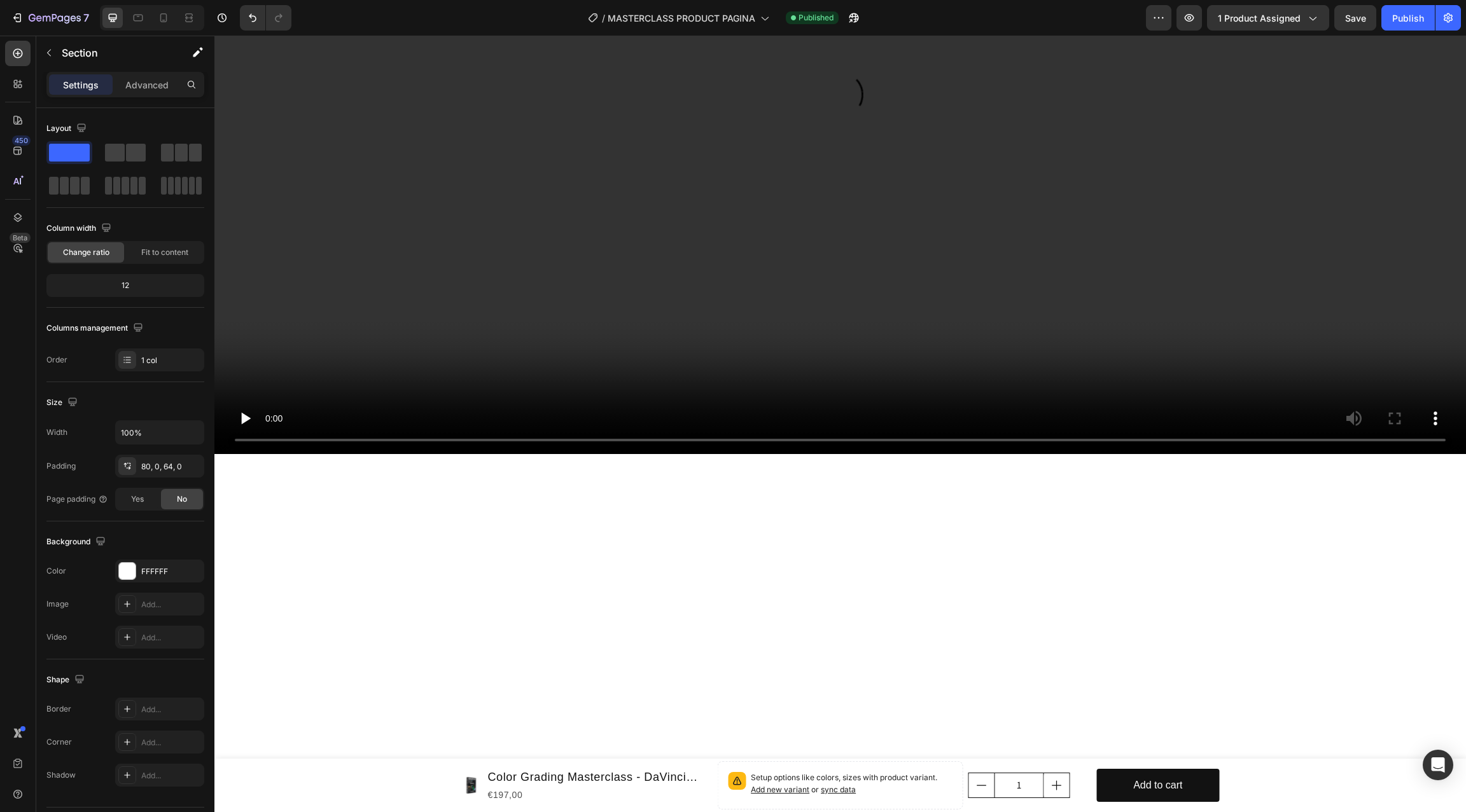
scroll to position [0, 0]
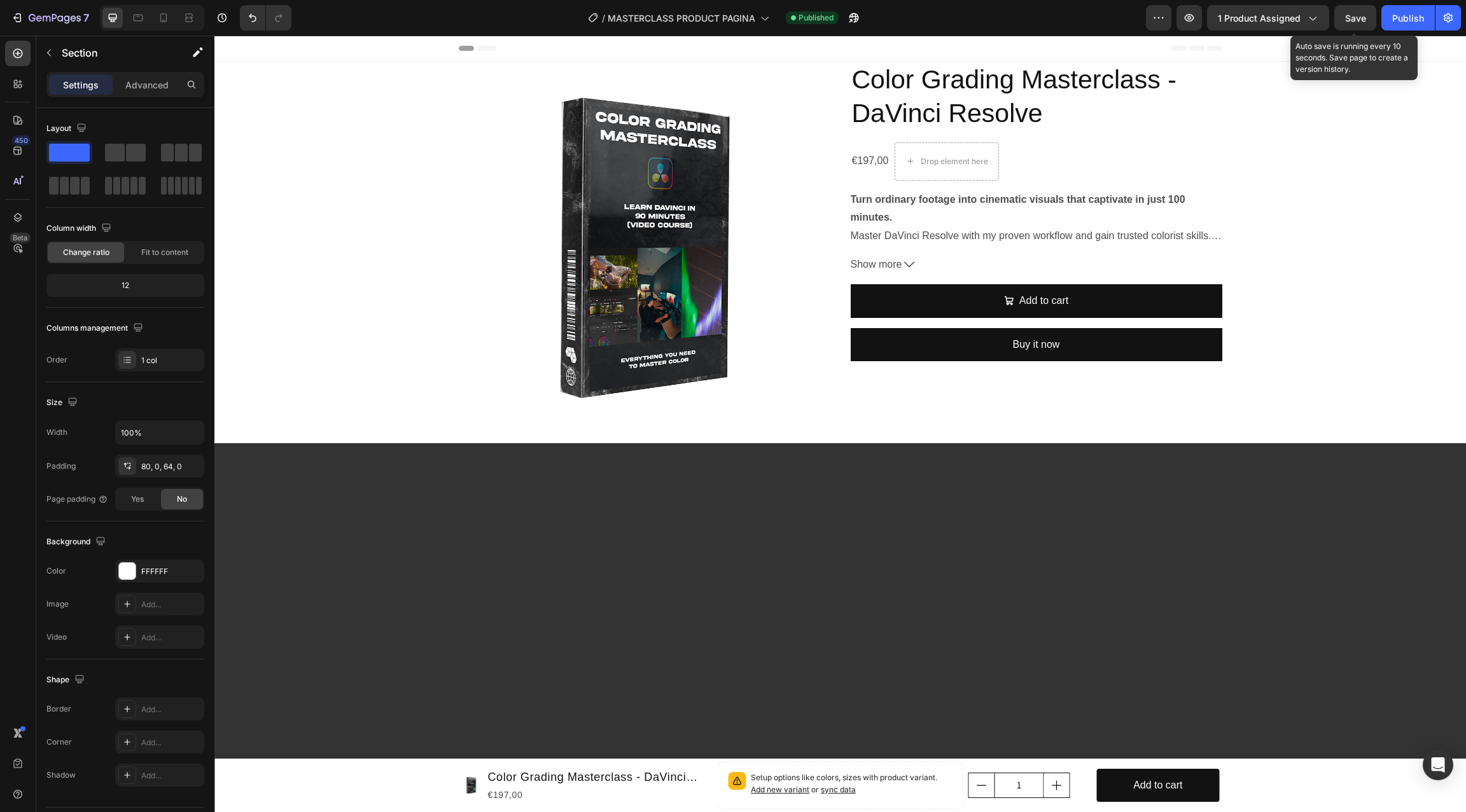
click at [1099, 19] on span "Save" at bounding box center [1355, 17] width 21 height 11
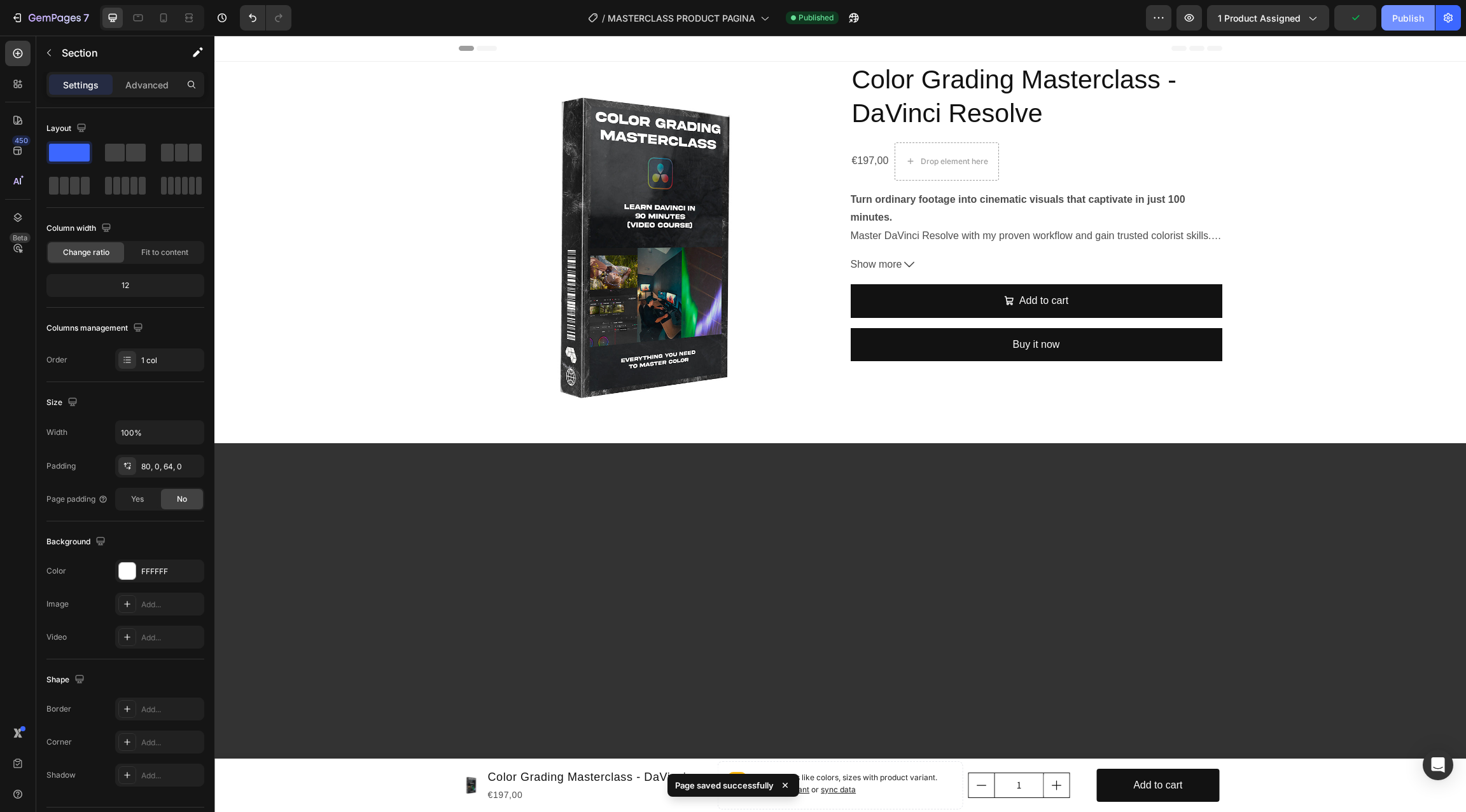
click at [1099, 19] on div "Publish" at bounding box center [1408, 18] width 32 height 13
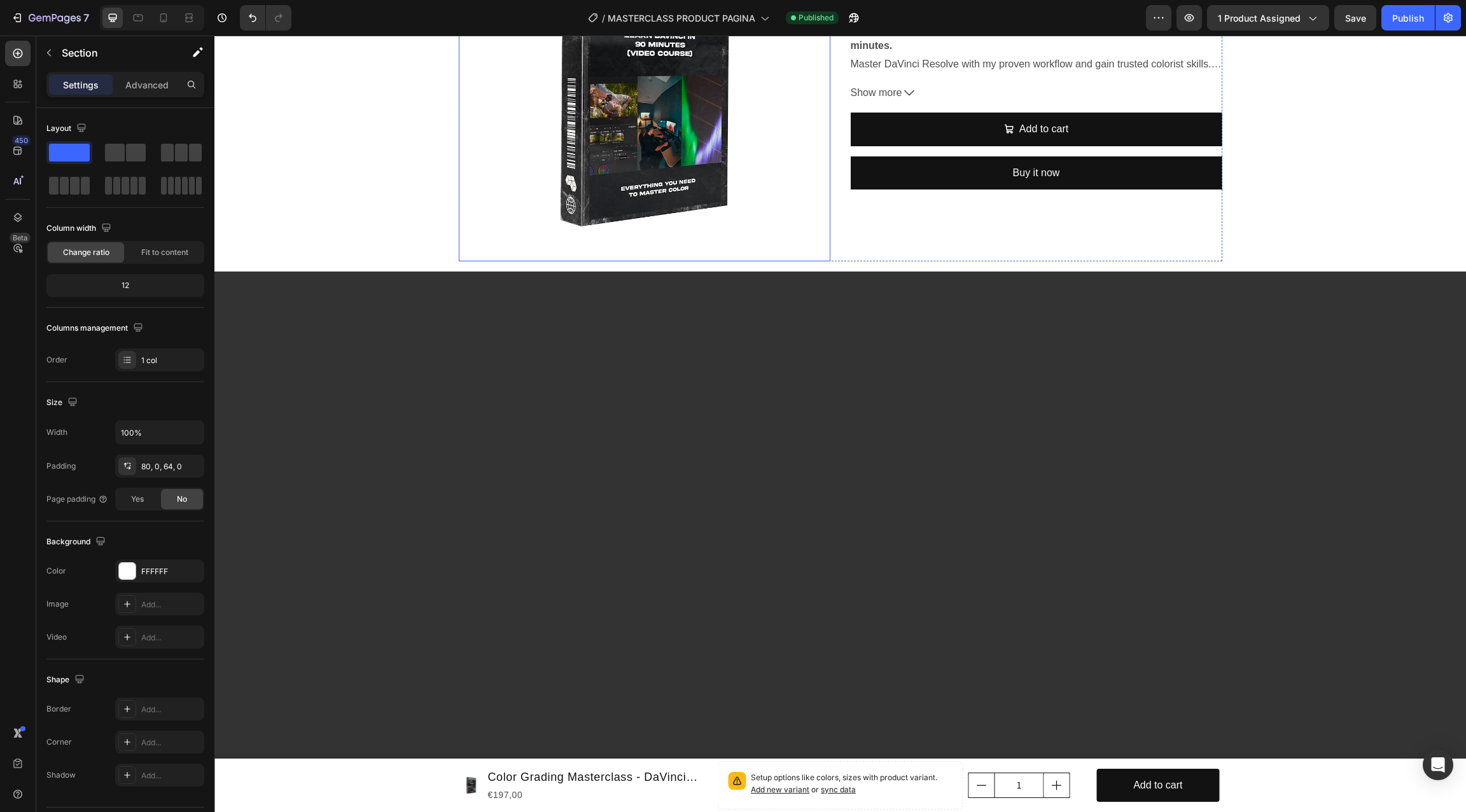
scroll to position [193, 0]
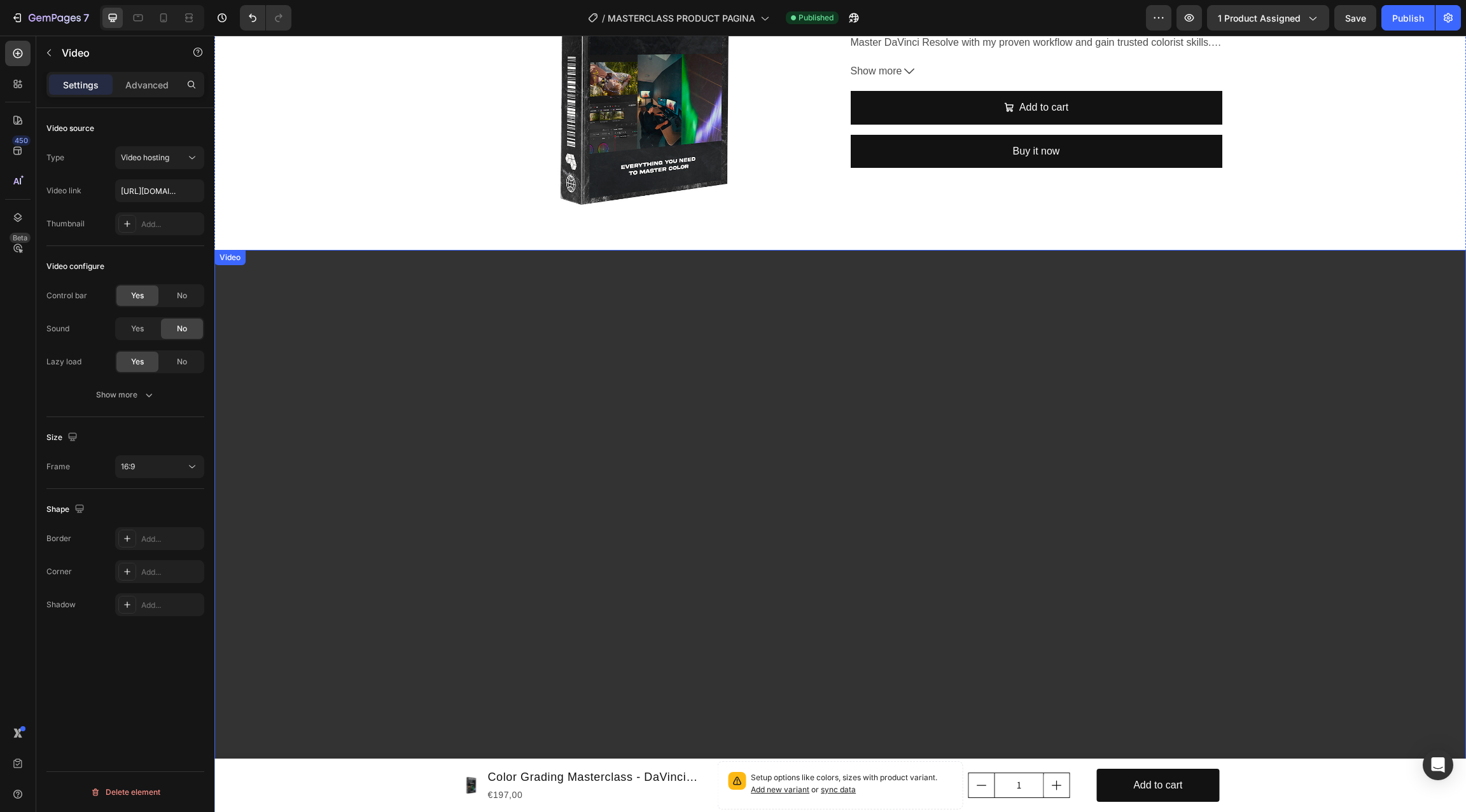
click at [460, 369] on video at bounding box center [840, 602] width 1251 height 704
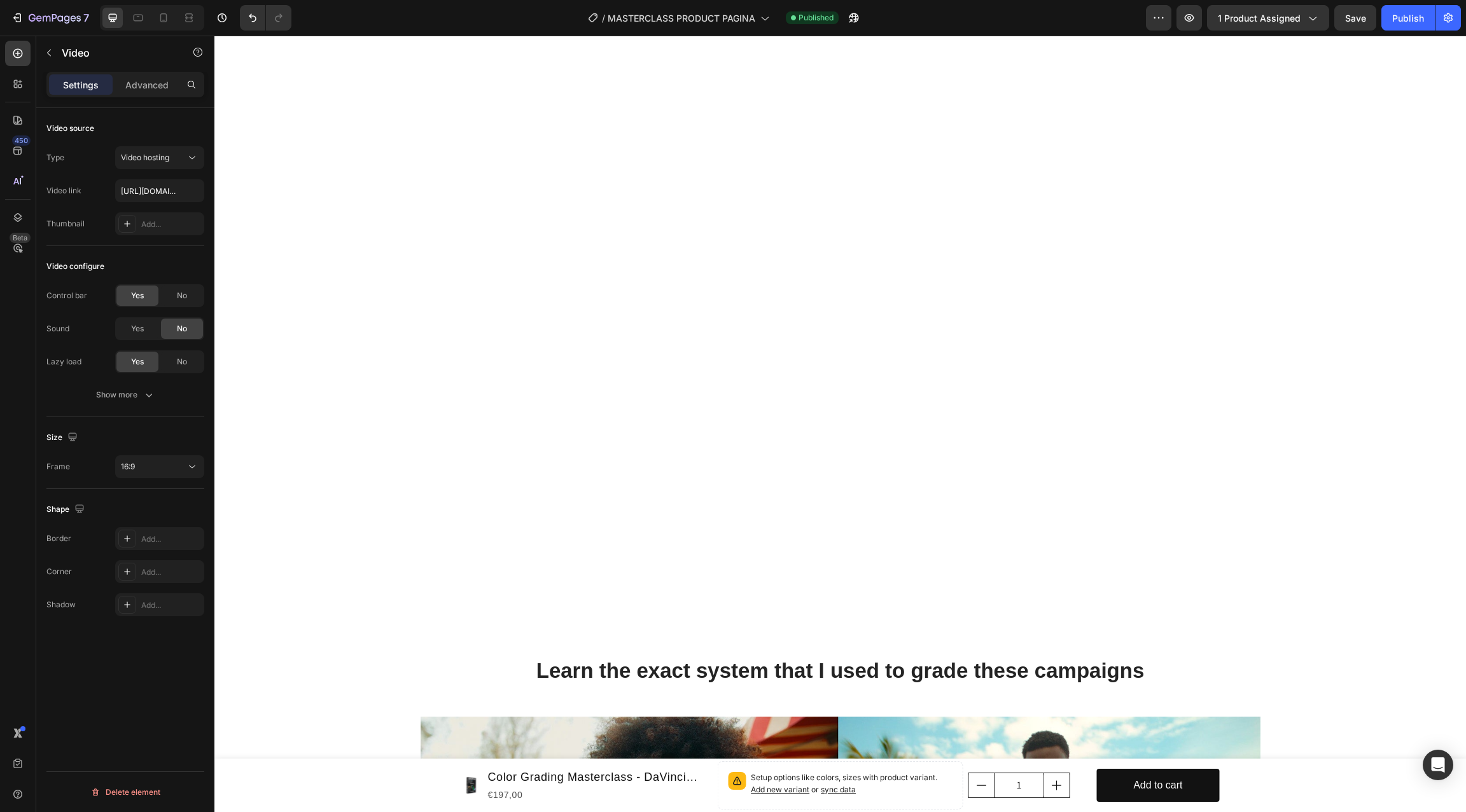
scroll to position [1496, 0]
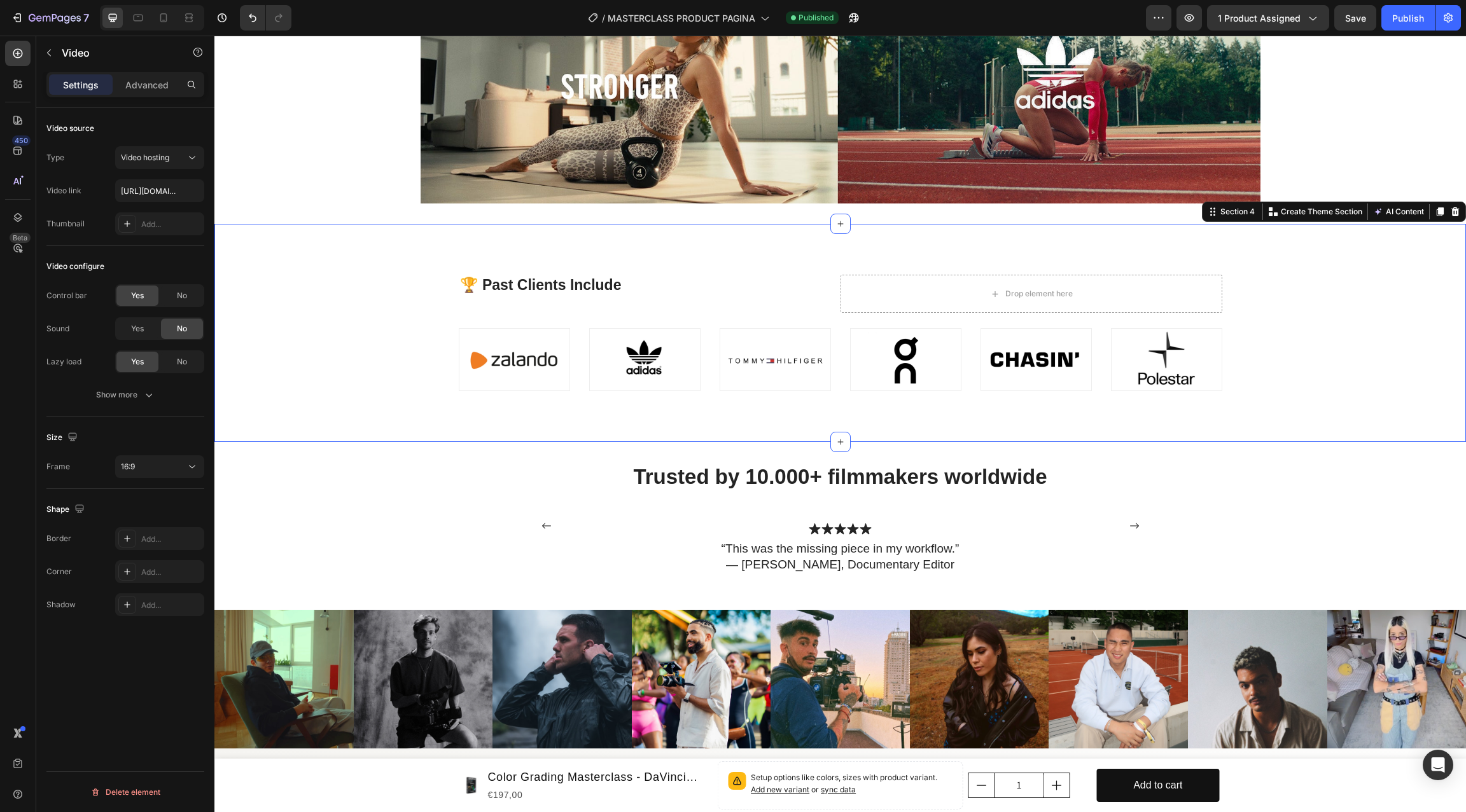
click at [473, 230] on div "🏆 Past Clients Include Heading Drop element here Row Image Image Image Image Im…" at bounding box center [840, 333] width 1251 height 218
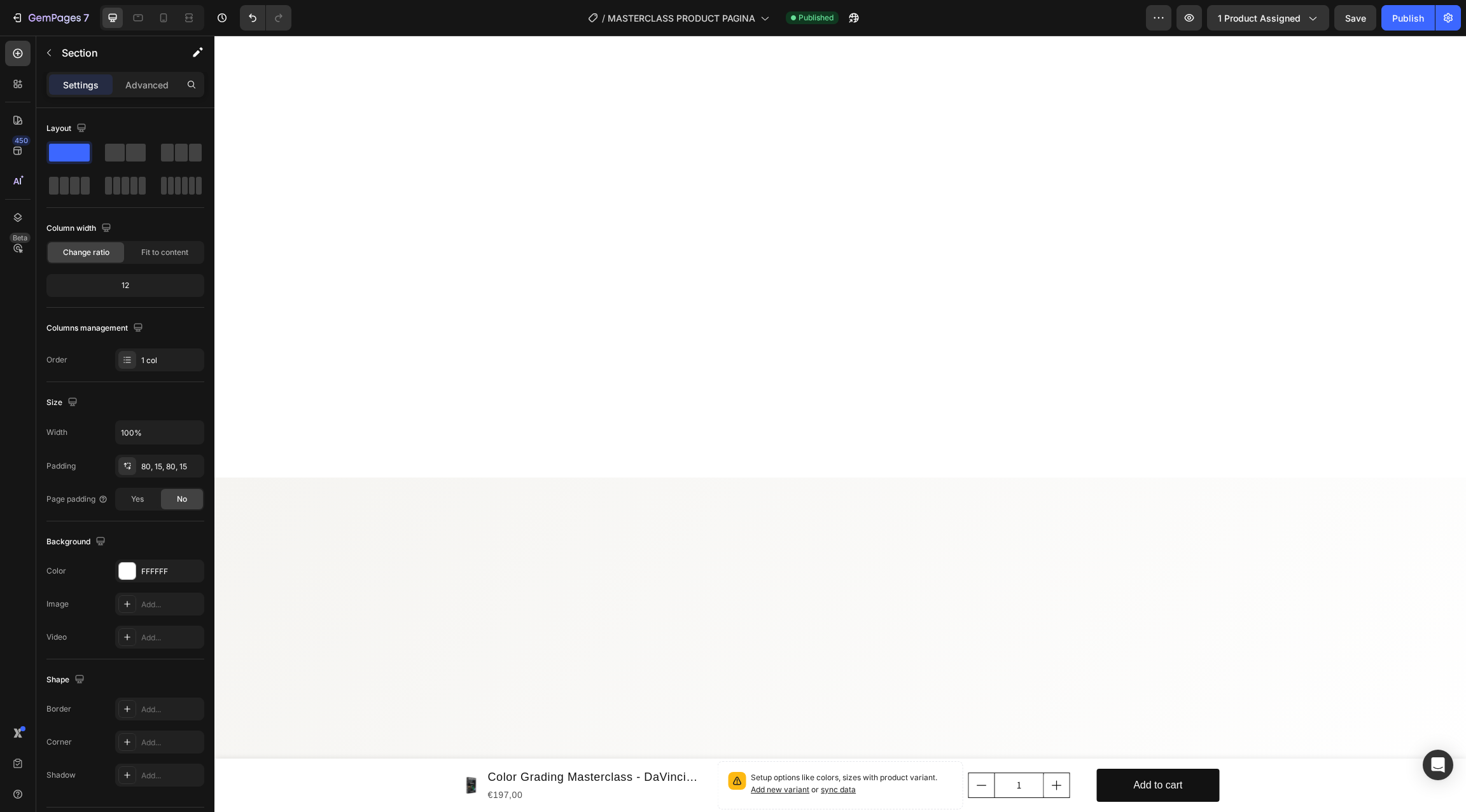
scroll to position [0, 0]
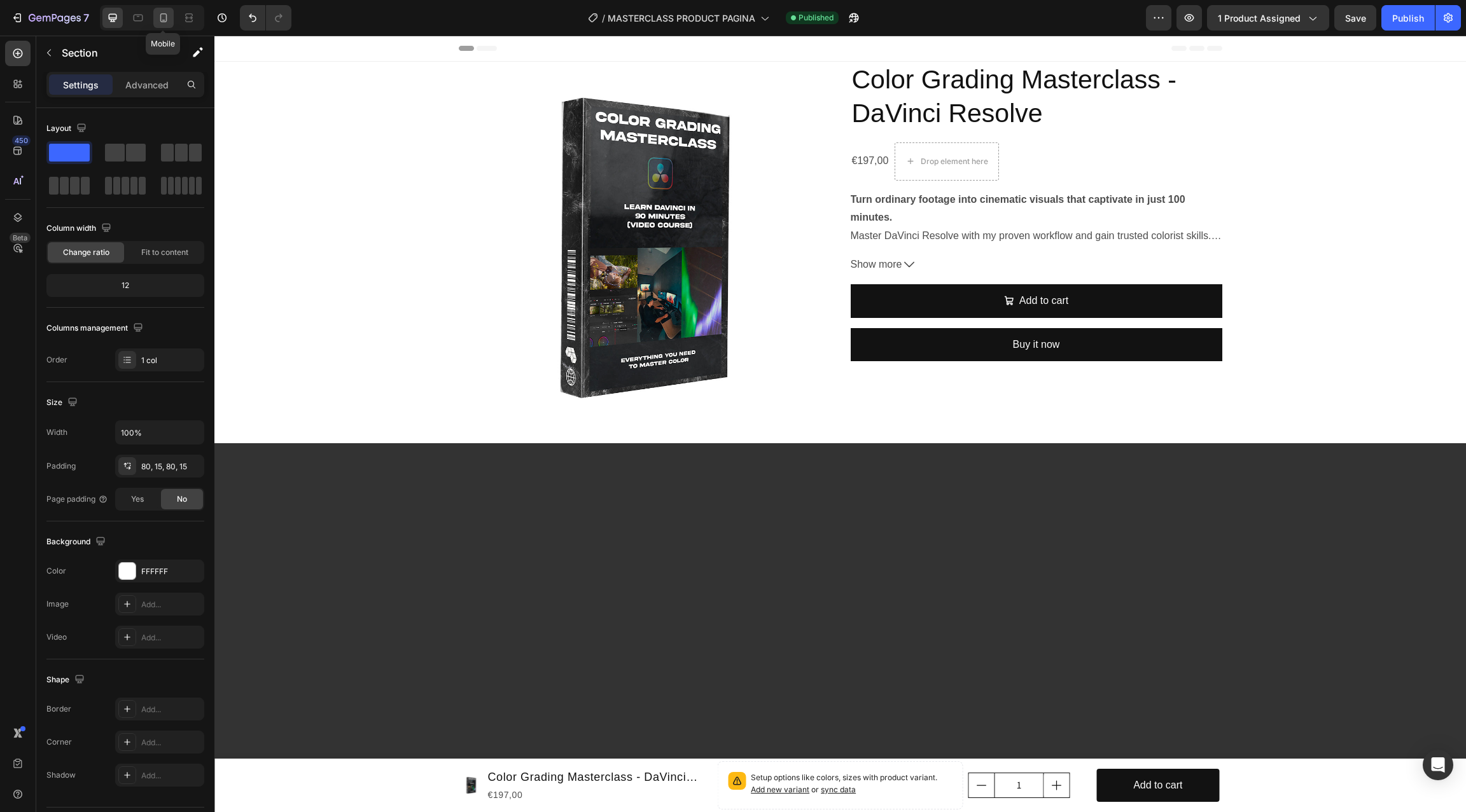
click at [159, 20] on icon at bounding box center [163, 17] width 12 height 12
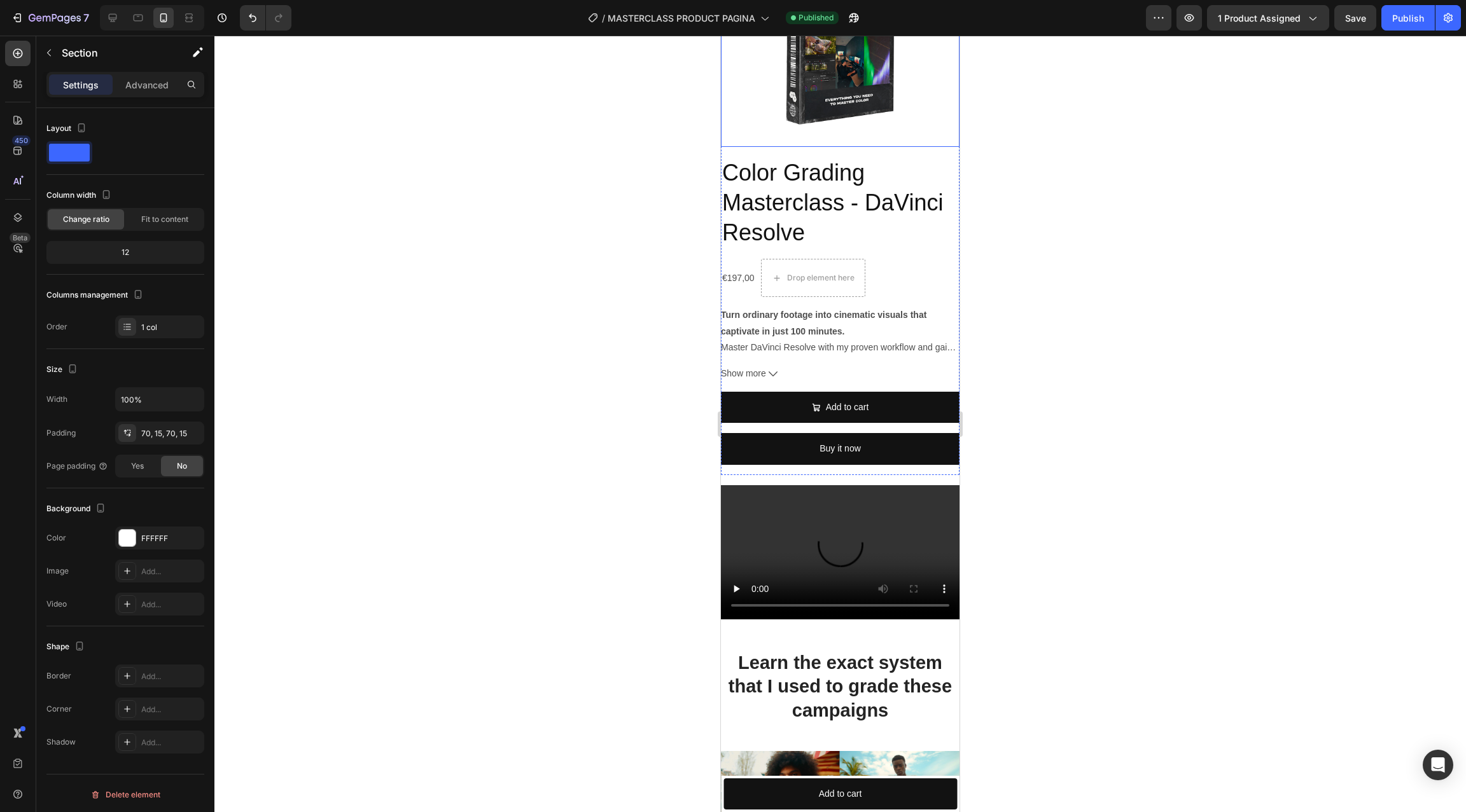
scroll to position [197, 0]
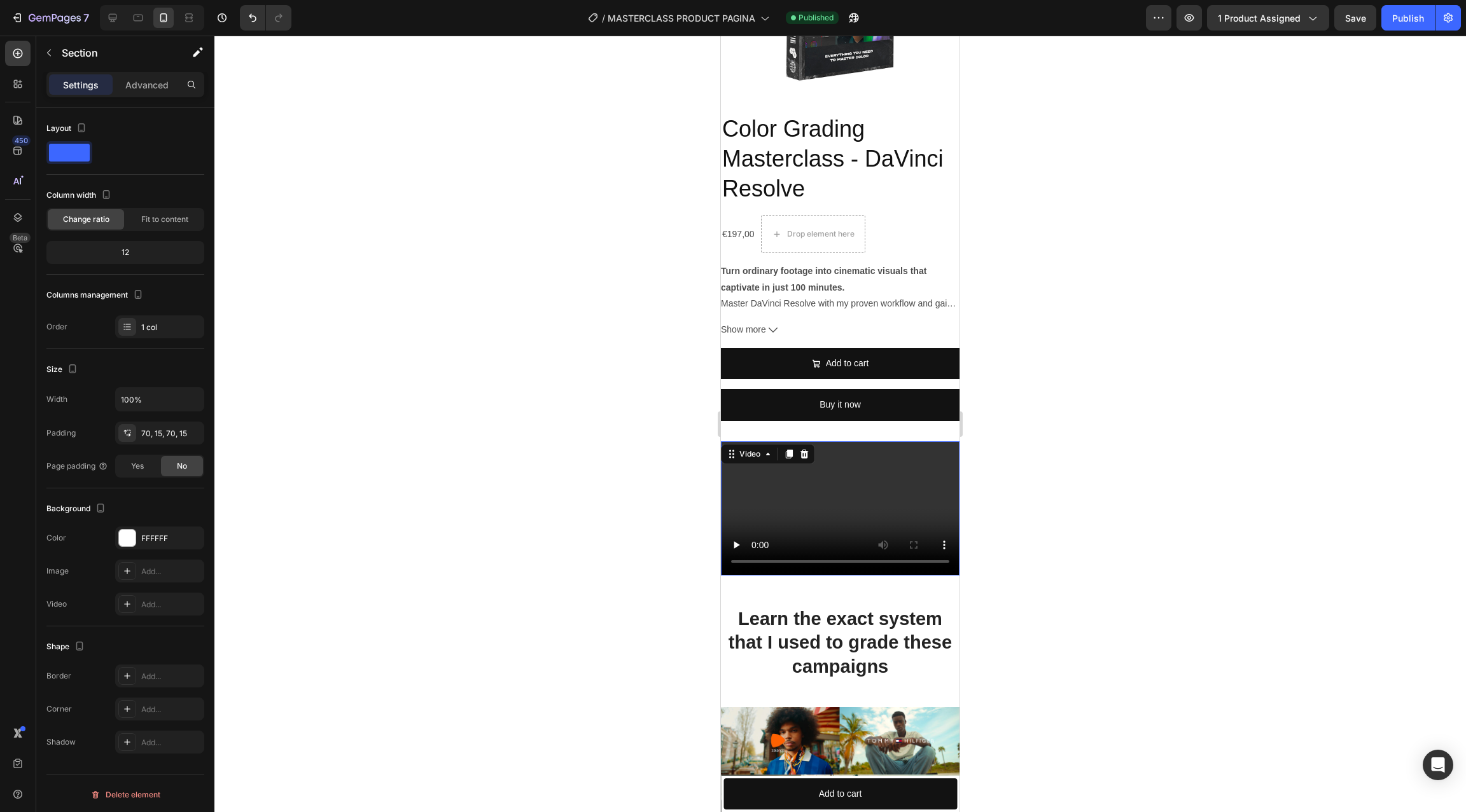
click at [803, 481] on video at bounding box center [840, 508] width 239 height 134
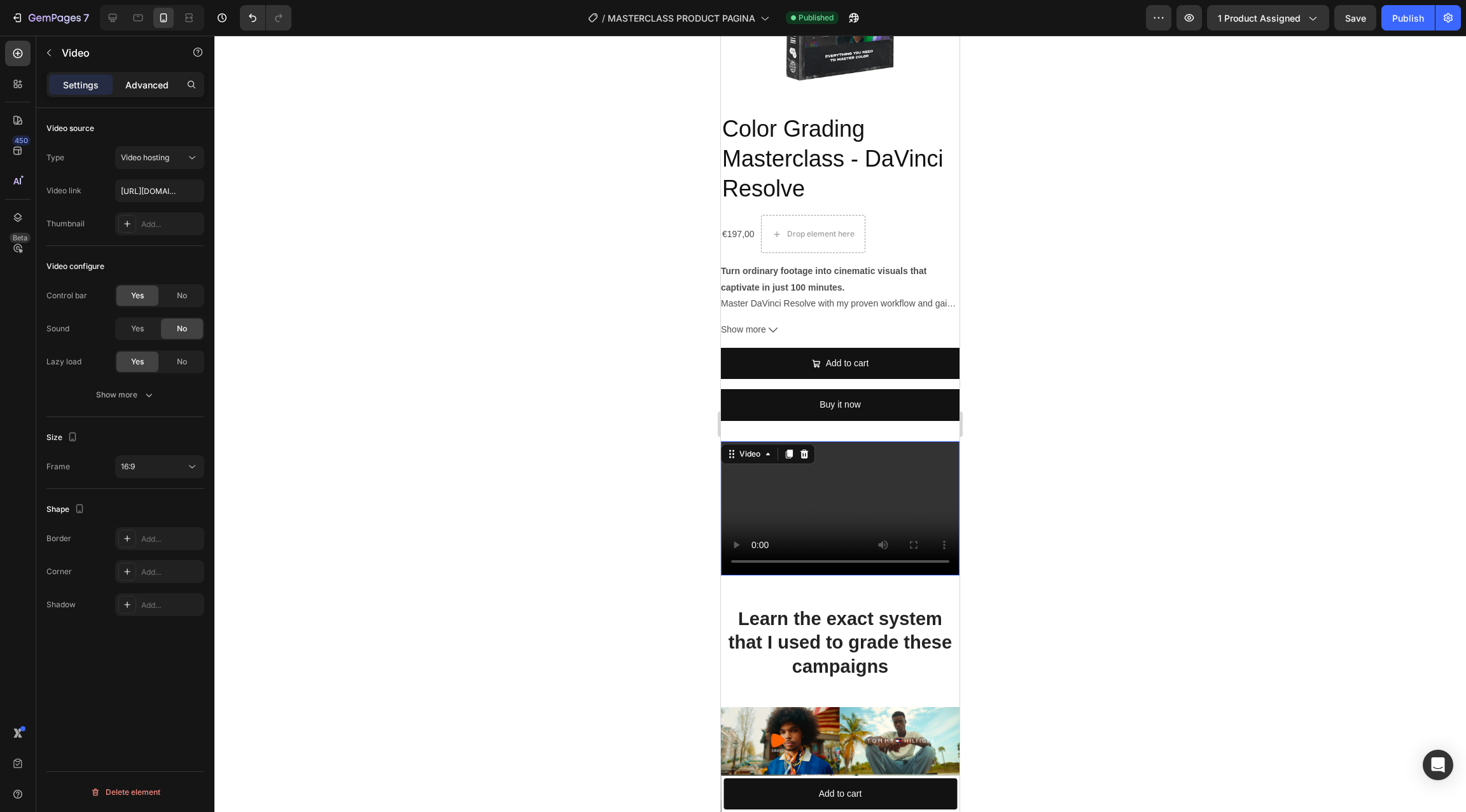
click at [155, 81] on p "Advanced" at bounding box center [146, 85] width 43 height 13
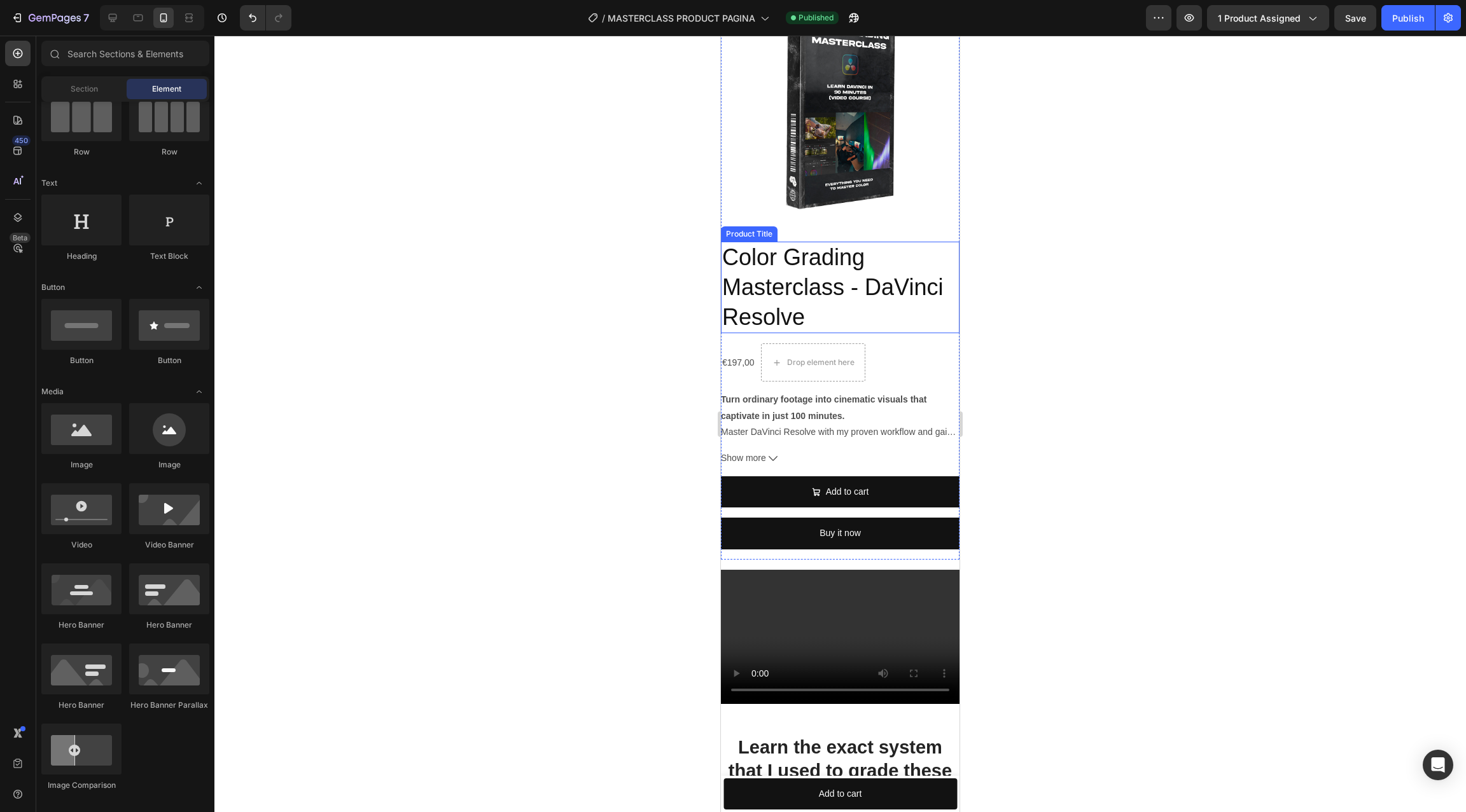
scroll to position [73, 0]
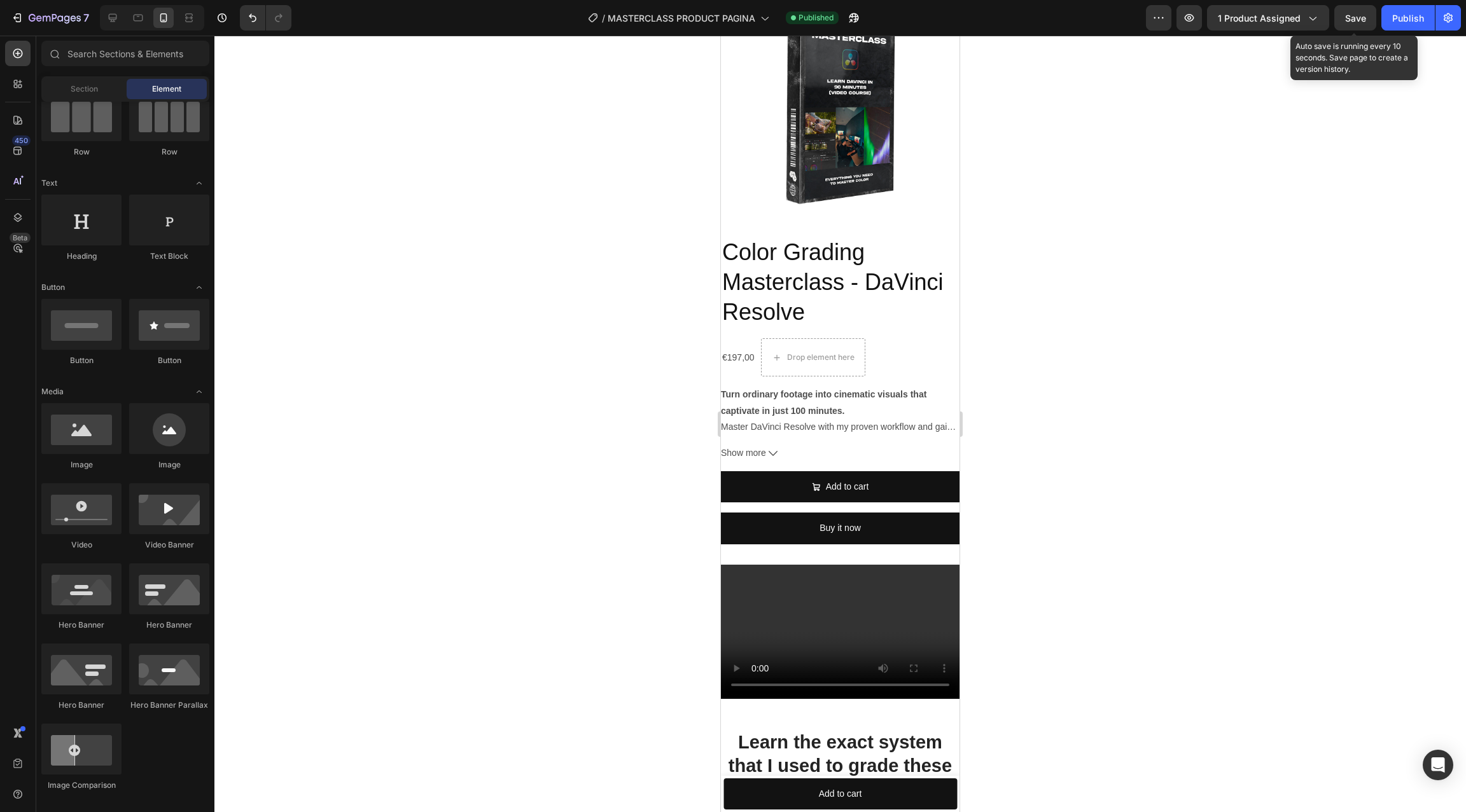
click at [1099, 23] on div "Save" at bounding box center [1355, 18] width 21 height 13
click at [1099, 18] on div "Publish" at bounding box center [1408, 18] width 32 height 13
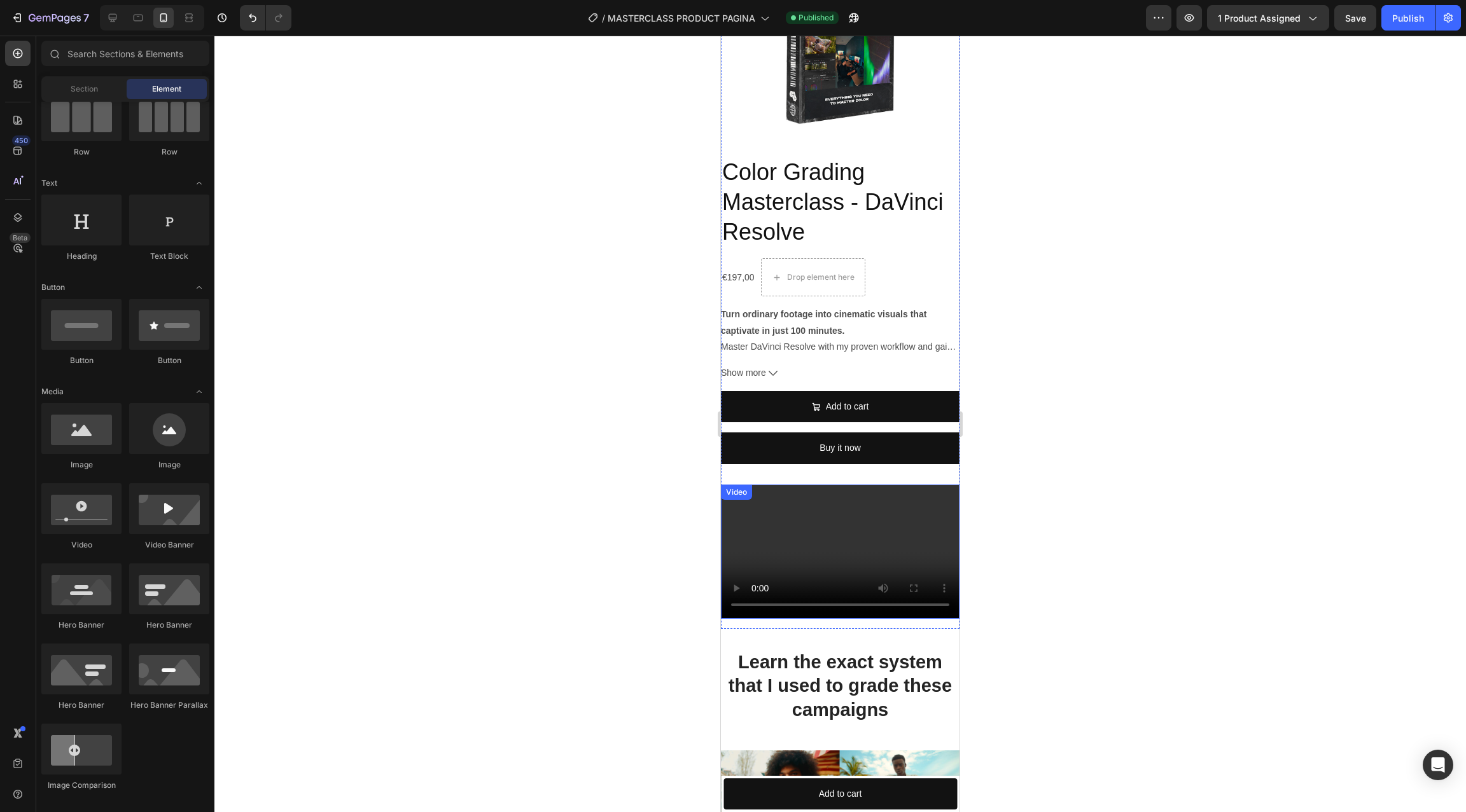
scroll to position [156, 0]
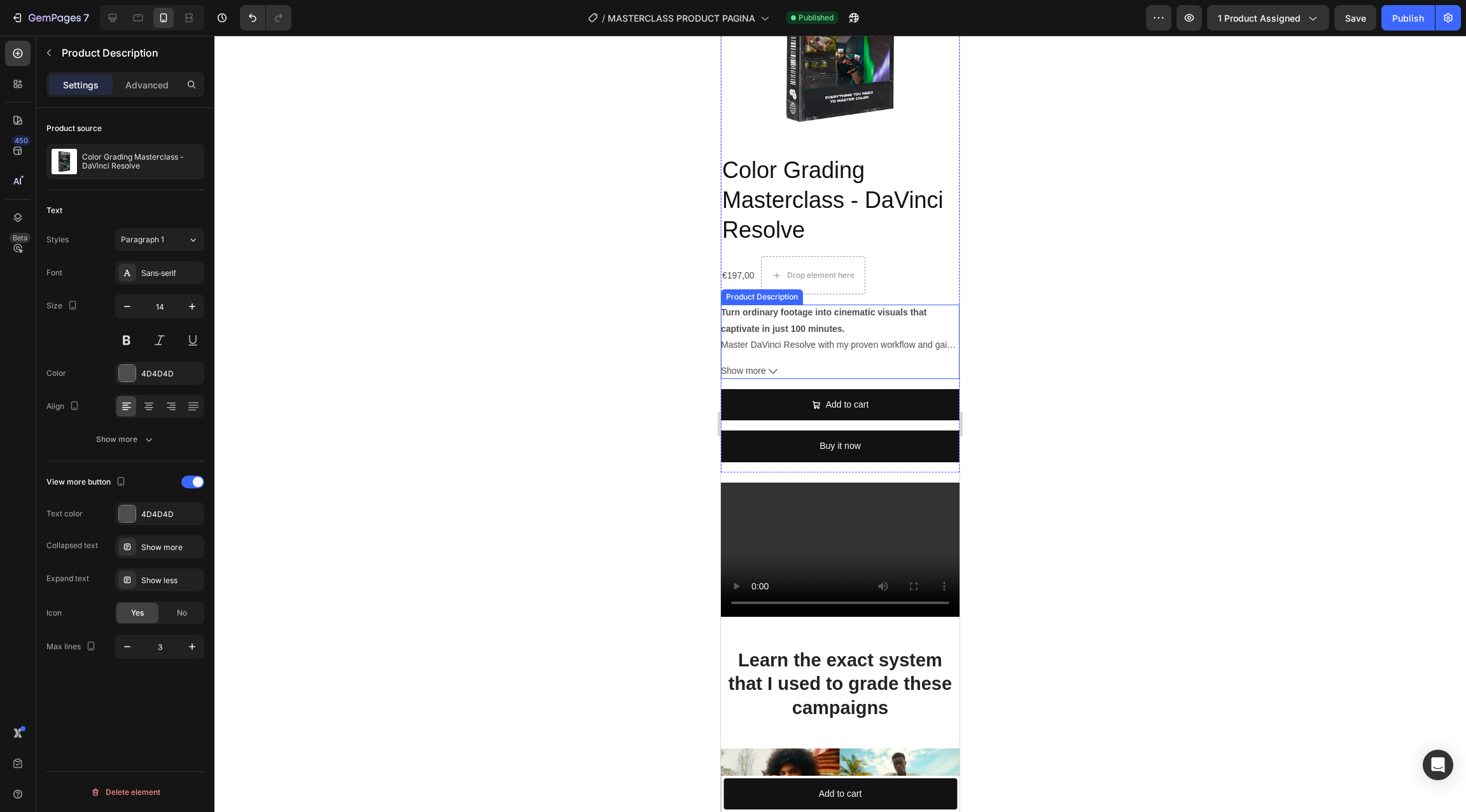
click at [787, 338] on div "Turn ordinary footage into cinematic visuals that captivate in just 100 minutes…" at bounding box center [840, 329] width 239 height 48
click at [1073, 276] on div at bounding box center [840, 424] width 1251 height 776
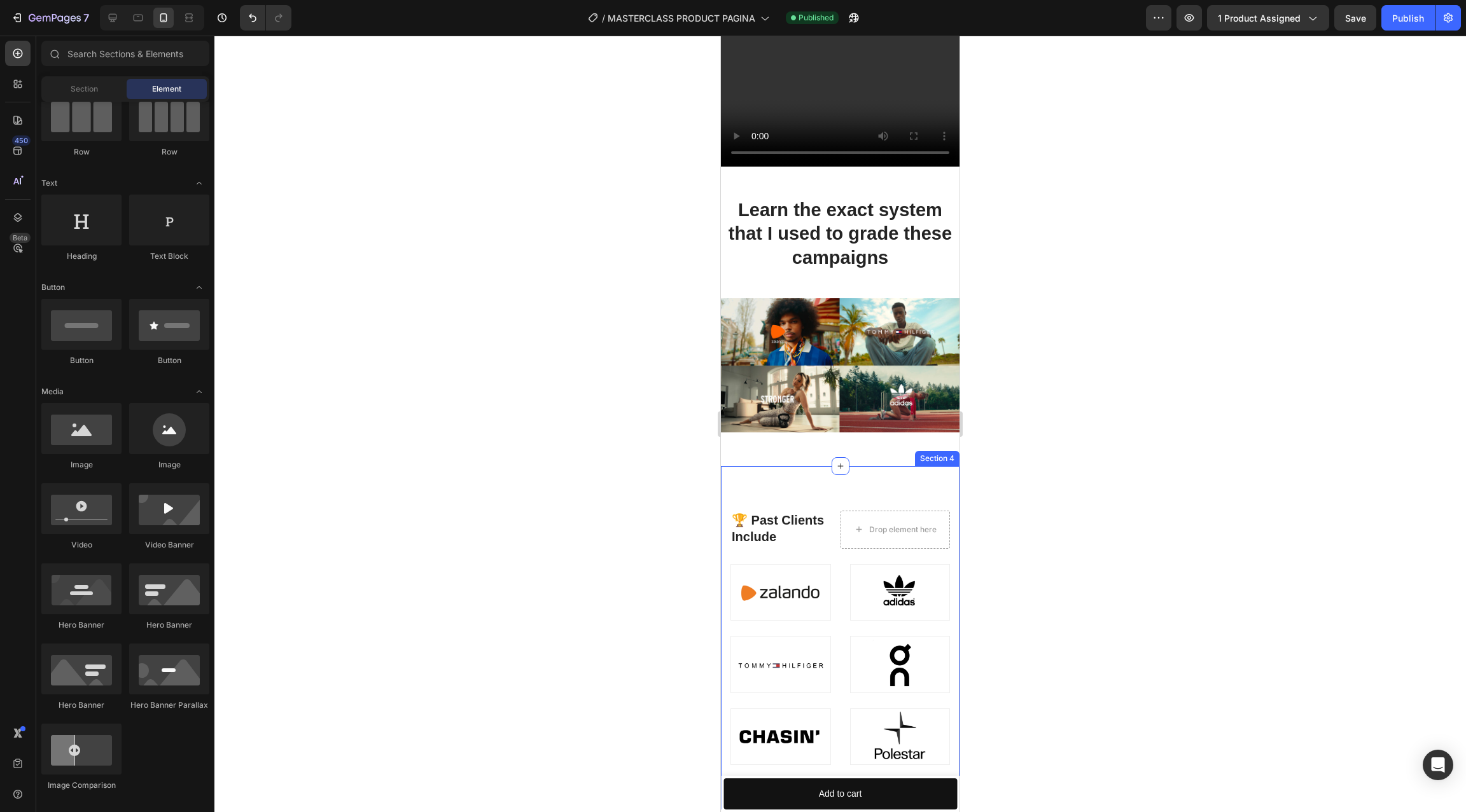
scroll to position [614, 0]
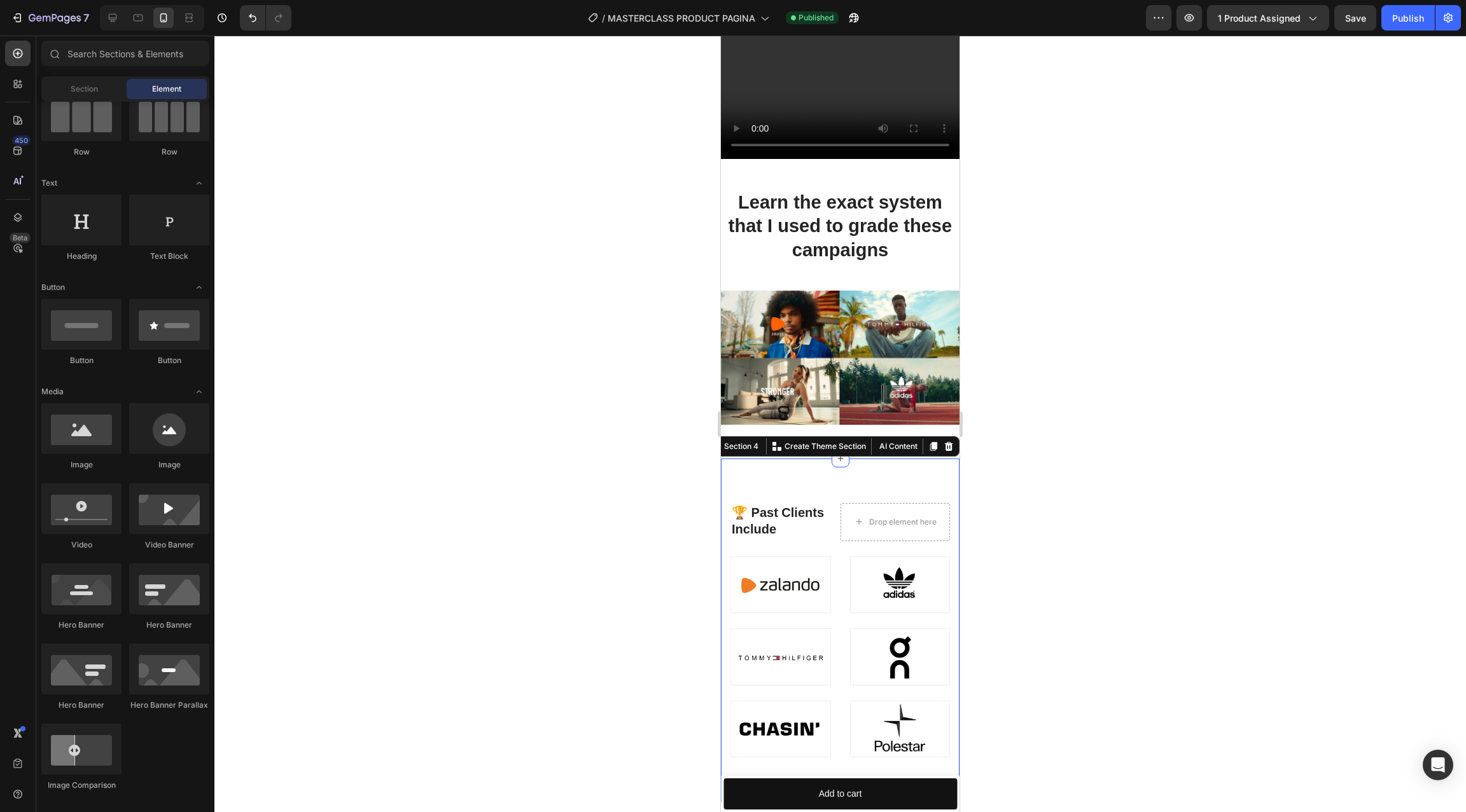
click at [876, 459] on div "🏆 Past Clients Include Heading Drop element here Row Image Image Image Image Im…" at bounding box center [840, 630] width 239 height 343
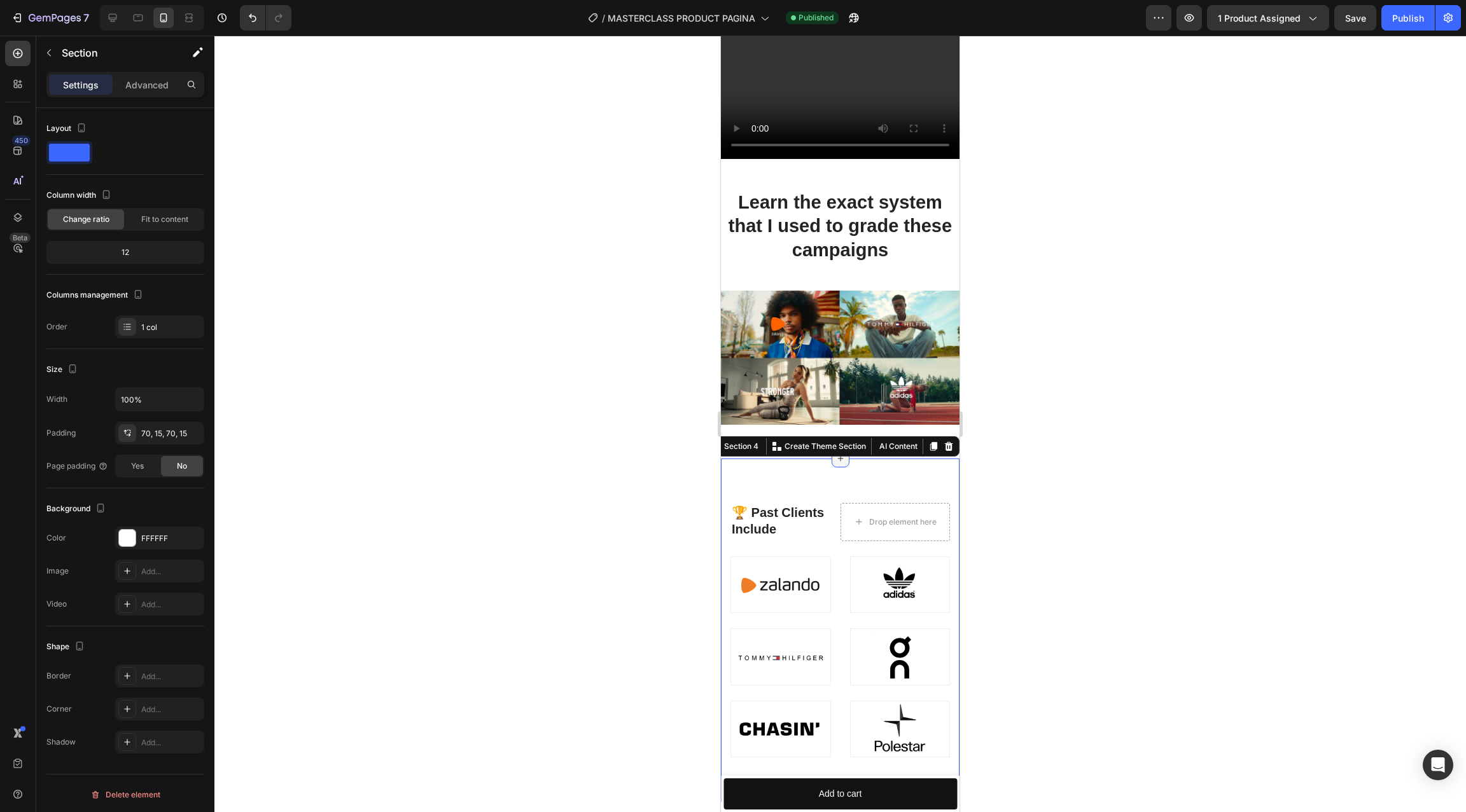
click at [838, 457] on icon at bounding box center [841, 459] width 10 height 10
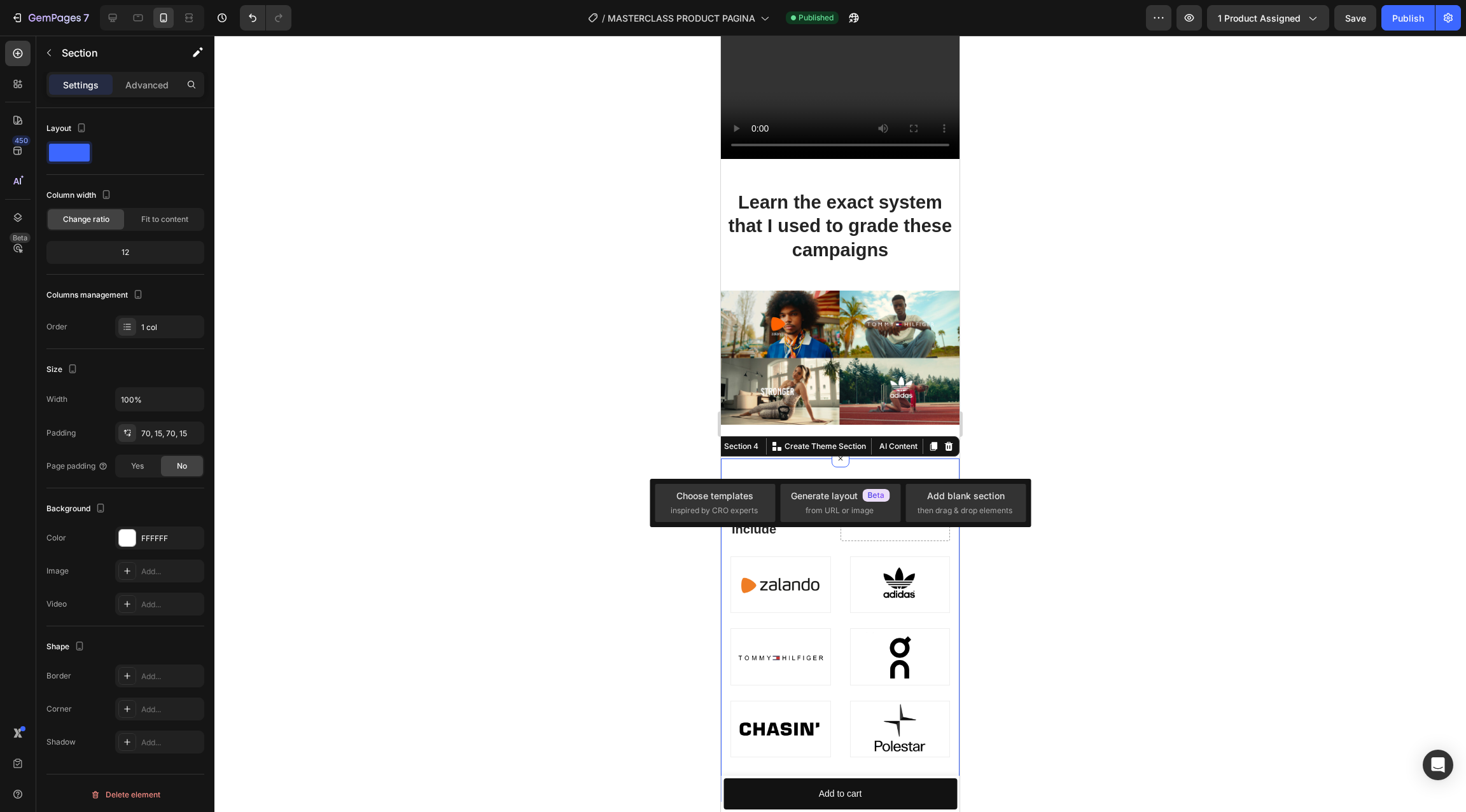
click at [784, 469] on div "🏆 Past Clients Include Heading Drop element here Row Image Image Image Image Im…" at bounding box center [840, 630] width 239 height 343
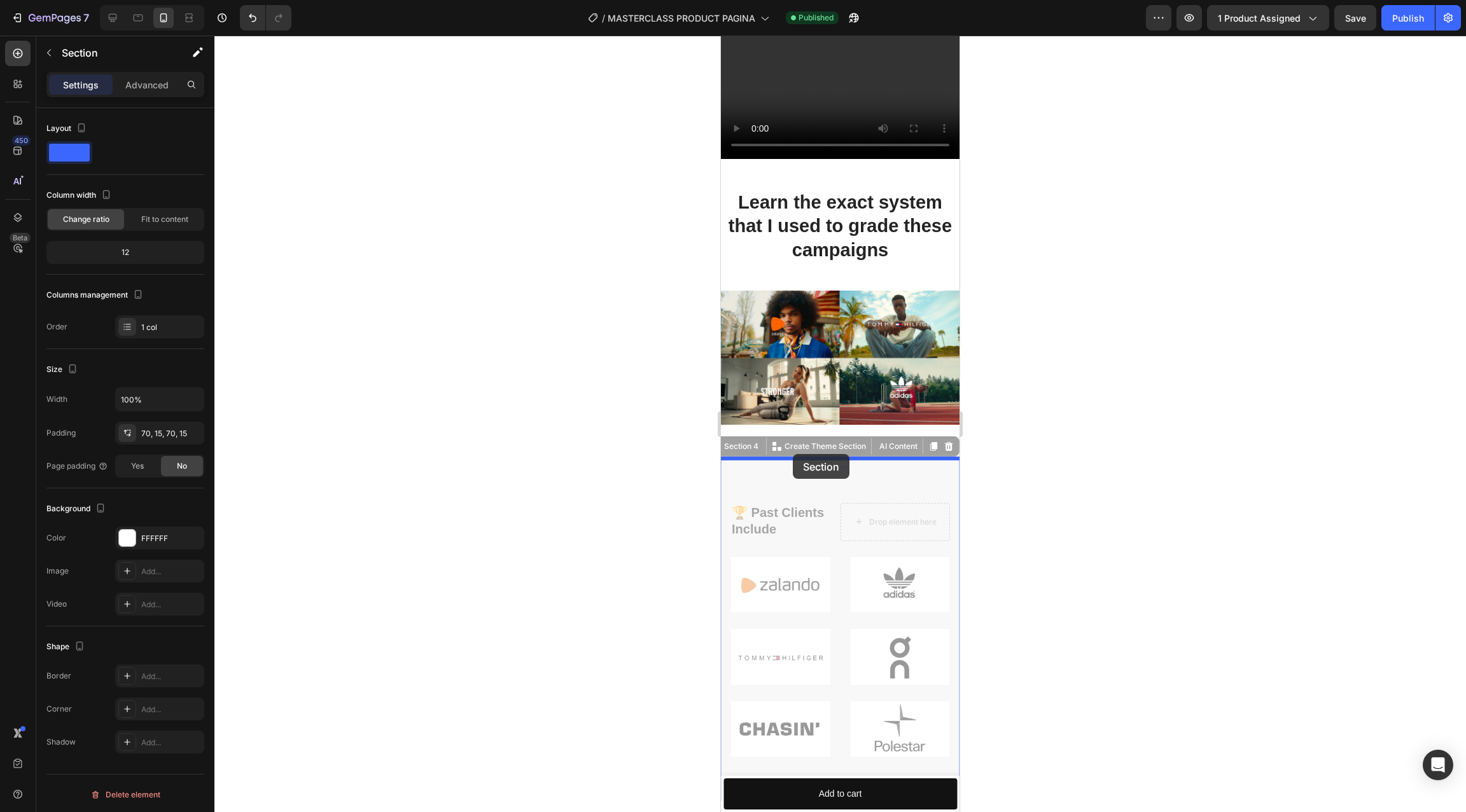
drag, startPoint x: 776, startPoint y: 468, endPoint x: 793, endPoint y: 453, distance: 22.7
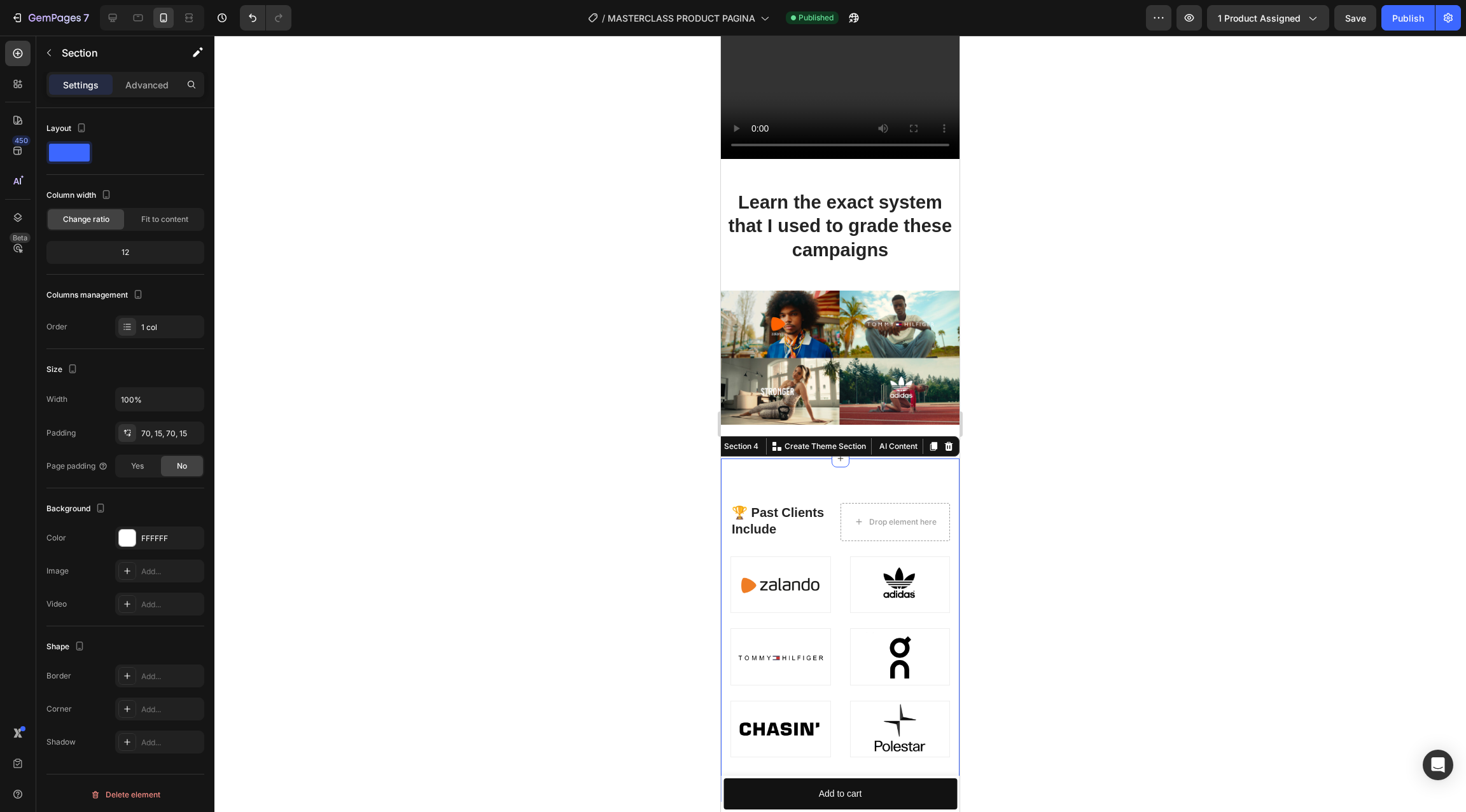
click at [982, 462] on div at bounding box center [840, 424] width 1251 height 776
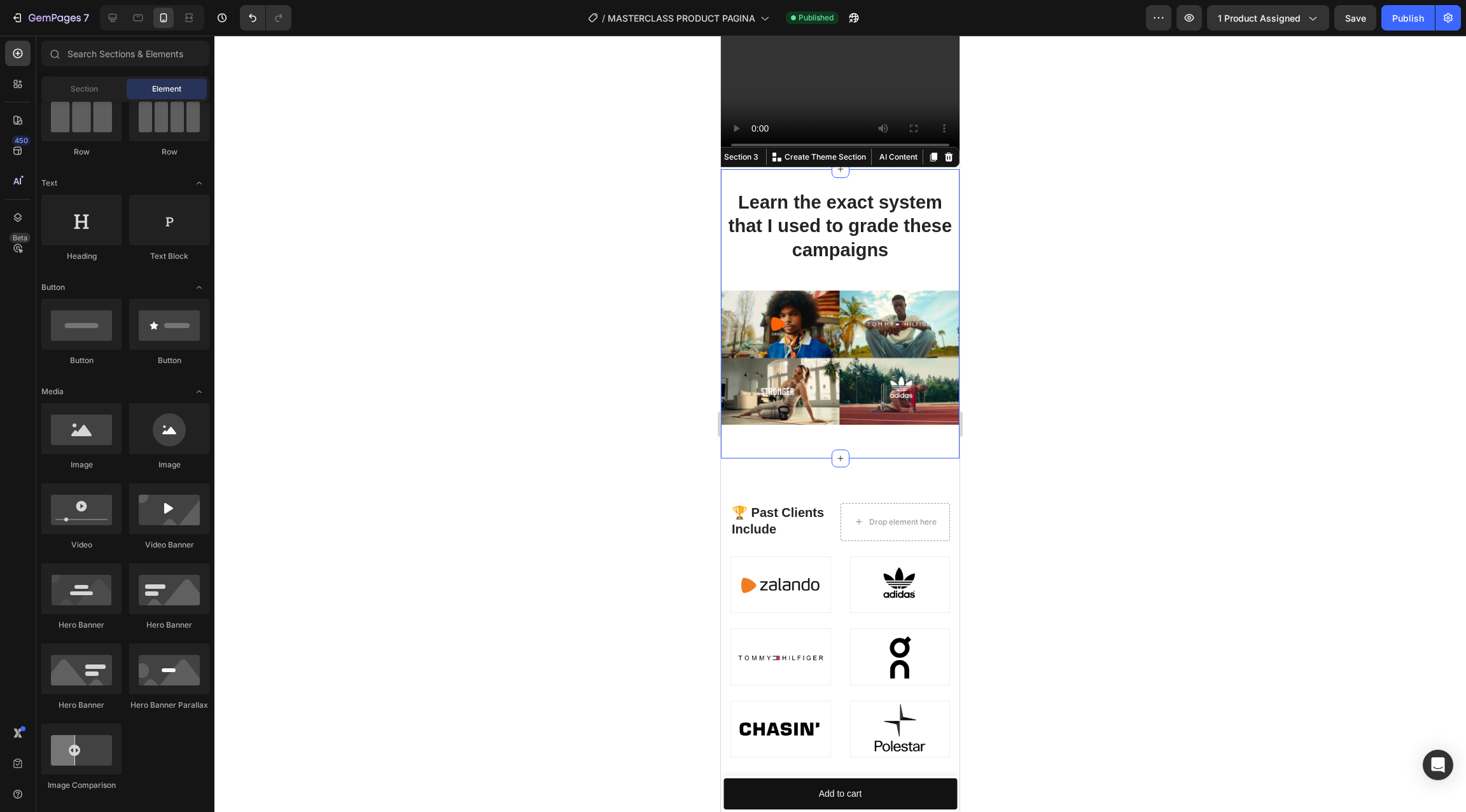
click at [902, 439] on div "Learn the exact system that I used to grade these campaigns Heading Image Secti…" at bounding box center [840, 314] width 239 height 289
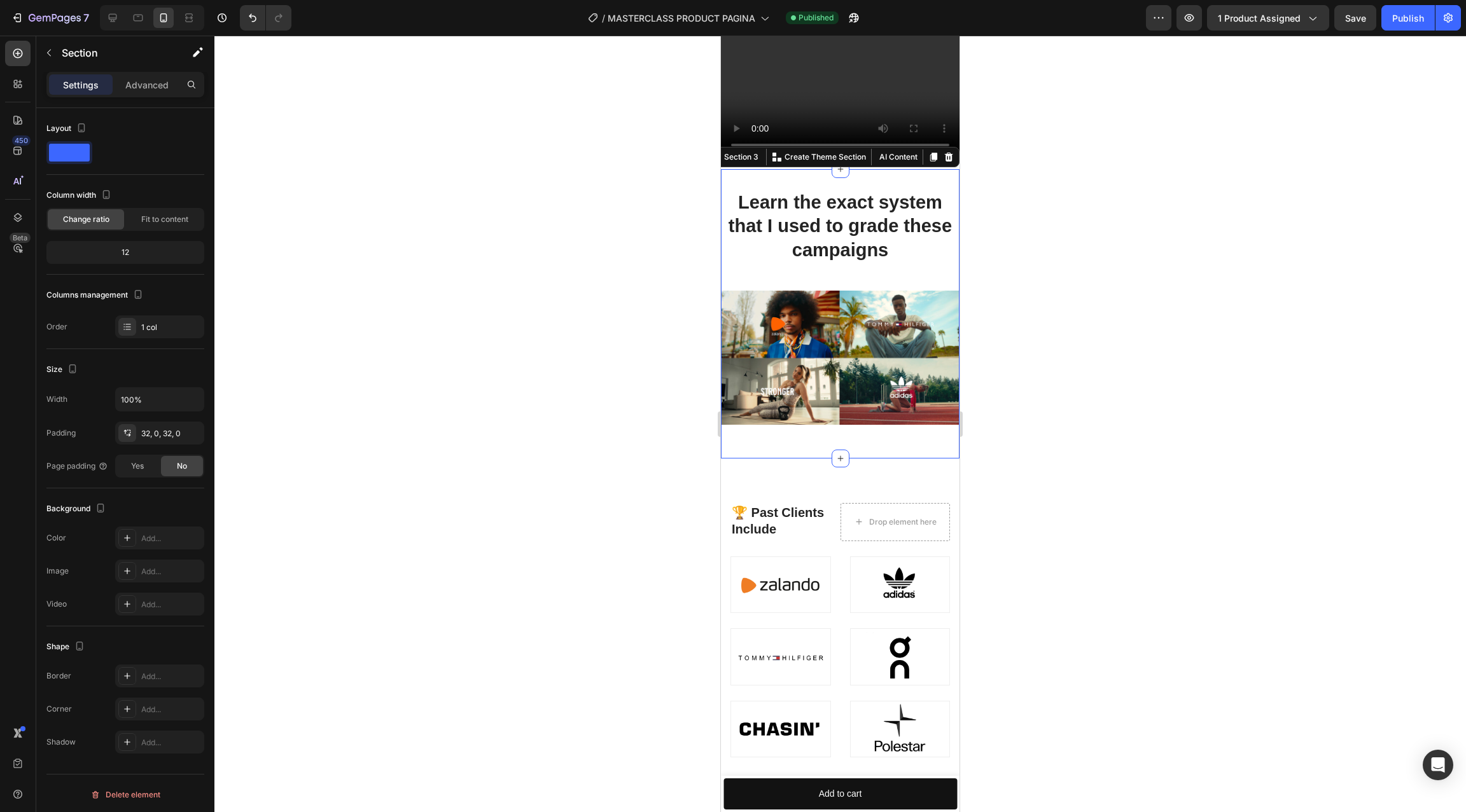
click at [838, 435] on div "Learn the exact system that I used to grade these campaigns Heading Image" at bounding box center [840, 314] width 239 height 249
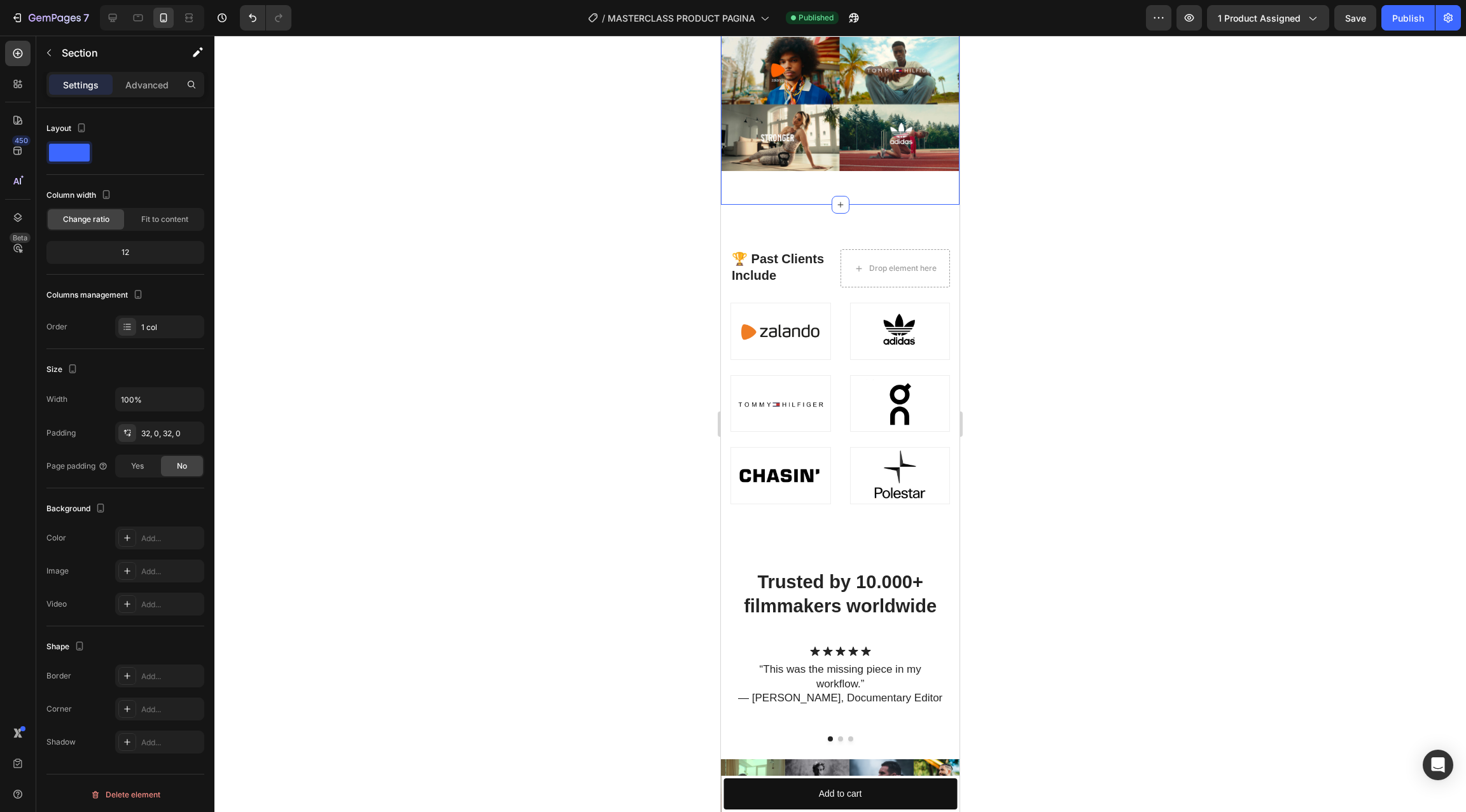
scroll to position [871, 0]
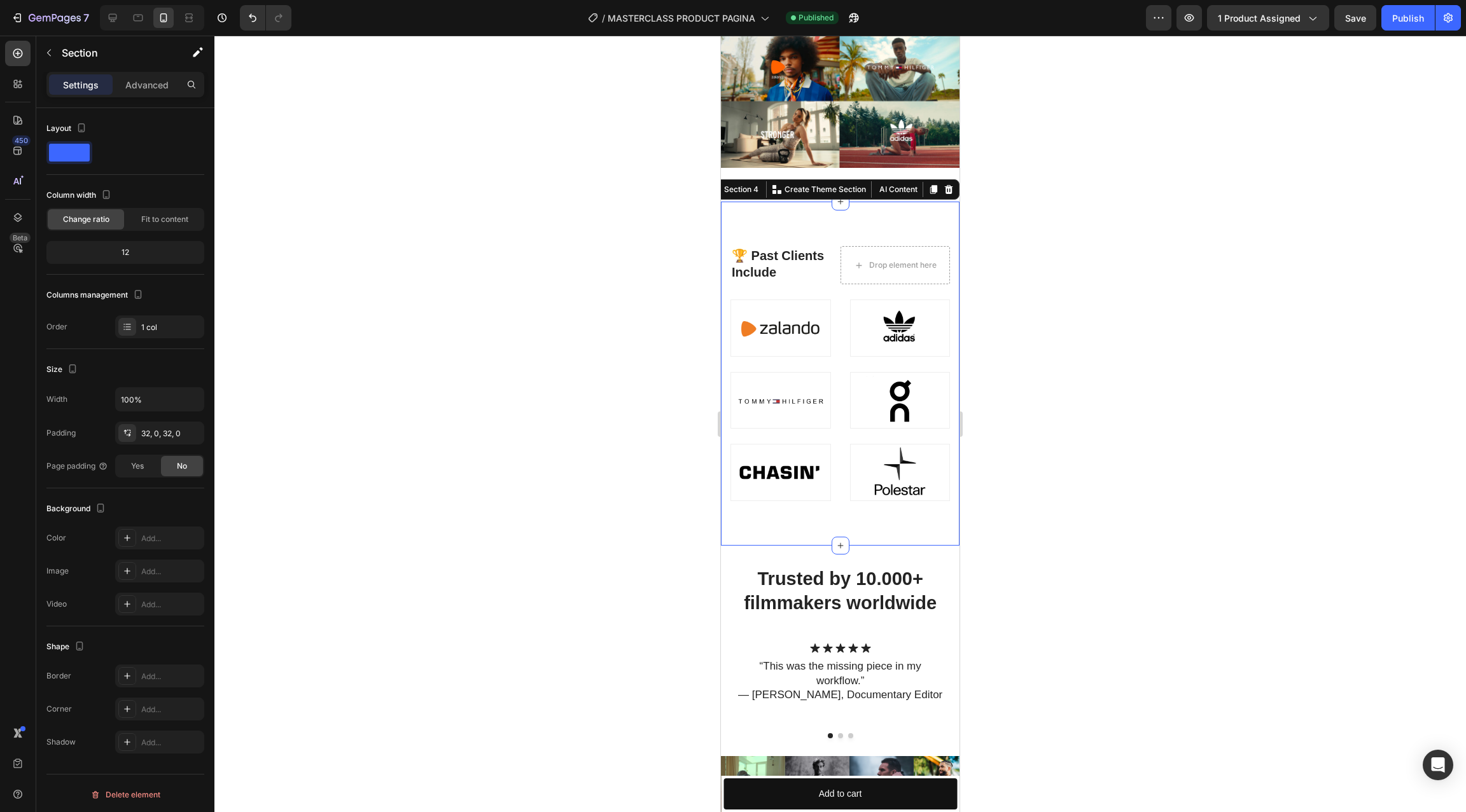
click at [820, 533] on div "🏆 Past Clients Include Heading Drop element here Row Image Image Image Image Im…" at bounding box center [840, 373] width 239 height 343
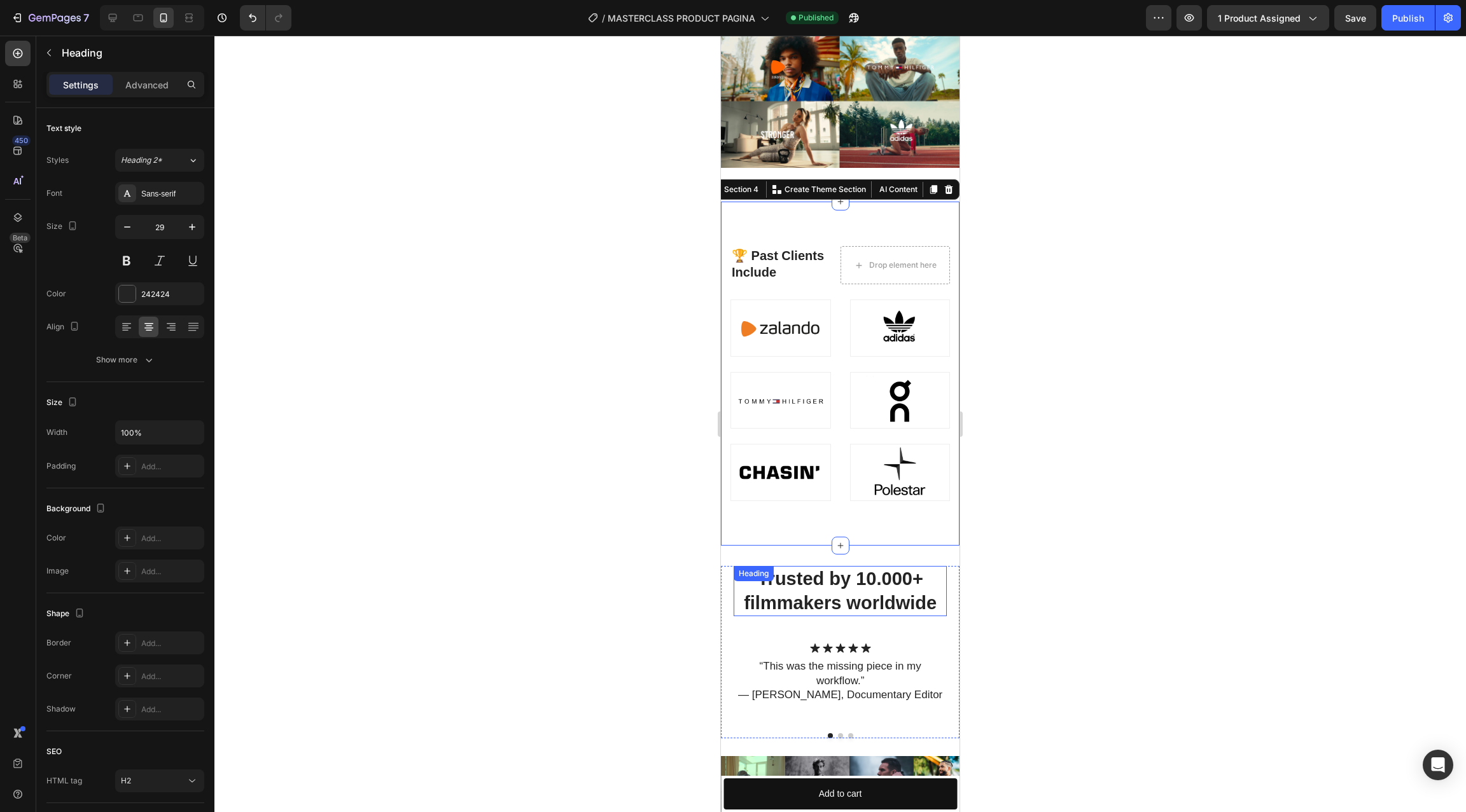
click at [812, 571] on div "Trusted by 10.000+ filmmakers worldwide Heading" at bounding box center [840, 591] width 213 height 50
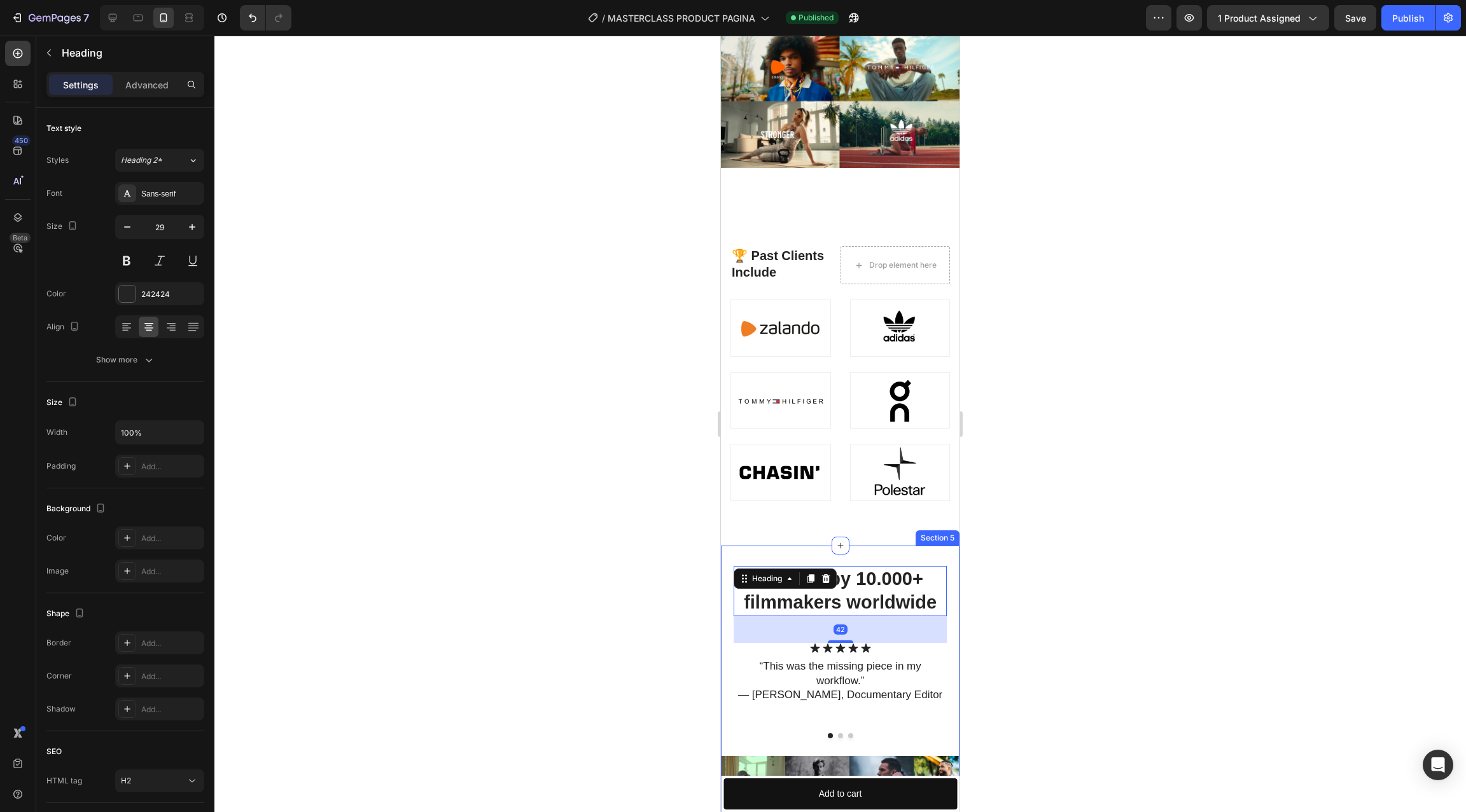
click at [1044, 536] on div at bounding box center [840, 424] width 1251 height 776
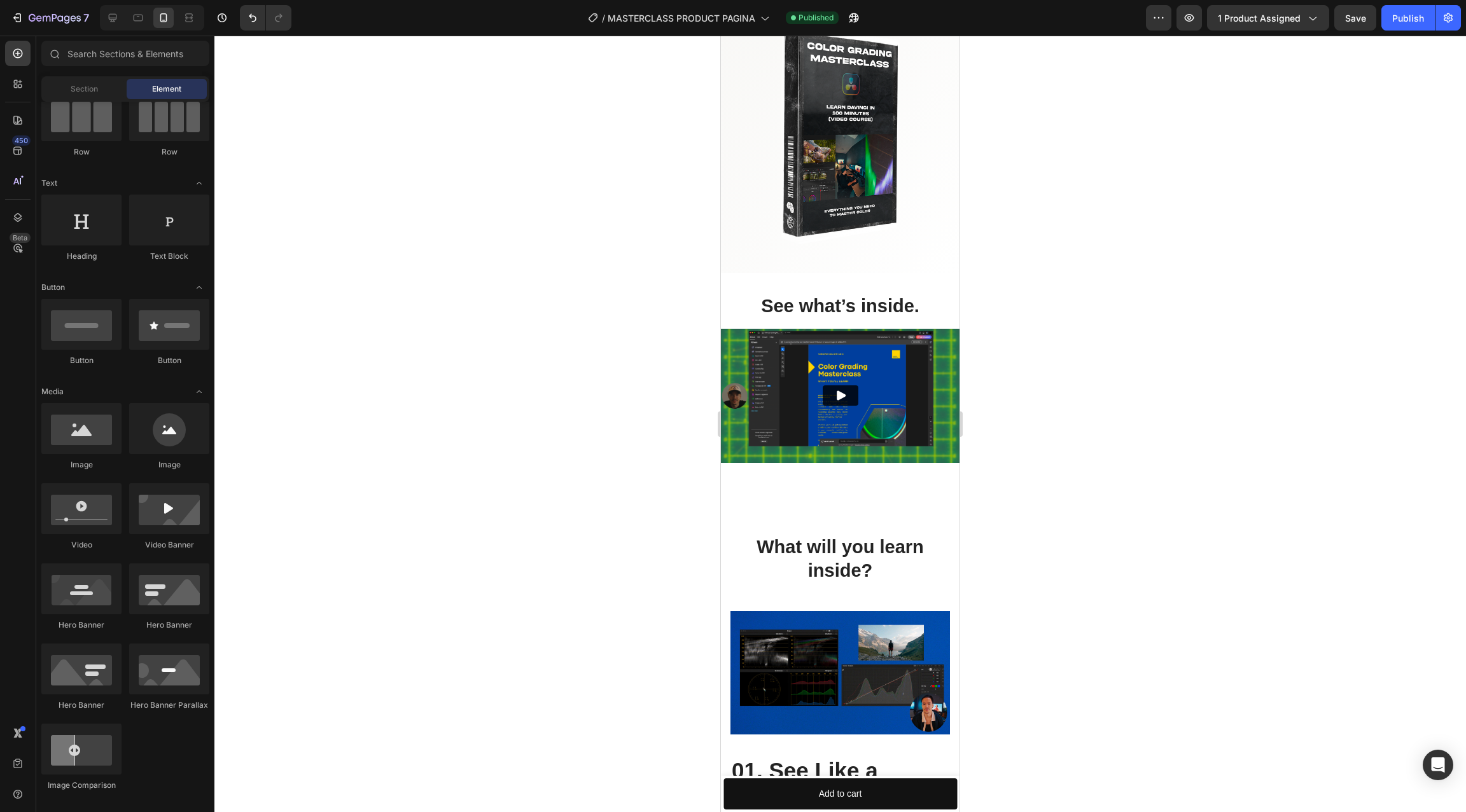
scroll to position [1980, 0]
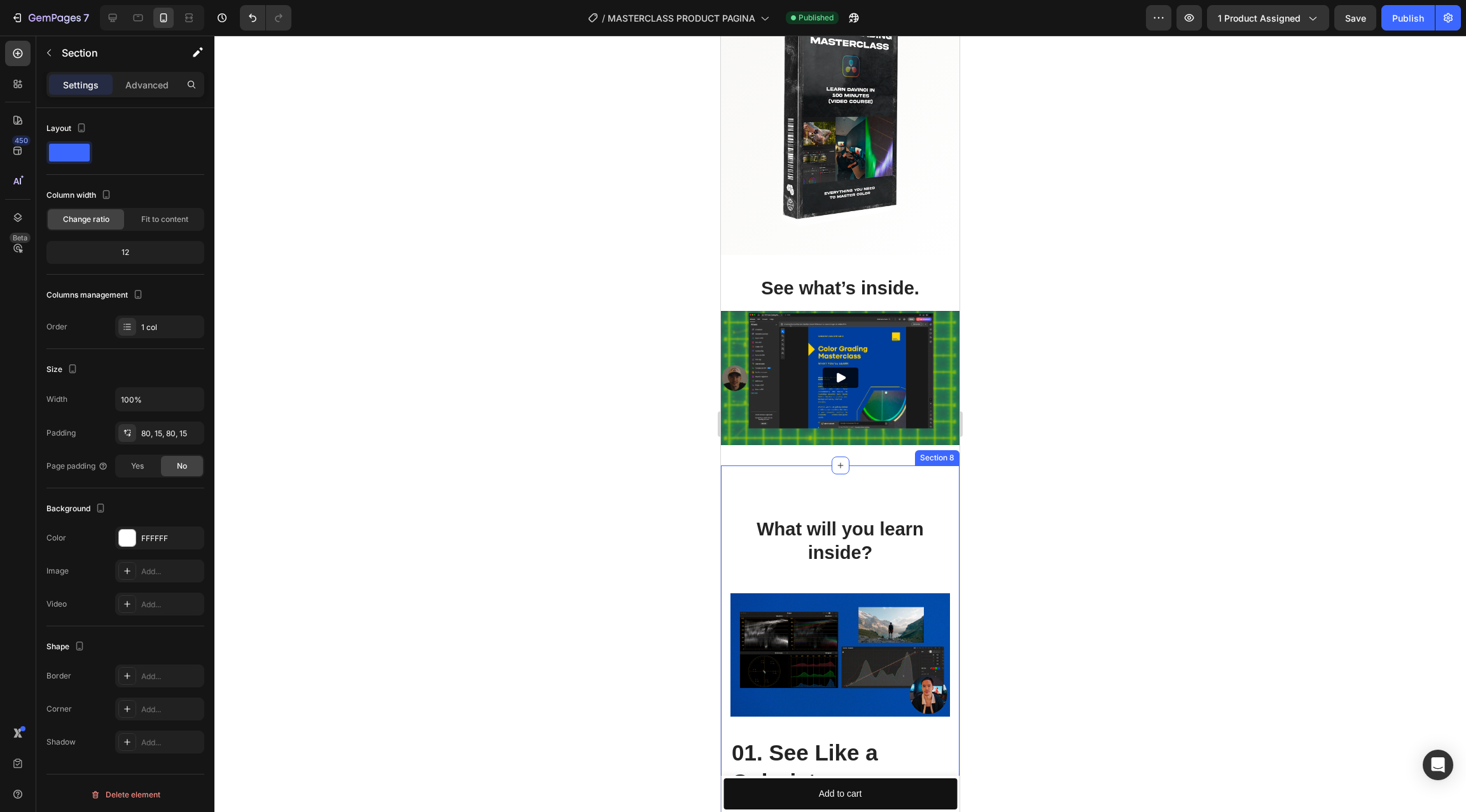
click at [764, 540] on h2 "What will you learn inside?" at bounding box center [840, 541] width 220 height 50
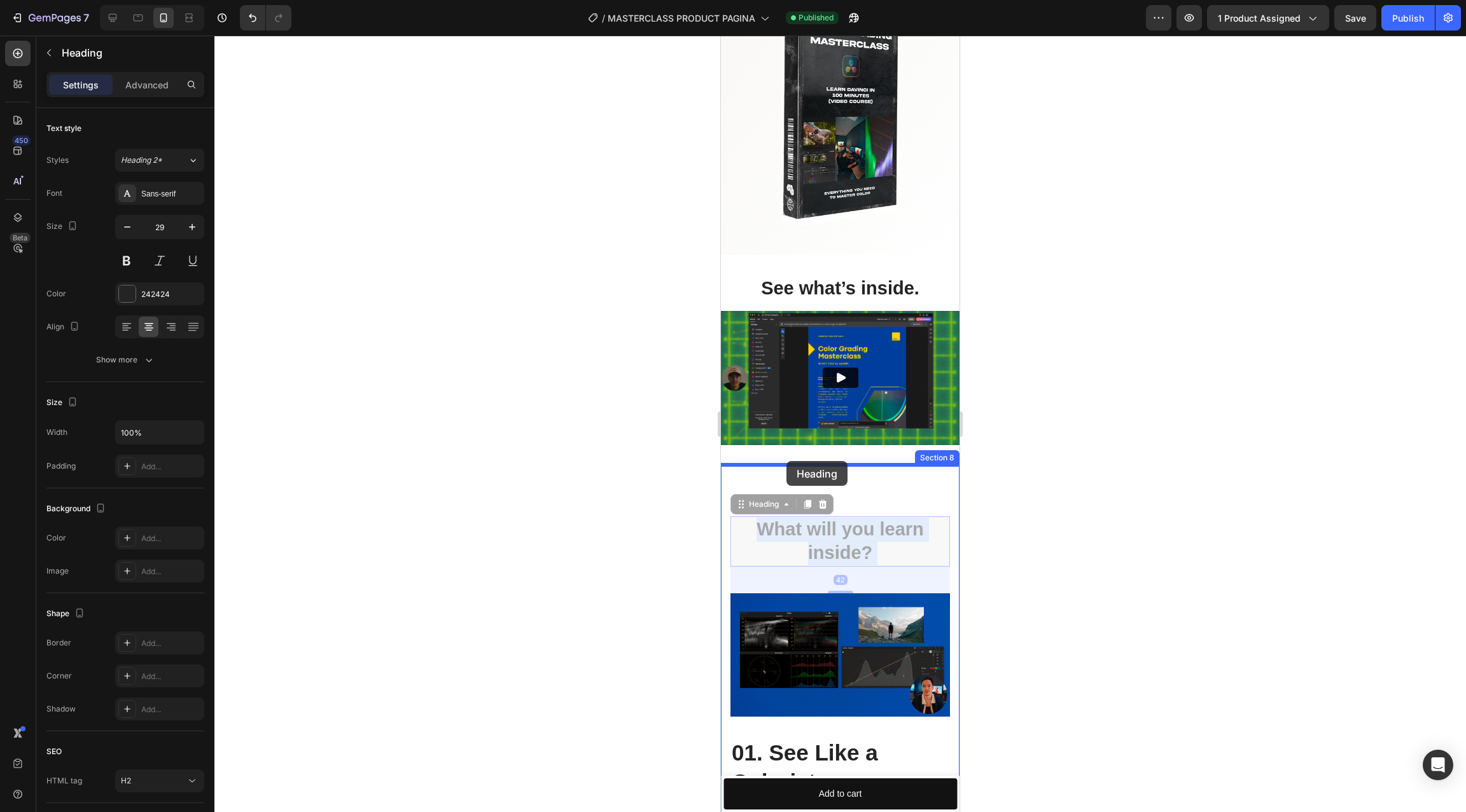
drag, startPoint x: 764, startPoint y: 549, endPoint x: 786, endPoint y: 461, distance: 90.7
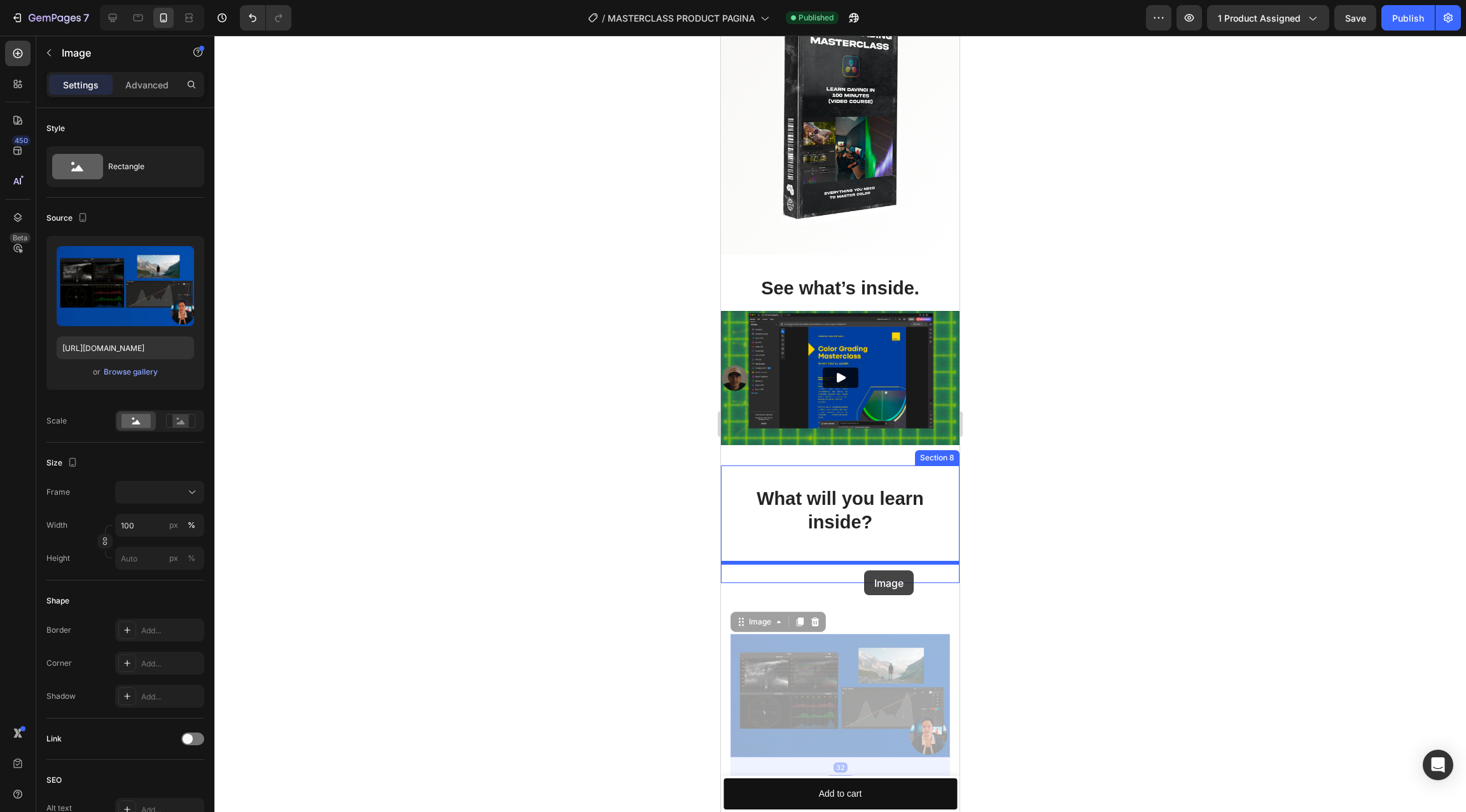
drag, startPoint x: 882, startPoint y: 640, endPoint x: 863, endPoint y: 578, distance: 64.8
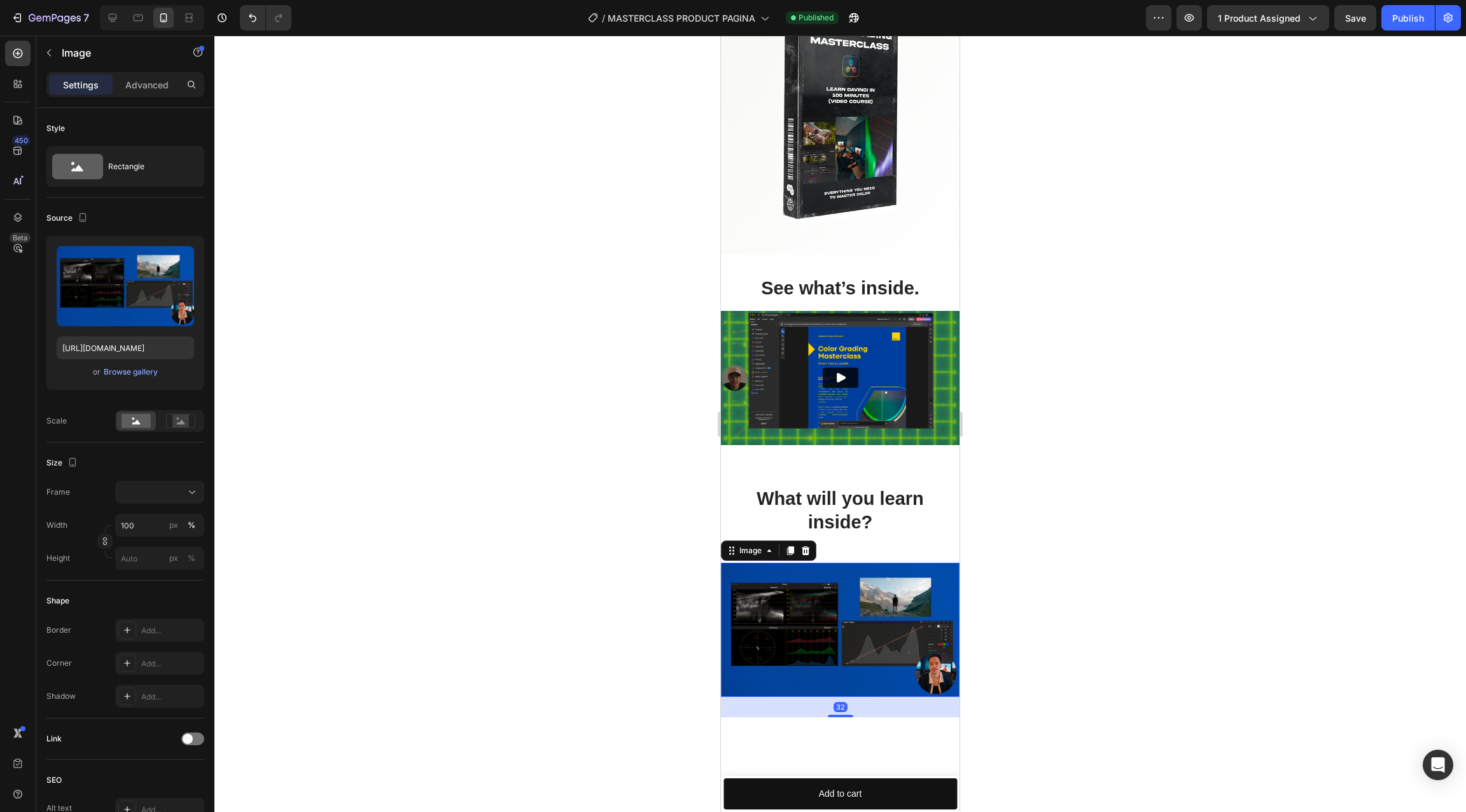
click at [1027, 597] on div at bounding box center [840, 424] width 1251 height 776
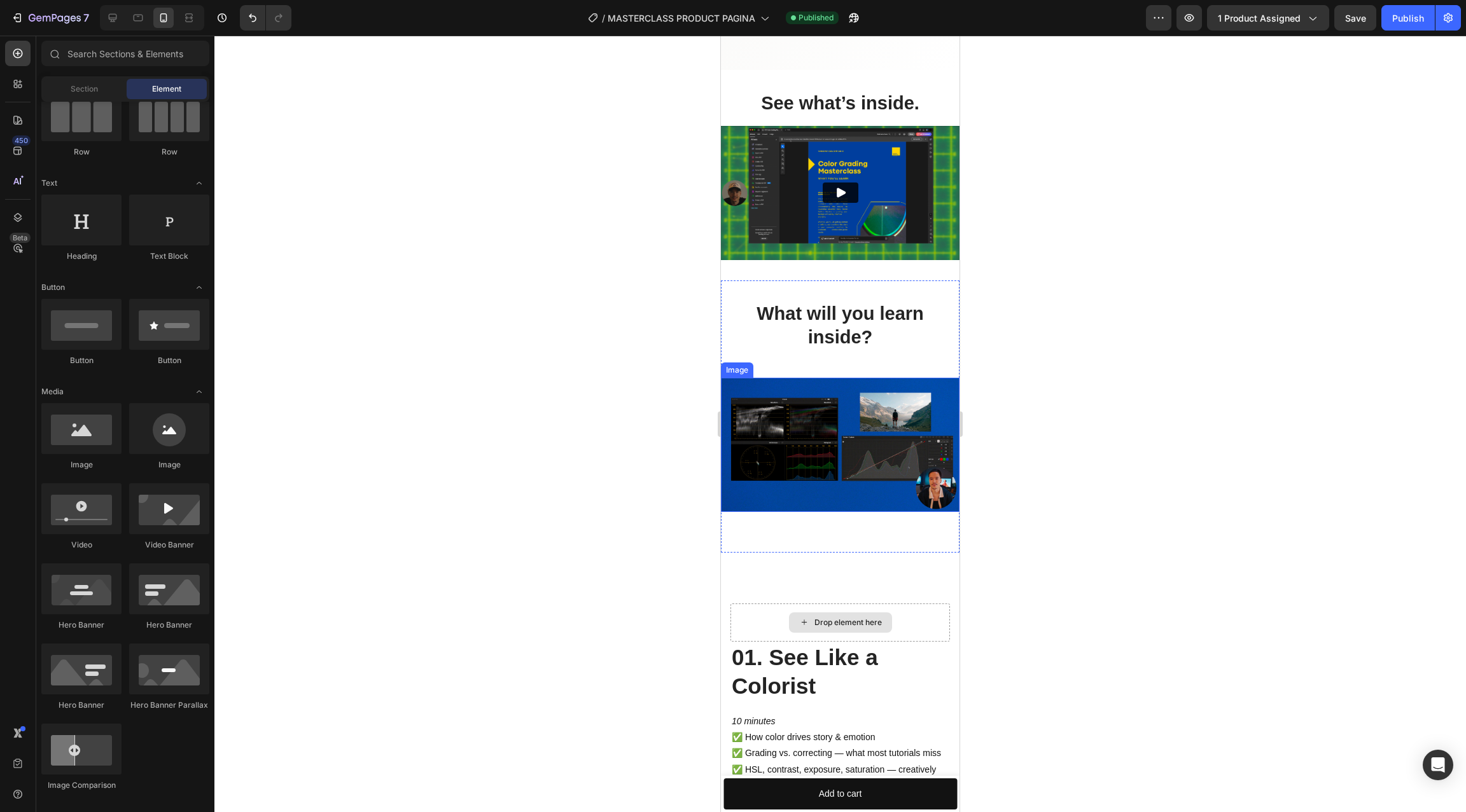
scroll to position [2283, 0]
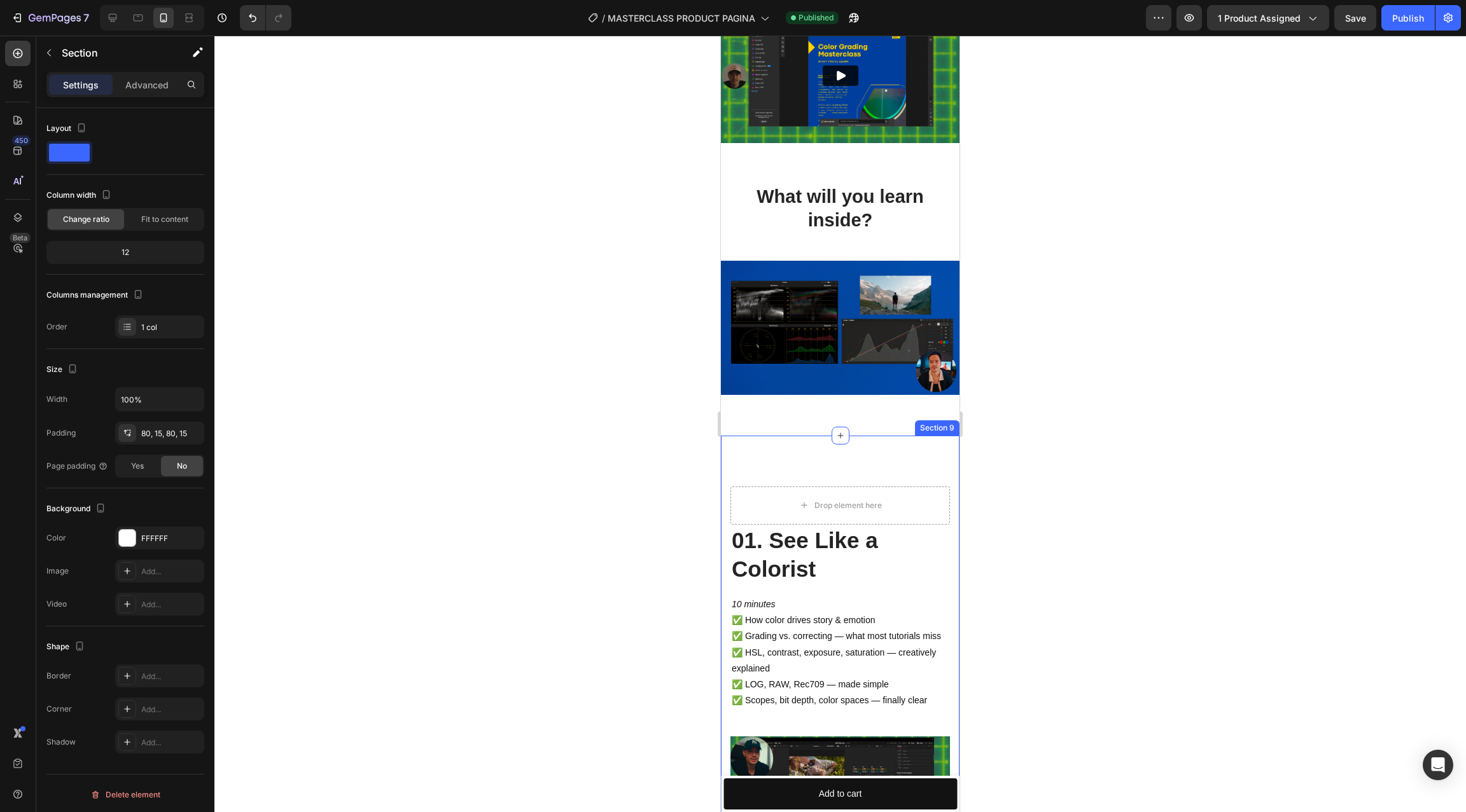
click at [888, 500] on div "Drop element here" at bounding box center [841, 505] width 103 height 20
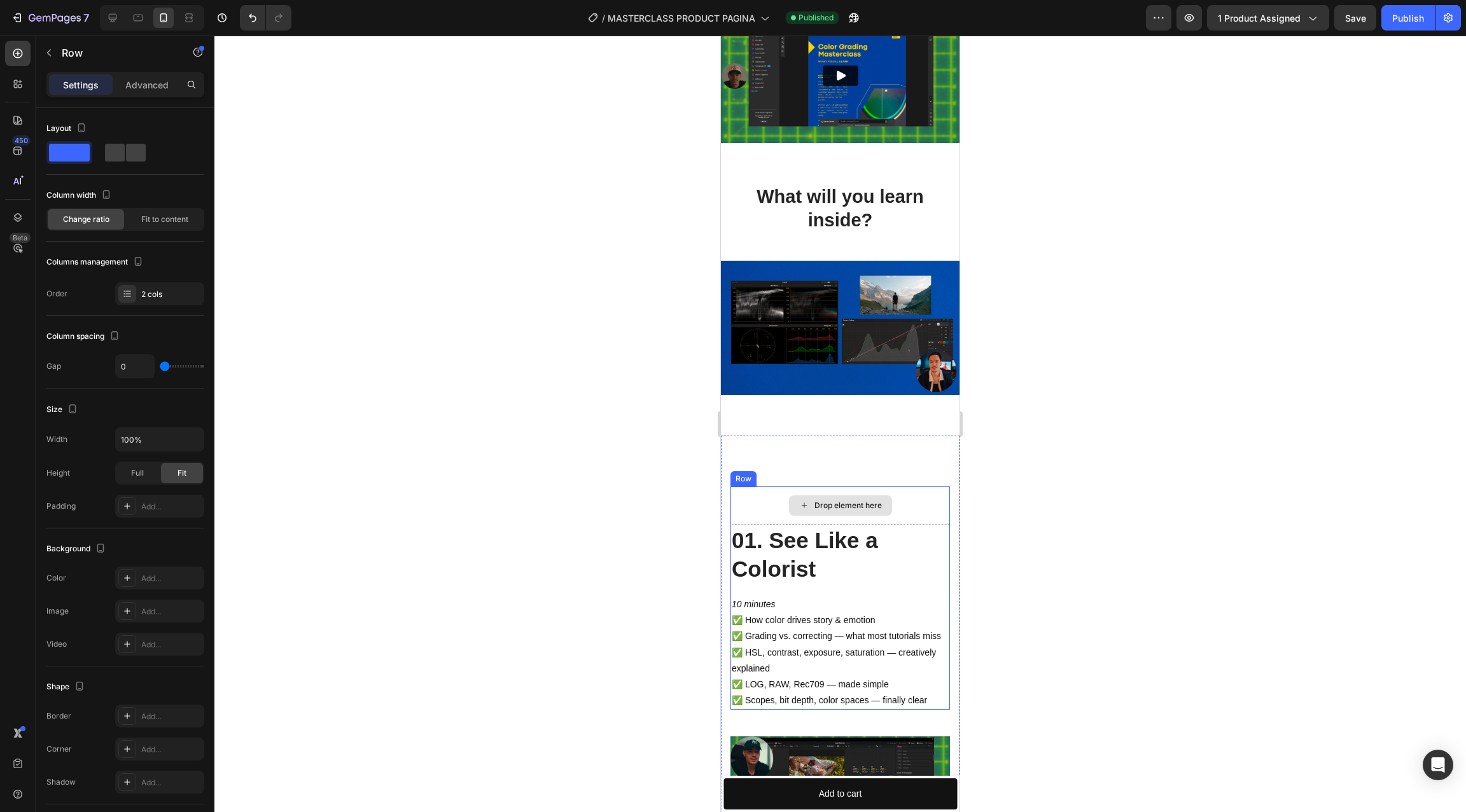
click at [916, 500] on div "Drop element here" at bounding box center [840, 505] width 220 height 38
click at [916, 499] on div "Drop element here" at bounding box center [840, 505] width 220 height 38
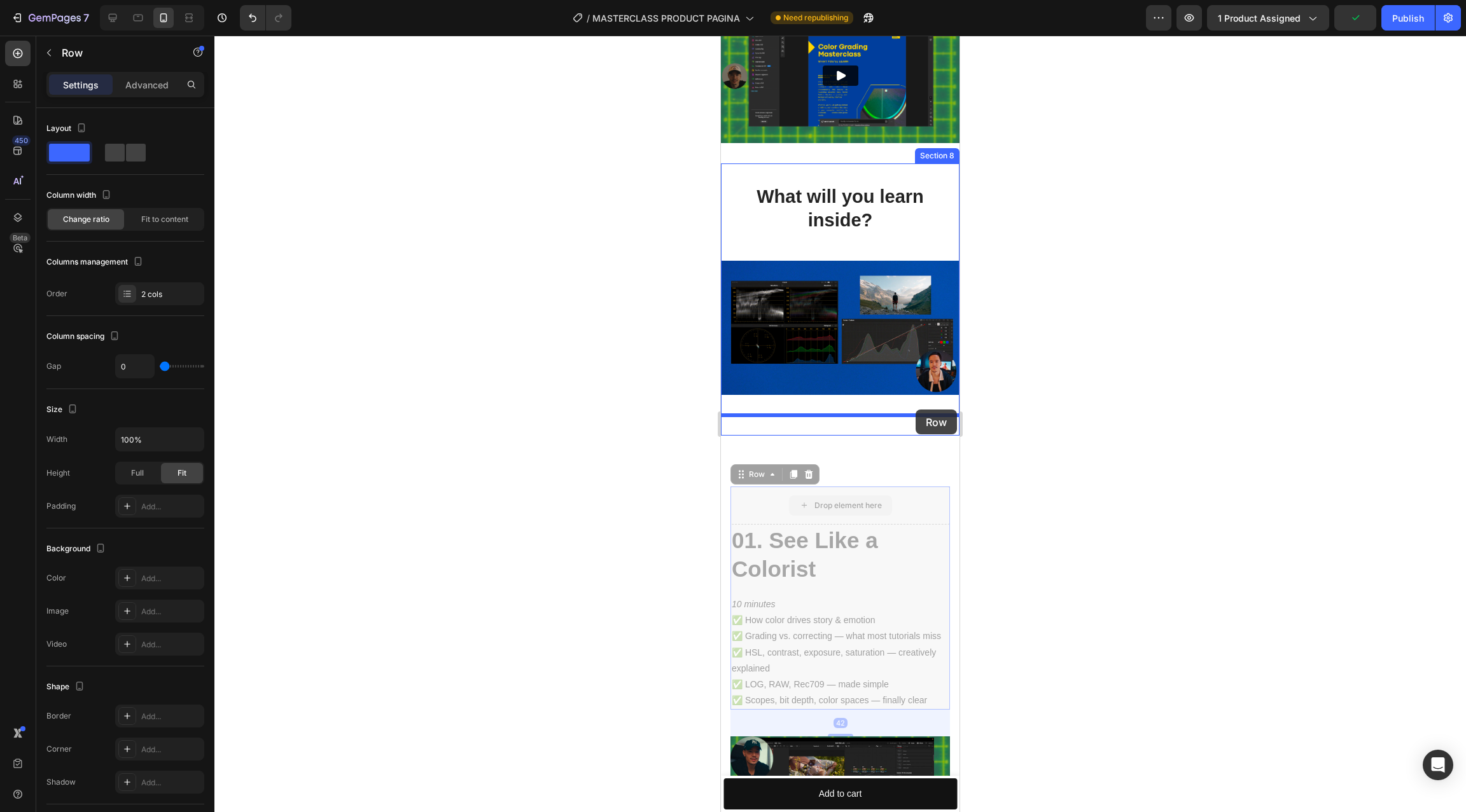
drag, startPoint x: 916, startPoint y: 499, endPoint x: 915, endPoint y: 412, distance: 87.0
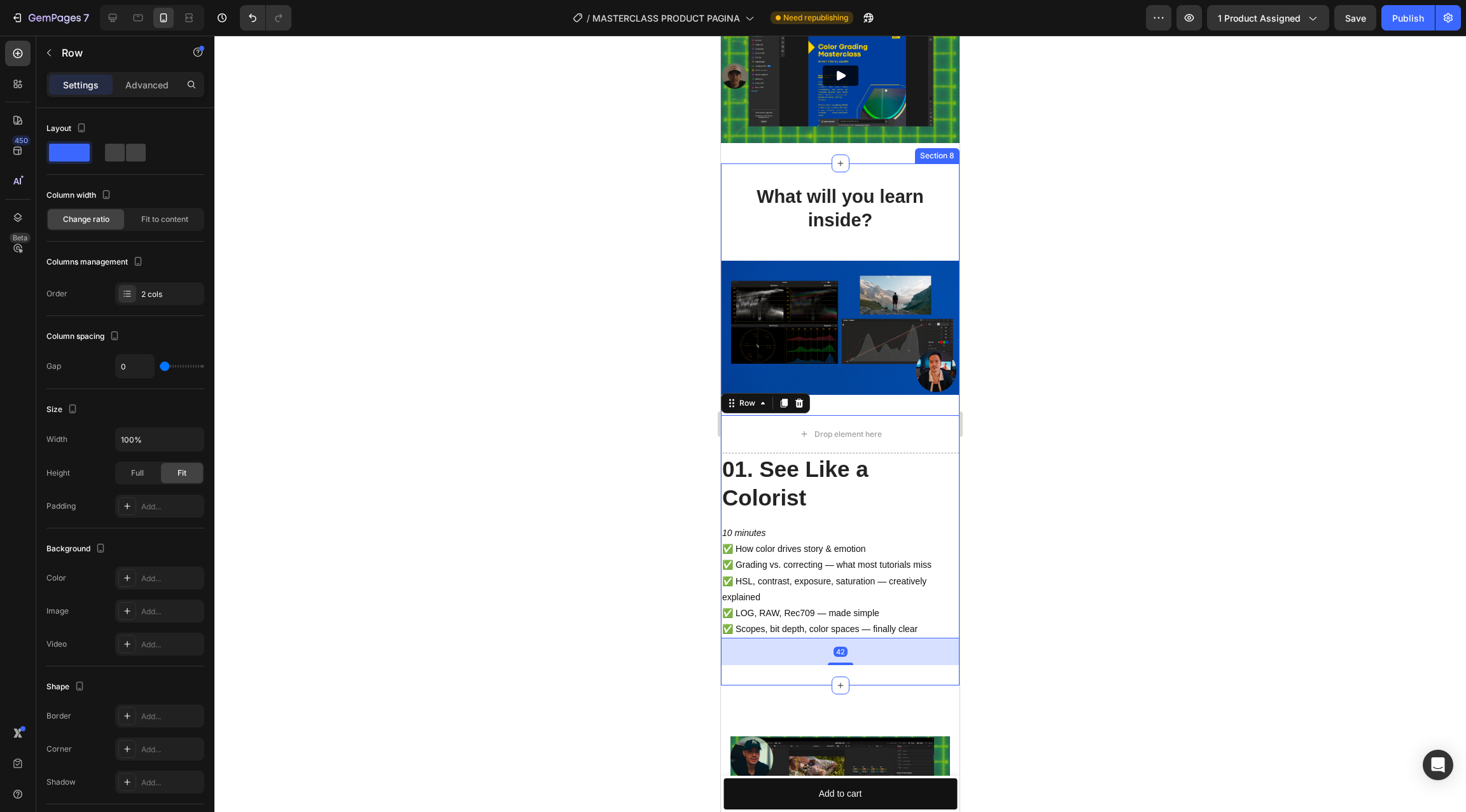
click at [1008, 403] on div at bounding box center [840, 424] width 1251 height 776
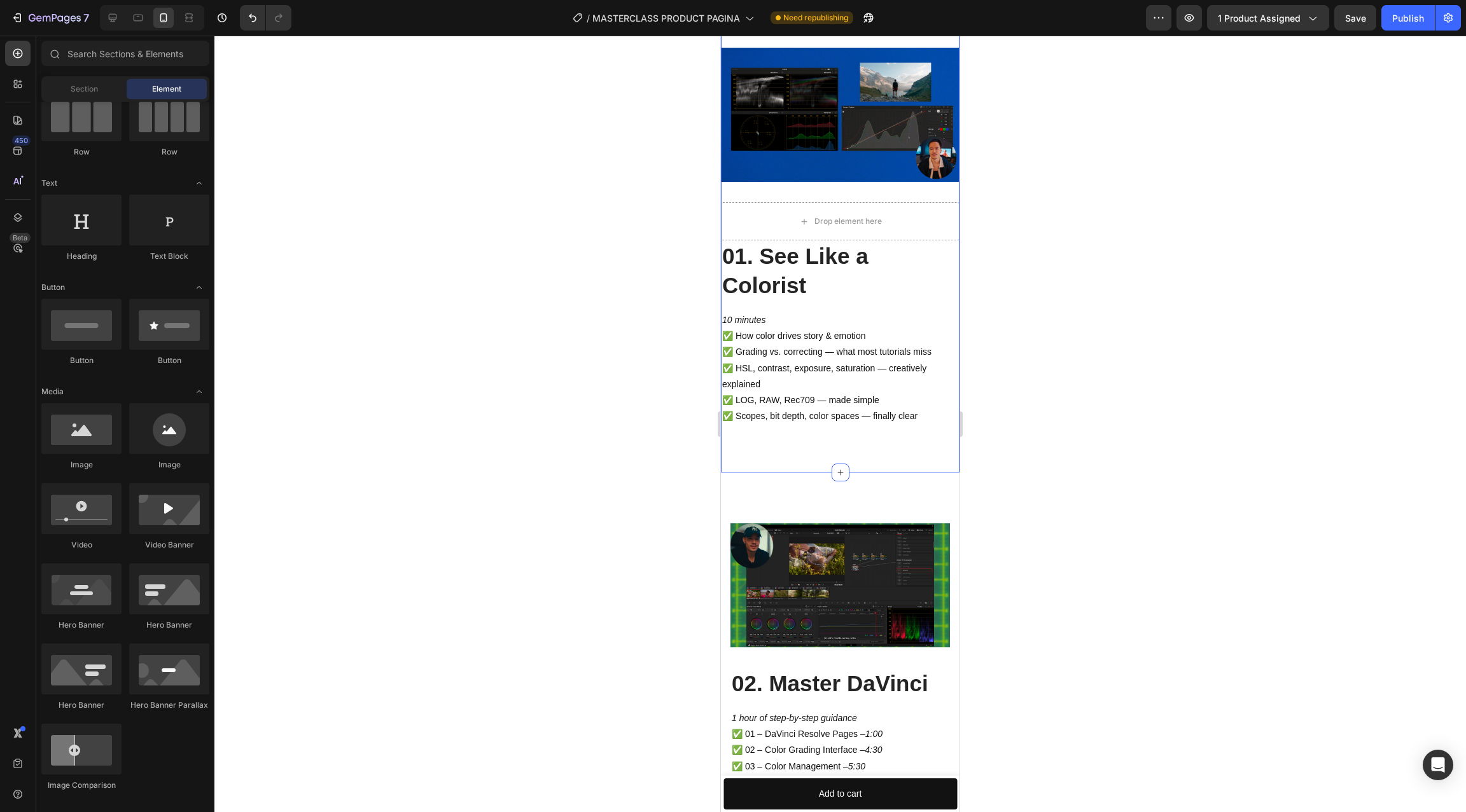
scroll to position [2504, 0]
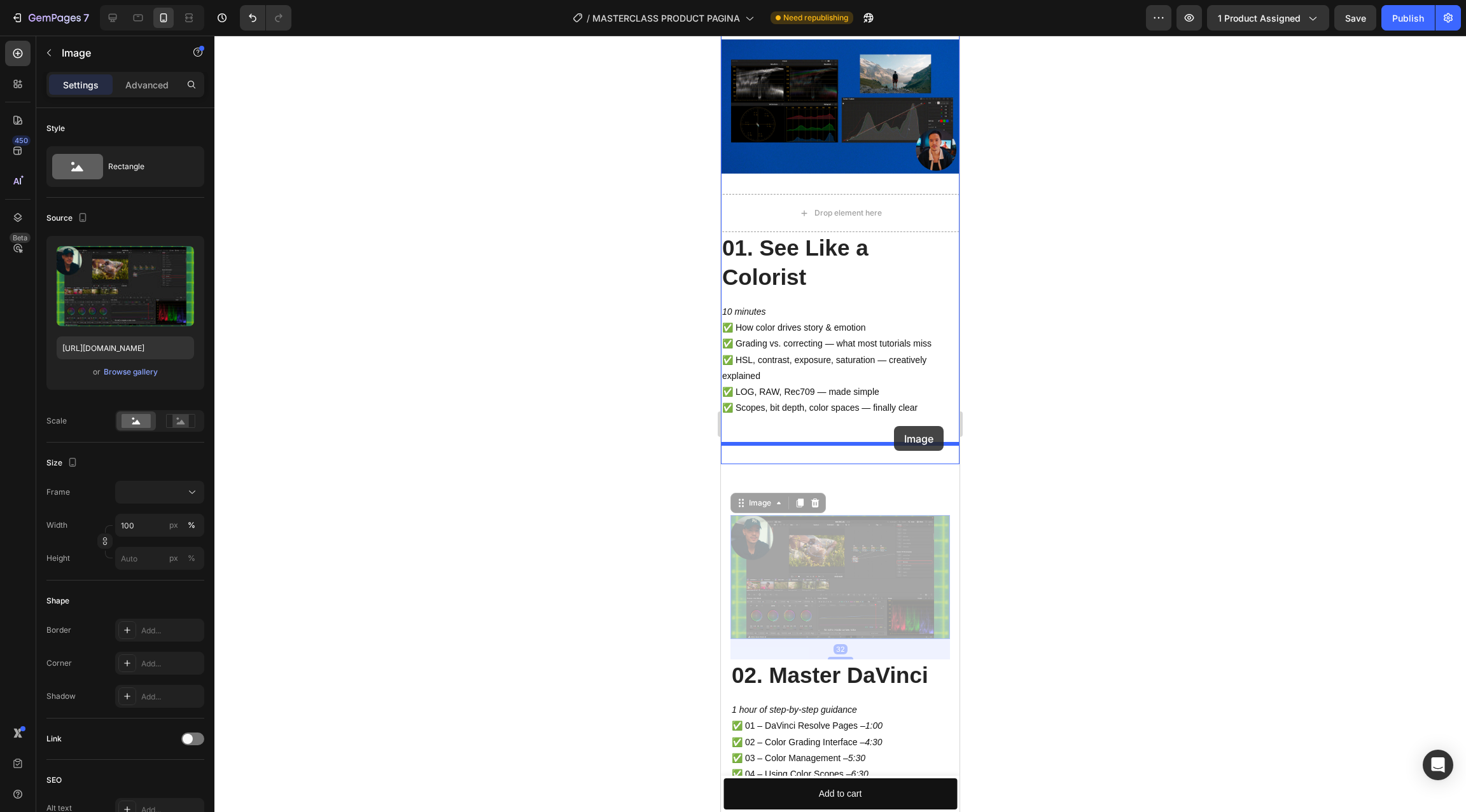
drag, startPoint x: 895, startPoint y: 540, endPoint x: 894, endPoint y: 434, distance: 106.0
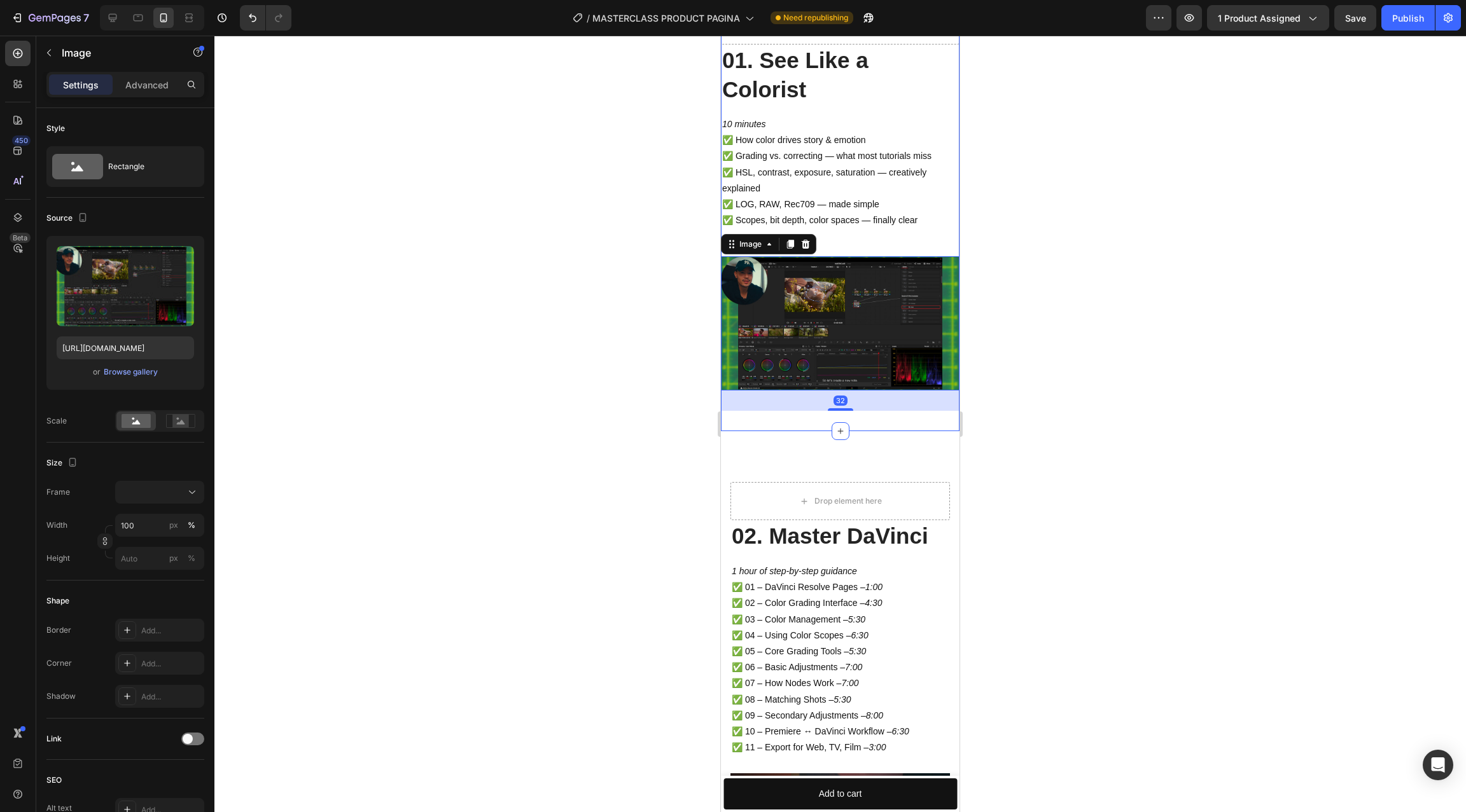
scroll to position [2749, 0]
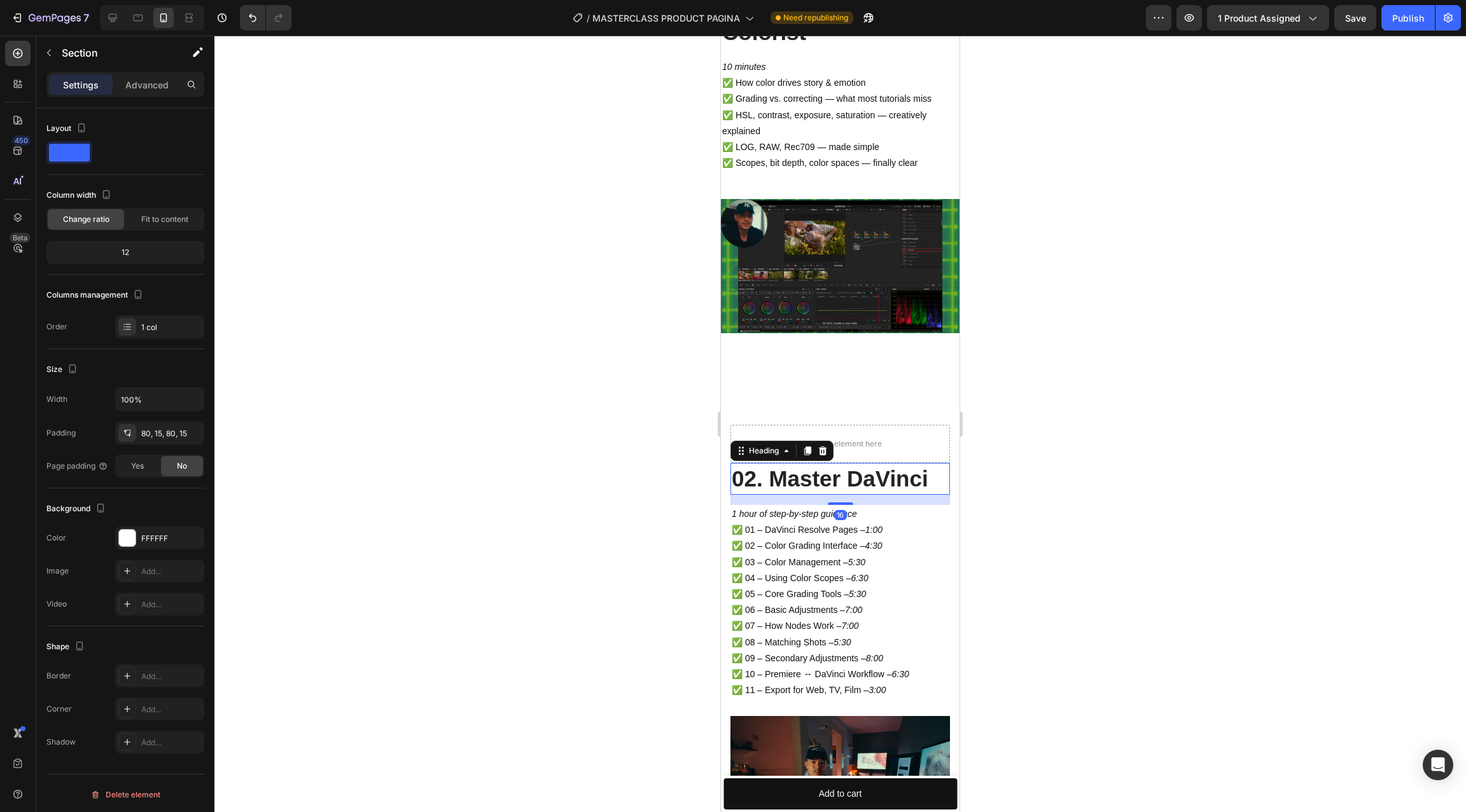
click at [904, 476] on h2 "02. Master DaVinci" at bounding box center [840, 479] width 220 height 32
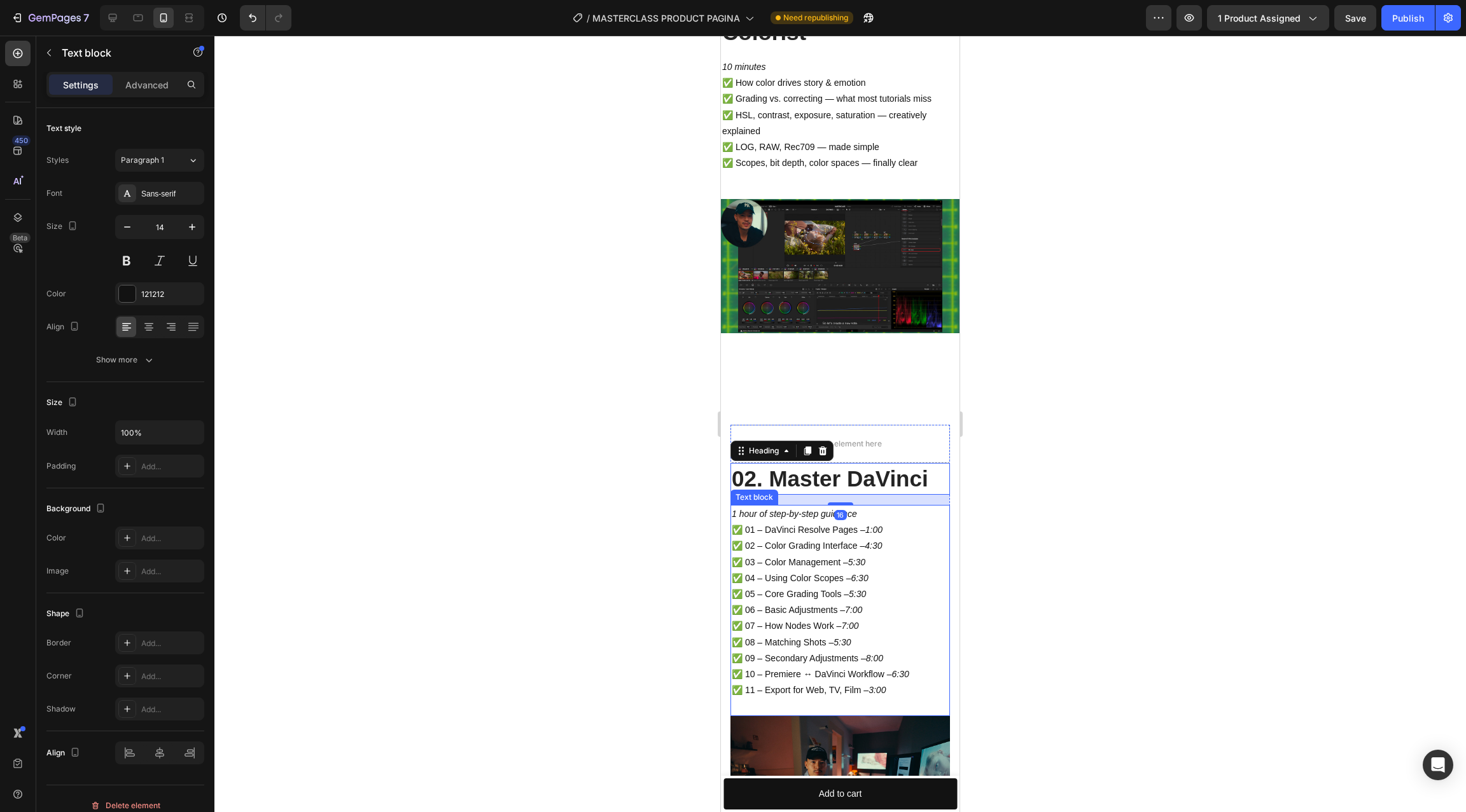
click at [895, 564] on p "1 hour of step-by-step guidance ✅ 01 – DaVinci Resolve Pages – 1:00 ✅ 02 – Colo…" at bounding box center [840, 602] width 217 height 192
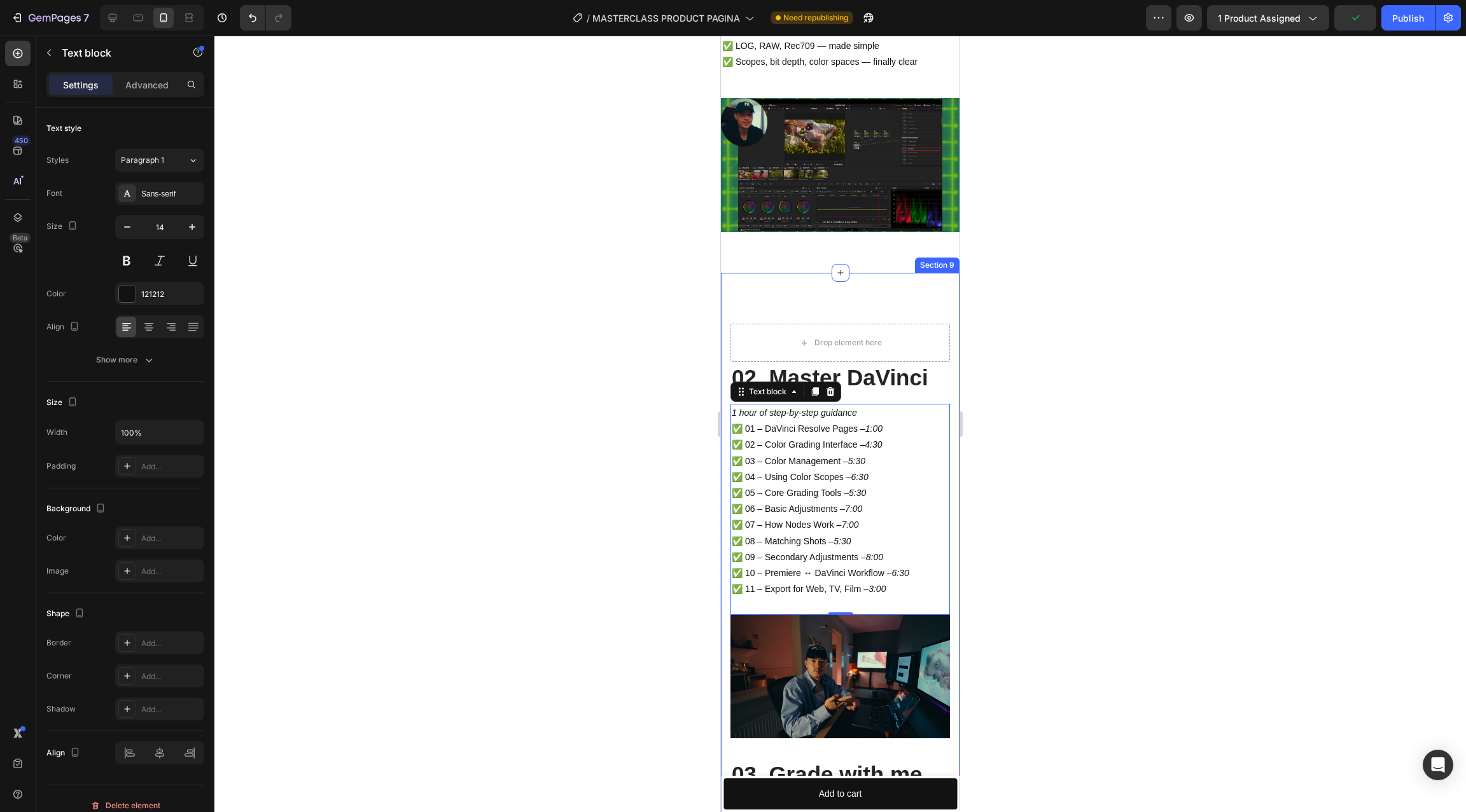
scroll to position [2847, 0]
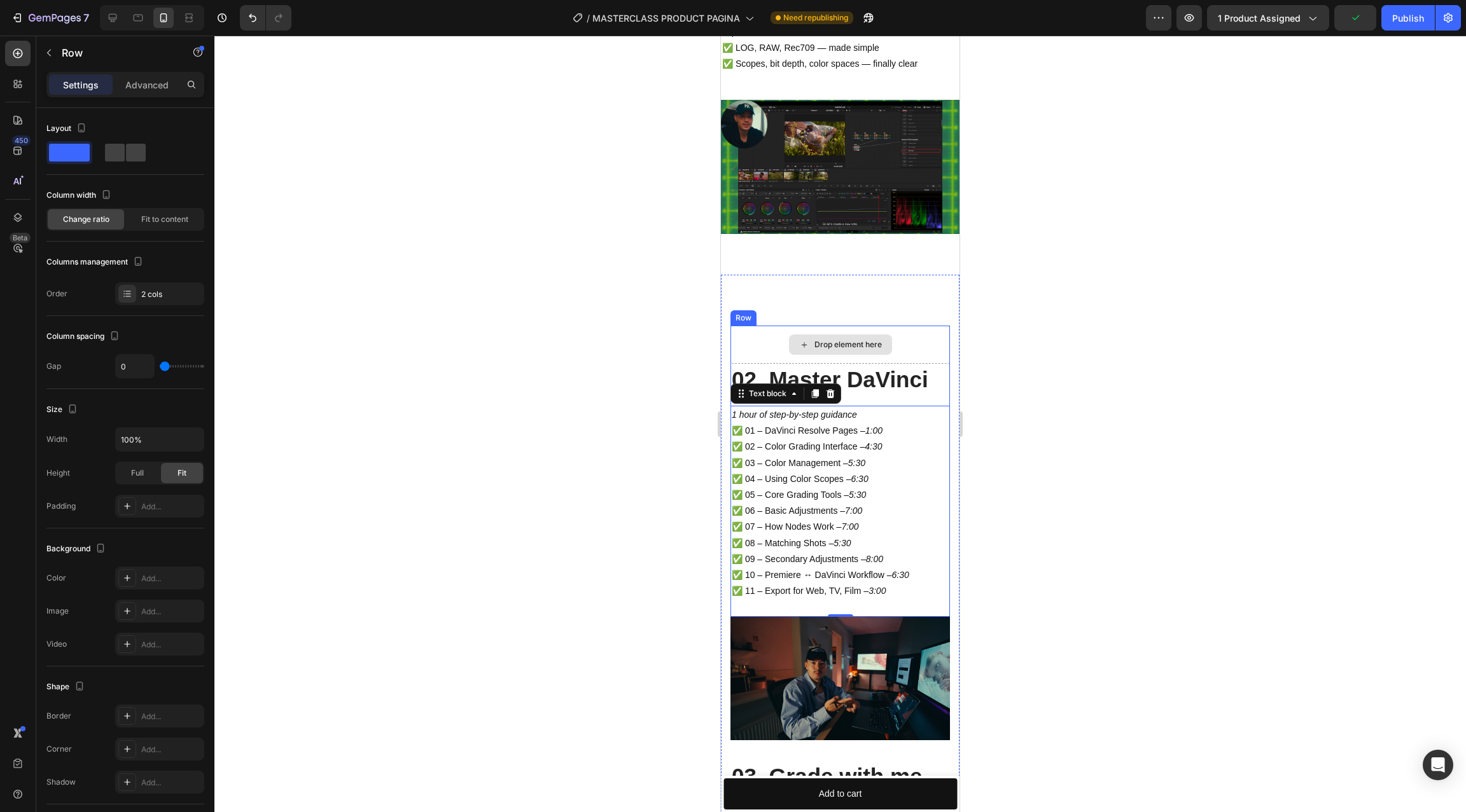
click at [900, 343] on div "Drop element here" at bounding box center [840, 345] width 220 height 38
click at [804, 311] on icon at bounding box center [809, 313] width 10 height 10
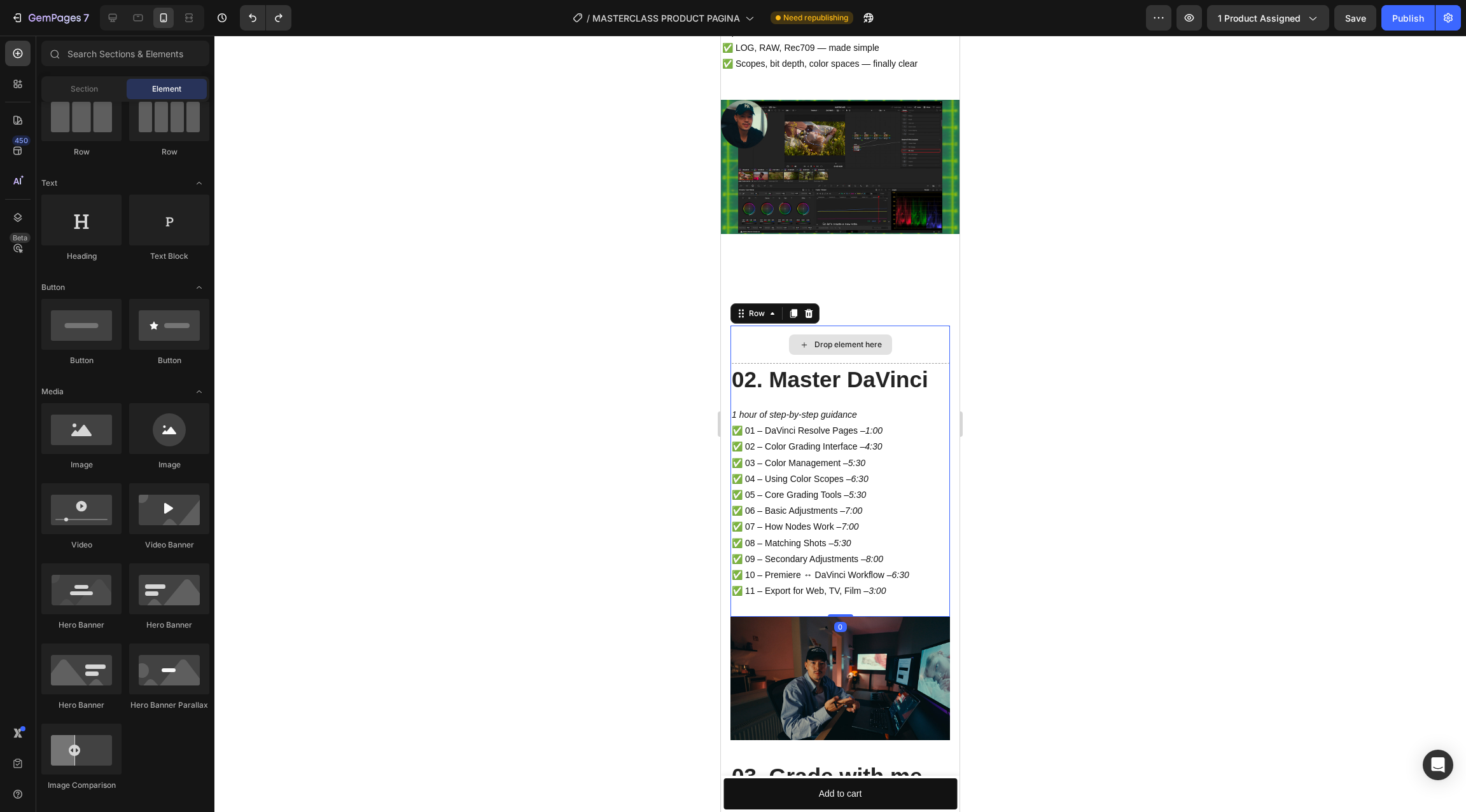
click at [932, 330] on div "Drop element here" at bounding box center [840, 345] width 220 height 38
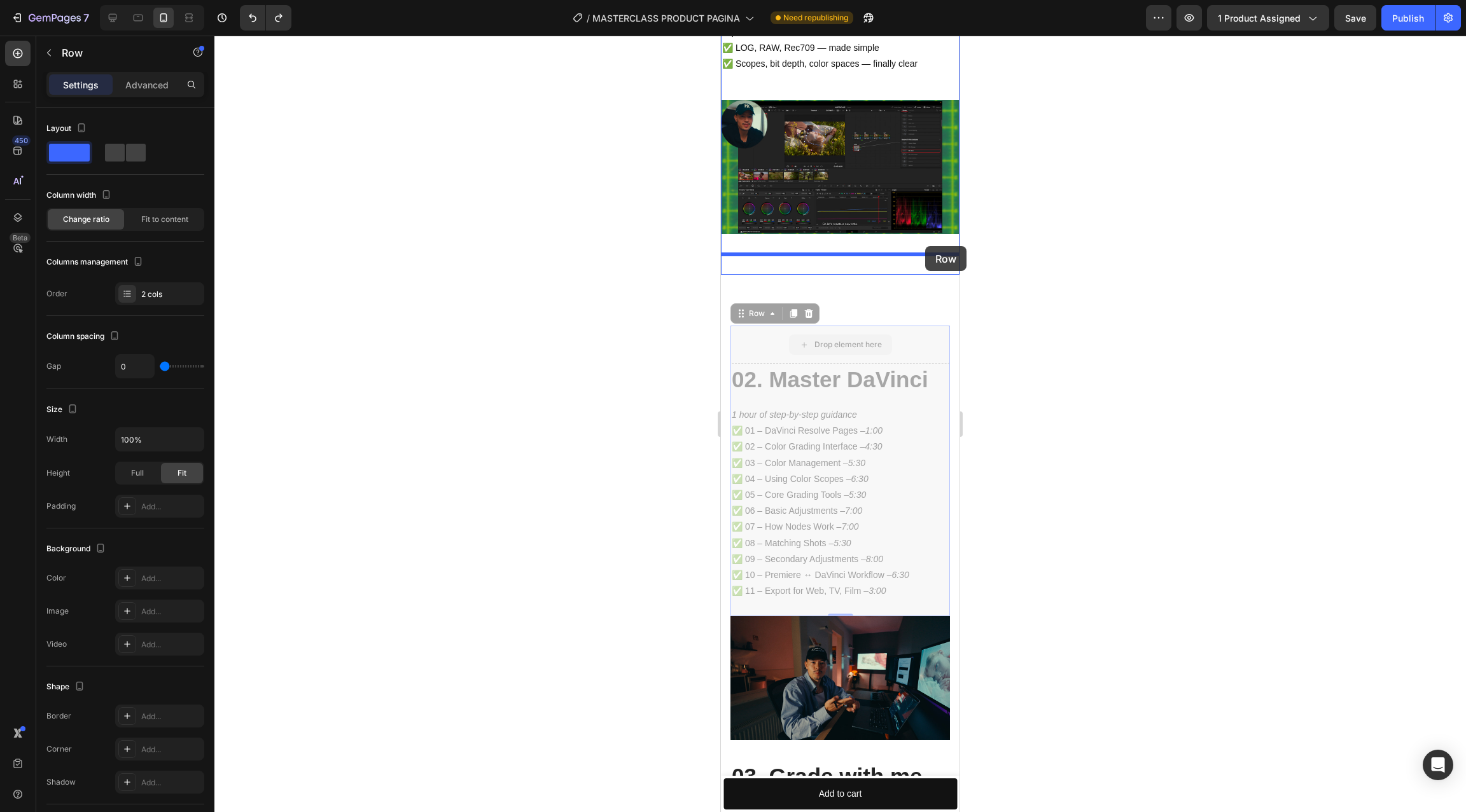
drag, startPoint x: 923, startPoint y: 331, endPoint x: 925, endPoint y: 250, distance: 81.0
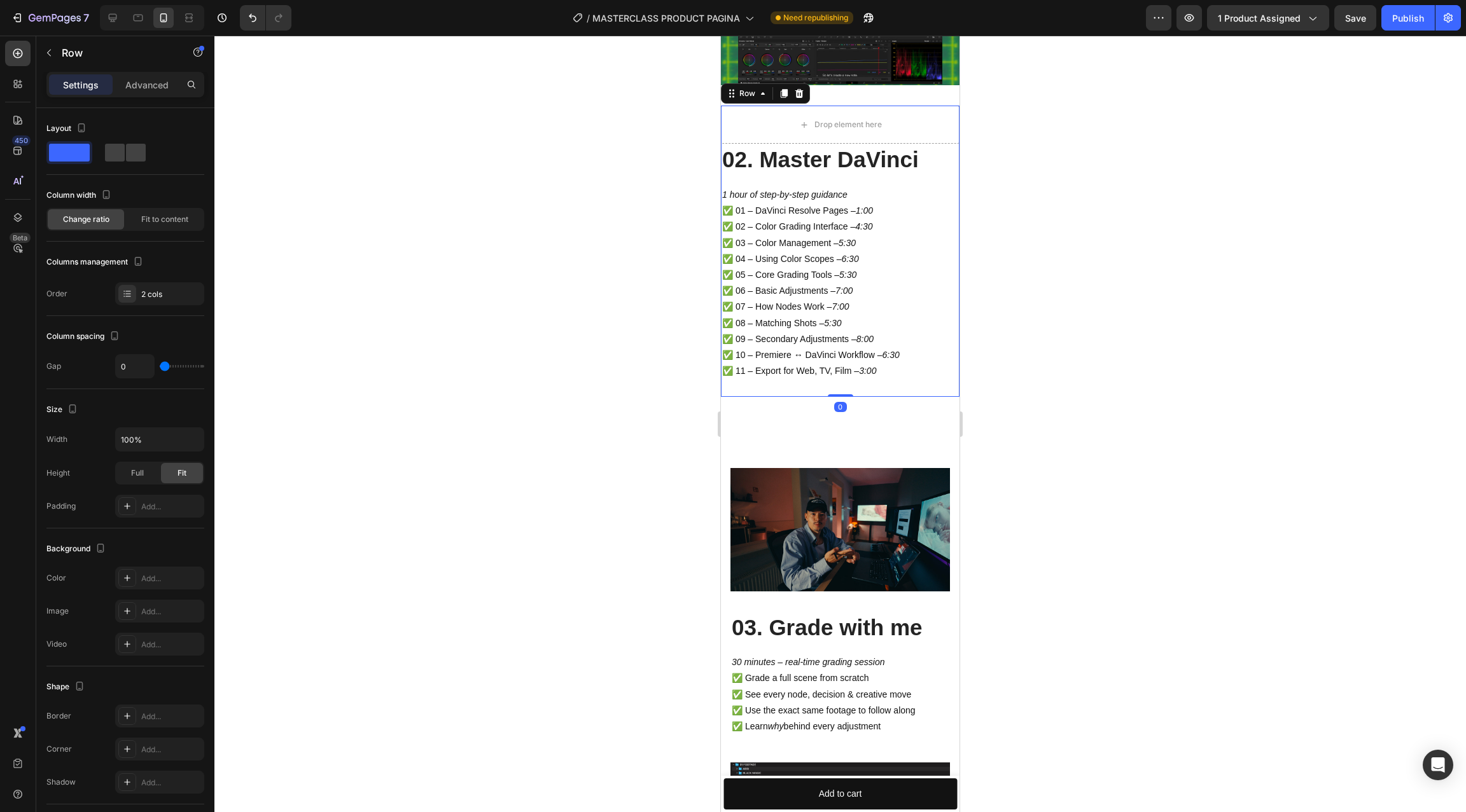
scroll to position [3018, 0]
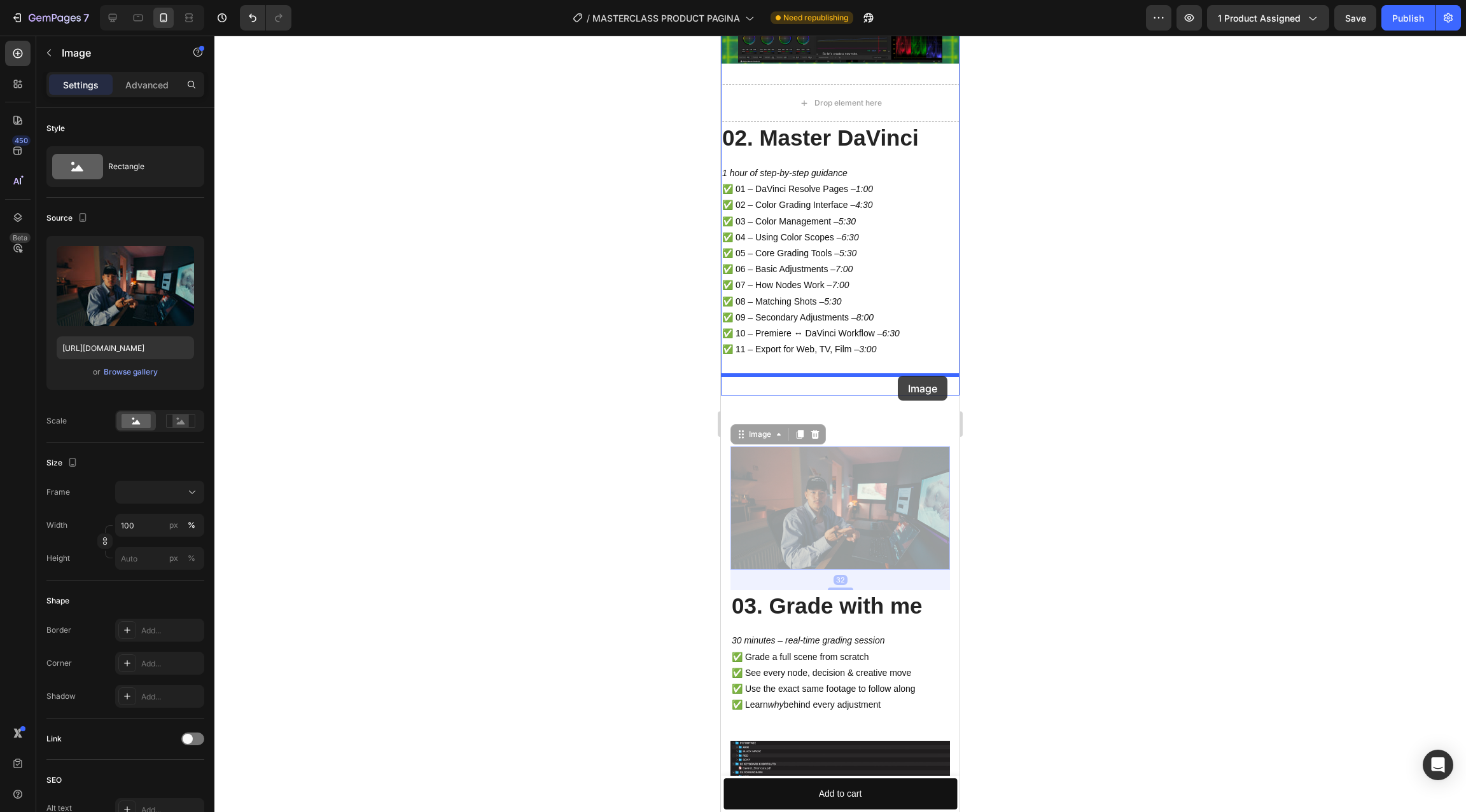
drag, startPoint x: 911, startPoint y: 483, endPoint x: 897, endPoint y: 376, distance: 107.9
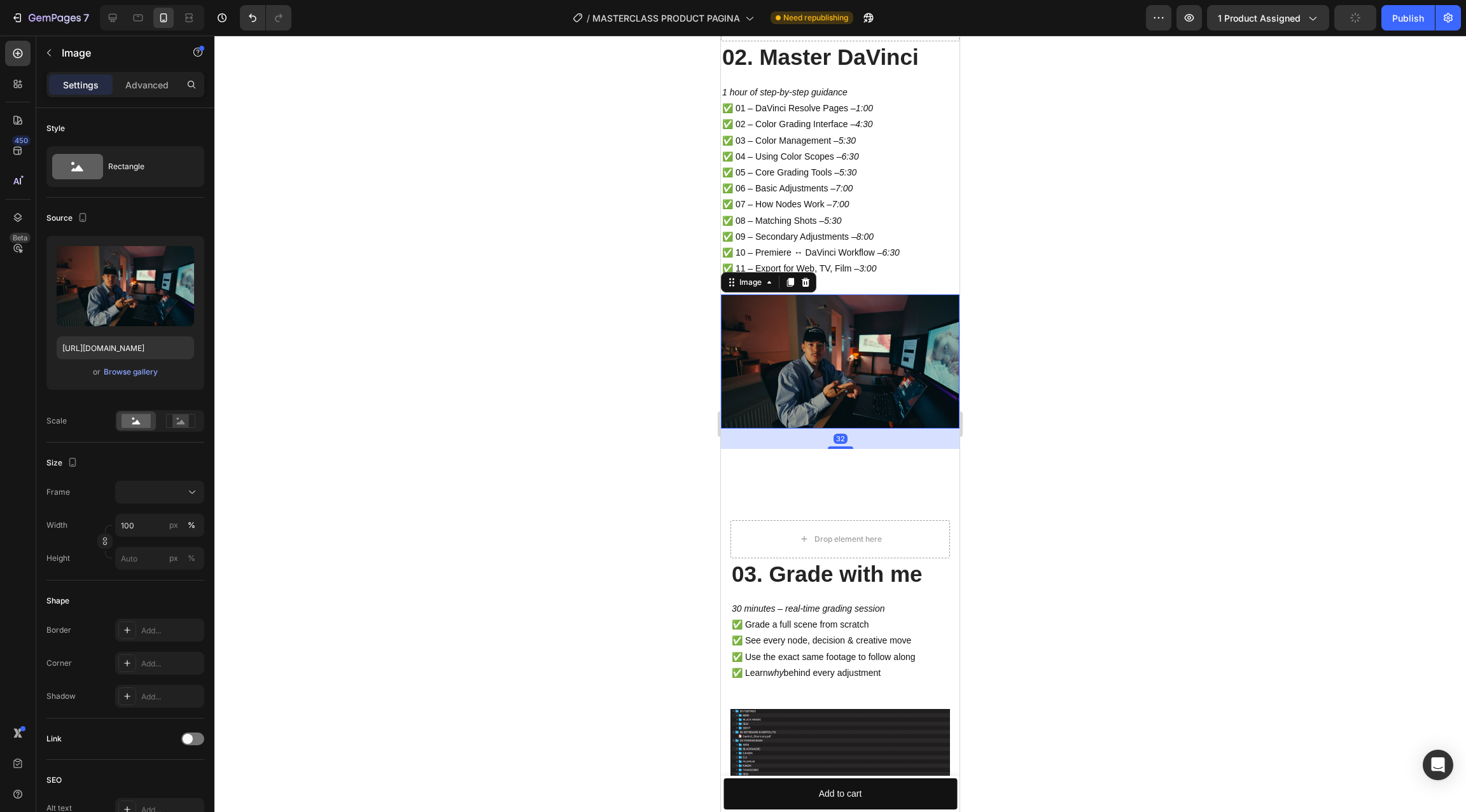
scroll to position [3108, 0]
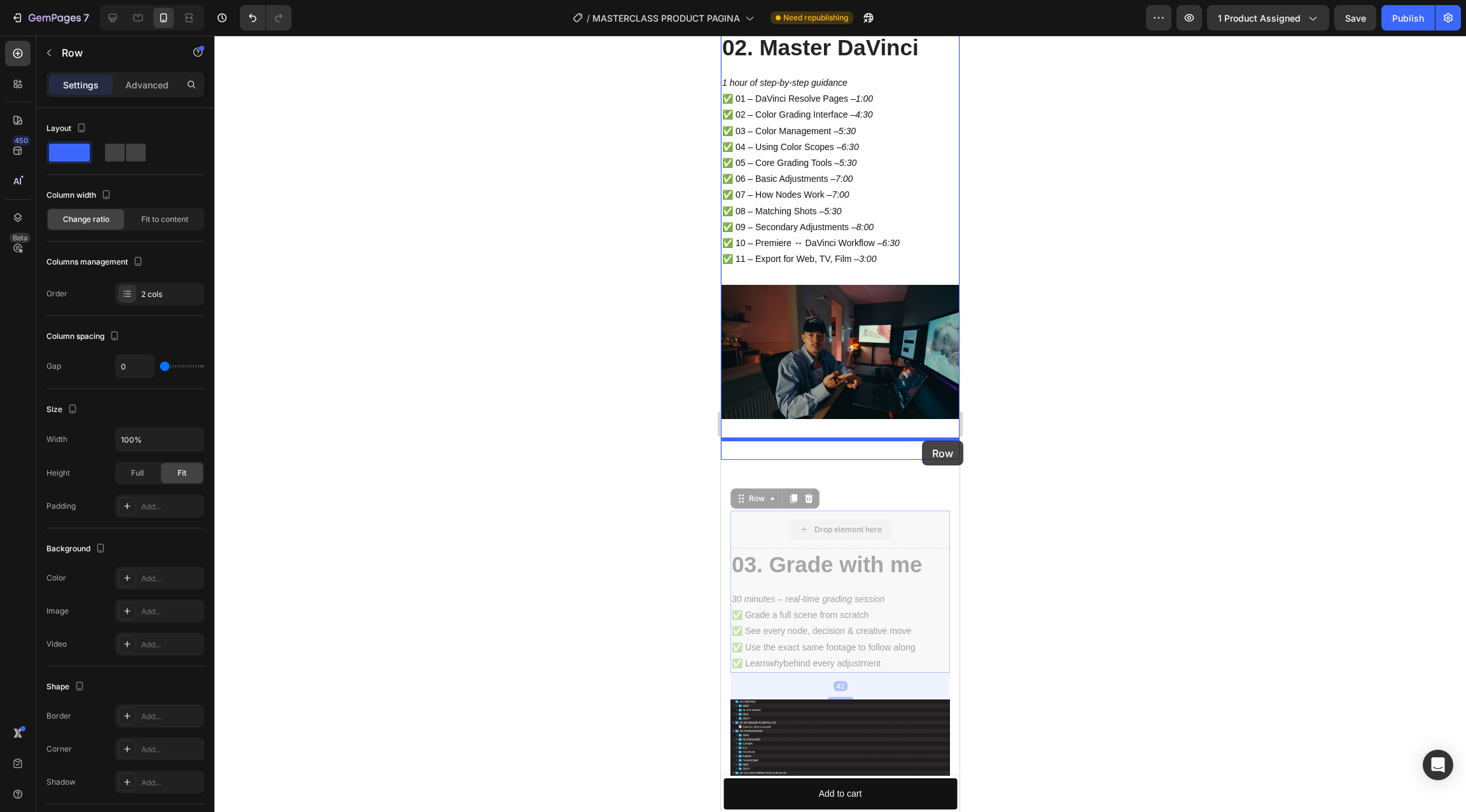
drag, startPoint x: 929, startPoint y: 535, endPoint x: 922, endPoint y: 441, distance: 94.3
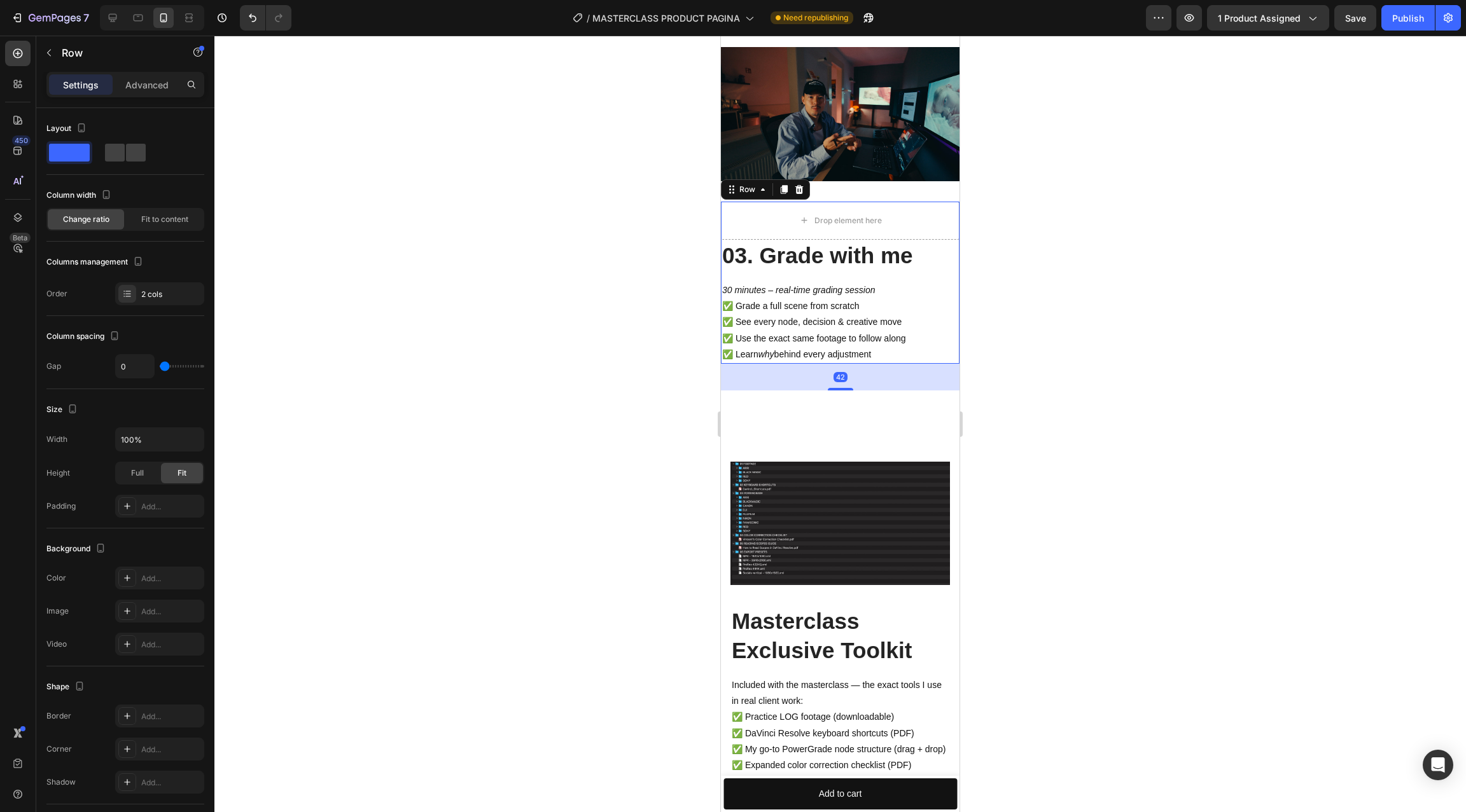
scroll to position [3345, 0]
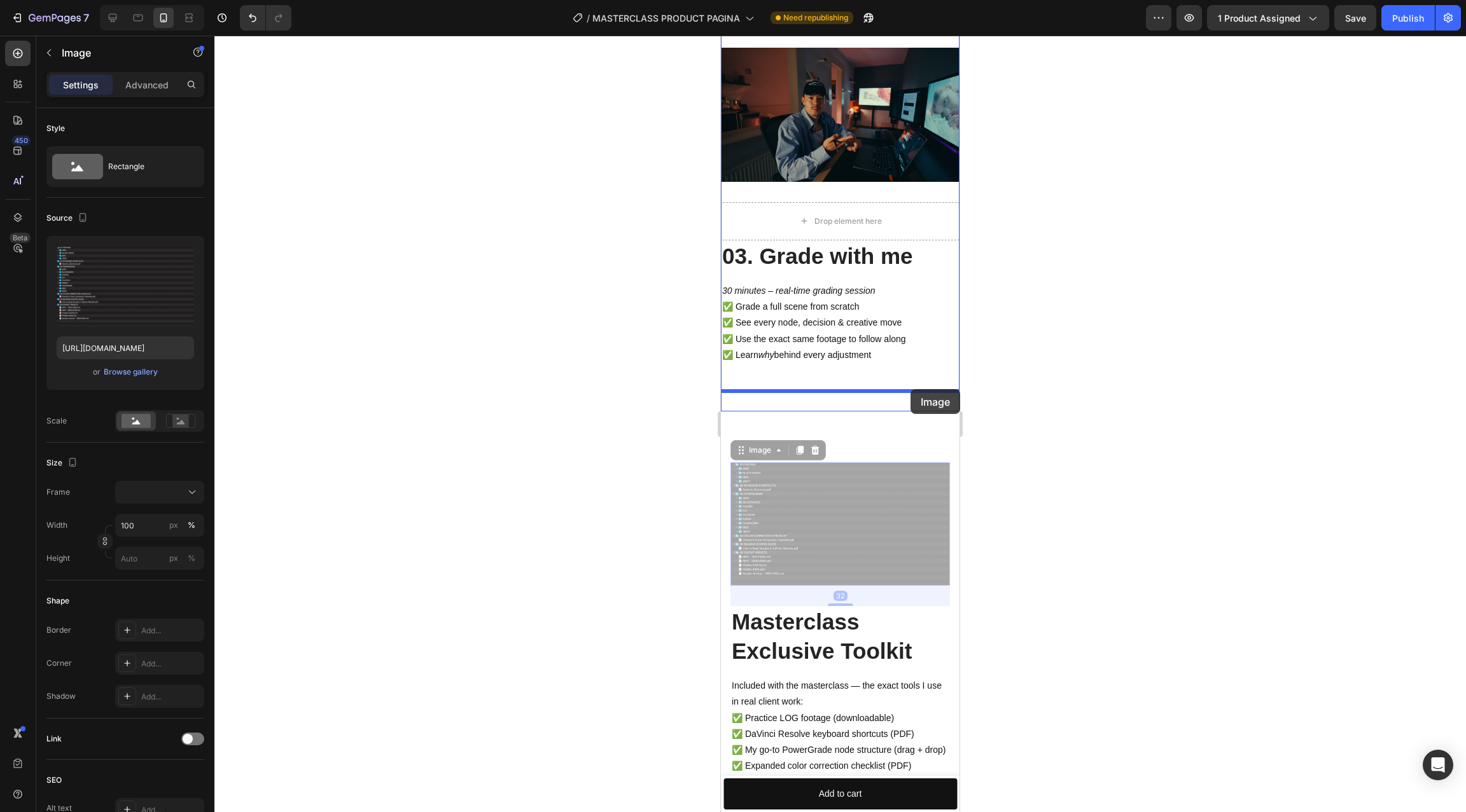
drag, startPoint x: 913, startPoint y: 475, endPoint x: 910, endPoint y: 390, distance: 85.1
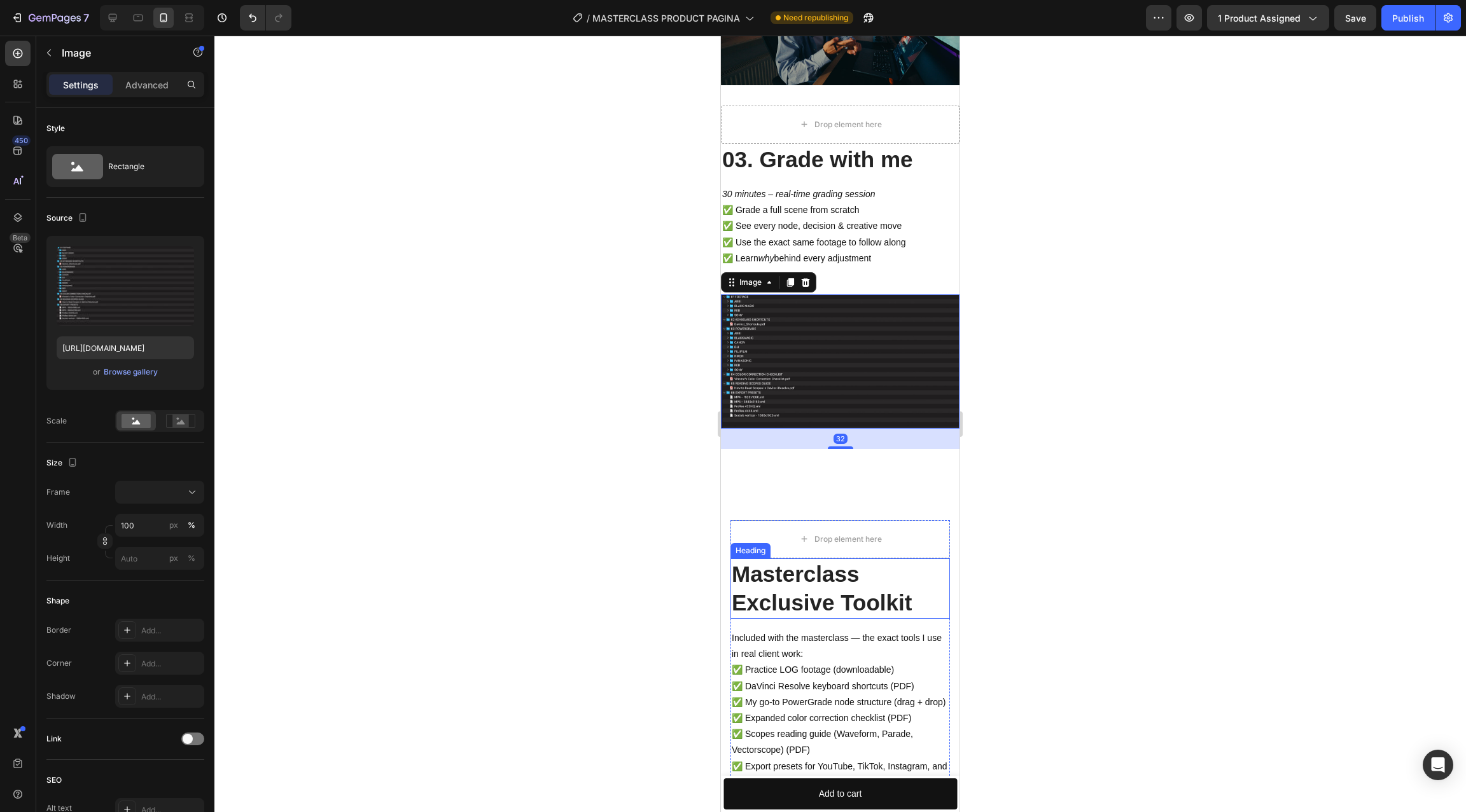
scroll to position [3593, 0]
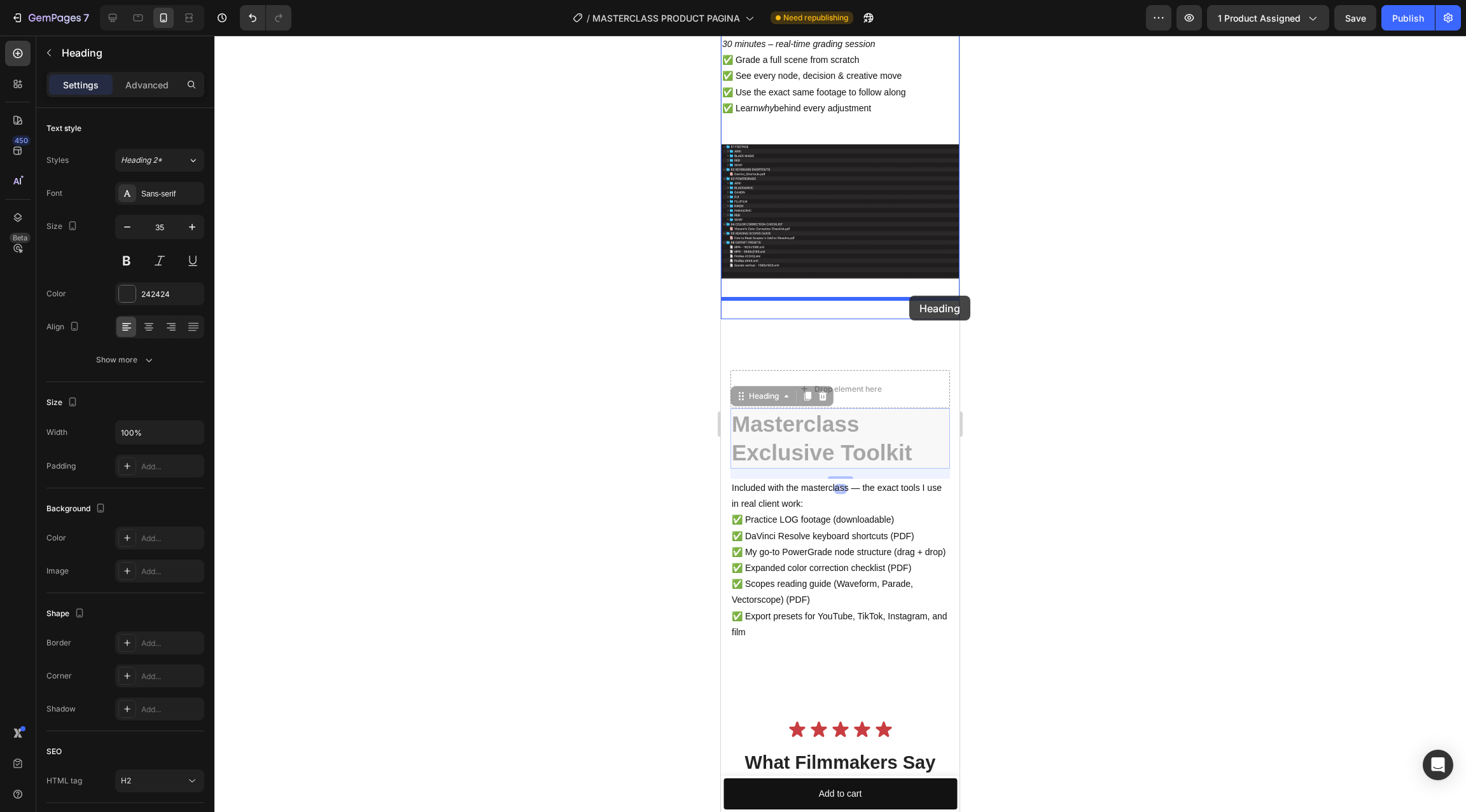
drag, startPoint x: 916, startPoint y: 428, endPoint x: 909, endPoint y: 297, distance: 131.2
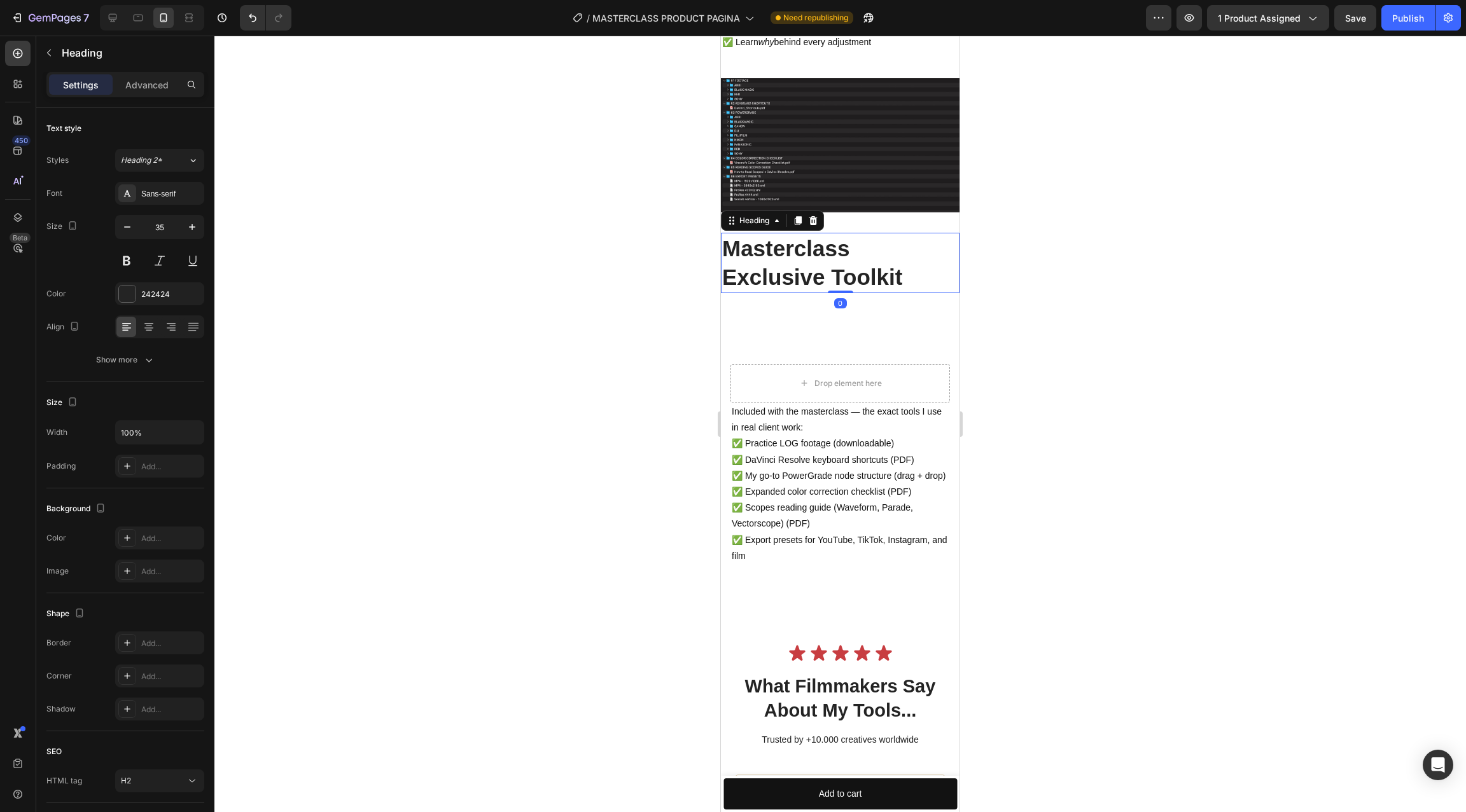
scroll to position [3675, 0]
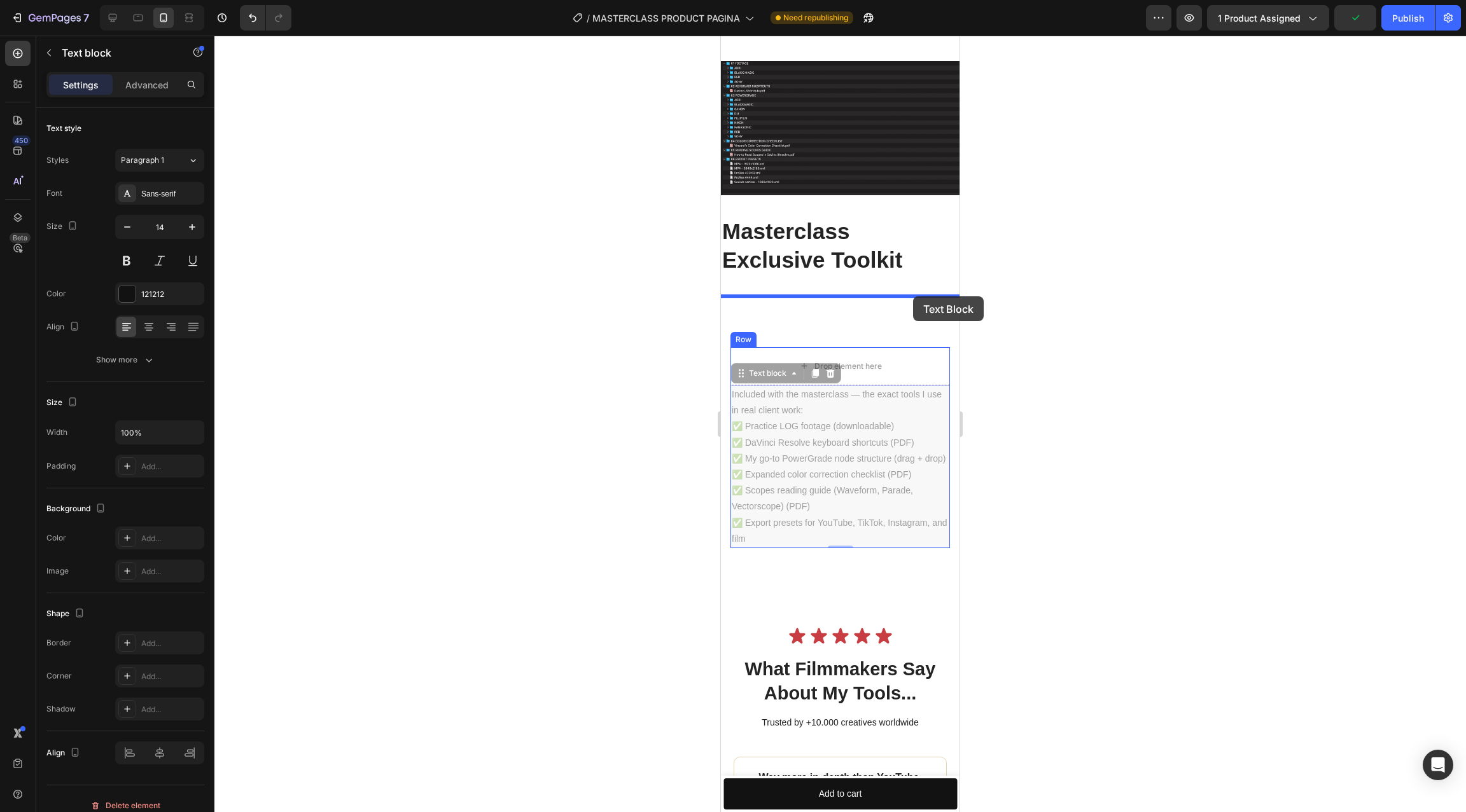
drag, startPoint x: 925, startPoint y: 413, endPoint x: 913, endPoint y: 297, distance: 116.6
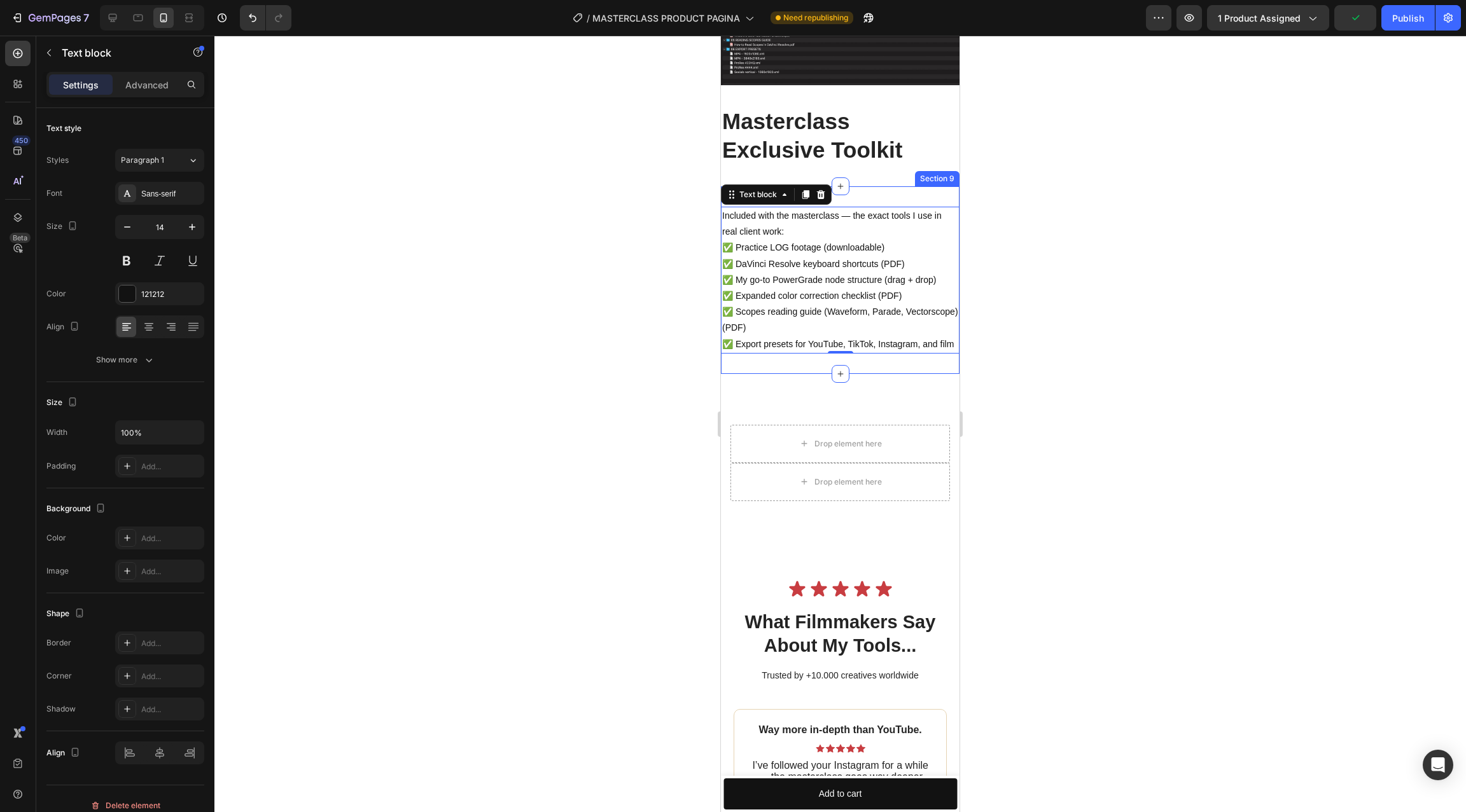
scroll to position [3789, 0]
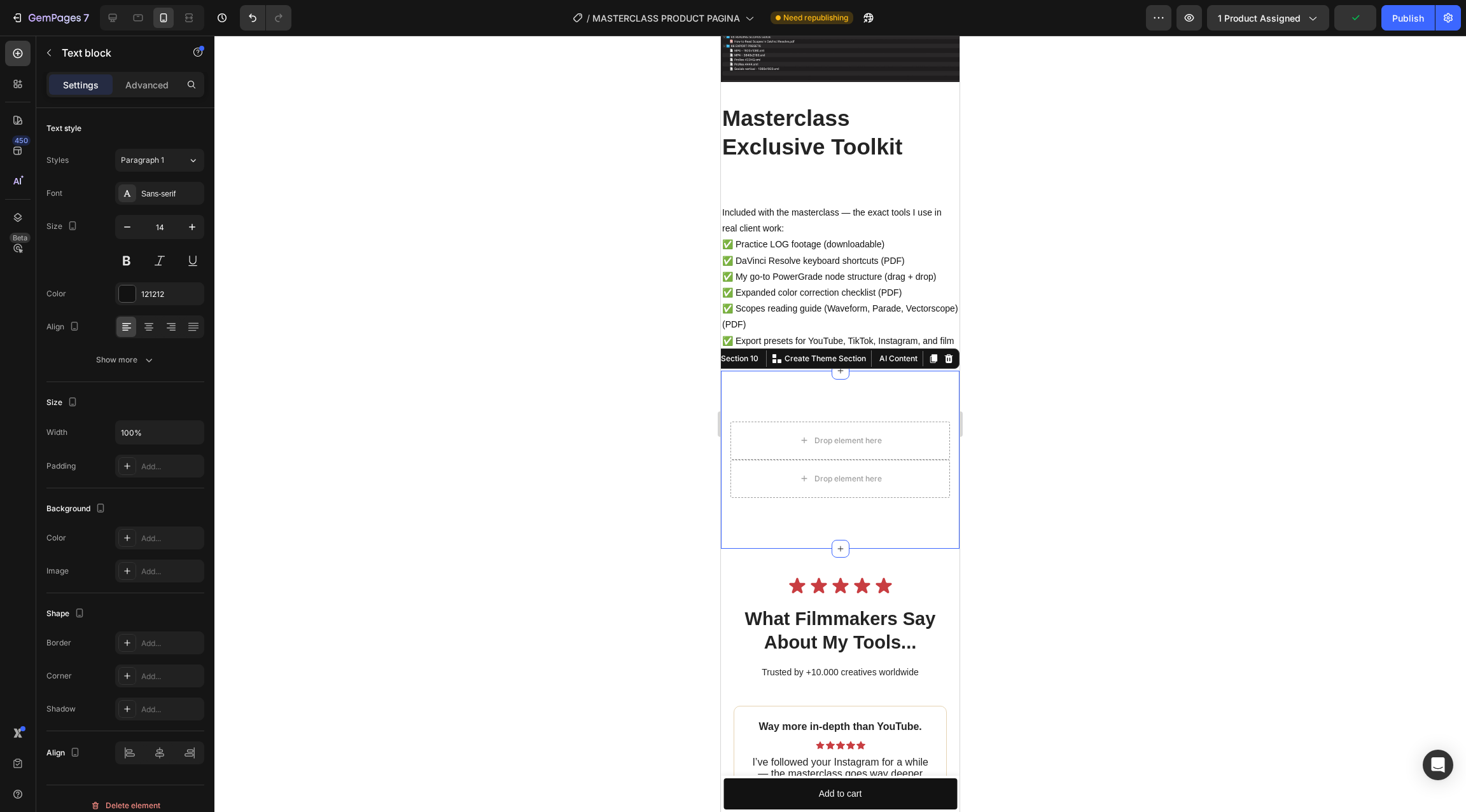
click at [912, 399] on div "Drop element here Drop element here Row Section 10 You can create reusable sect…" at bounding box center [840, 459] width 239 height 178
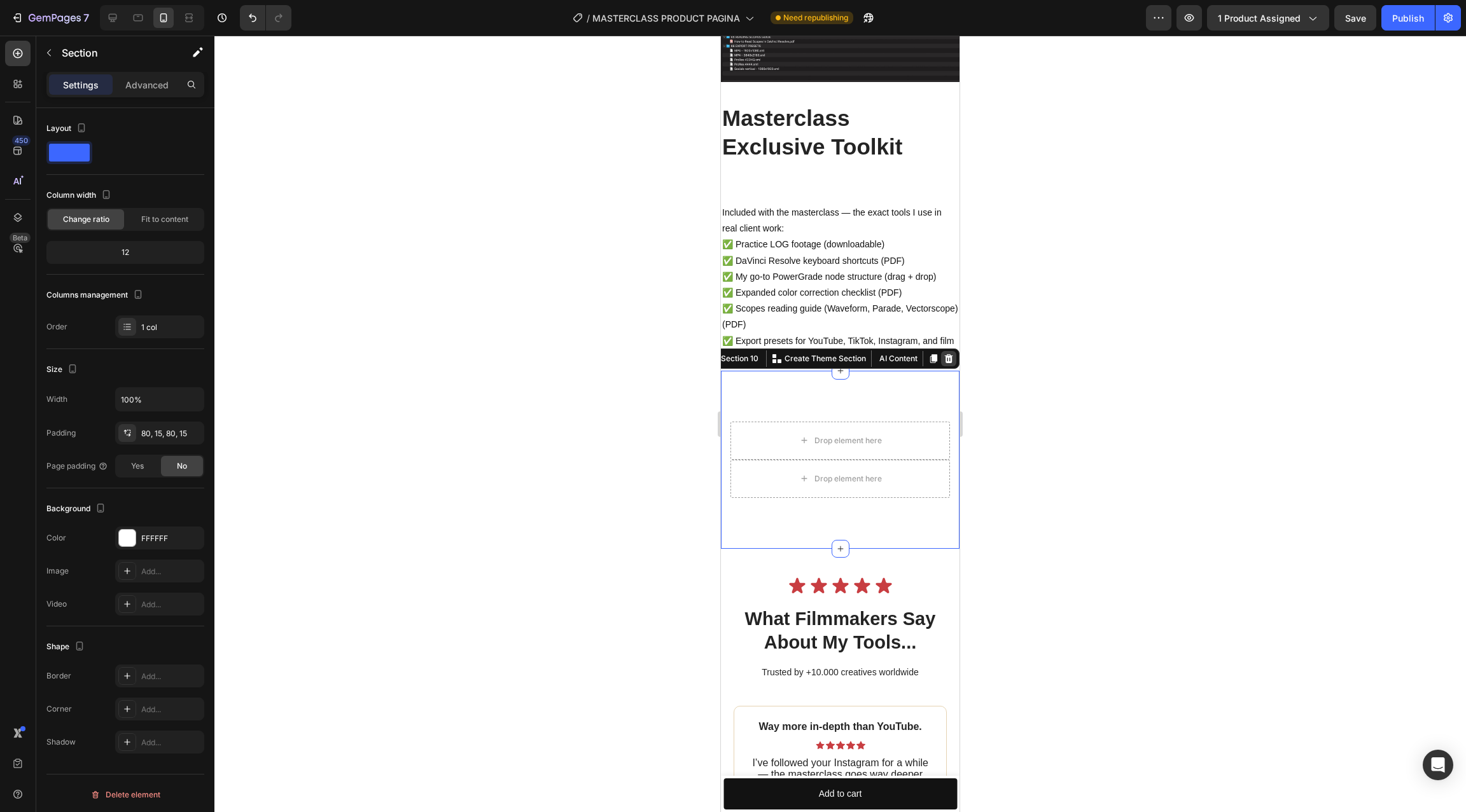
click at [948, 363] on icon at bounding box center [948, 358] width 8 height 9
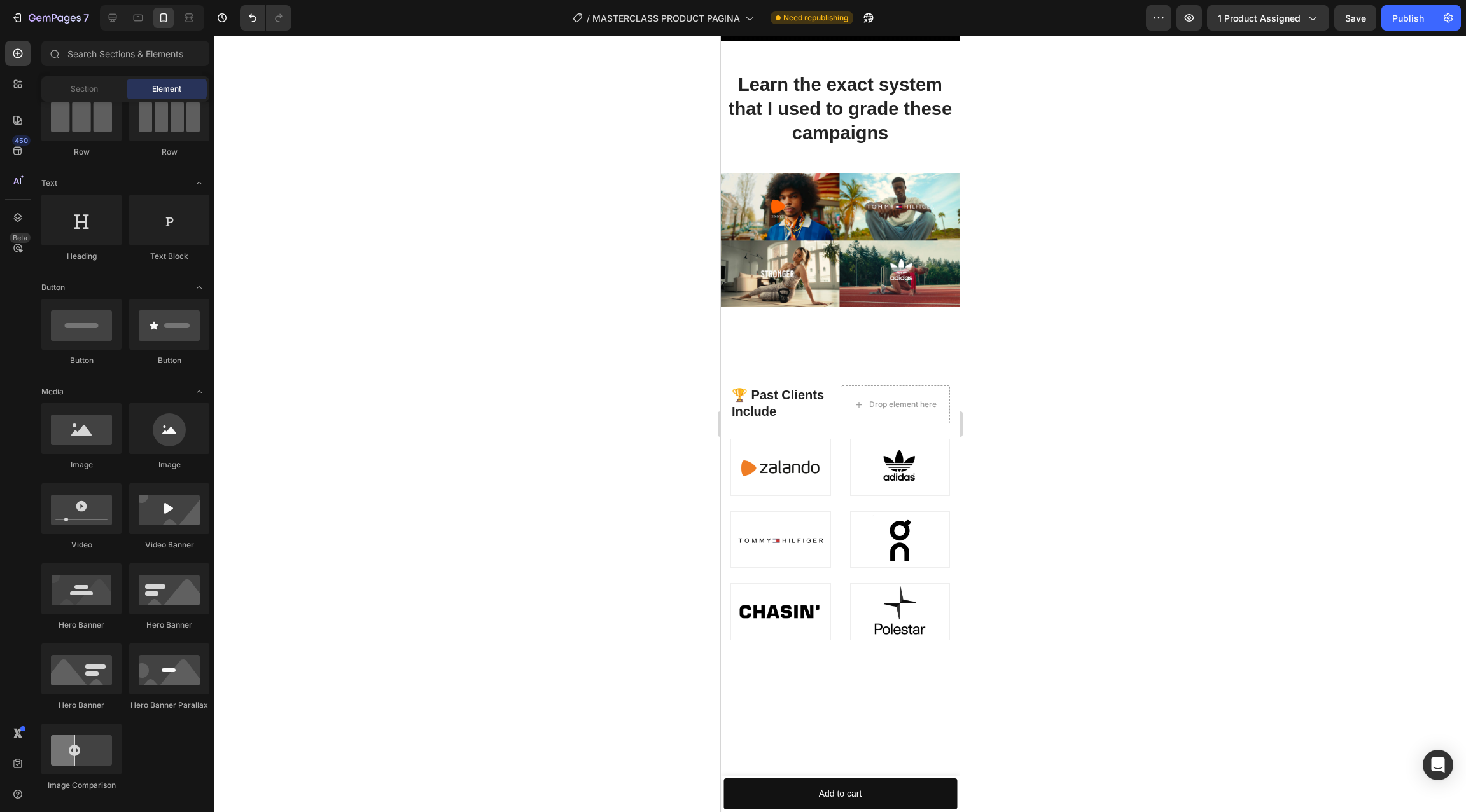
scroll to position [0, 0]
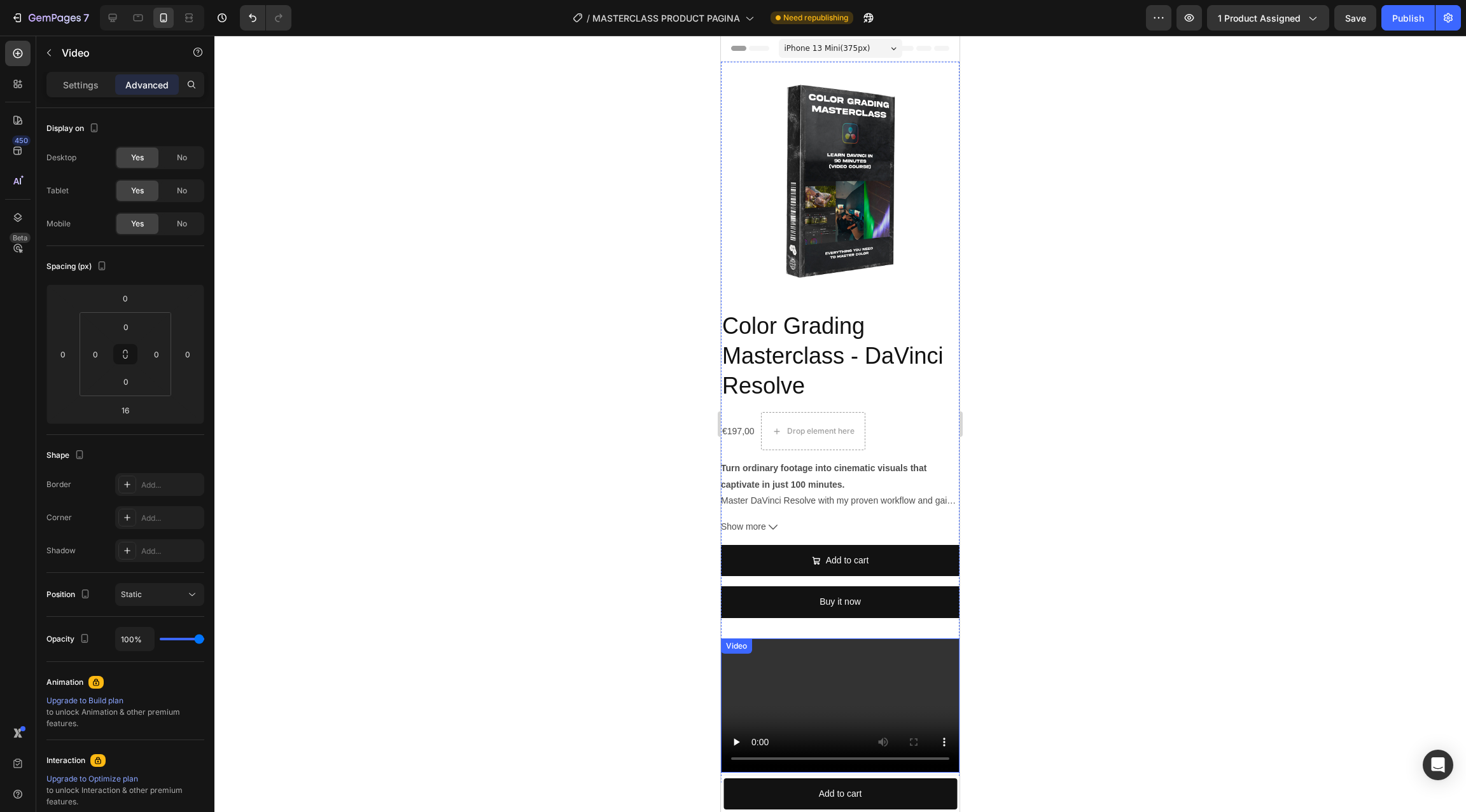
click at [790, 608] on video at bounding box center [840, 705] width 239 height 134
click at [91, 82] on p "Settings" at bounding box center [81, 85] width 36 height 13
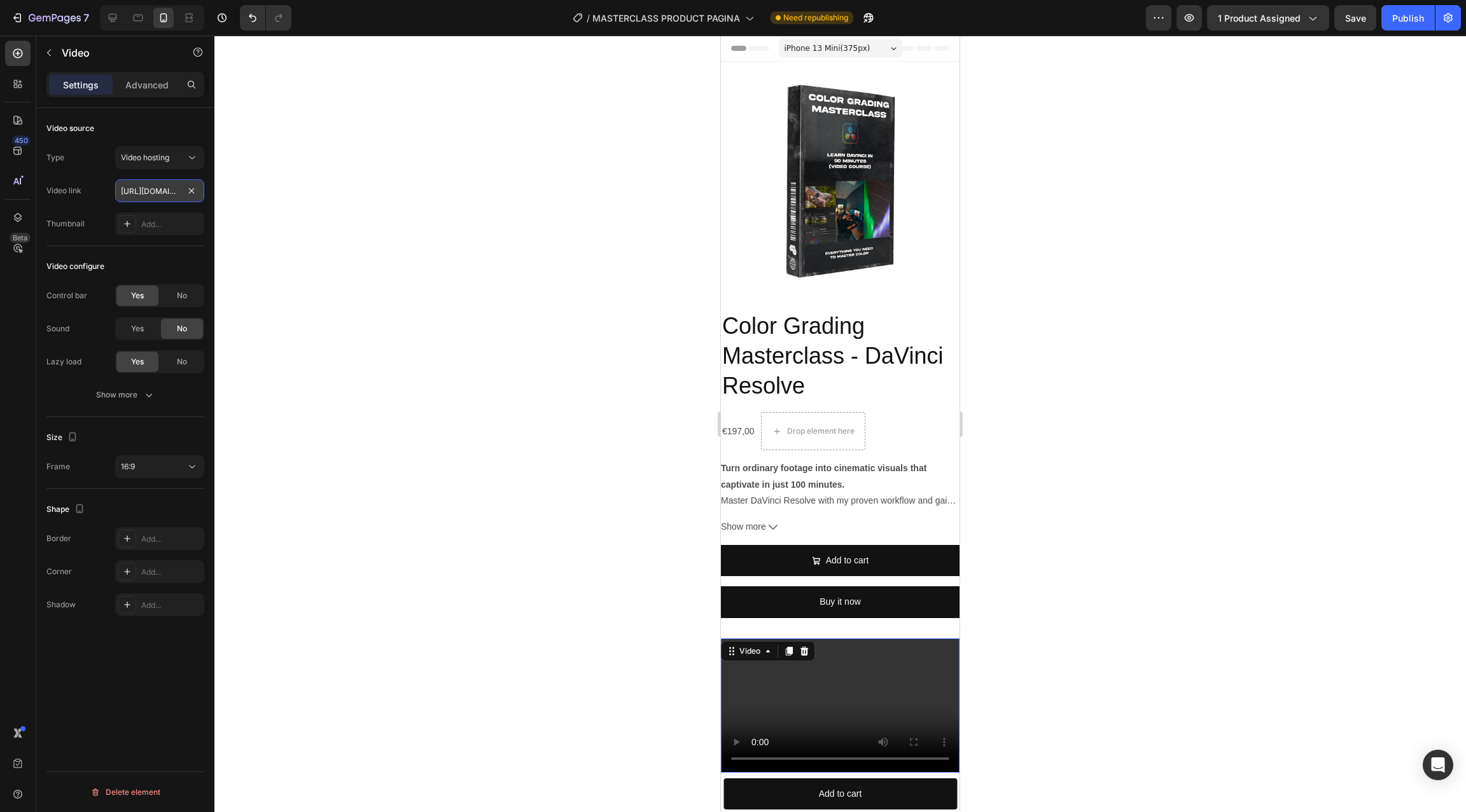
click at [147, 185] on input "[URL][DOMAIN_NAME]" at bounding box center [159, 190] width 89 height 23
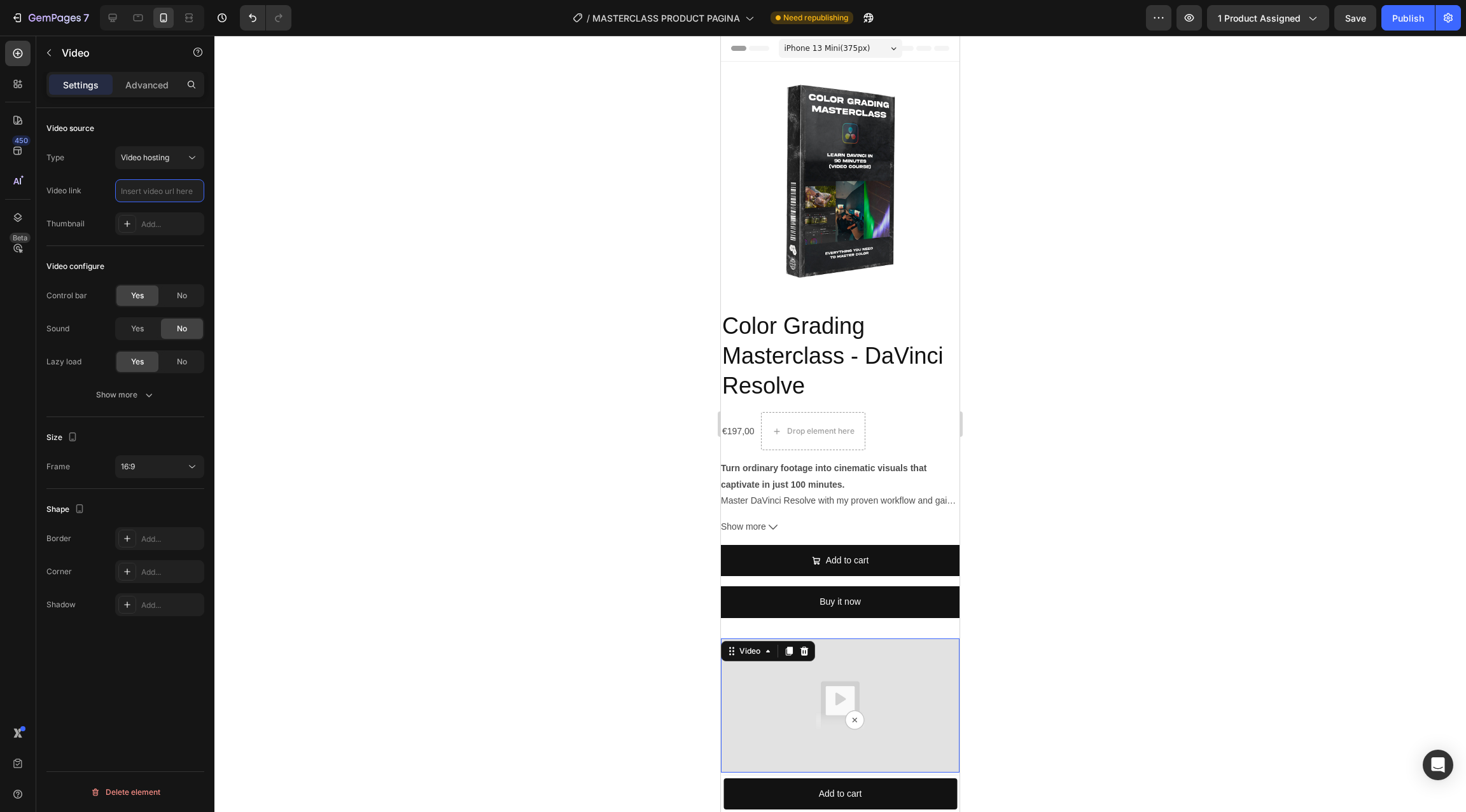
paste input "[URL][DOMAIN_NAME]"
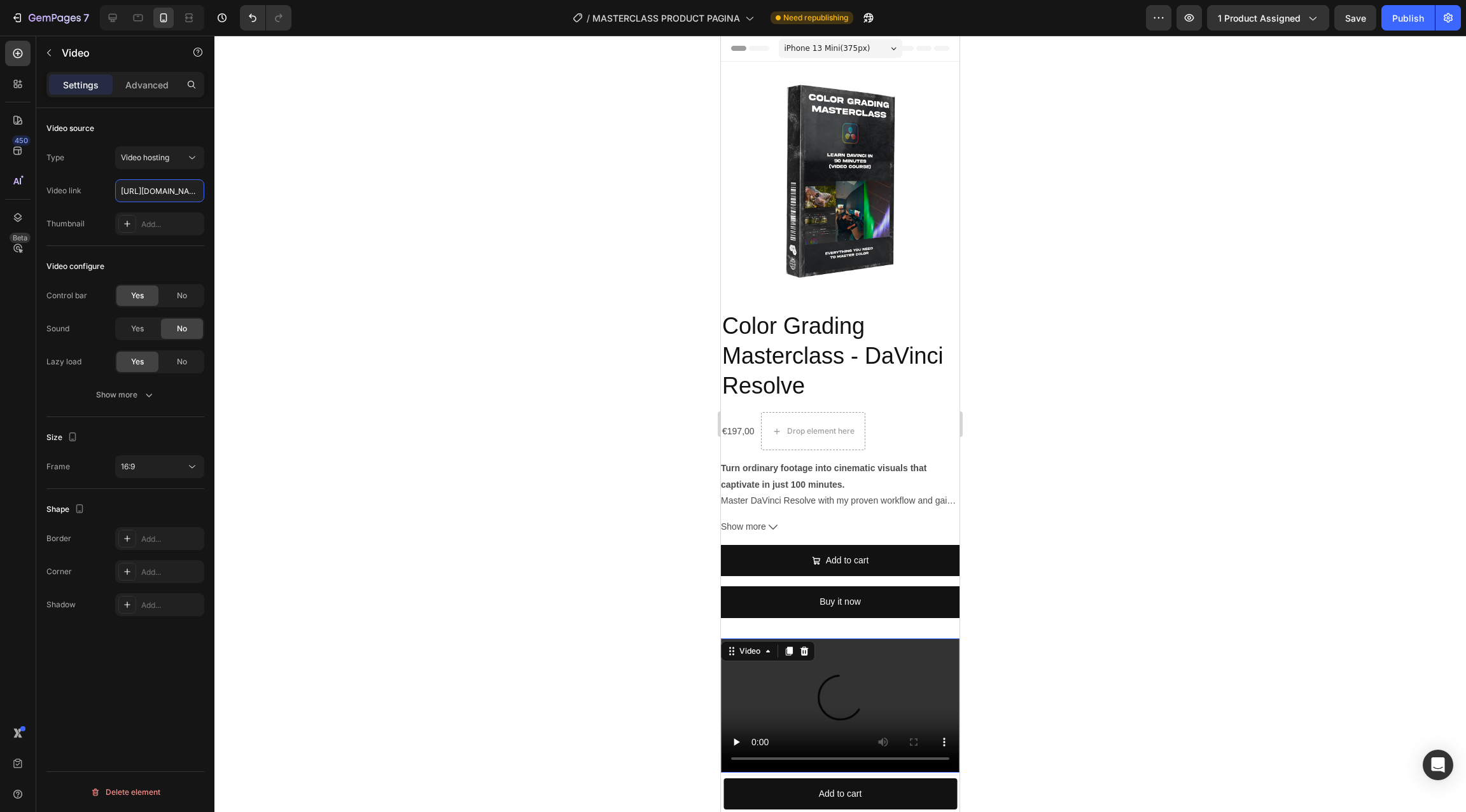
scroll to position [0, 236]
type input "[URL][DOMAIN_NAME]"
click at [1099, 17] on span "Save" at bounding box center [1355, 17] width 21 height 11
click at [1099, 22] on div "Publish" at bounding box center [1408, 18] width 32 height 13
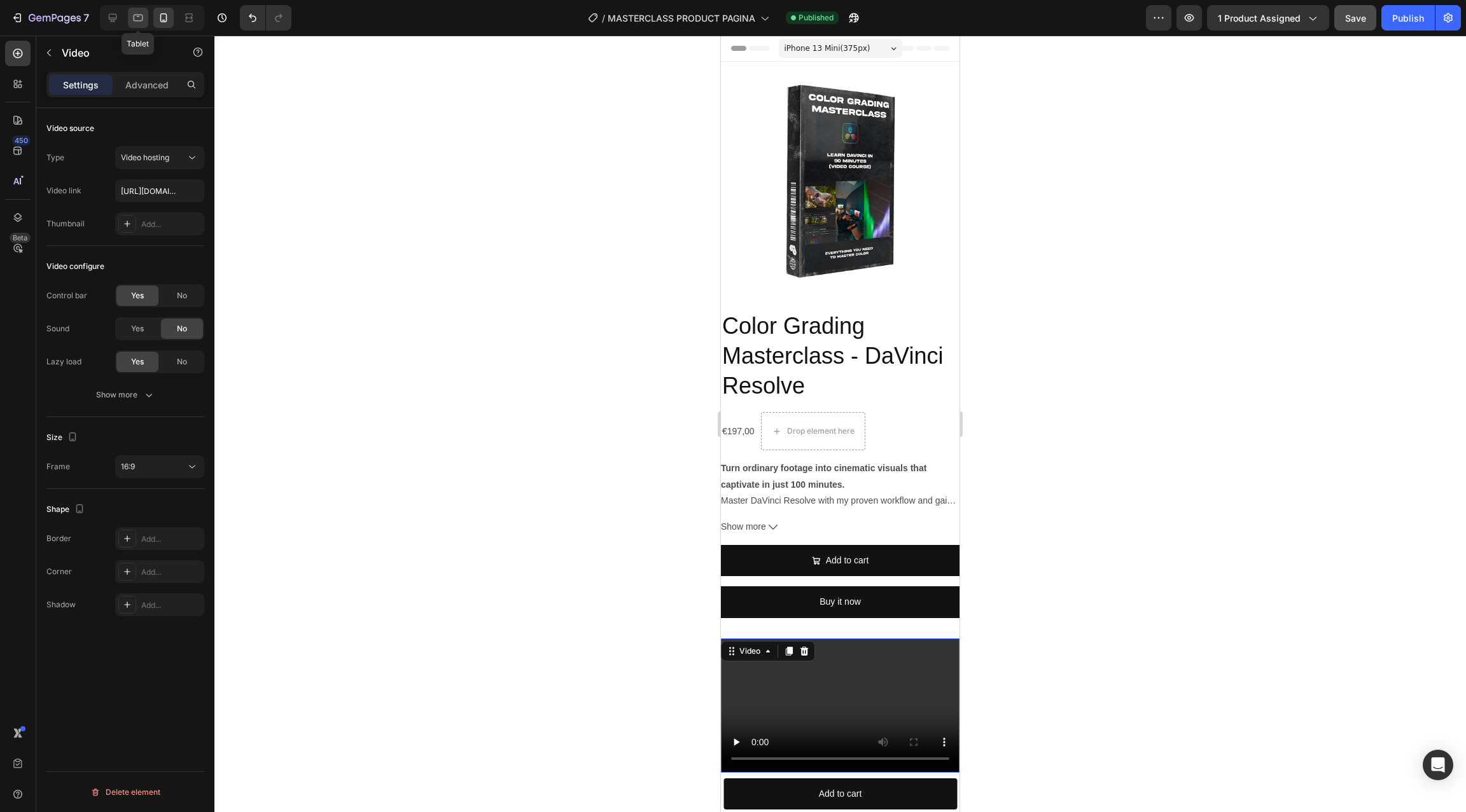
click at [140, 20] on icon at bounding box center [137, 17] width 12 height 12
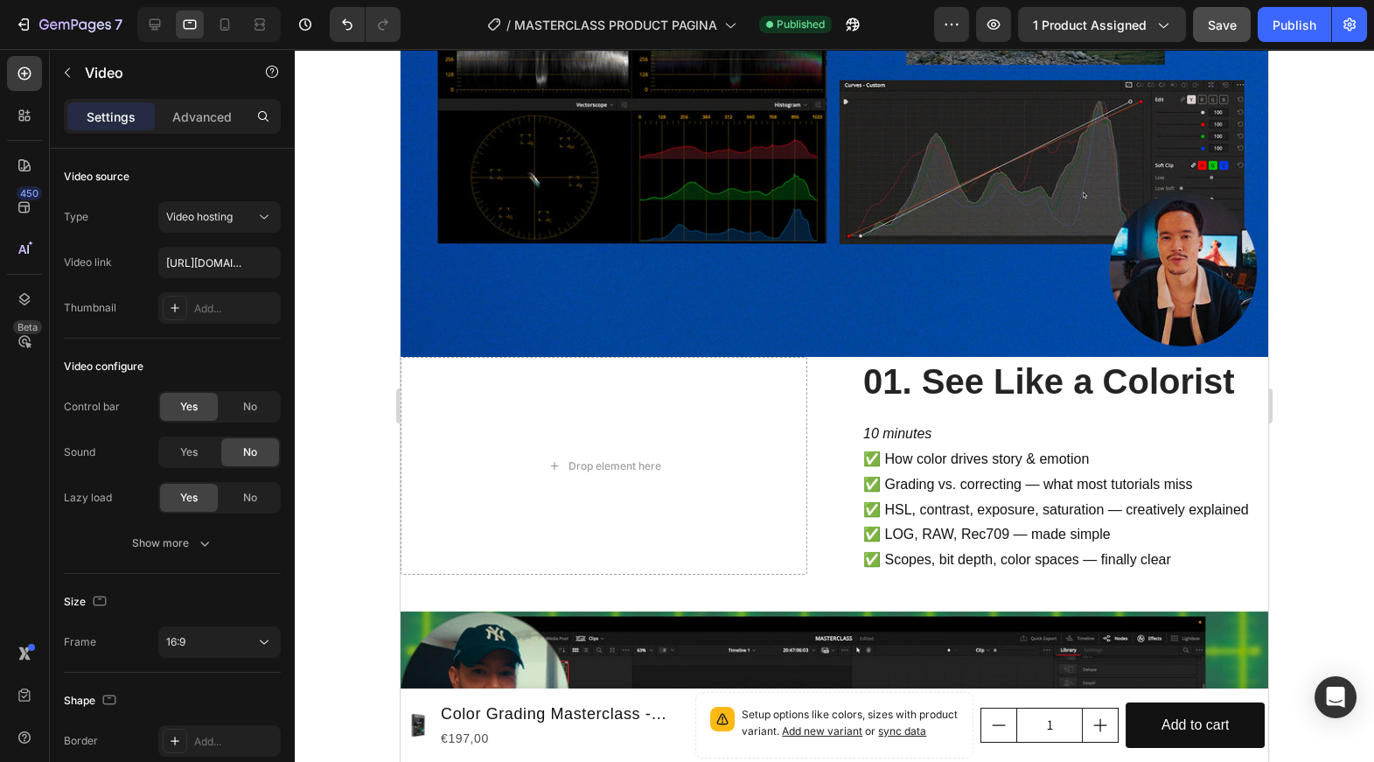
scroll to position [3909, 0]
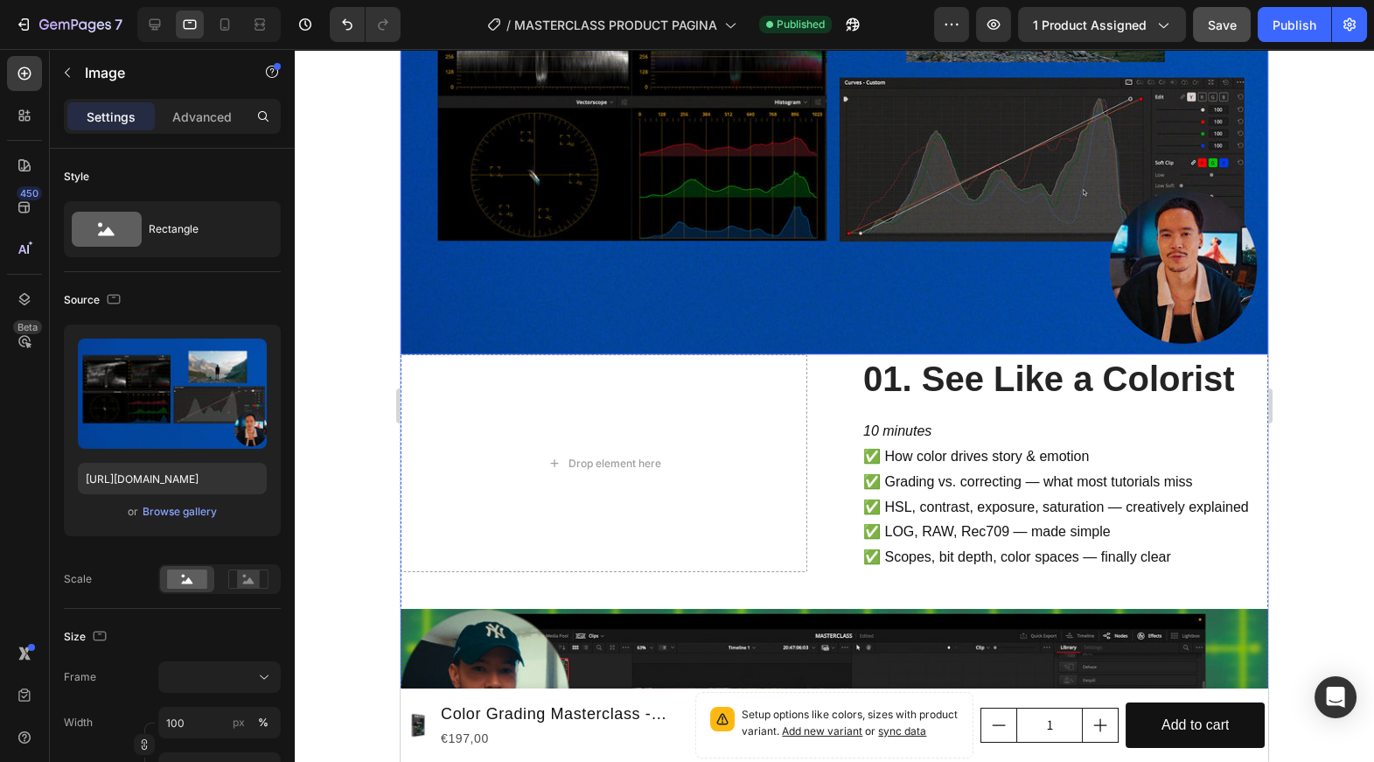
click at [984, 255] on img at bounding box center [835, 110] width 868 height 488
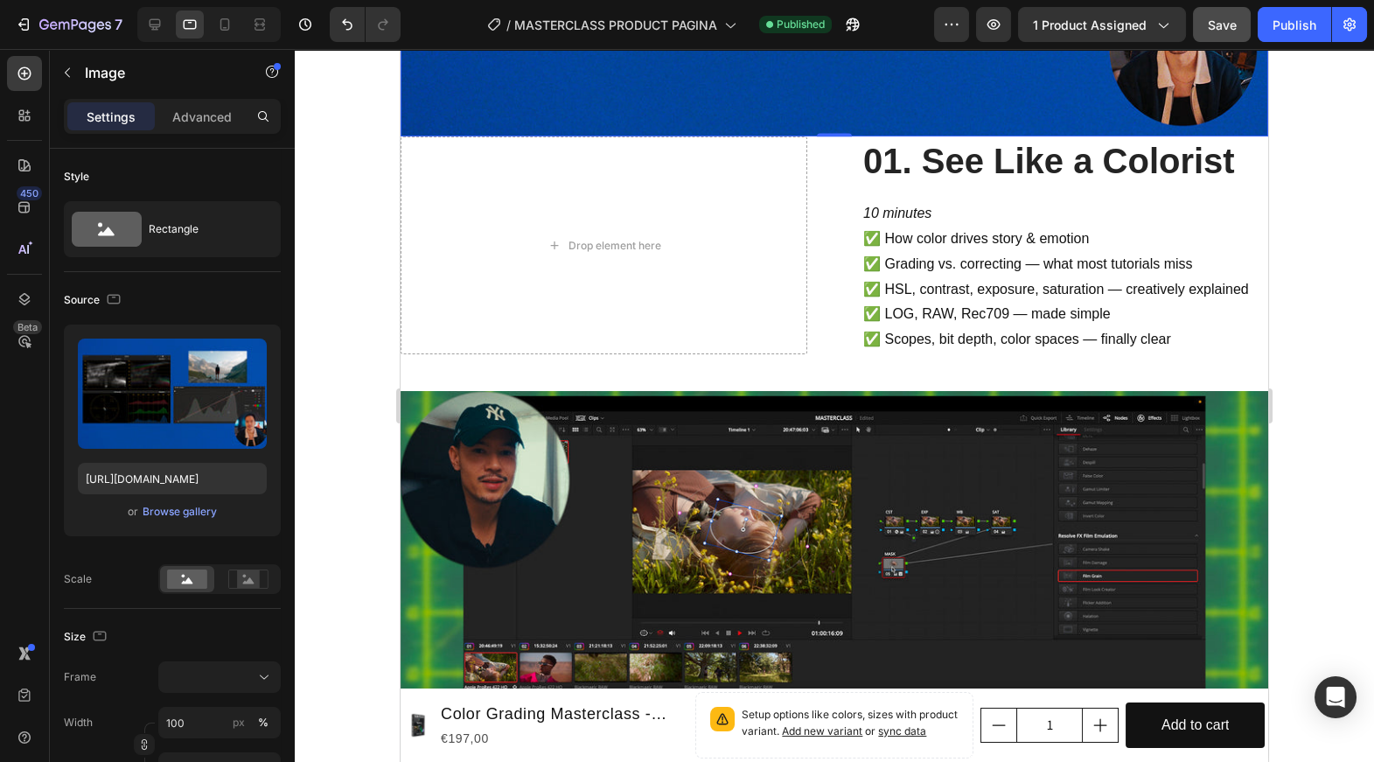
scroll to position [4129, 0]
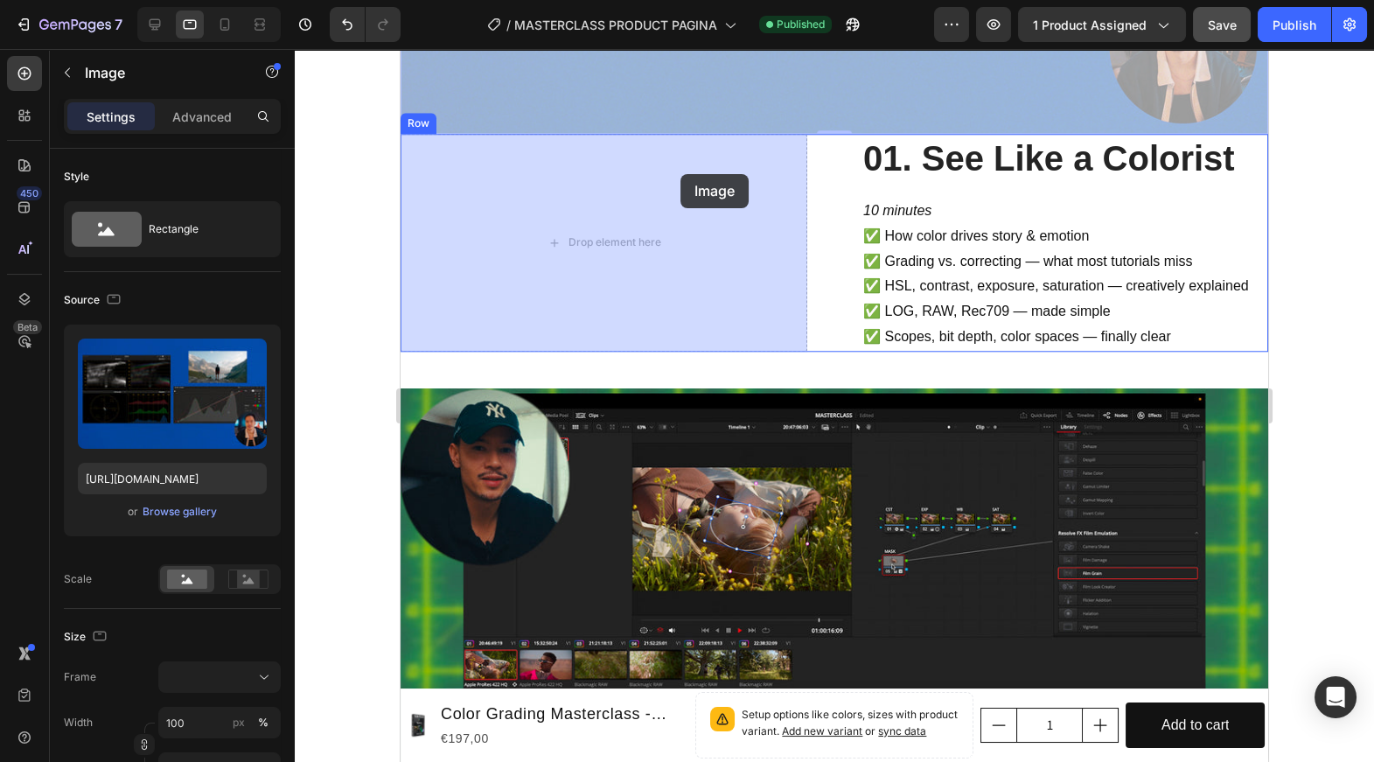
drag, startPoint x: 702, startPoint y: 96, endPoint x: 681, endPoint y: 174, distance: 80.6
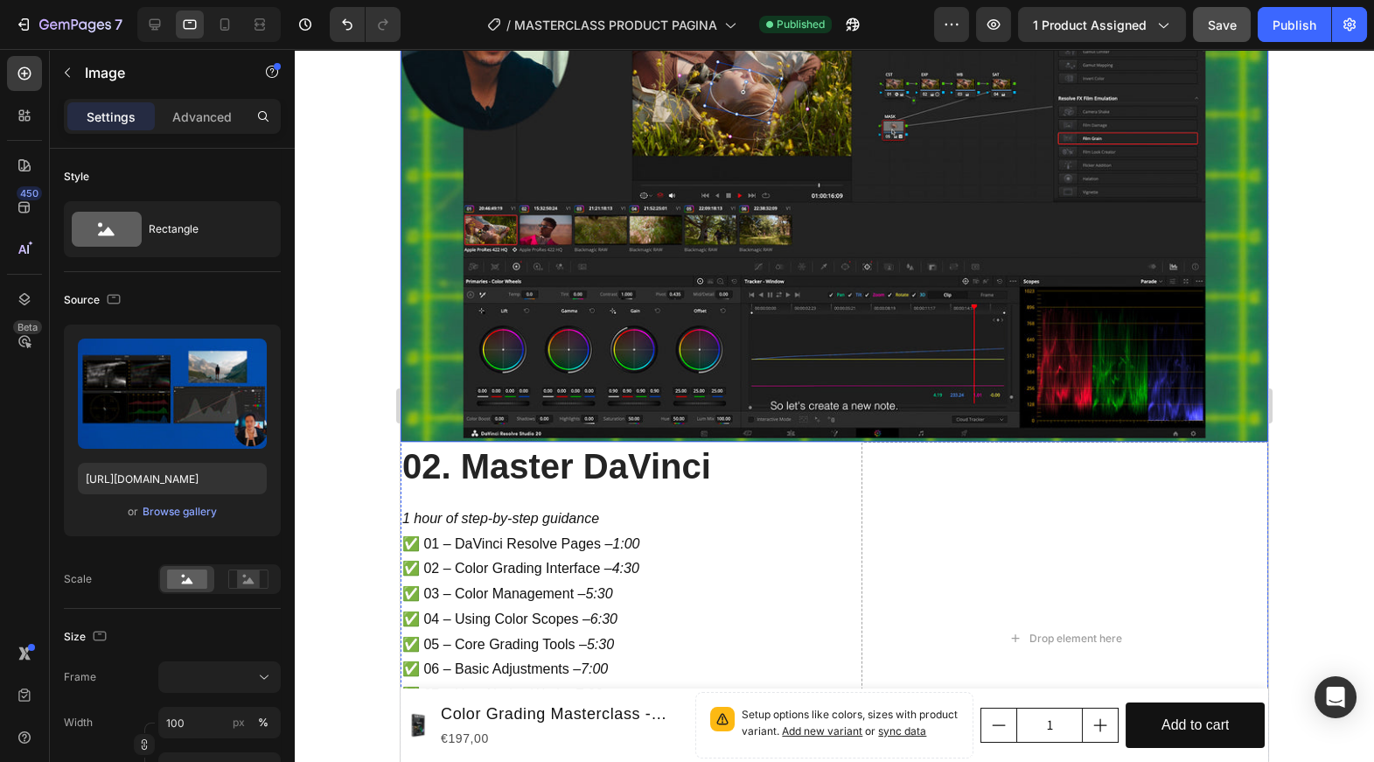
scroll to position [4089, 0]
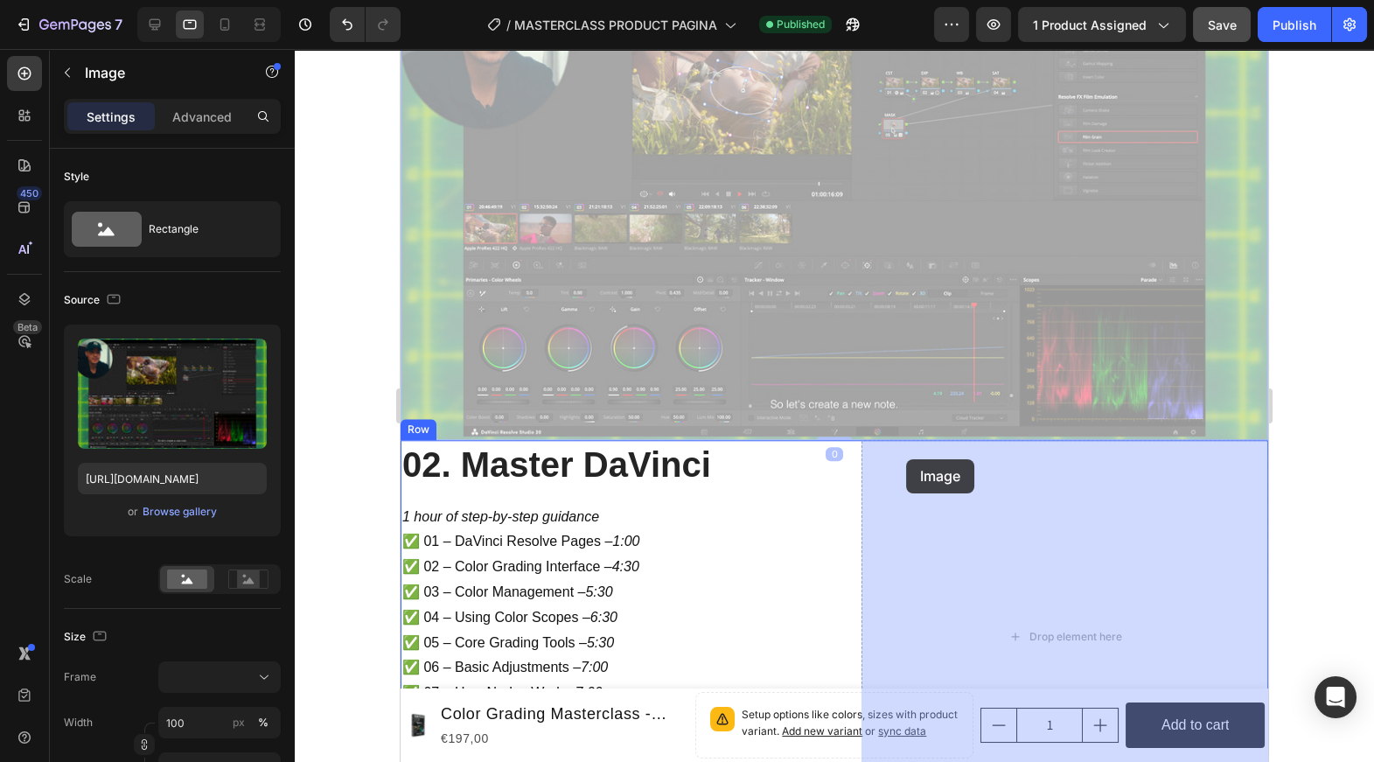
drag, startPoint x: 795, startPoint y: 311, endPoint x: 906, endPoint y: 465, distance: 189.9
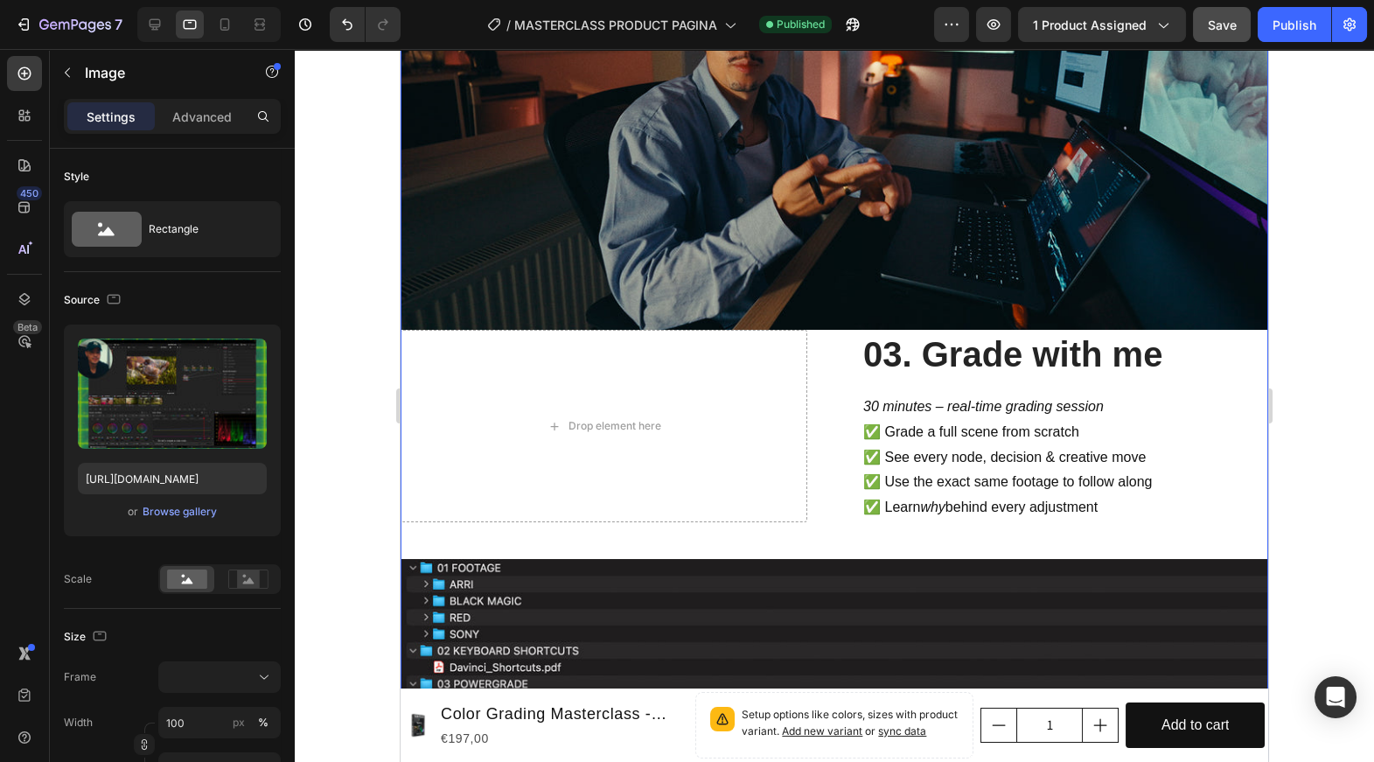
scroll to position [4594, 0]
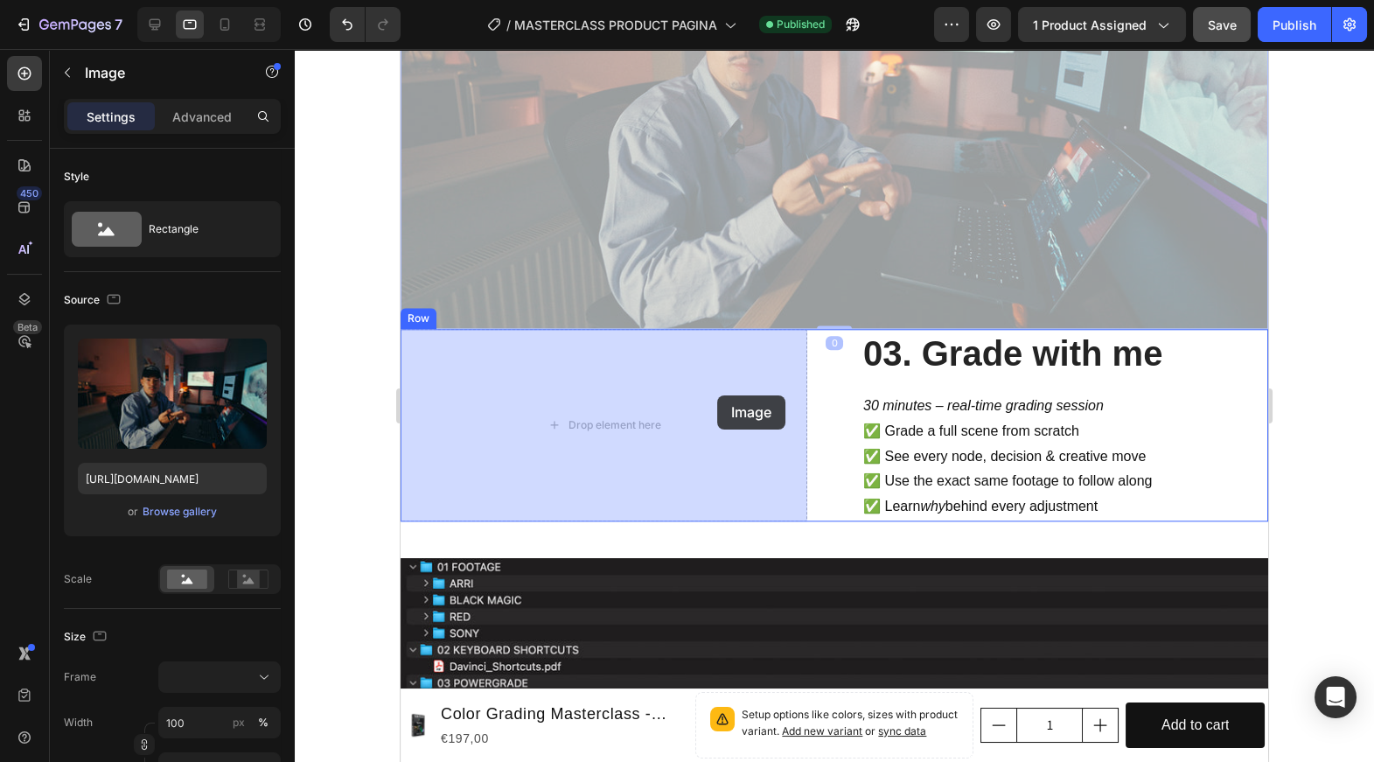
drag, startPoint x: 786, startPoint y: 227, endPoint x: 718, endPoint y: 395, distance: 181.8
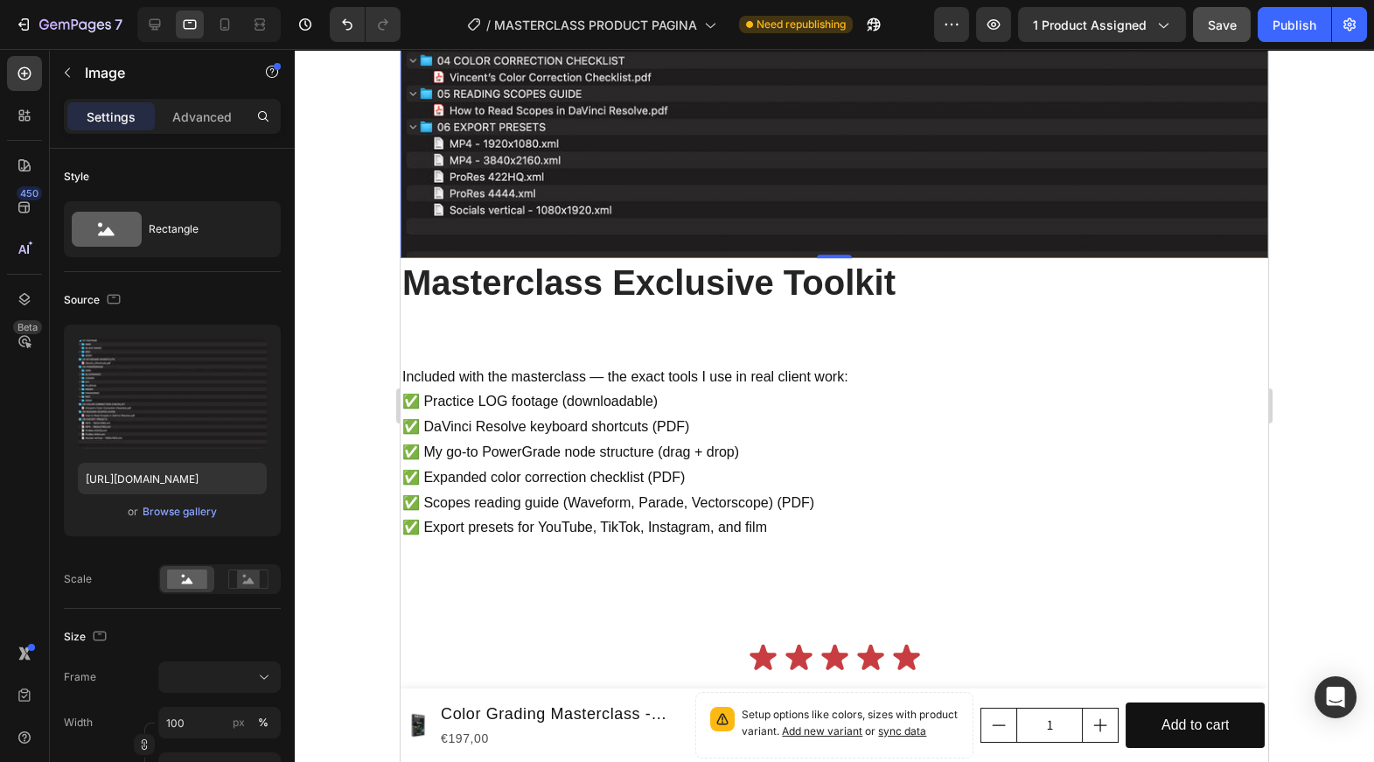
scroll to position [4933, 0]
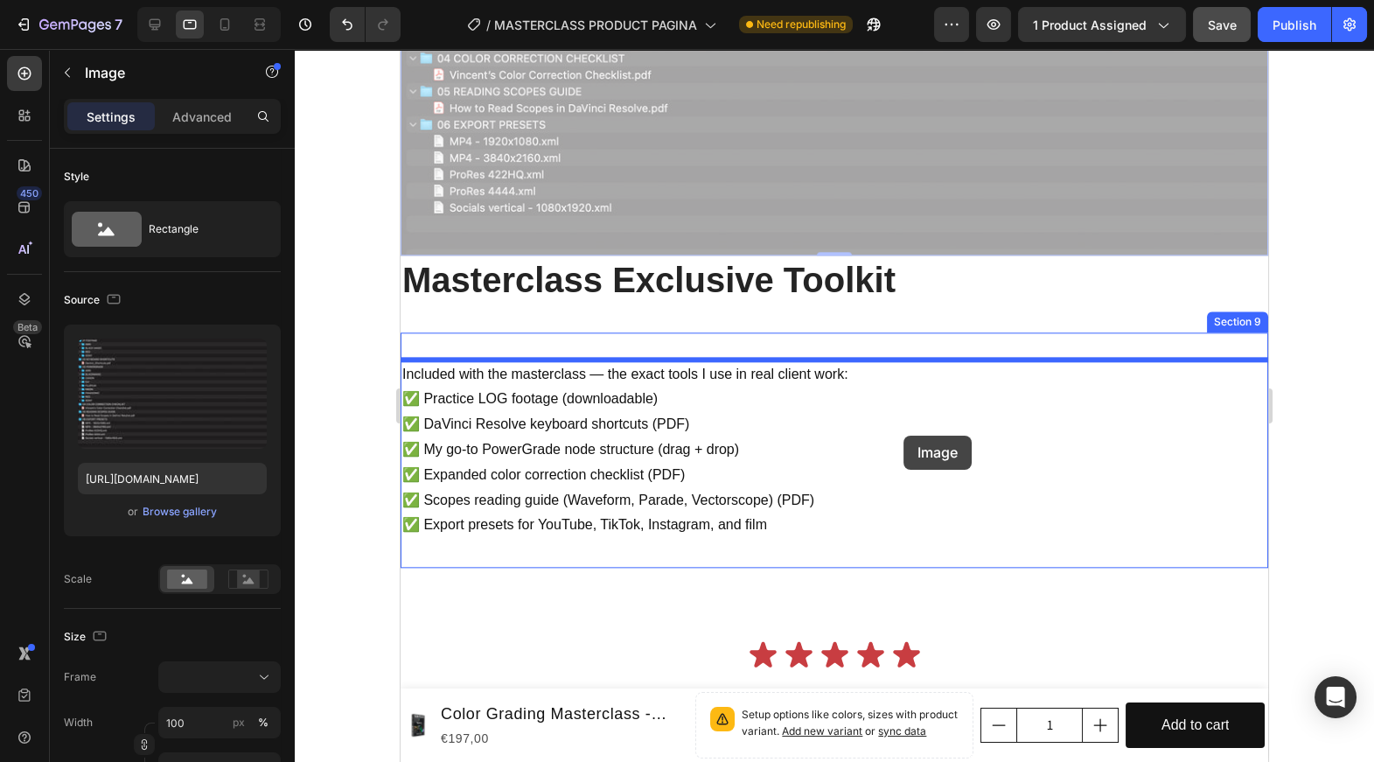
drag, startPoint x: 560, startPoint y: 122, endPoint x: 905, endPoint y: 436, distance: 465.7
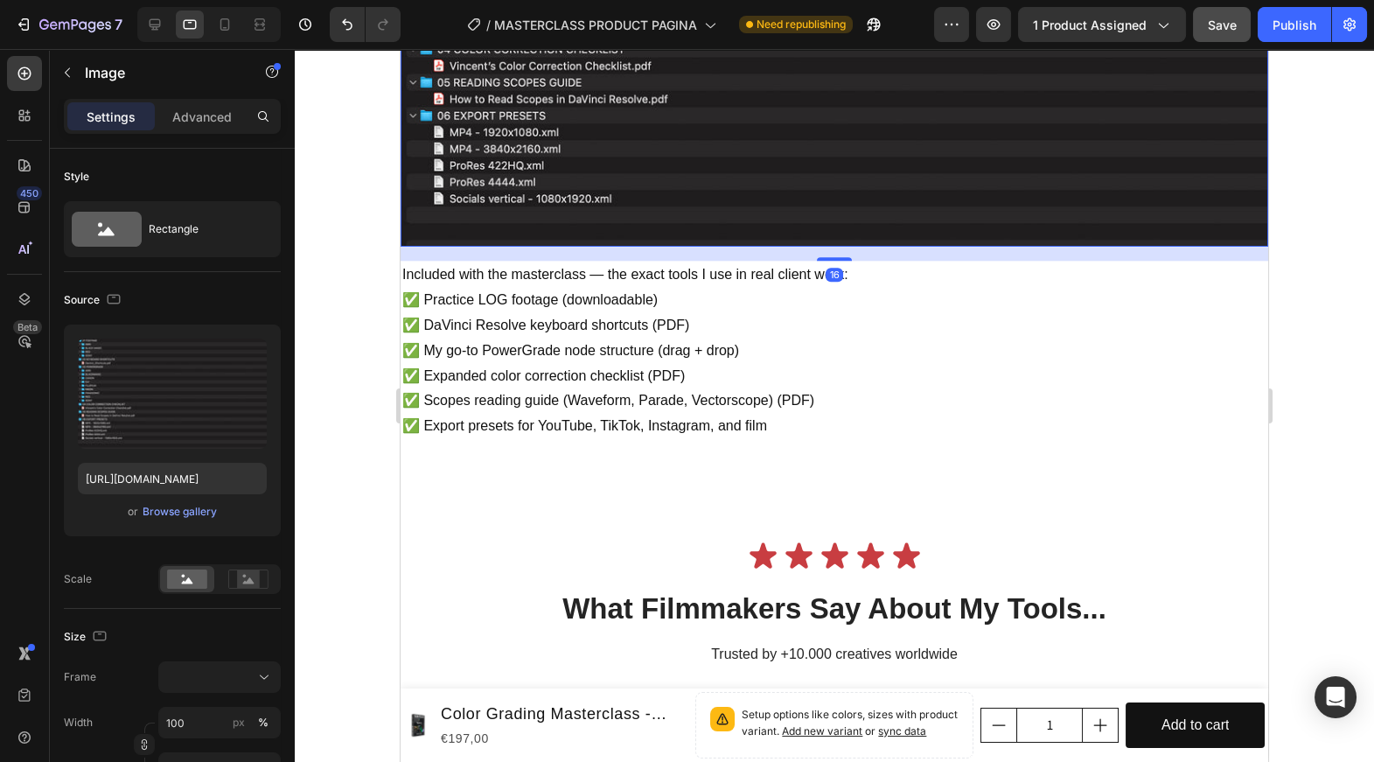
scroll to position [5058, 0]
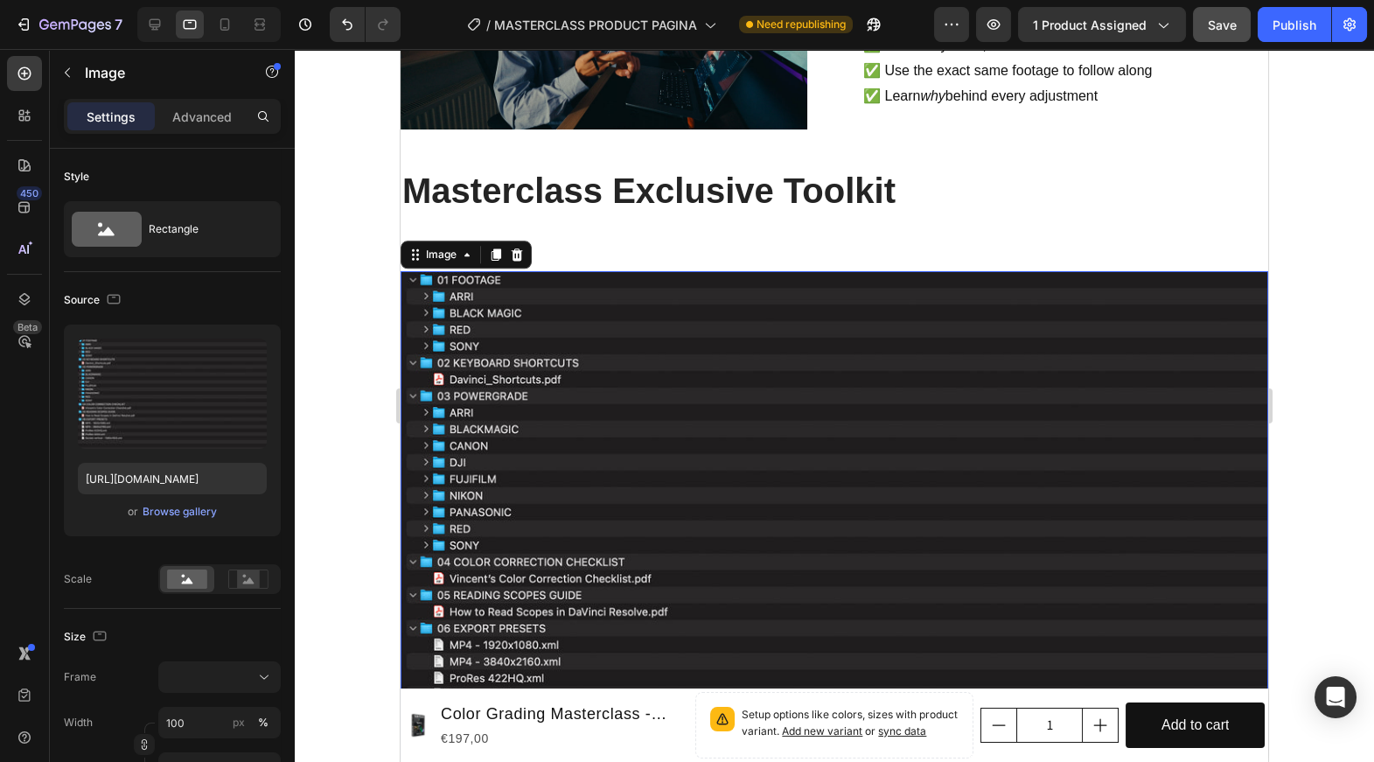
scroll to position [4538, 0]
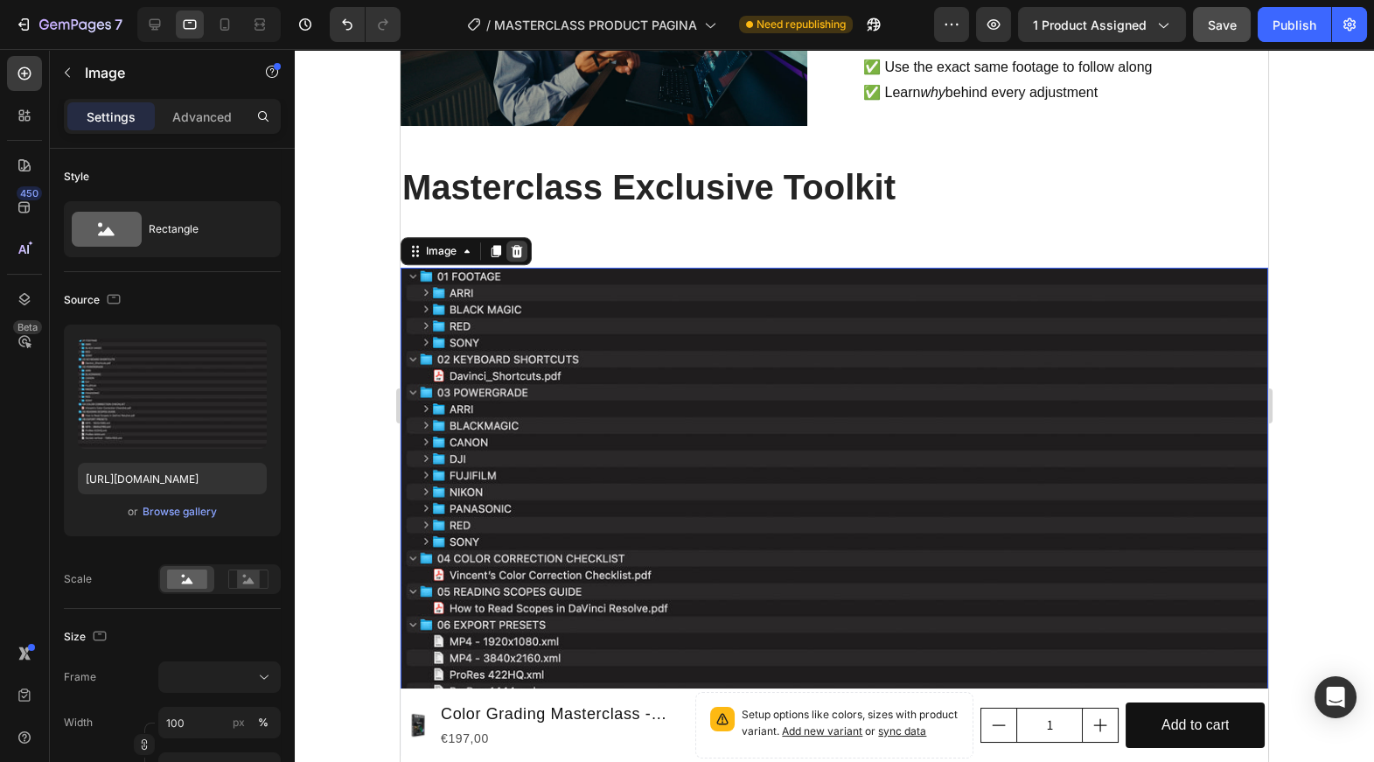
click at [519, 251] on icon at bounding box center [517, 251] width 14 height 14
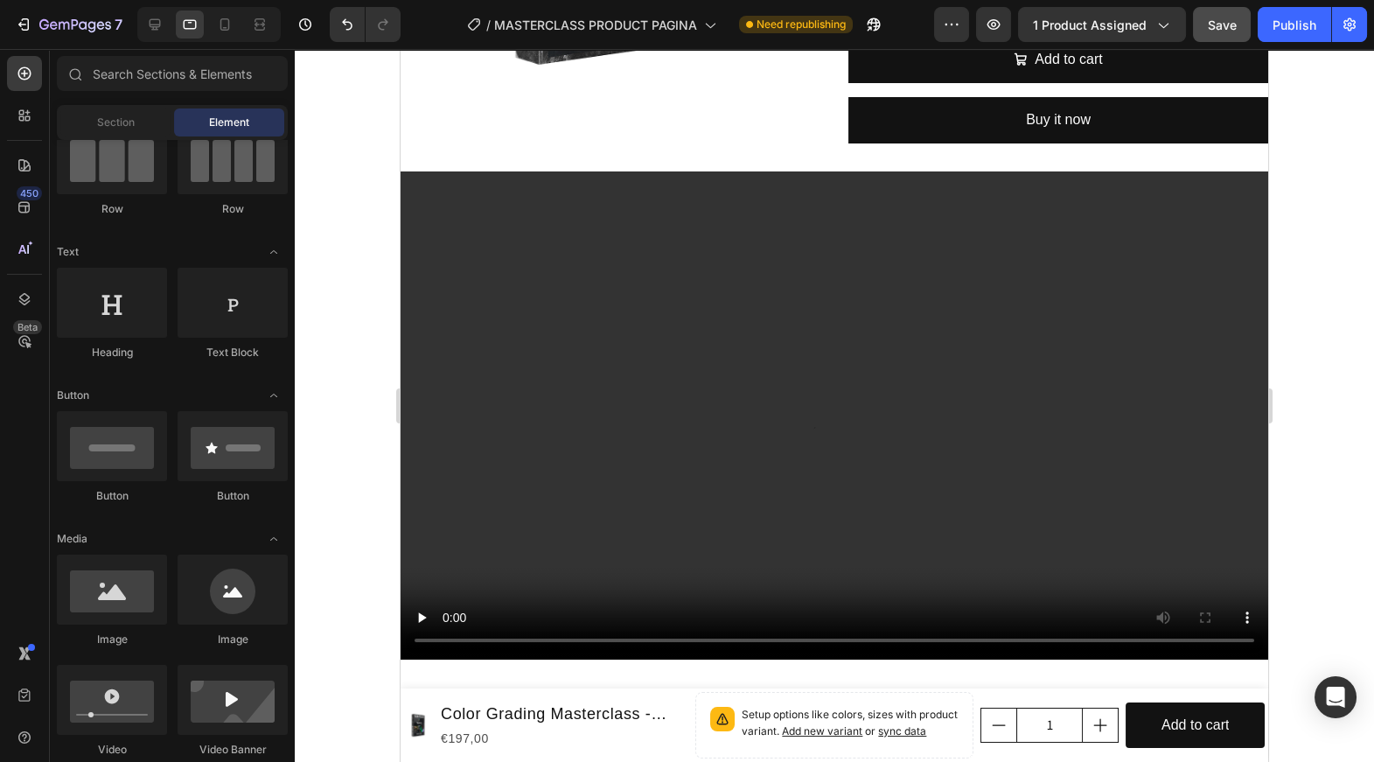
scroll to position [0, 0]
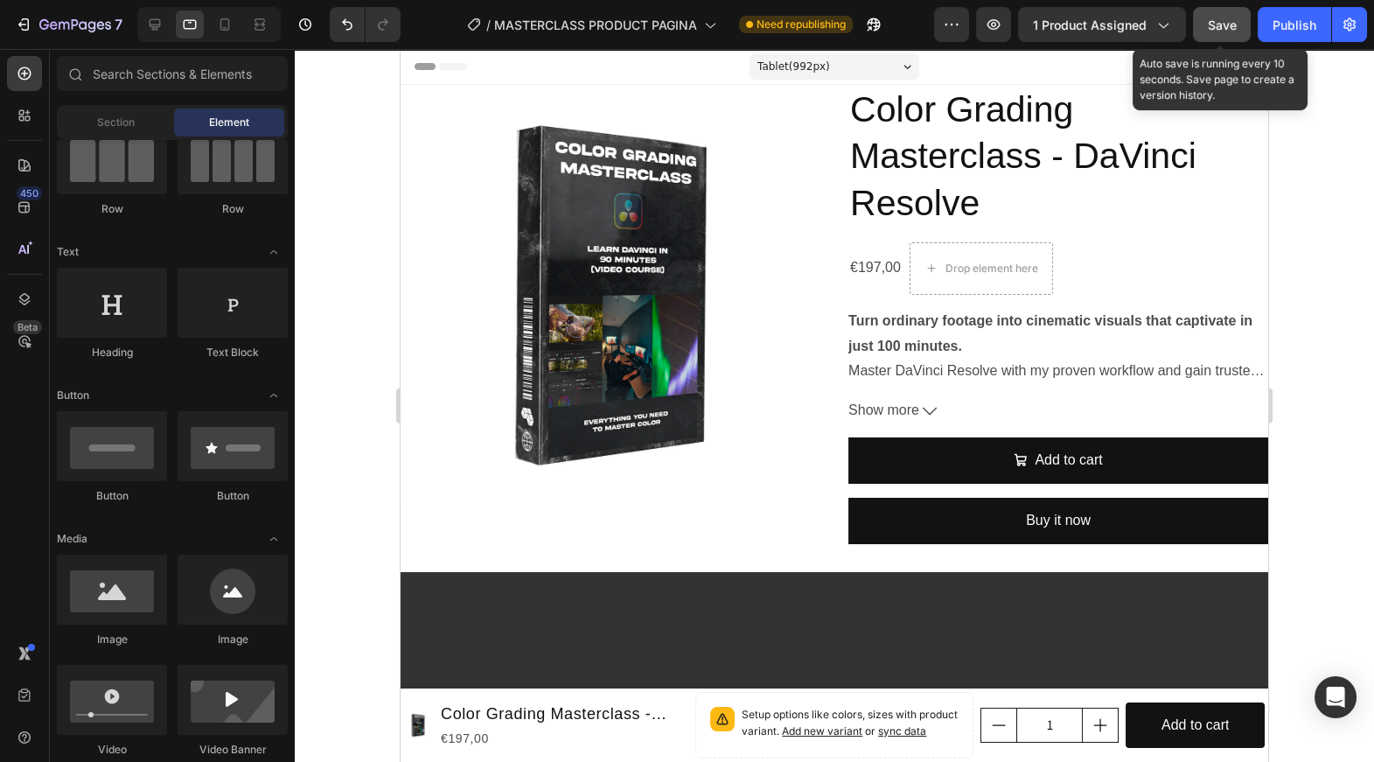
click at [1215, 24] on span "Save" at bounding box center [1222, 24] width 29 height 15
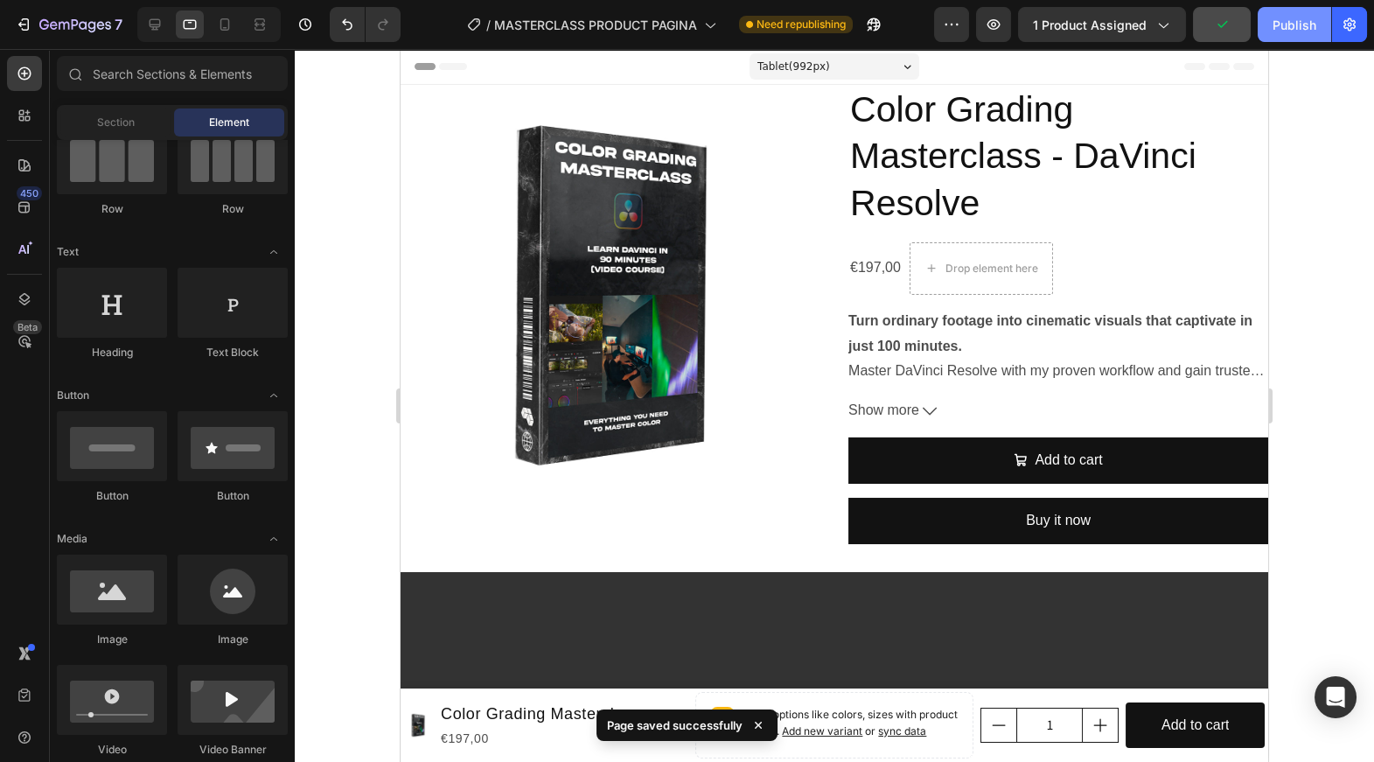
click at [1290, 17] on div "Publish" at bounding box center [1295, 25] width 44 height 18
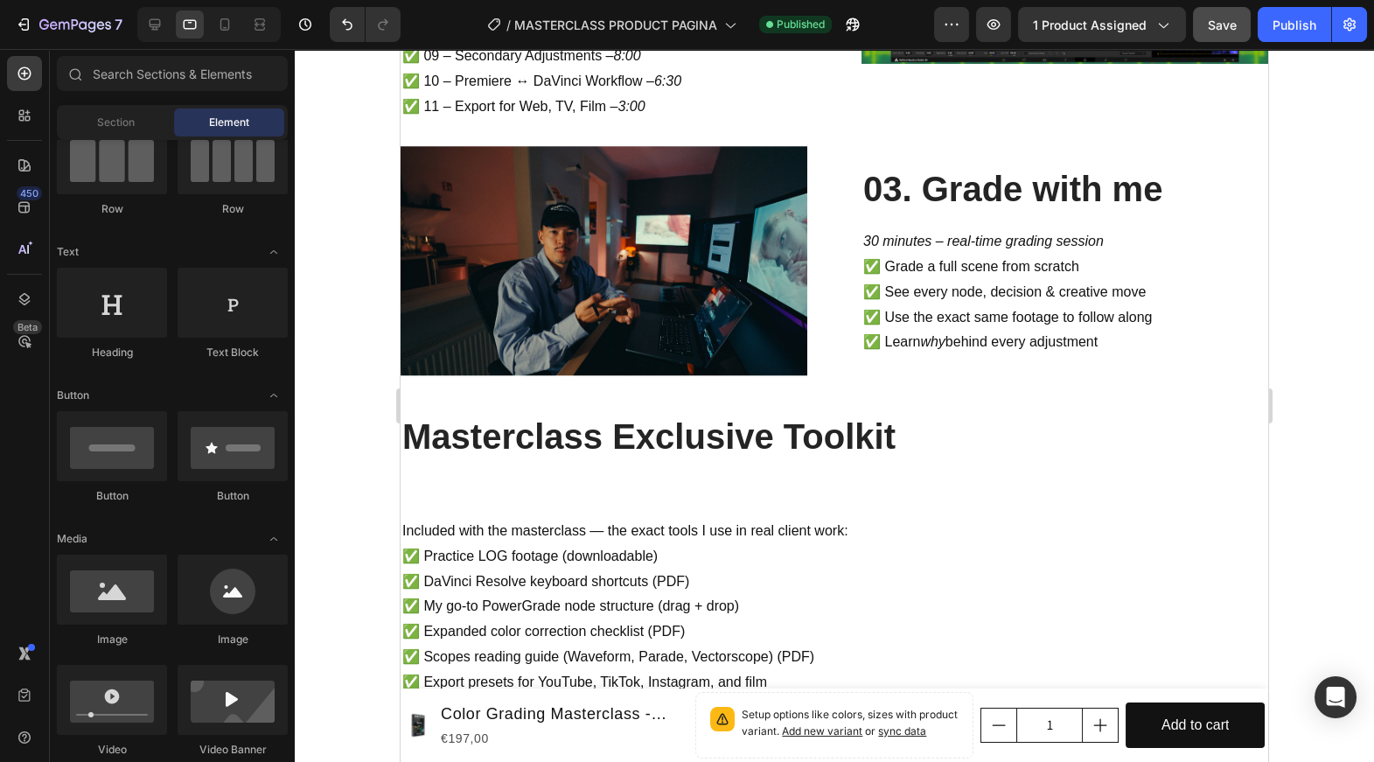
scroll to position [4297, 0]
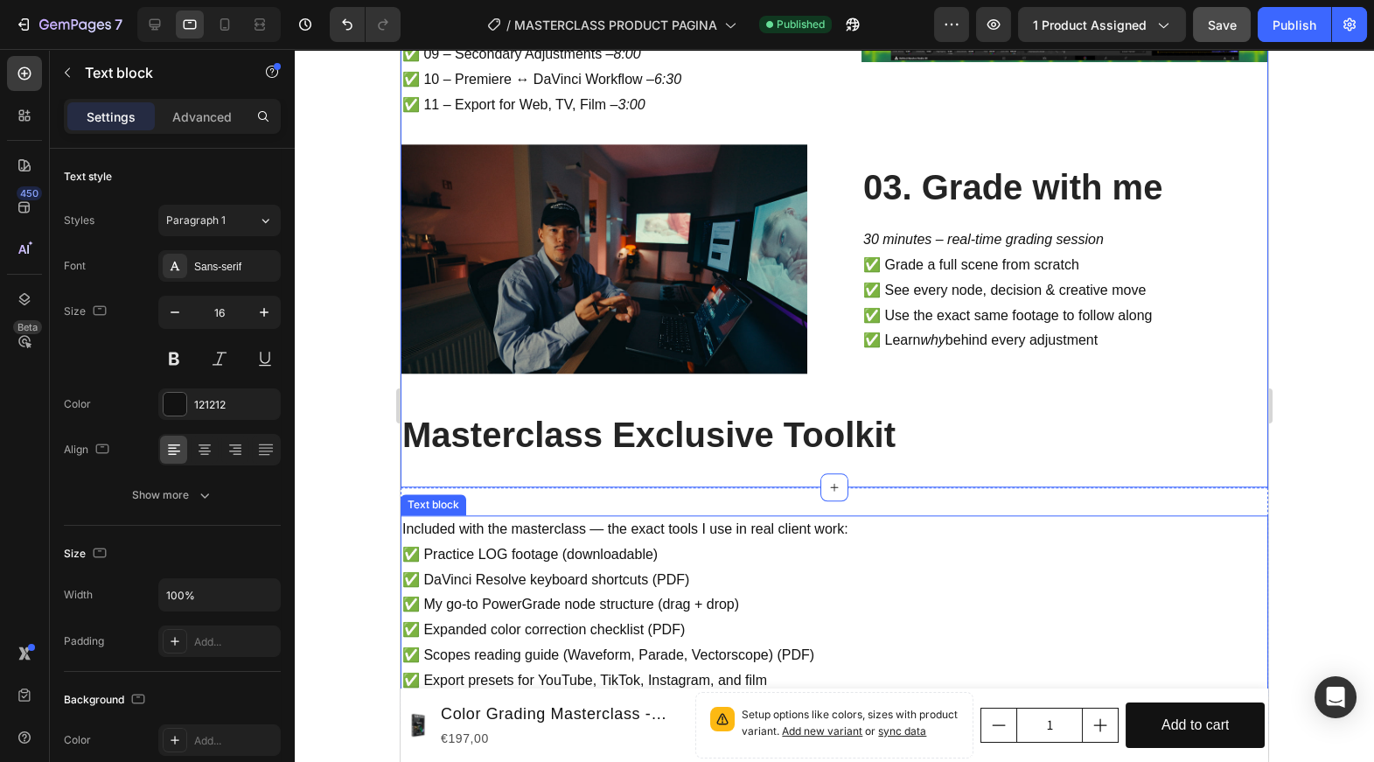
click at [574, 588] on p "✅ DaVinci Resolve keyboard shortcuts (PDF)" at bounding box center [834, 580] width 864 height 25
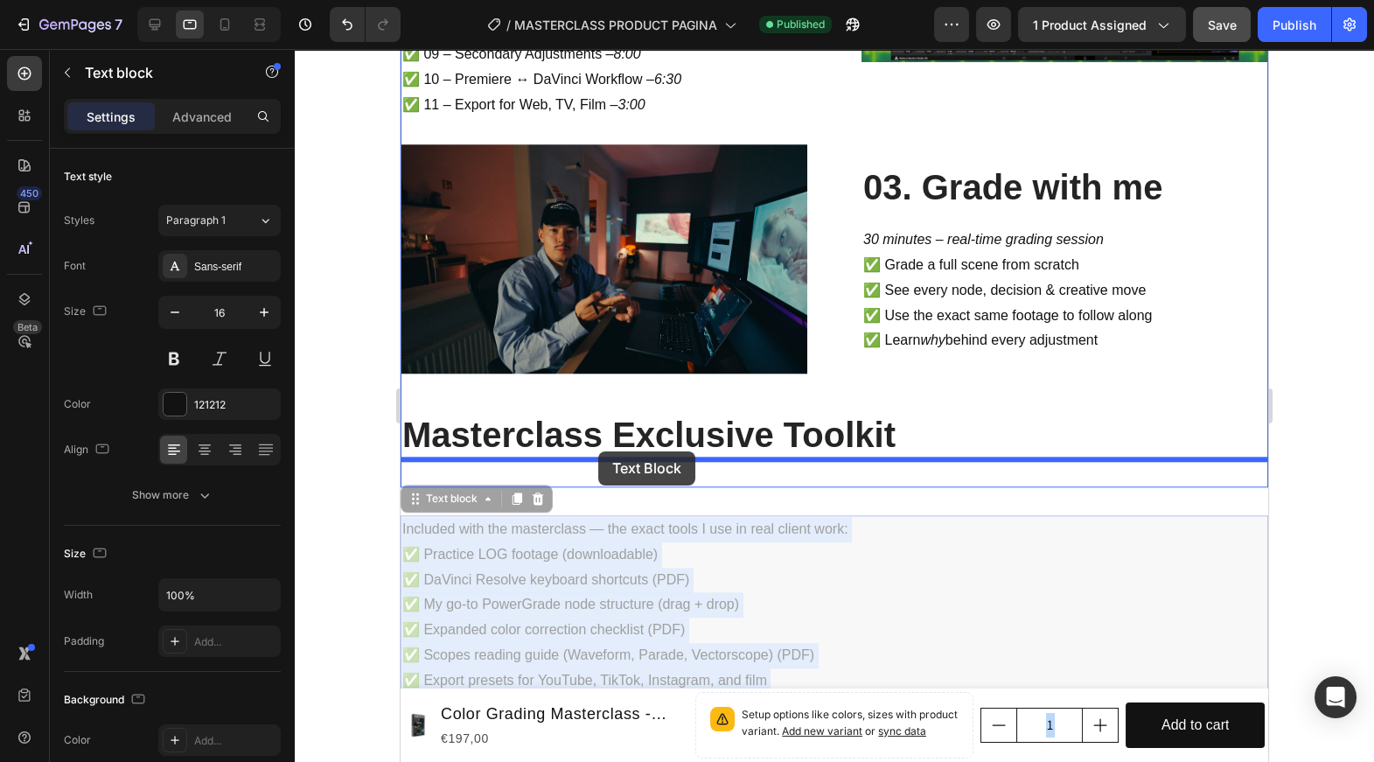
drag, startPoint x: 567, startPoint y: 548, endPoint x: 598, endPoint y: 453, distance: 99.6
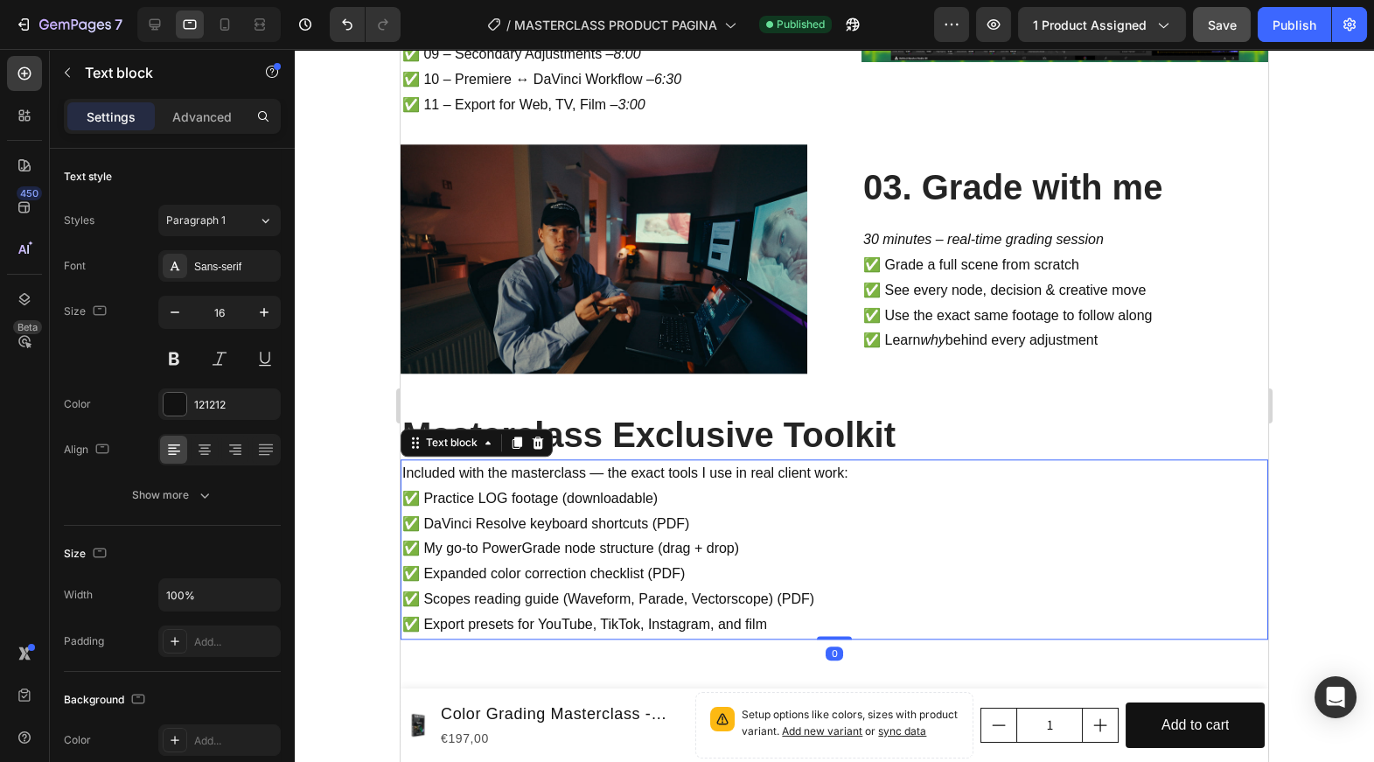
scroll to position [4440, 0]
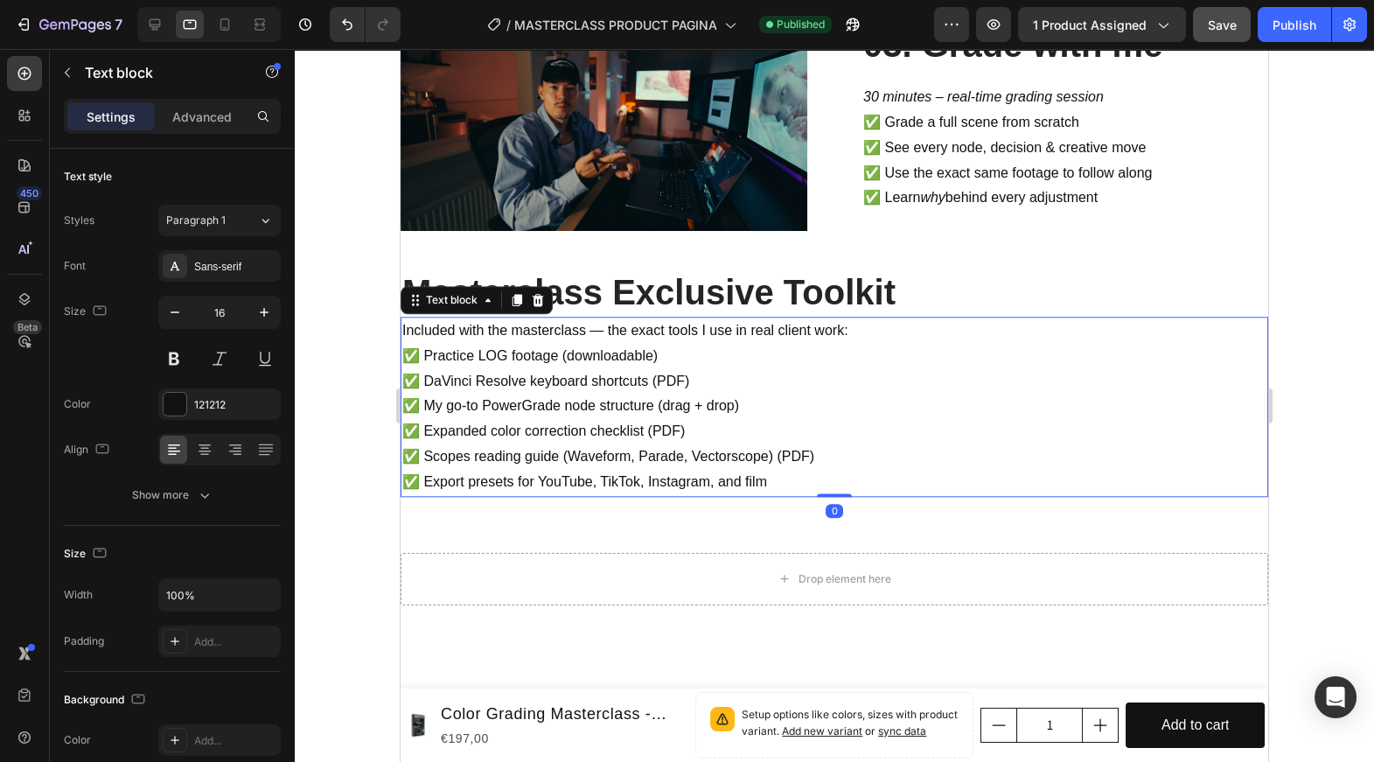
click at [374, 476] on div at bounding box center [835, 405] width 1080 height 713
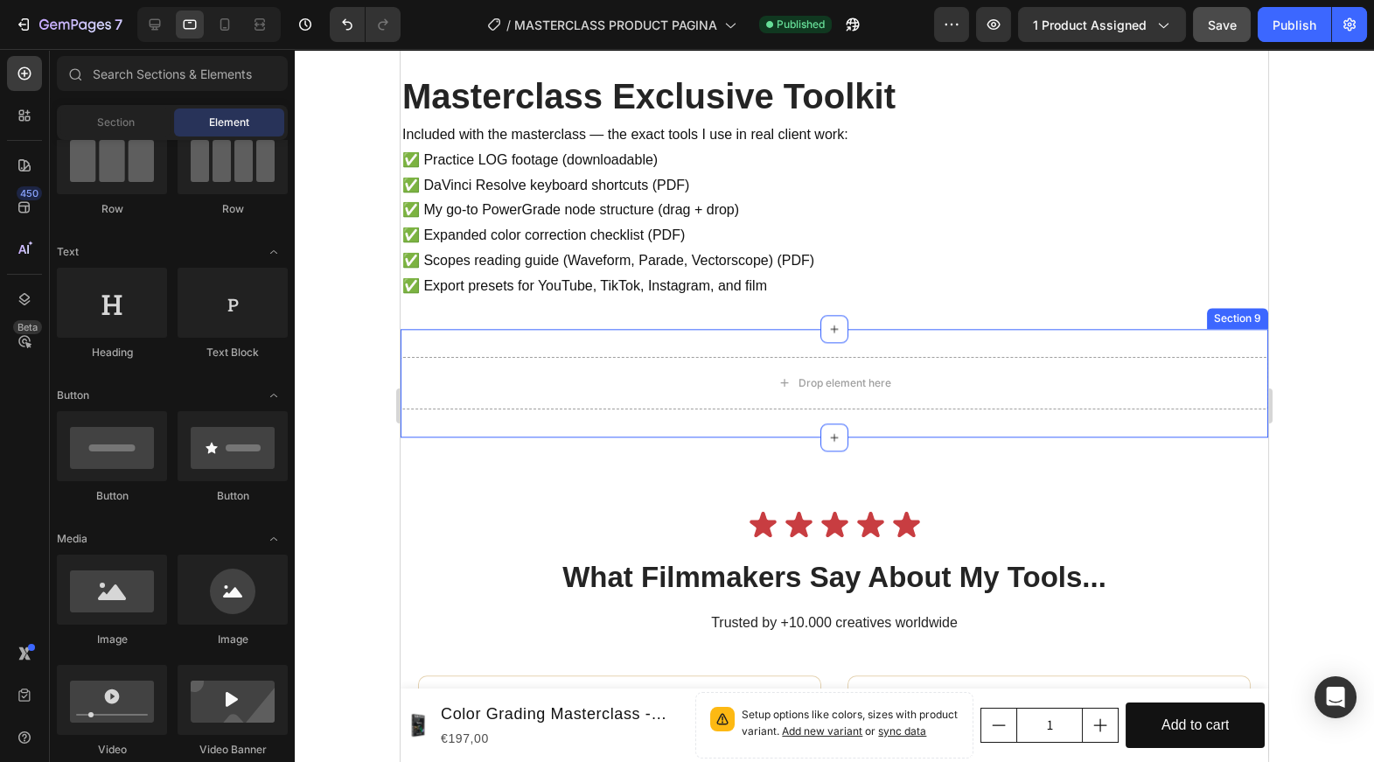
scroll to position [4640, 0]
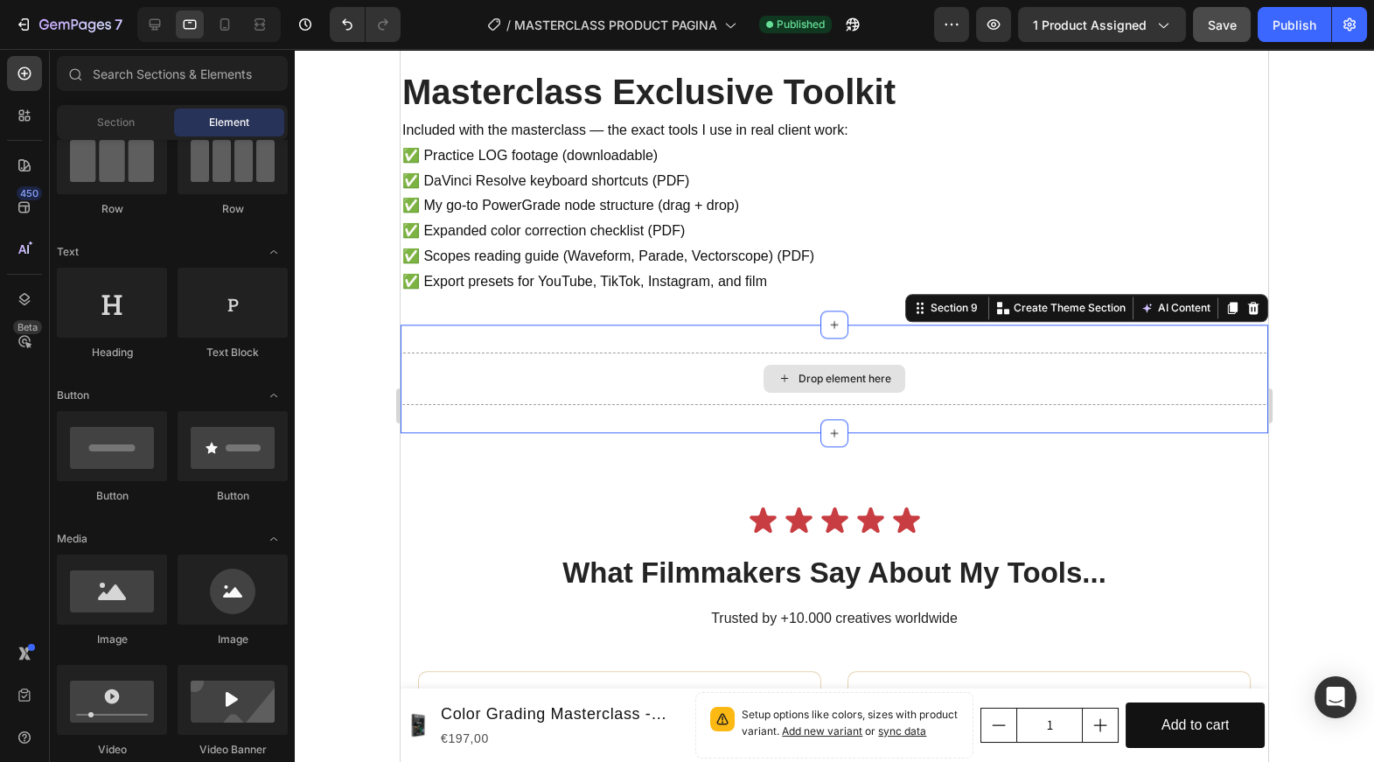
click at [586, 381] on div "Drop element here" at bounding box center [835, 379] width 868 height 52
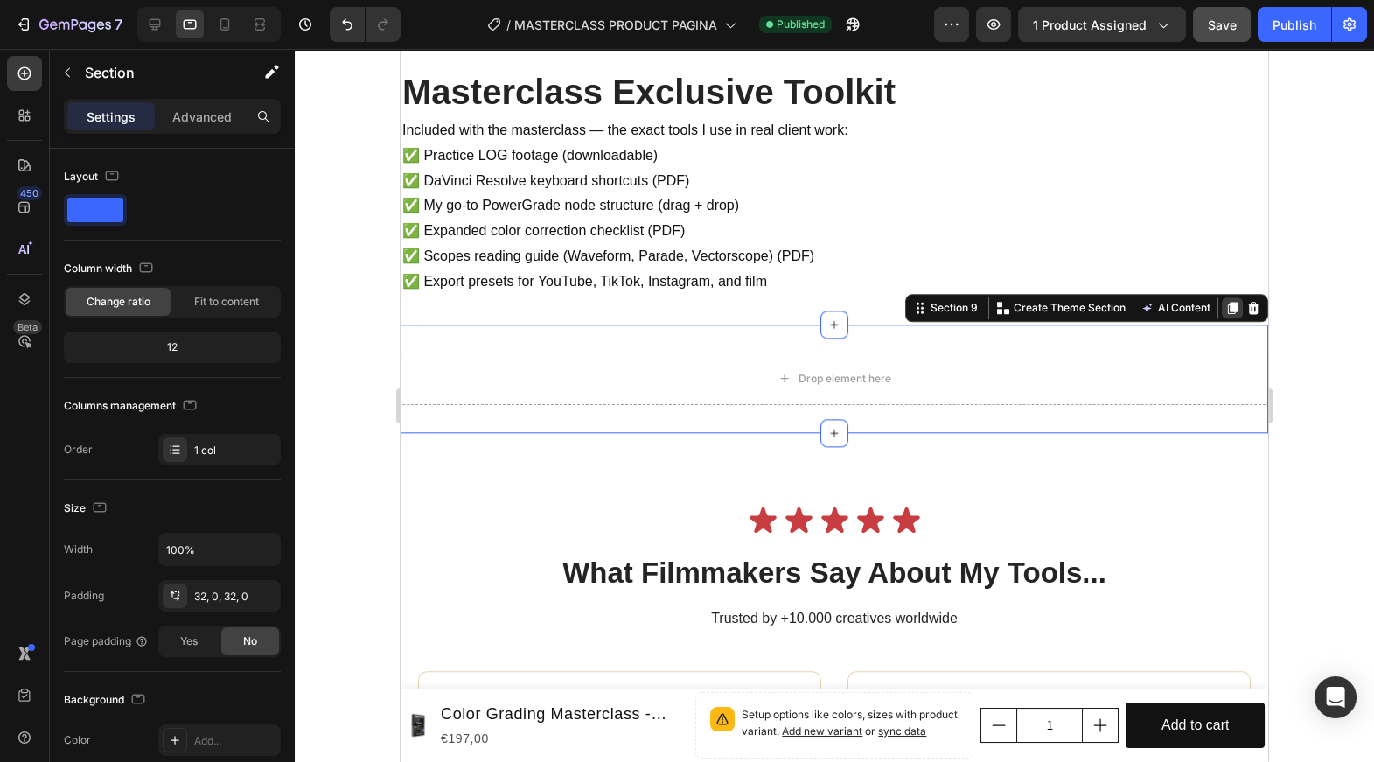
click at [1233, 309] on icon at bounding box center [1233, 308] width 10 height 12
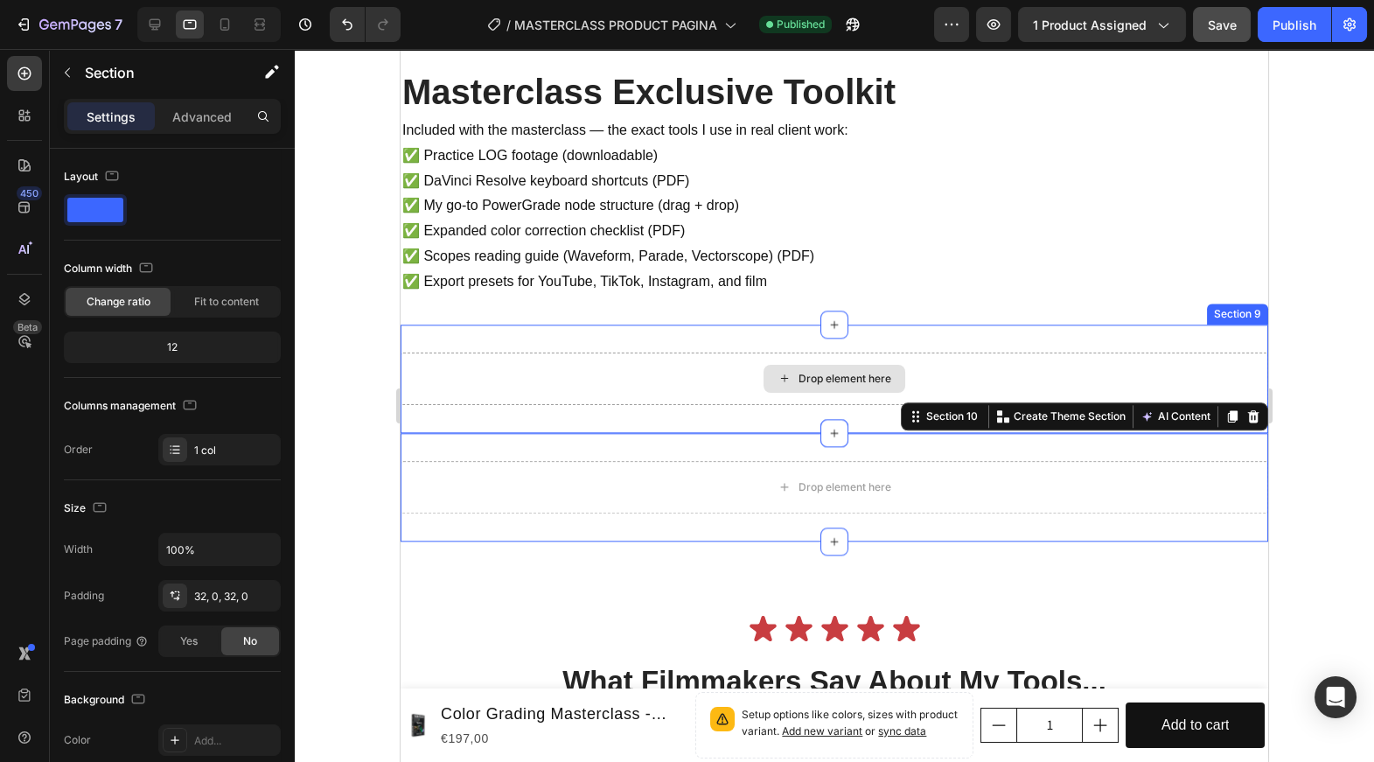
click at [961, 362] on div "Drop element here" at bounding box center [835, 379] width 868 height 52
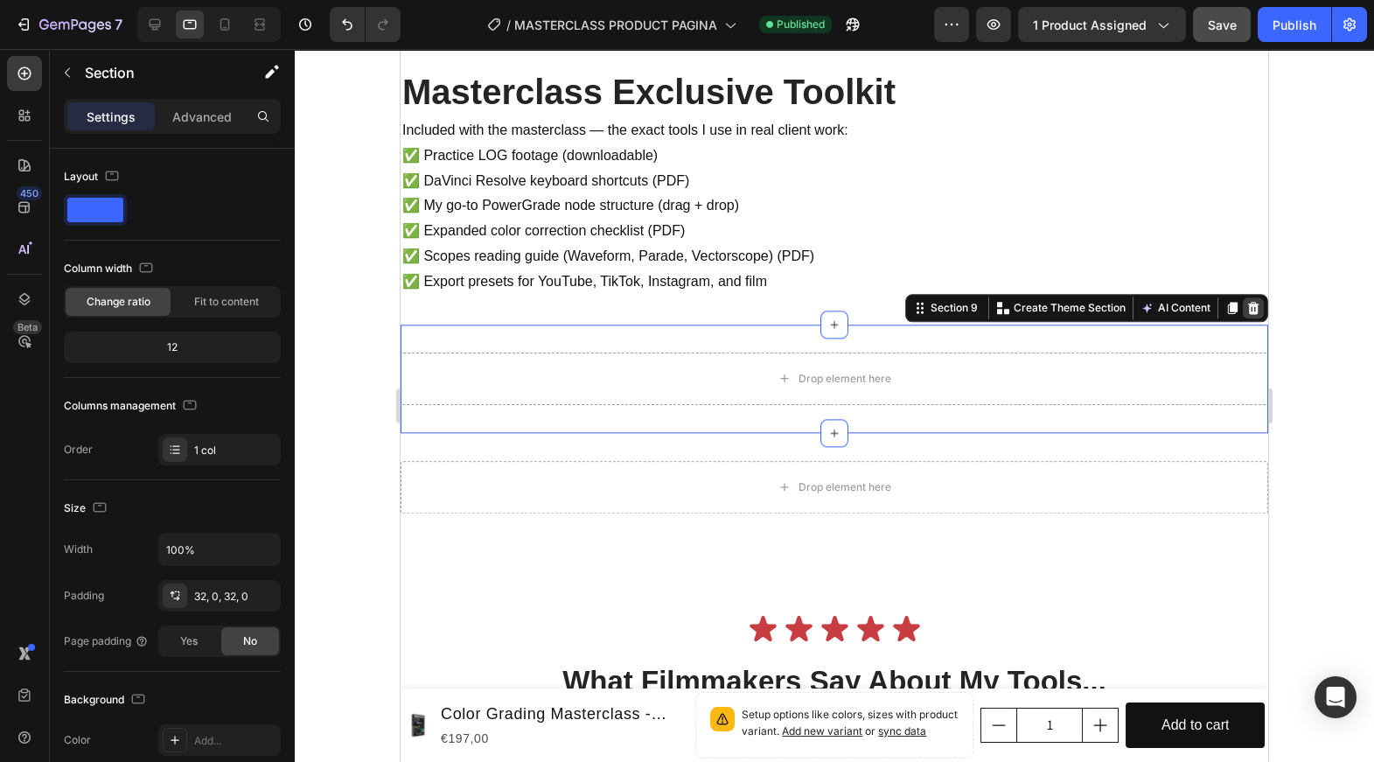
click at [1251, 305] on icon at bounding box center [1254, 308] width 14 height 14
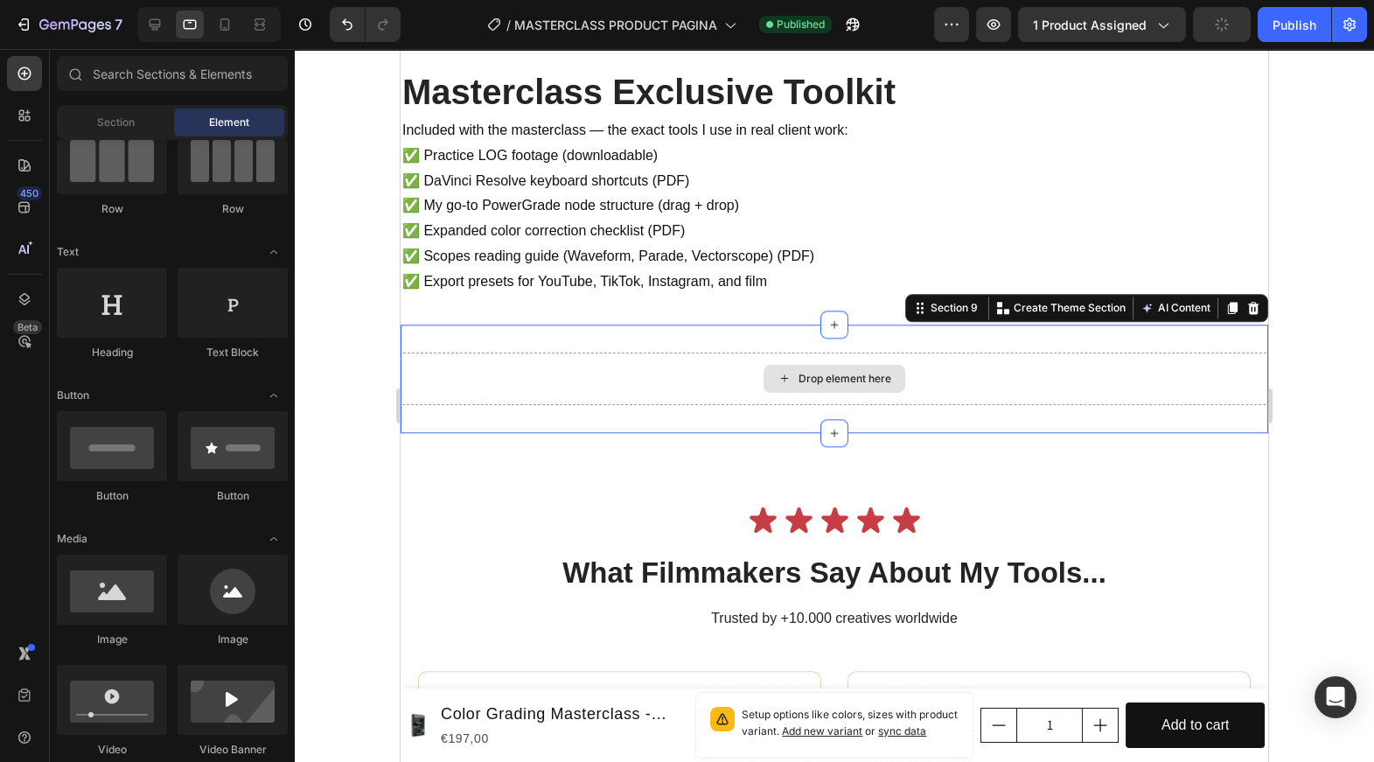
click at [1094, 388] on div "Drop element here" at bounding box center [835, 379] width 868 height 52
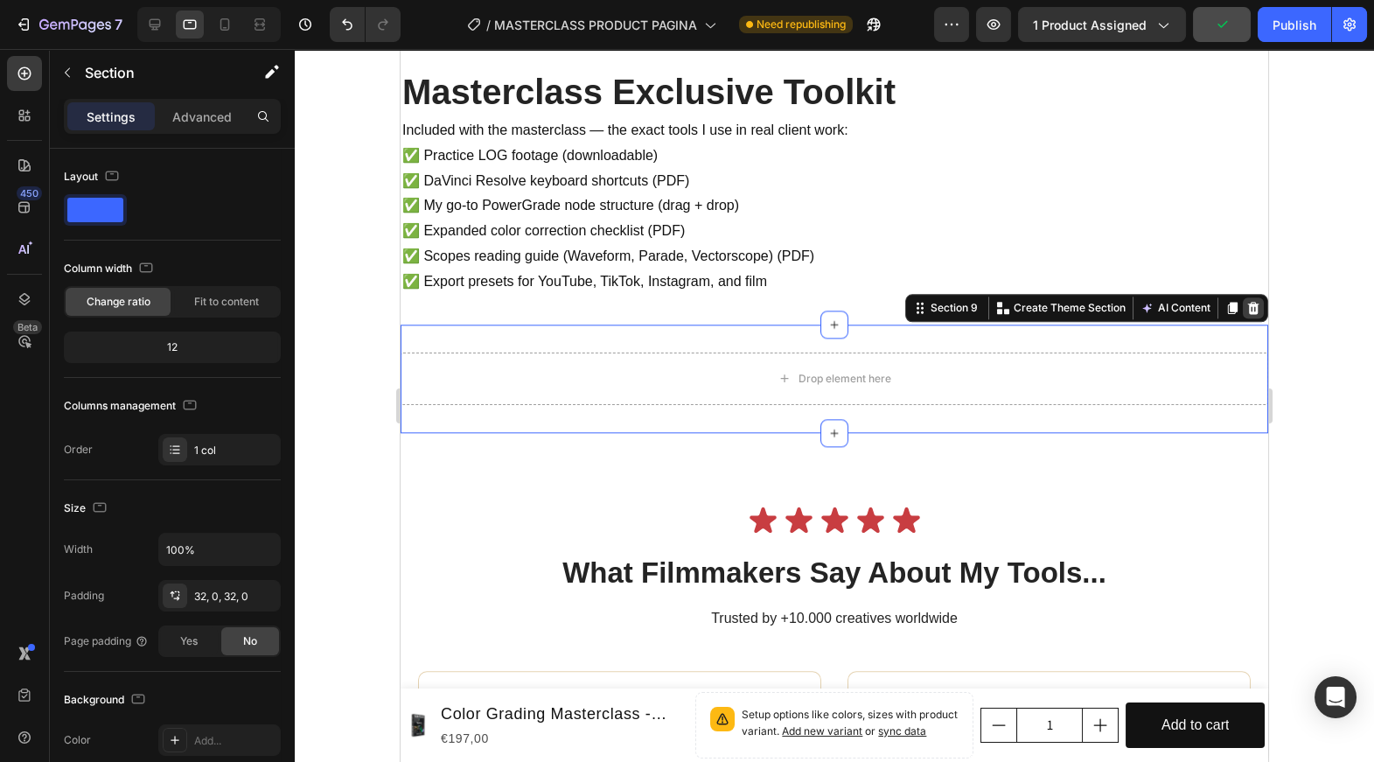
click at [1256, 307] on icon at bounding box center [1253, 307] width 11 height 12
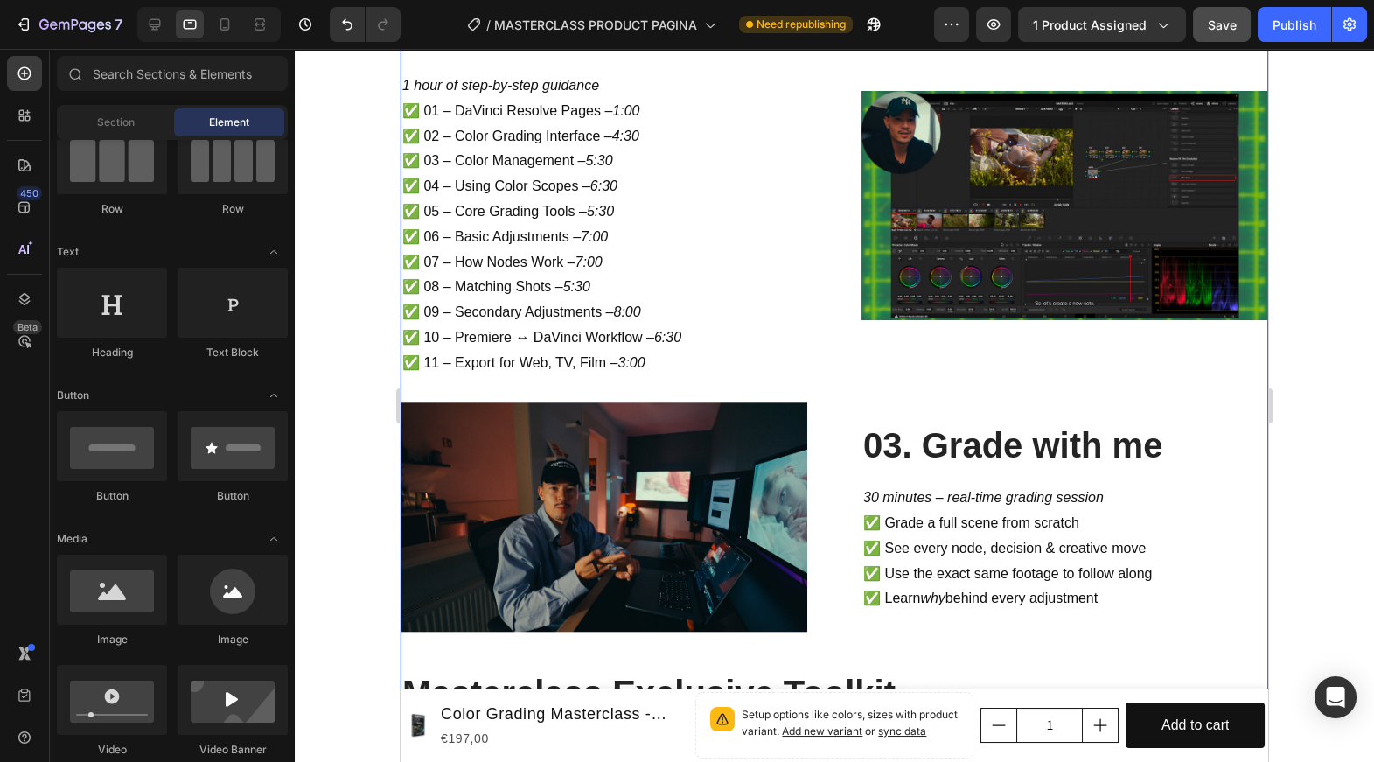
scroll to position [4040, 0]
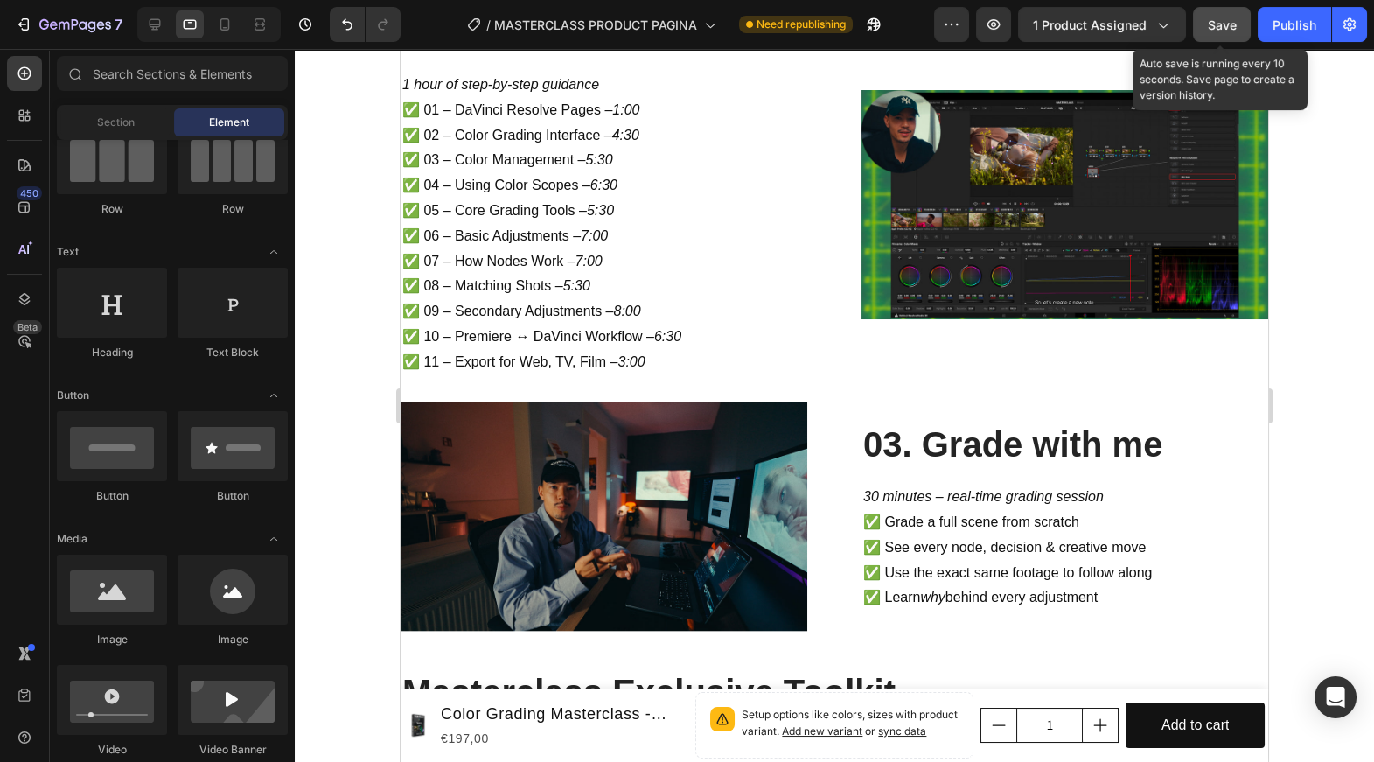
click at [1212, 33] on div "Save" at bounding box center [1222, 25] width 29 height 18
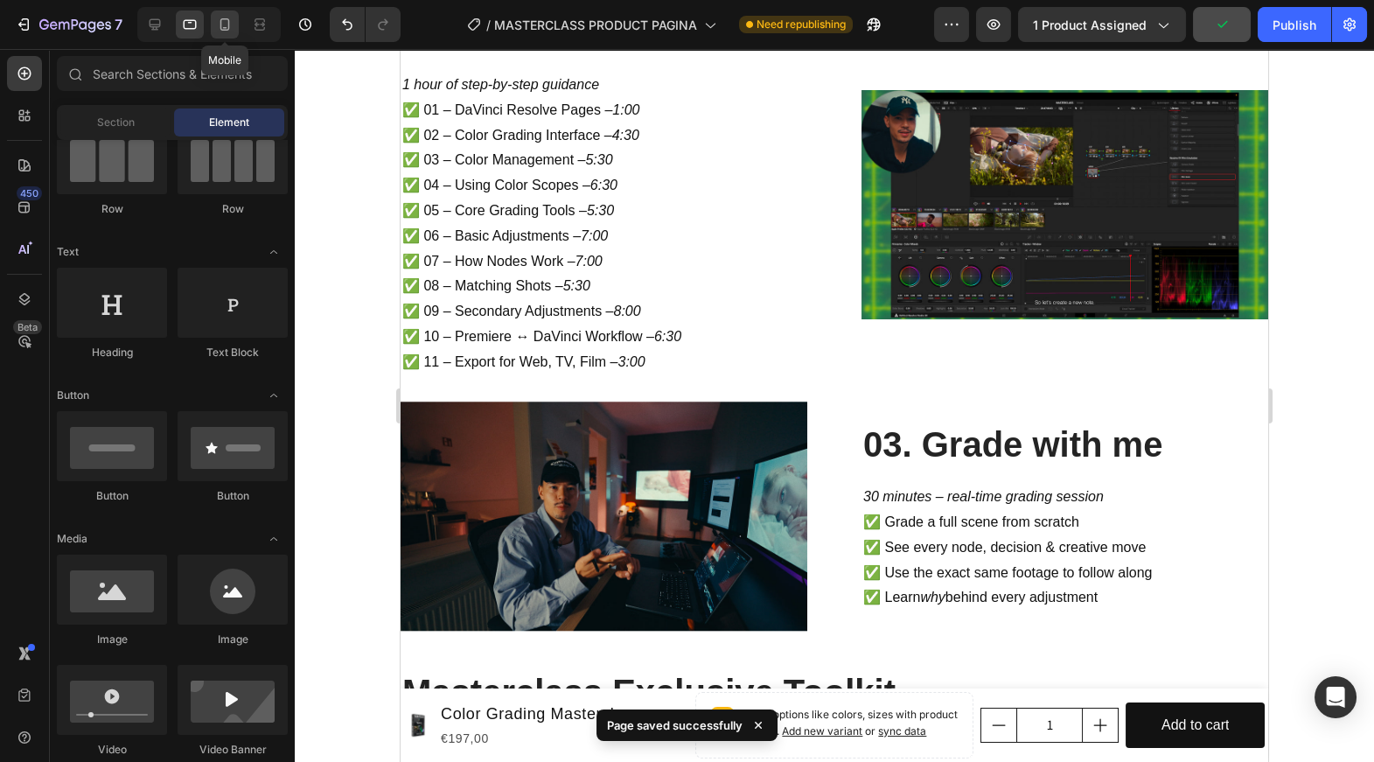
click at [223, 29] on icon at bounding box center [225, 24] width 10 height 12
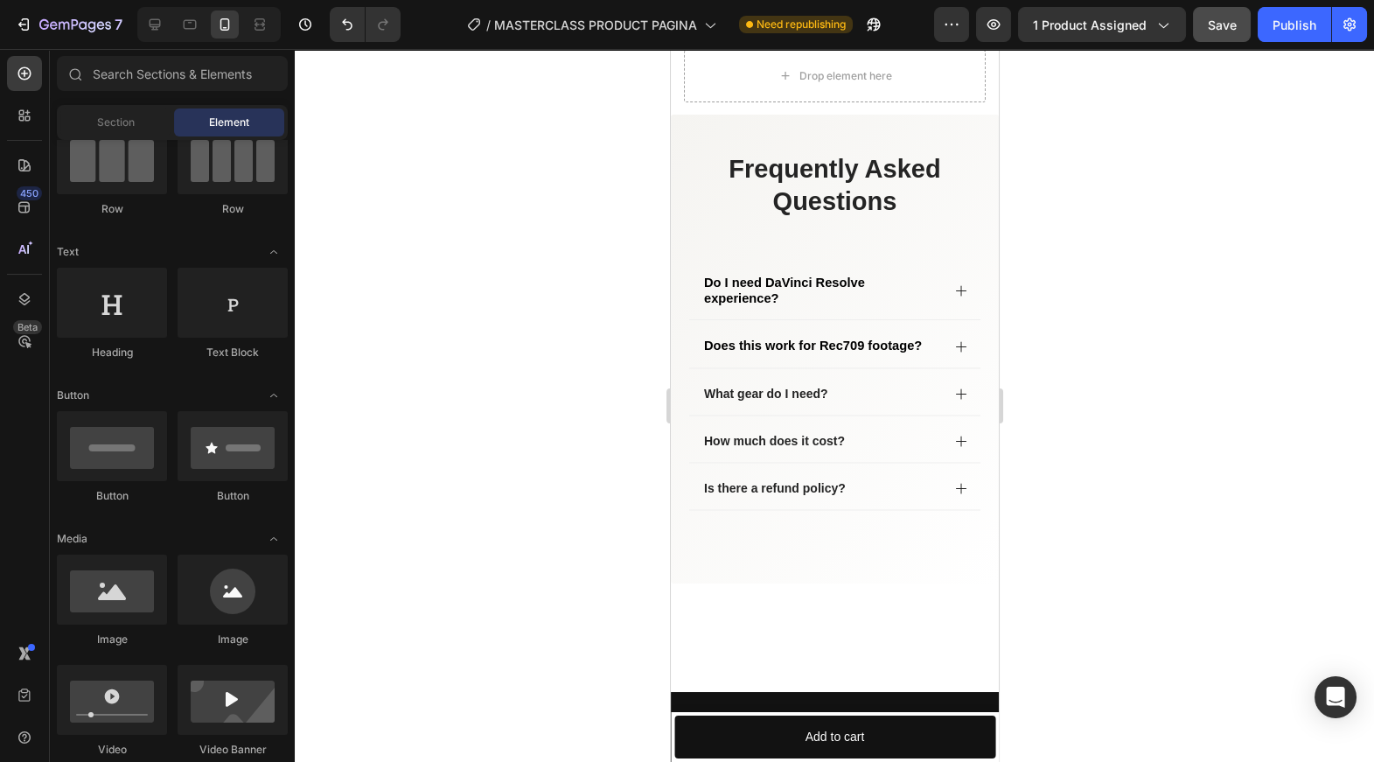
scroll to position [6386, 0]
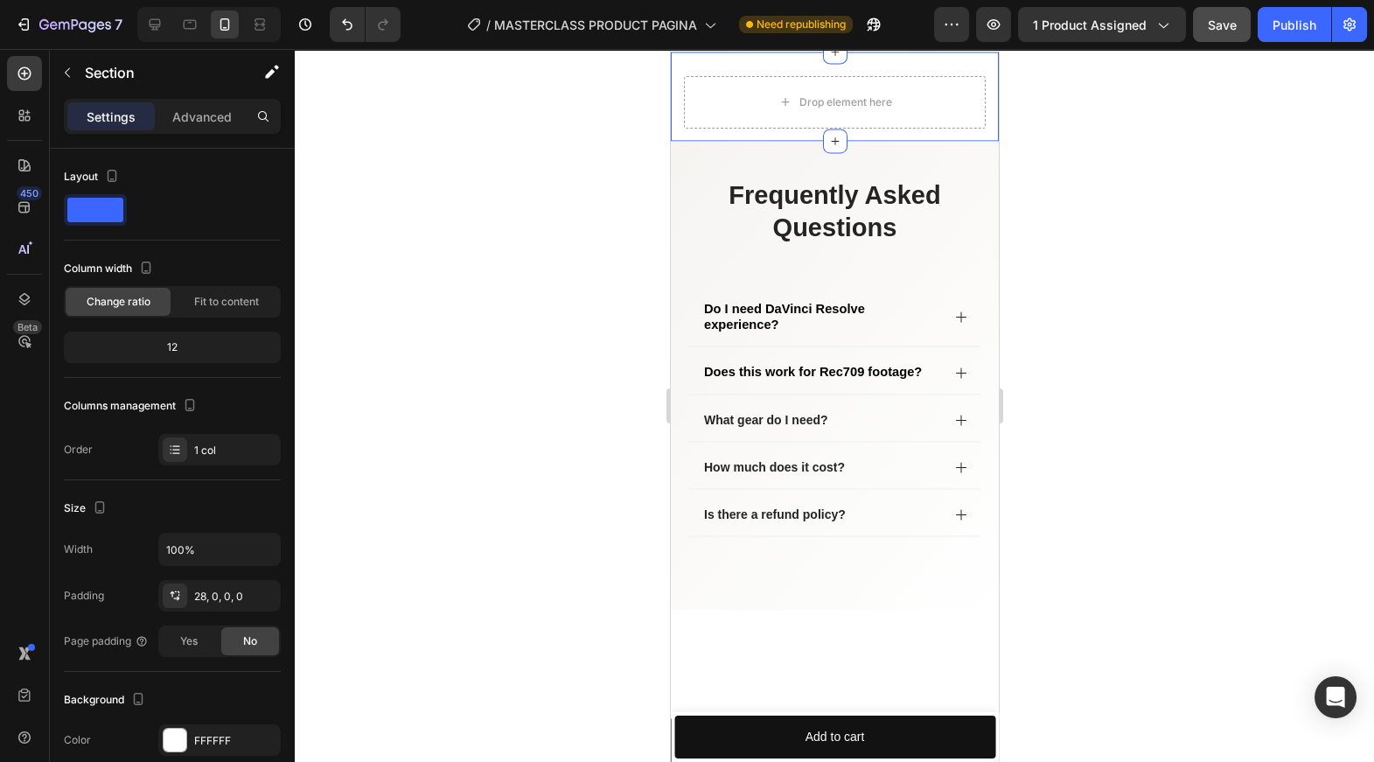
click at [810, 141] on div "Drop element here Row Section 11 You can create reusable sections Create Theme …" at bounding box center [834, 96] width 328 height 89
click at [1177, 332] on div at bounding box center [835, 405] width 1080 height 713
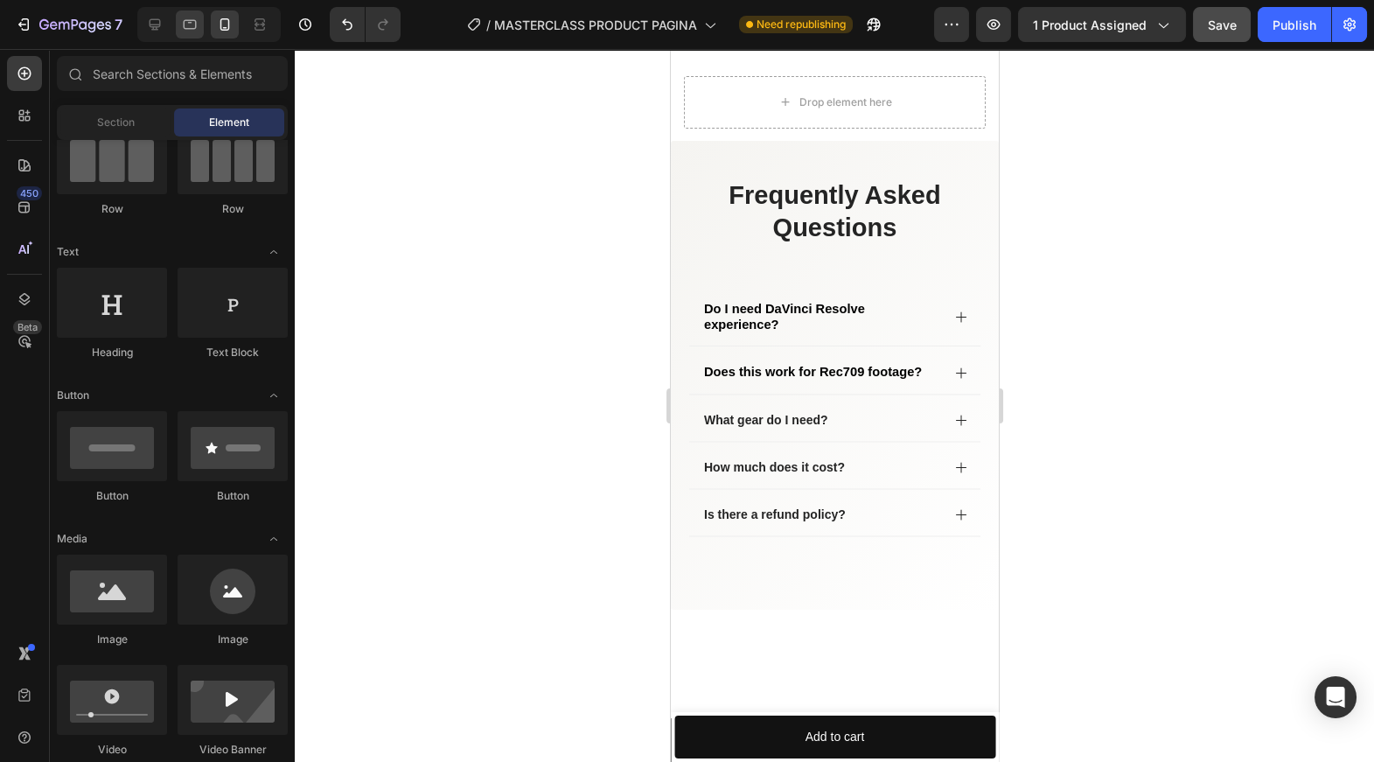
click at [197, 24] on icon at bounding box center [189, 24] width 17 height 17
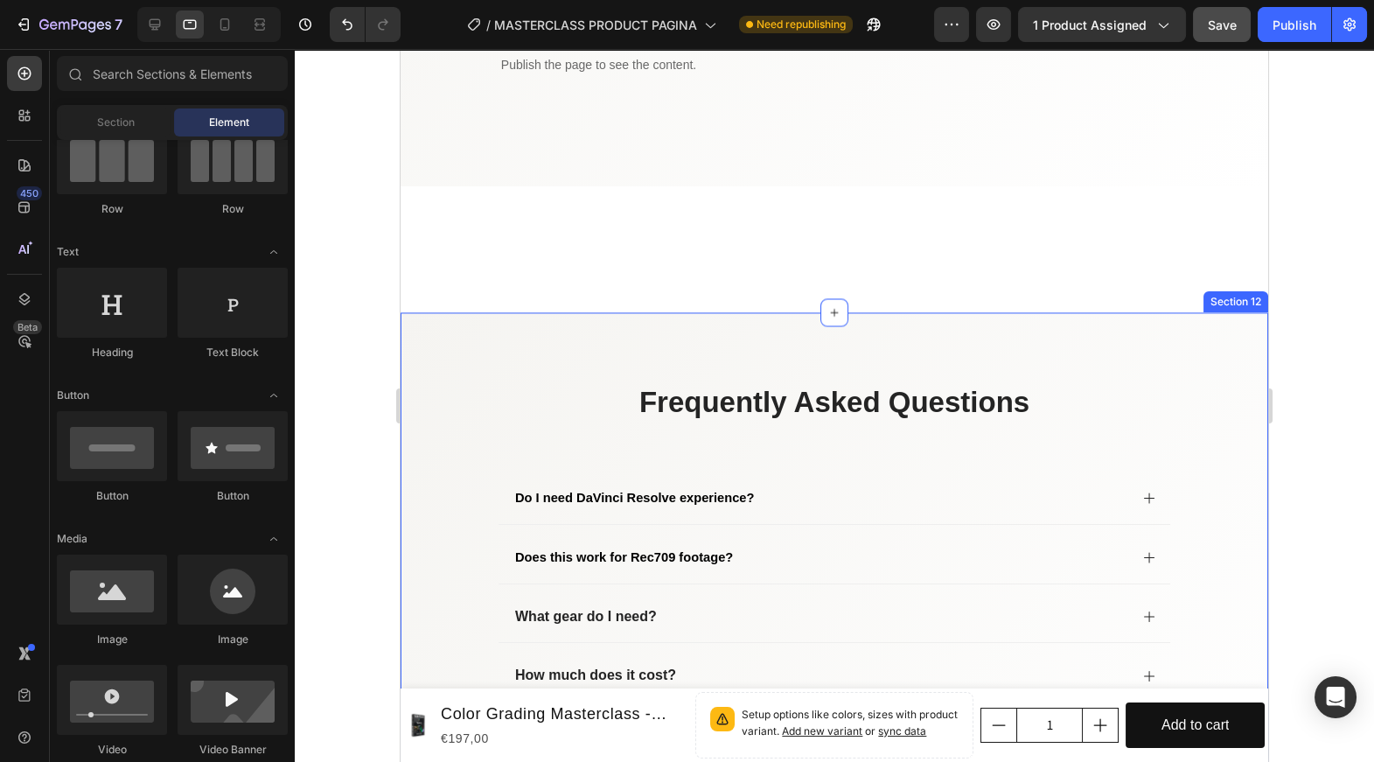
scroll to position [6459, 0]
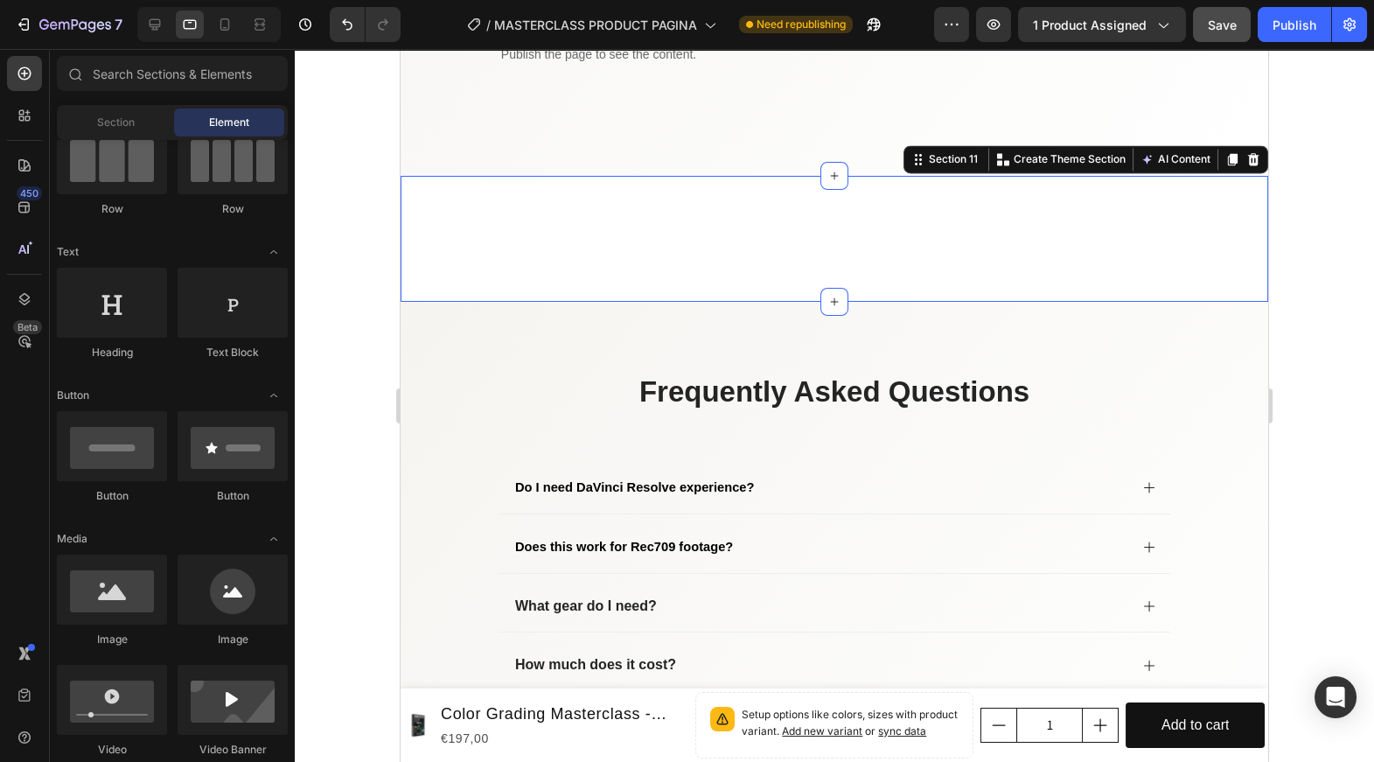
click at [644, 283] on div "Row Section 11 You can create reusable sections Create Theme Section AI Content…" at bounding box center [835, 239] width 868 height 126
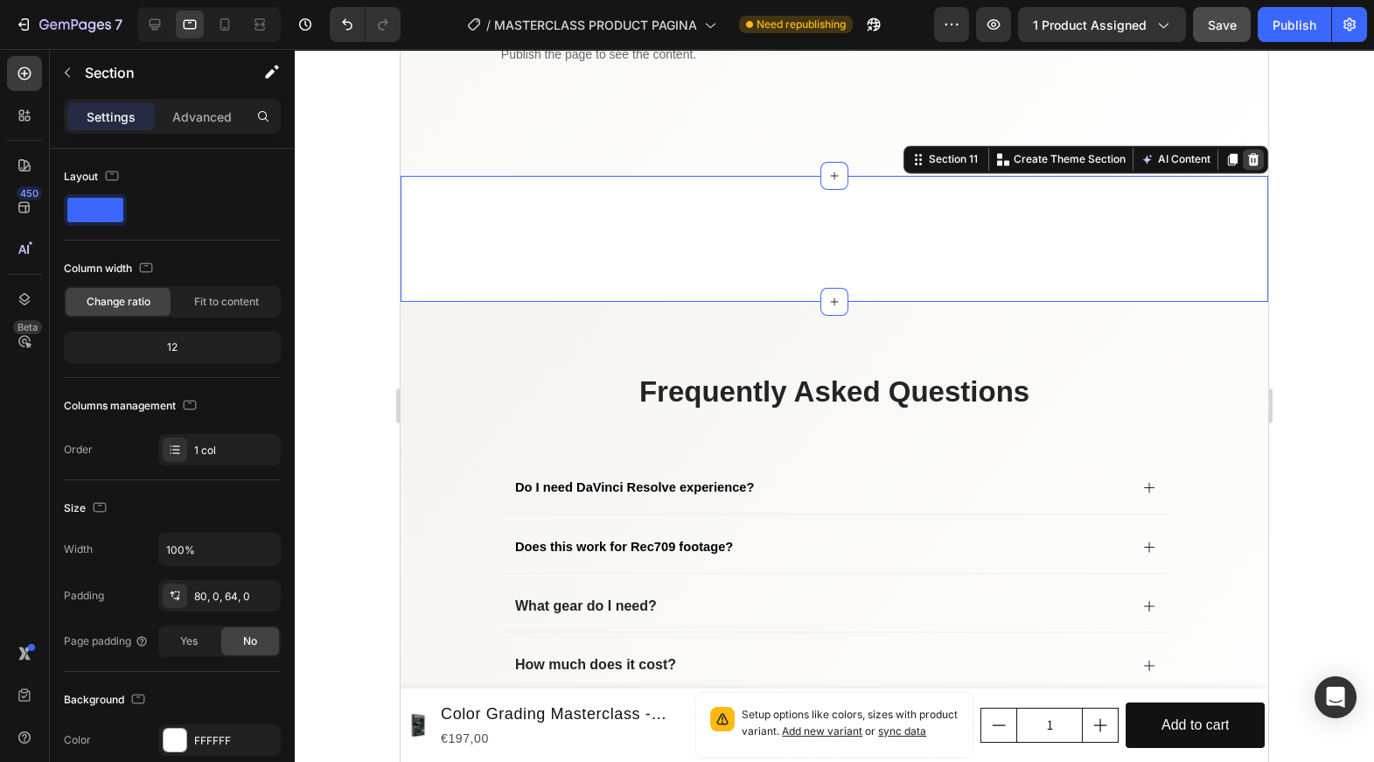
click at [1248, 159] on icon at bounding box center [1254, 159] width 14 height 14
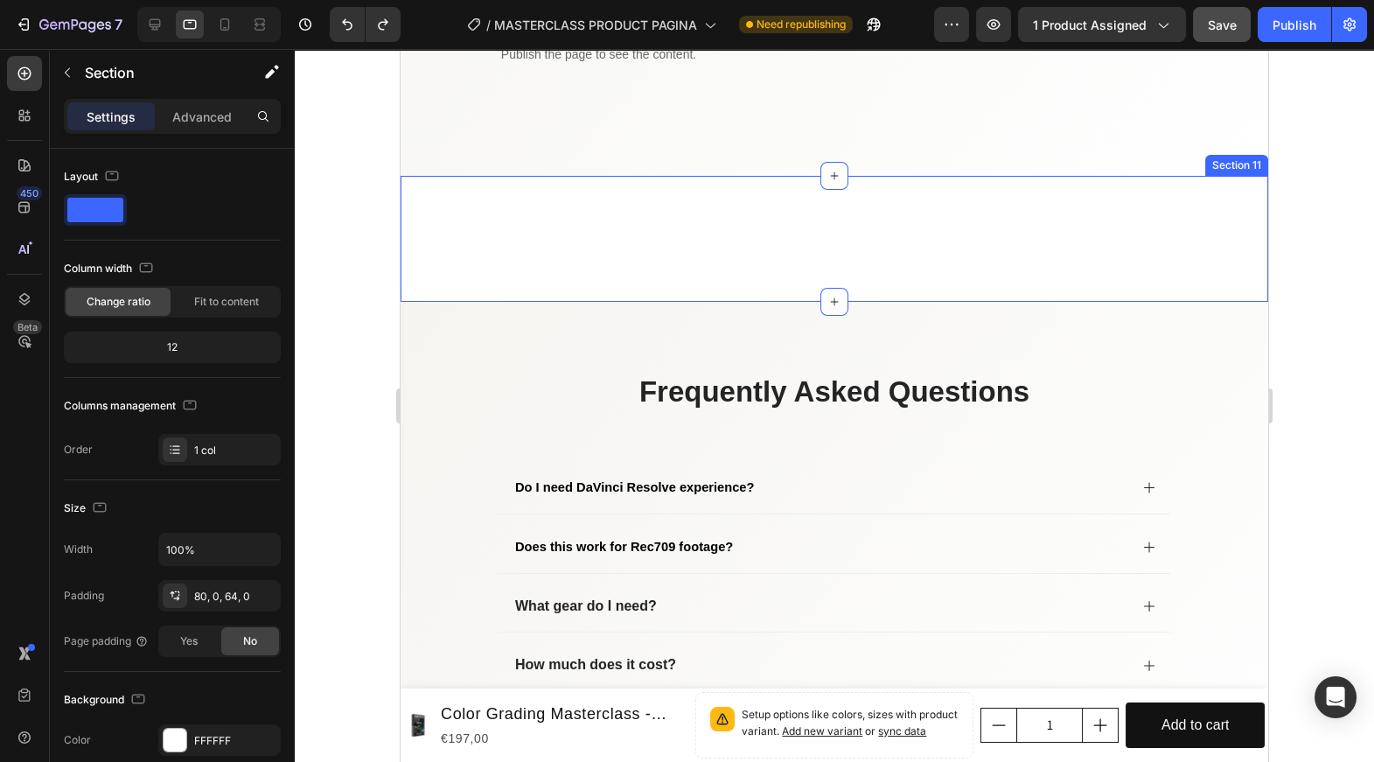
click at [868, 257] on div "Row Section 11" at bounding box center [835, 239] width 868 height 126
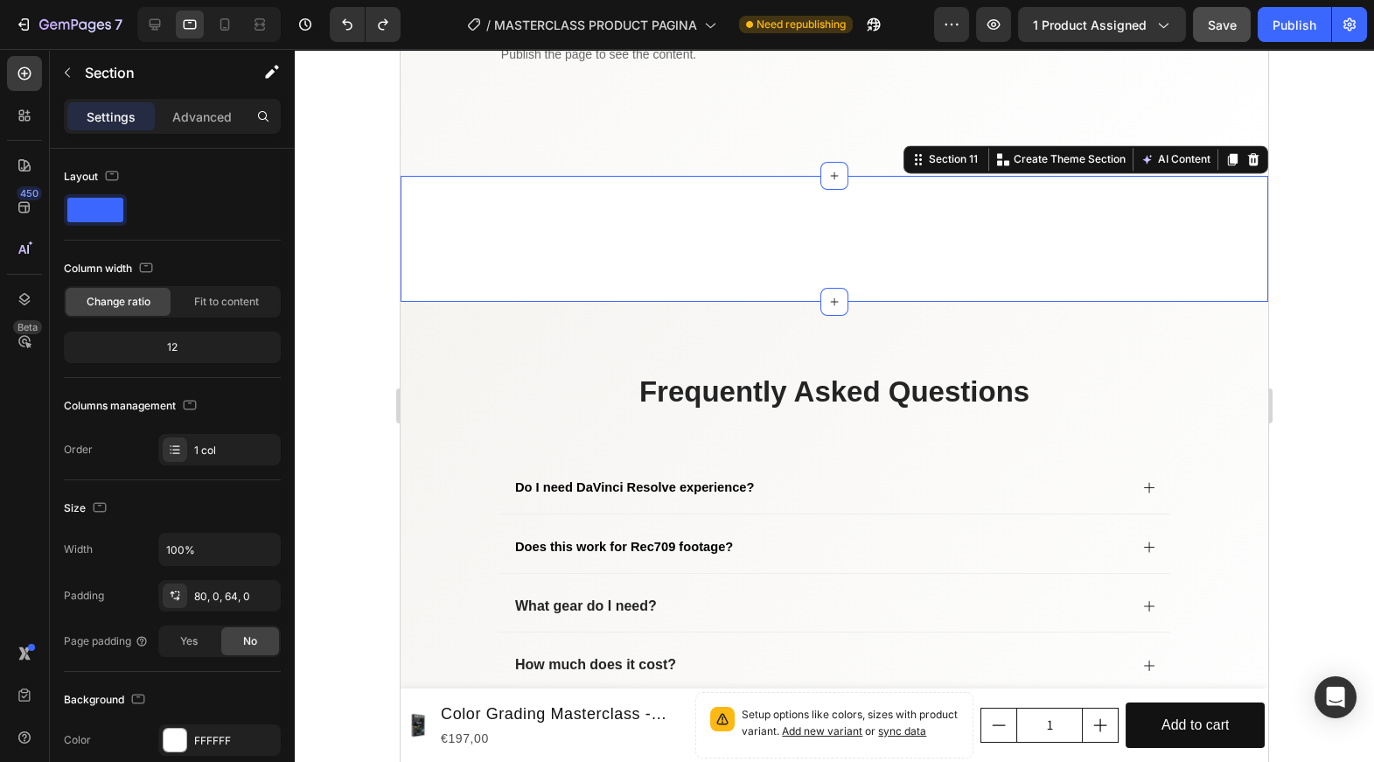
drag, startPoint x: 835, startPoint y: 299, endPoint x: 835, endPoint y: 265, distance: 34.1
click at [835, 265] on div "Row Section 11 You can create reusable sections Create Theme Section AI Content…" at bounding box center [835, 239] width 868 height 126
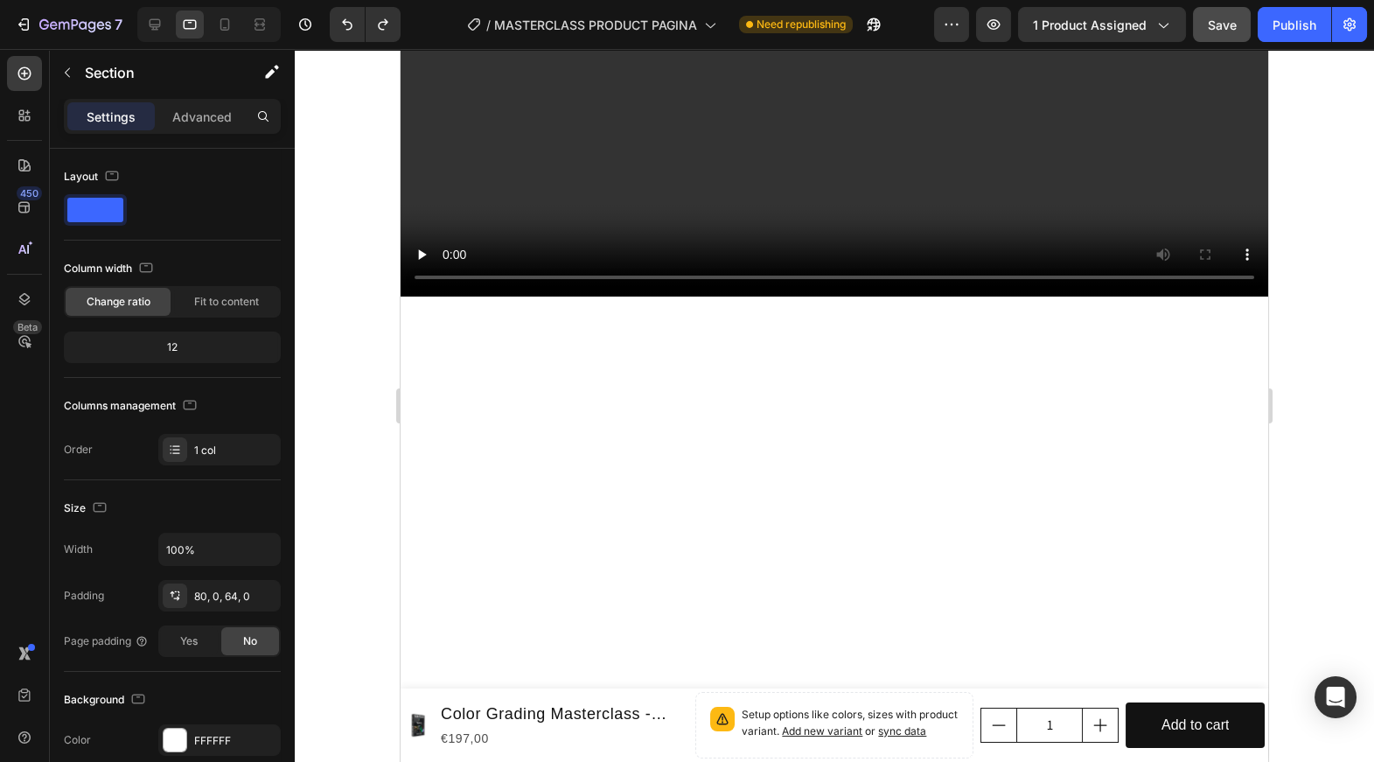
scroll to position [0, 0]
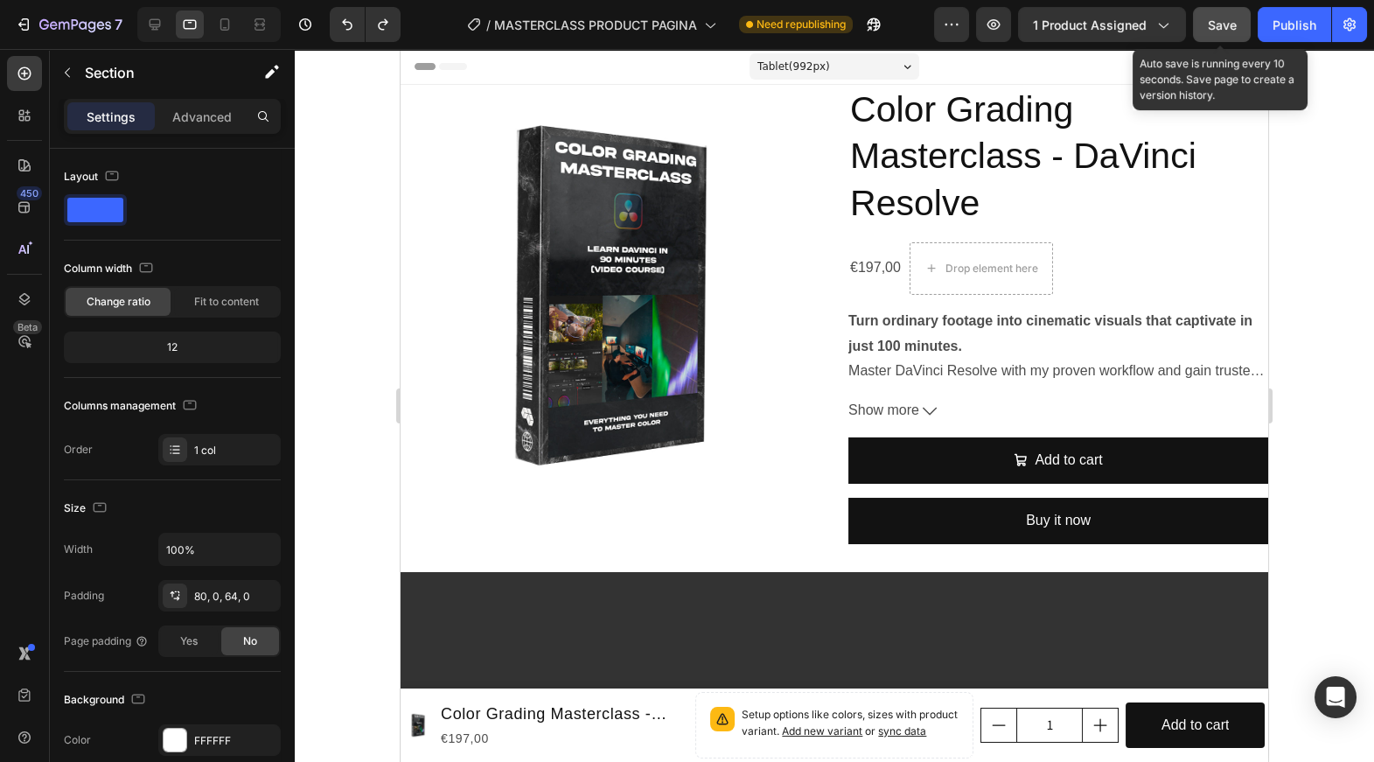
click at [1226, 24] on span "Save" at bounding box center [1222, 24] width 29 height 15
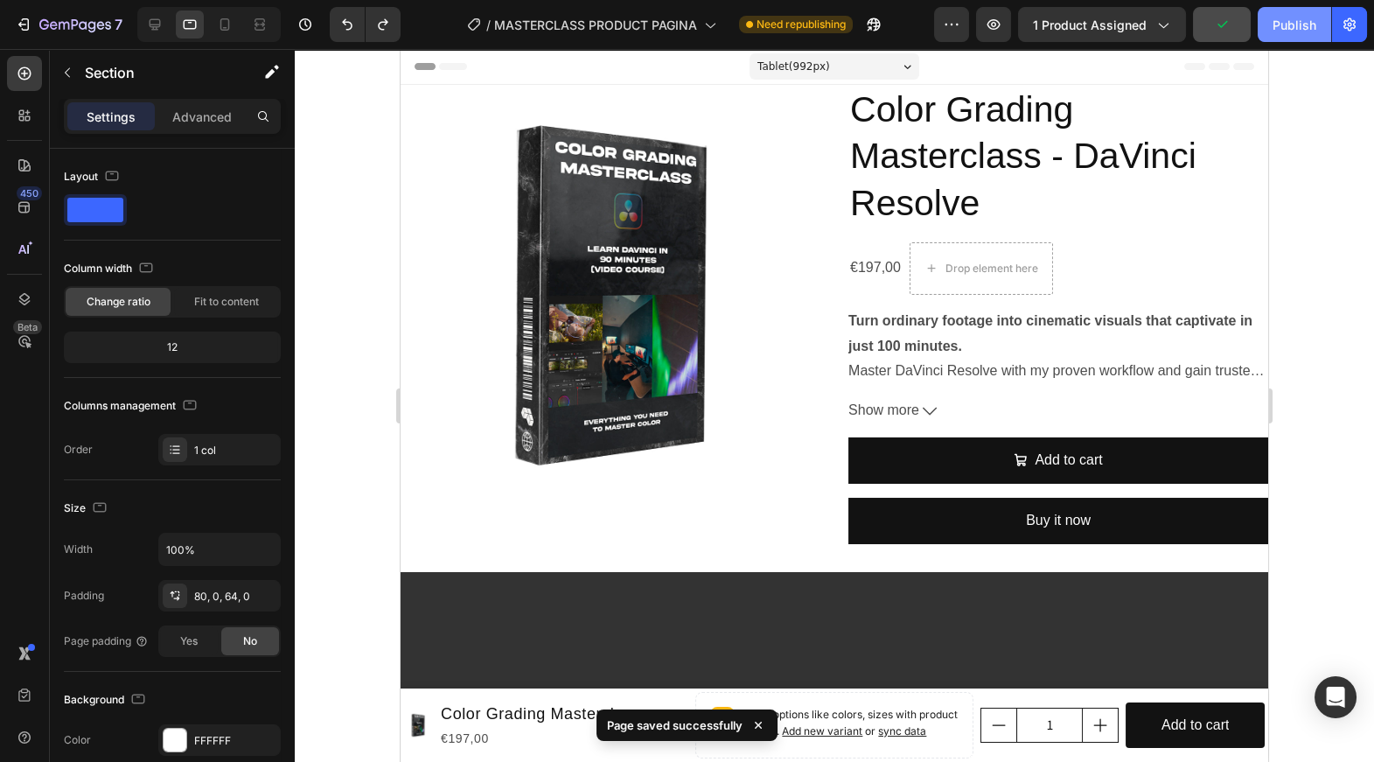
click at [1304, 31] on div "Publish" at bounding box center [1295, 25] width 44 height 18
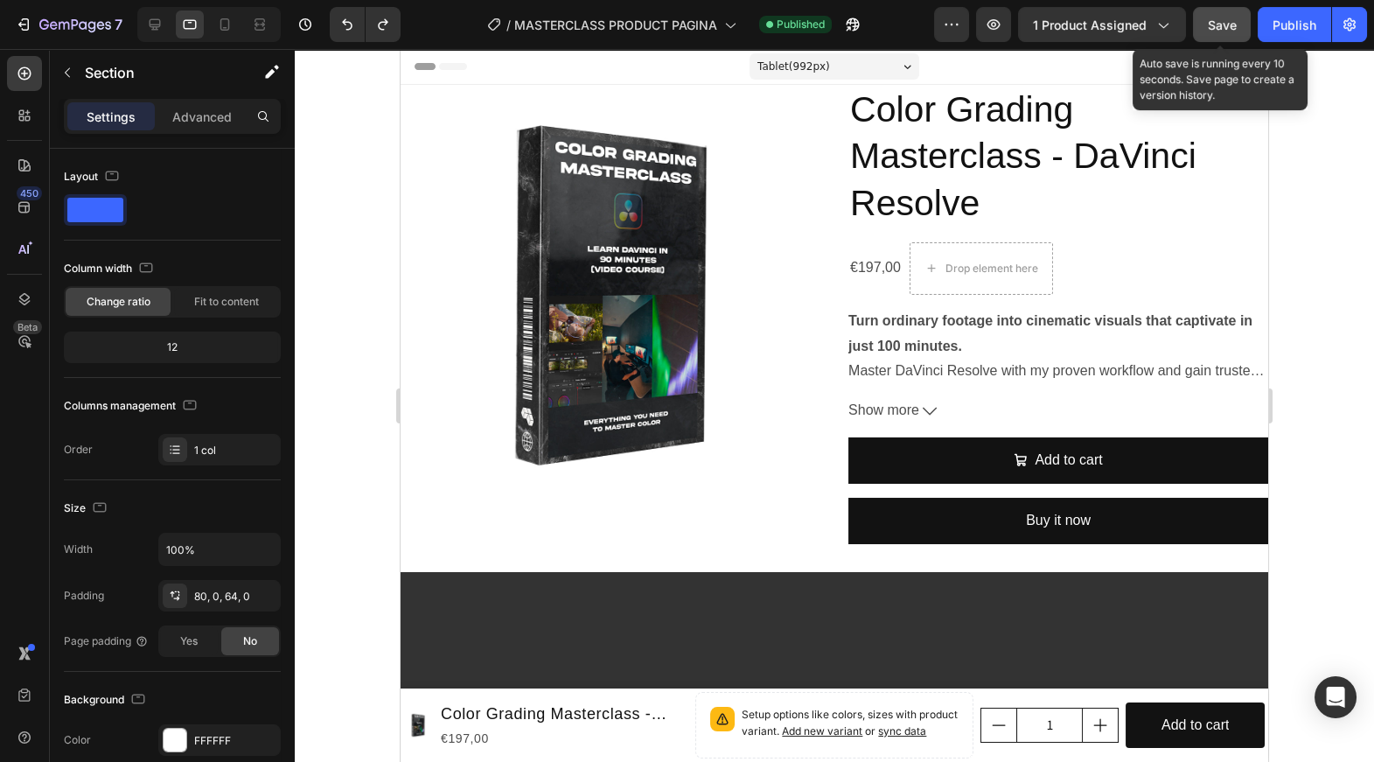
click at [1214, 29] on span "Save" at bounding box center [1222, 24] width 29 height 15
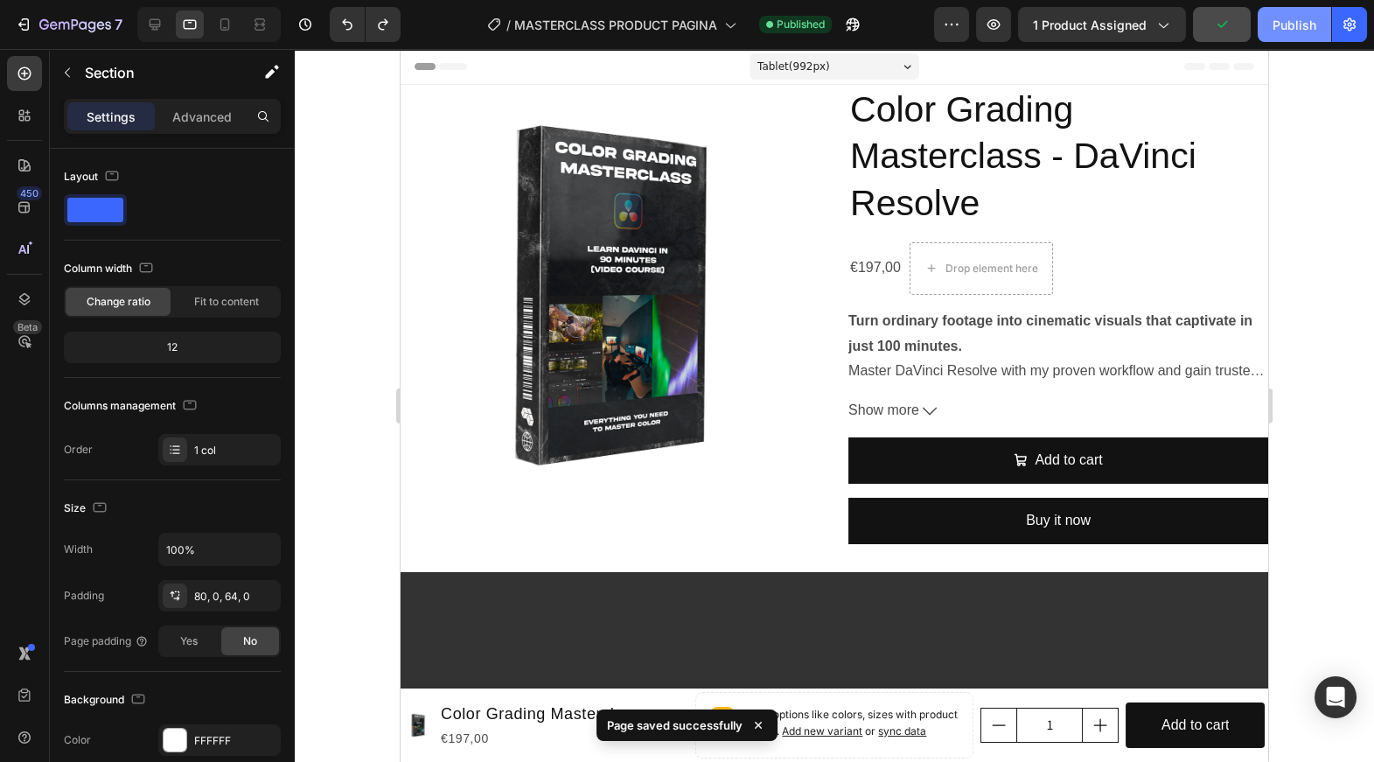
click at [1282, 27] on div "Publish" at bounding box center [1295, 25] width 44 height 18
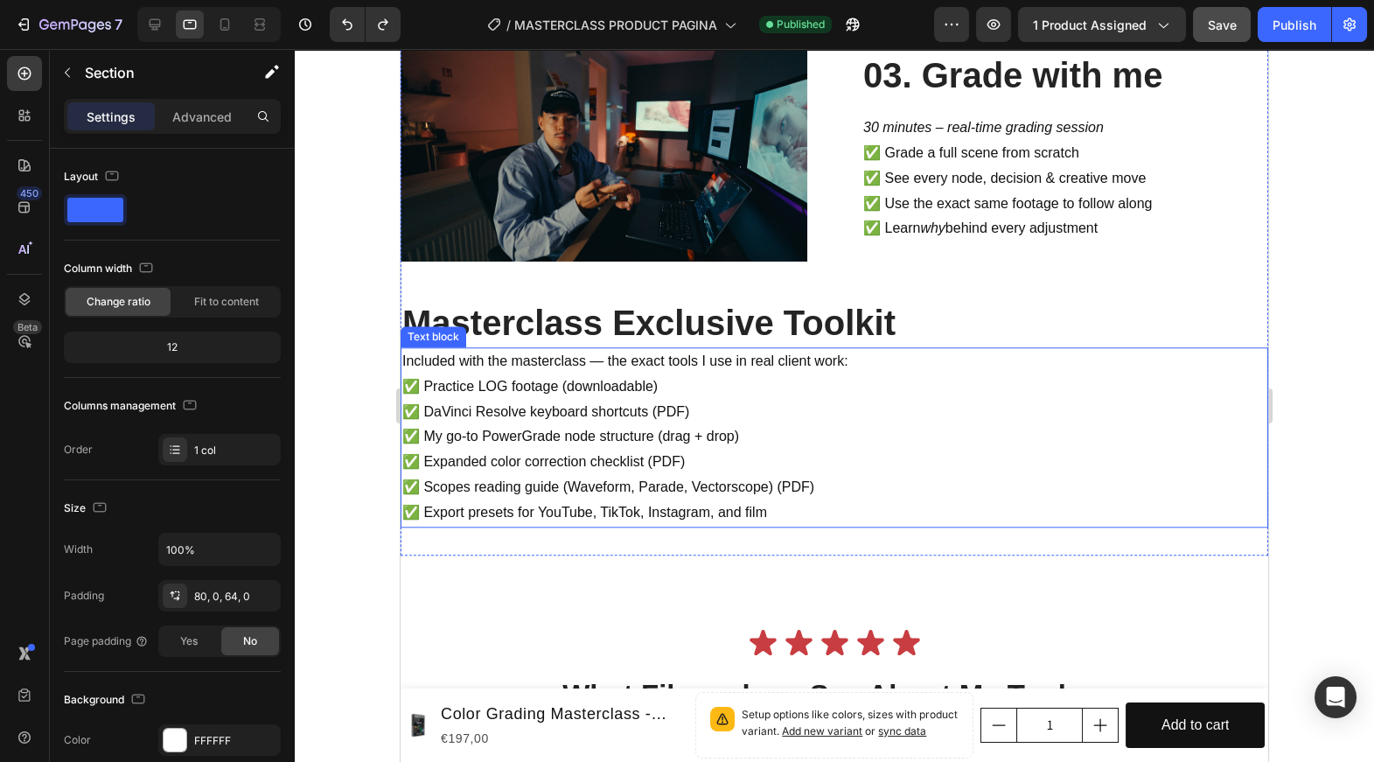
scroll to position [4412, 0]
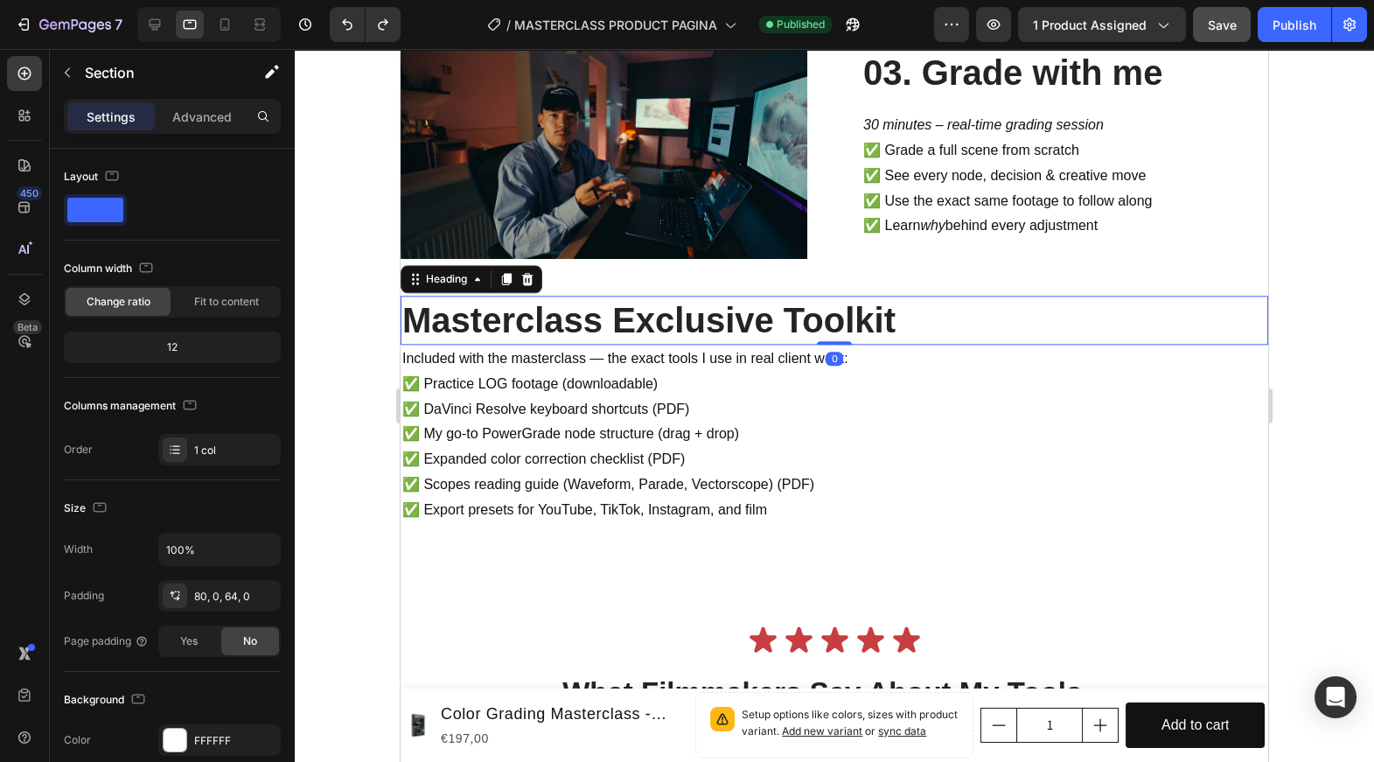
click at [607, 325] on h2 "Masterclass Exclusive Toolkit" at bounding box center [835, 320] width 868 height 49
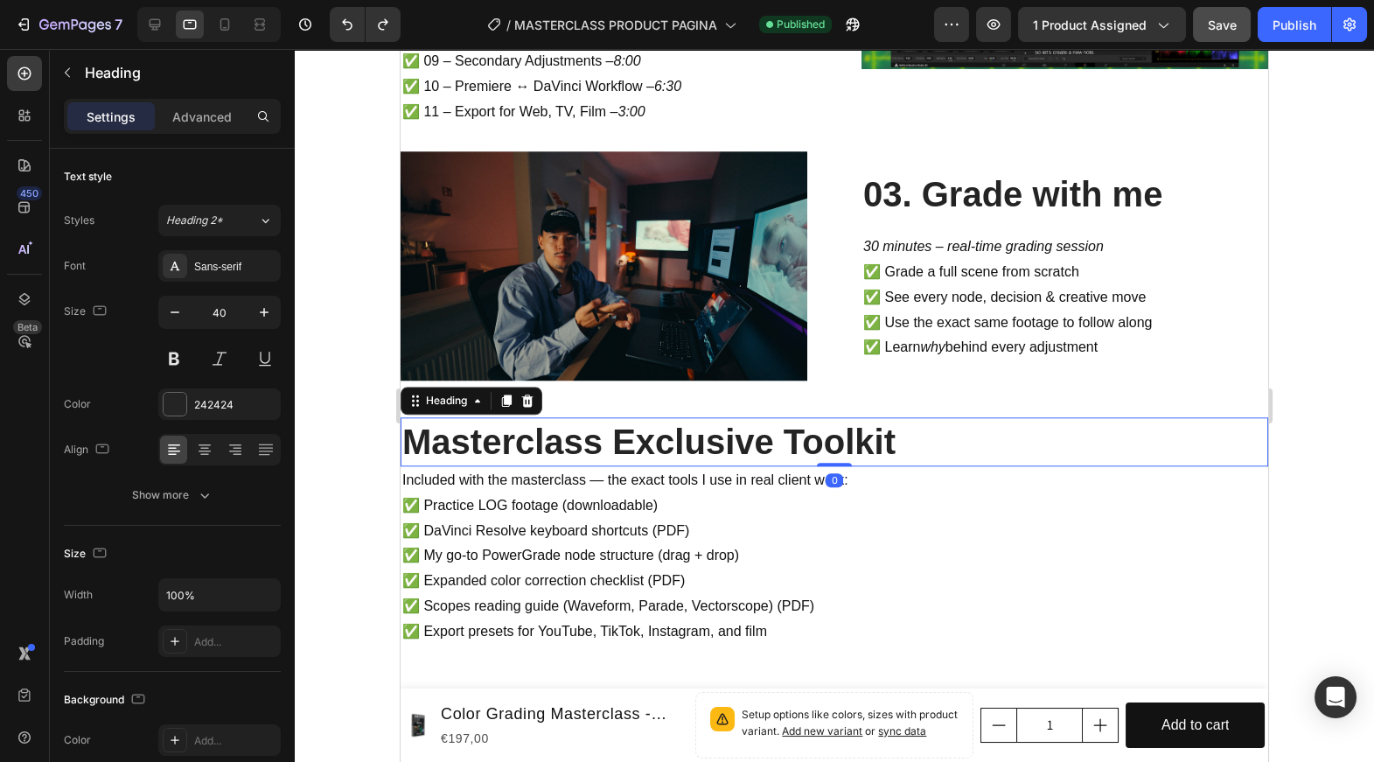
scroll to position [4287, 0]
